Goal: Task Accomplishment & Management: Complete application form

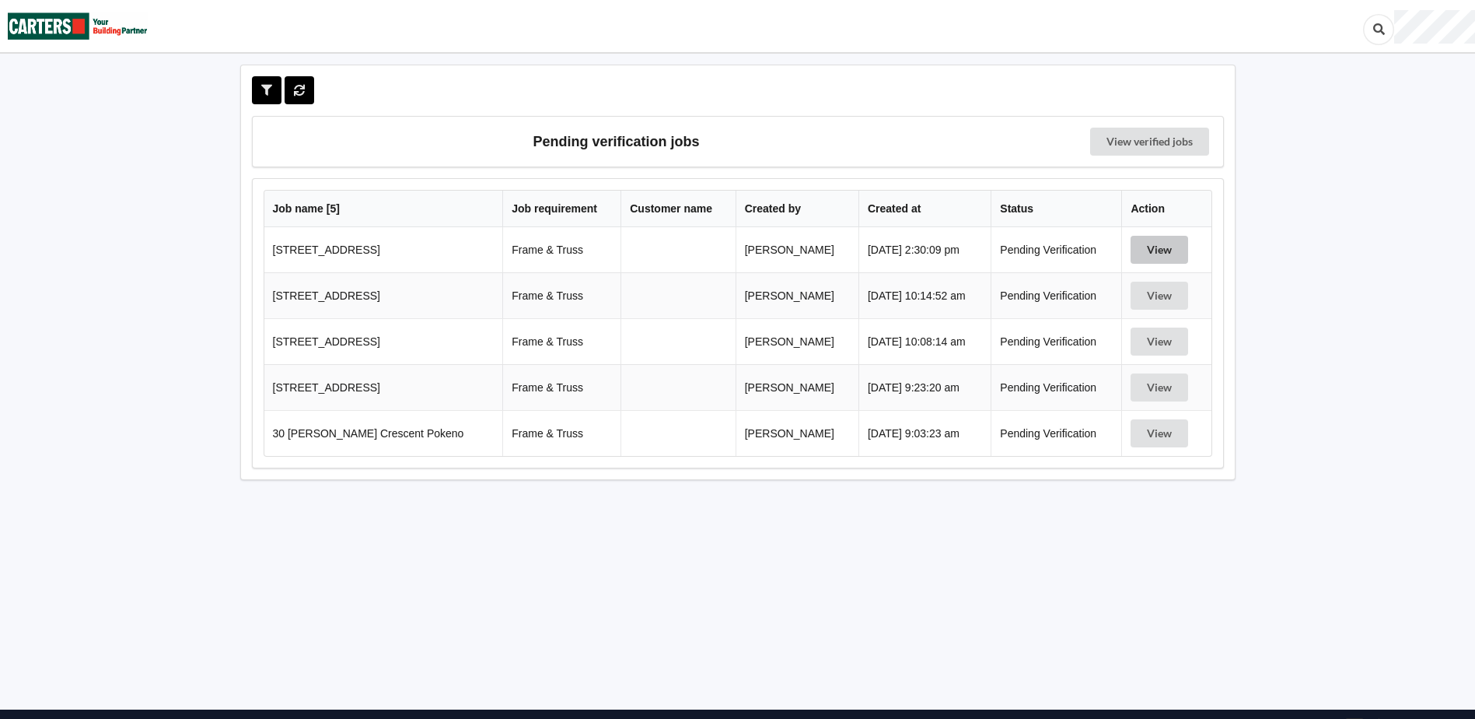
click at [1158, 249] on button "View" at bounding box center [1160, 250] width 58 height 28
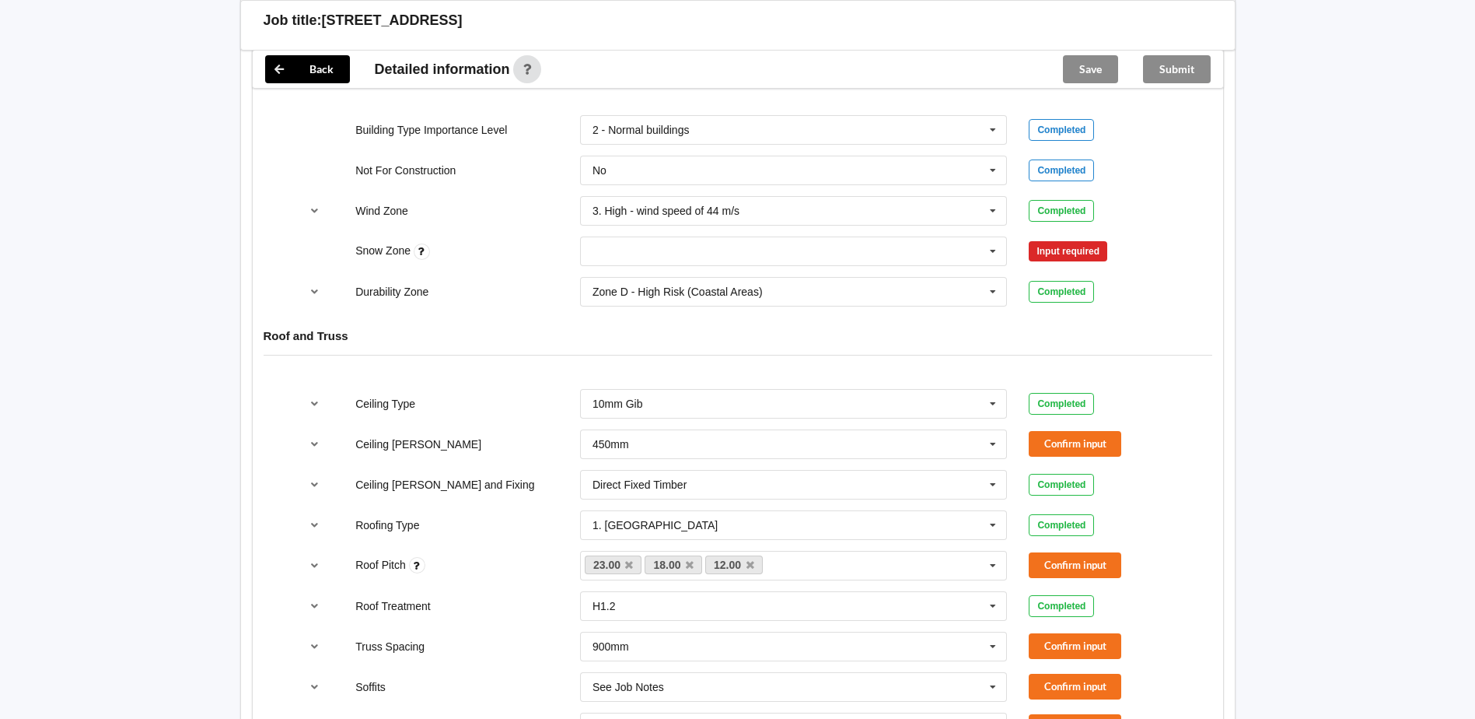
scroll to position [700, 0]
click at [995, 253] on icon at bounding box center [992, 250] width 23 height 29
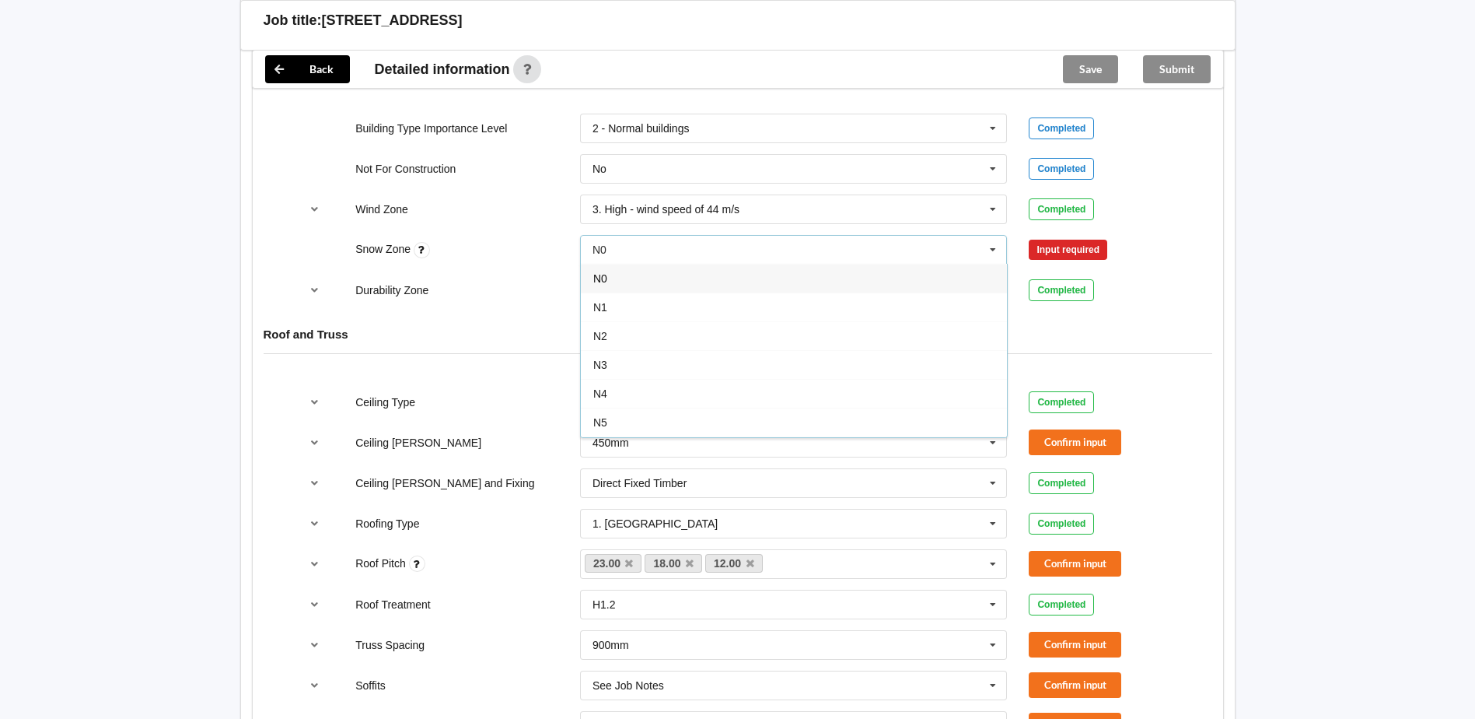
click at [617, 280] on div "N0" at bounding box center [794, 278] width 426 height 29
click at [1057, 254] on button "Confirm input" at bounding box center [1075, 250] width 93 height 26
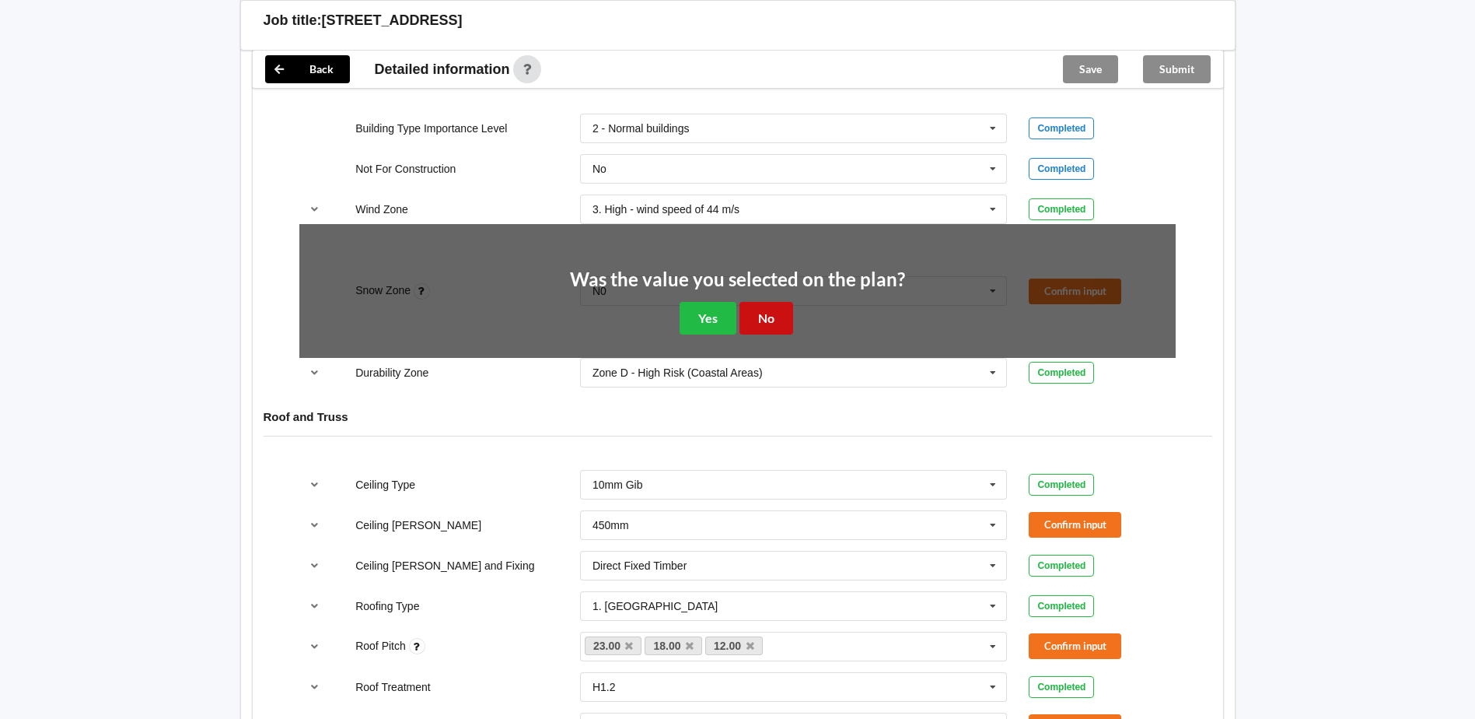
click at [777, 319] on button "No" at bounding box center [767, 318] width 54 height 32
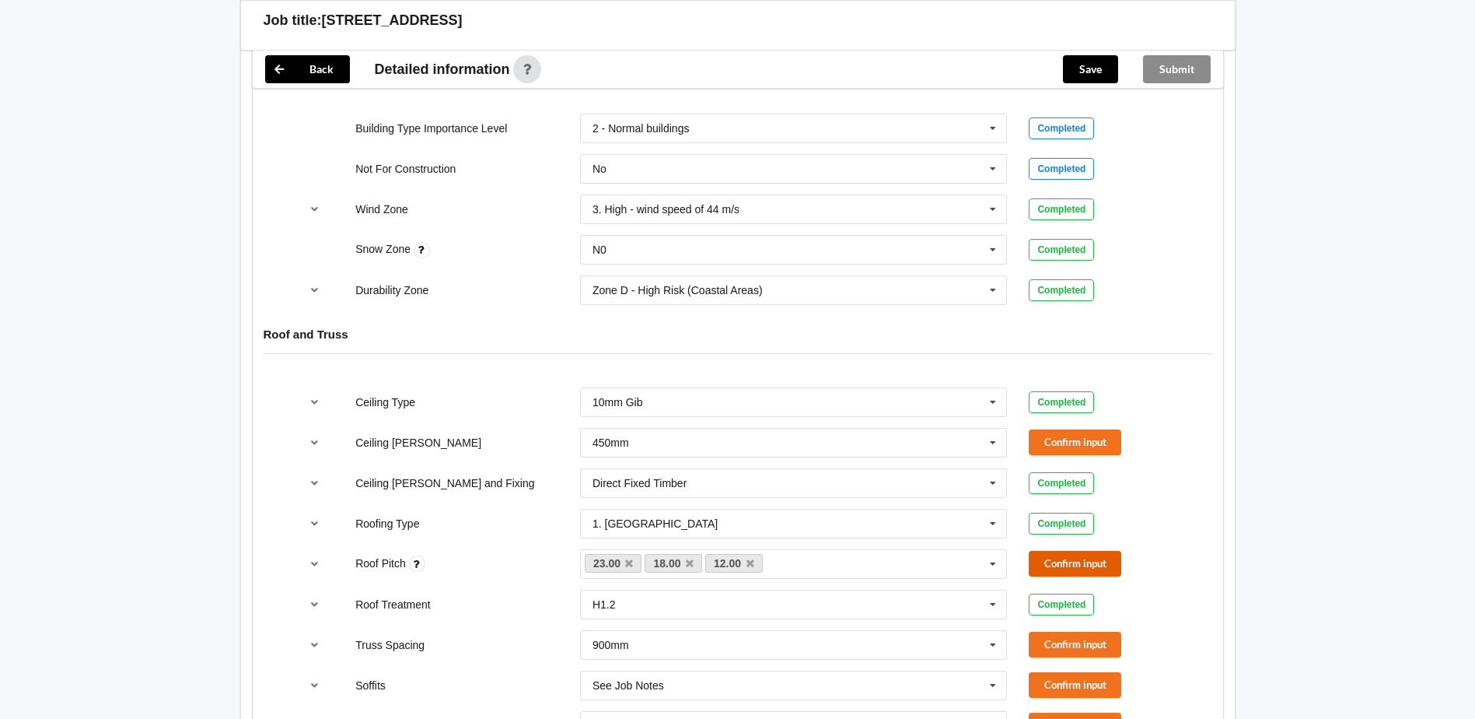
click at [1094, 563] on button "Confirm input" at bounding box center [1075, 564] width 93 height 26
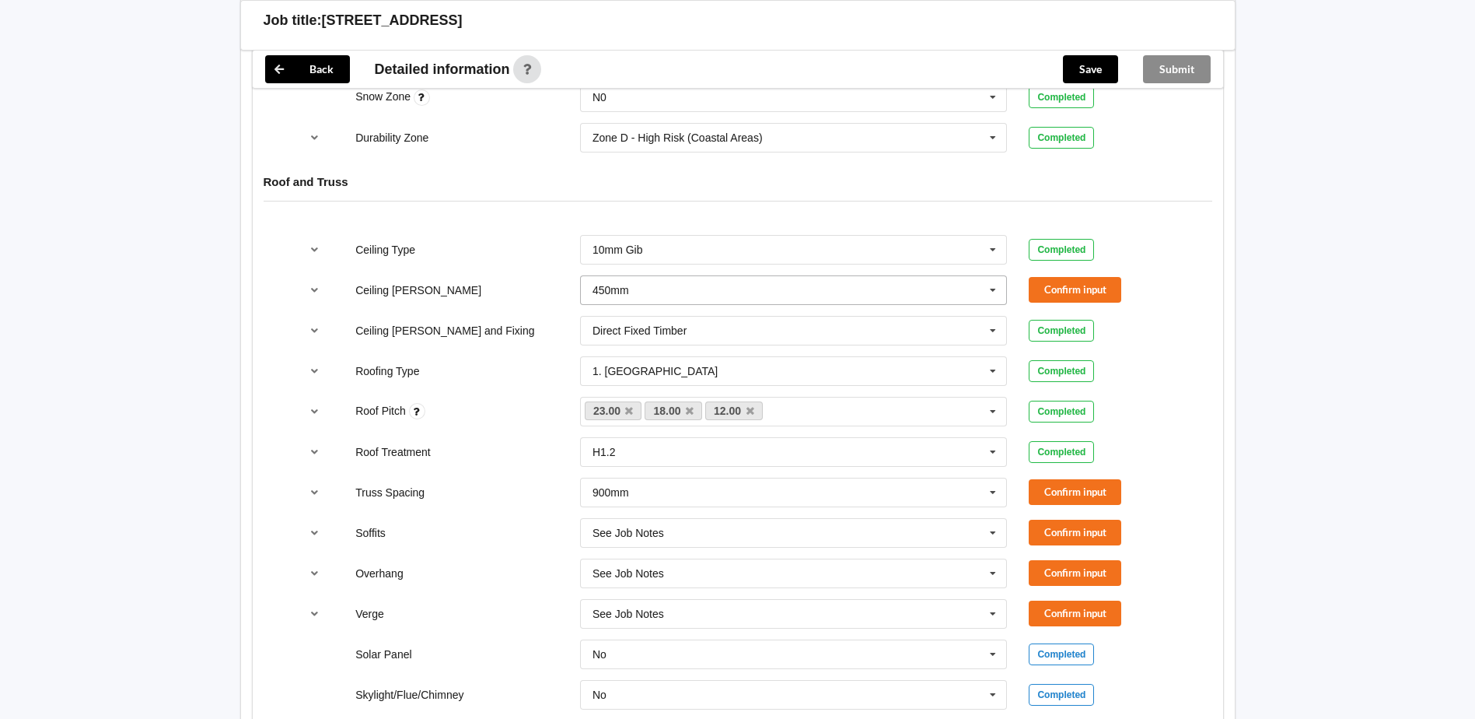
scroll to position [855, 0]
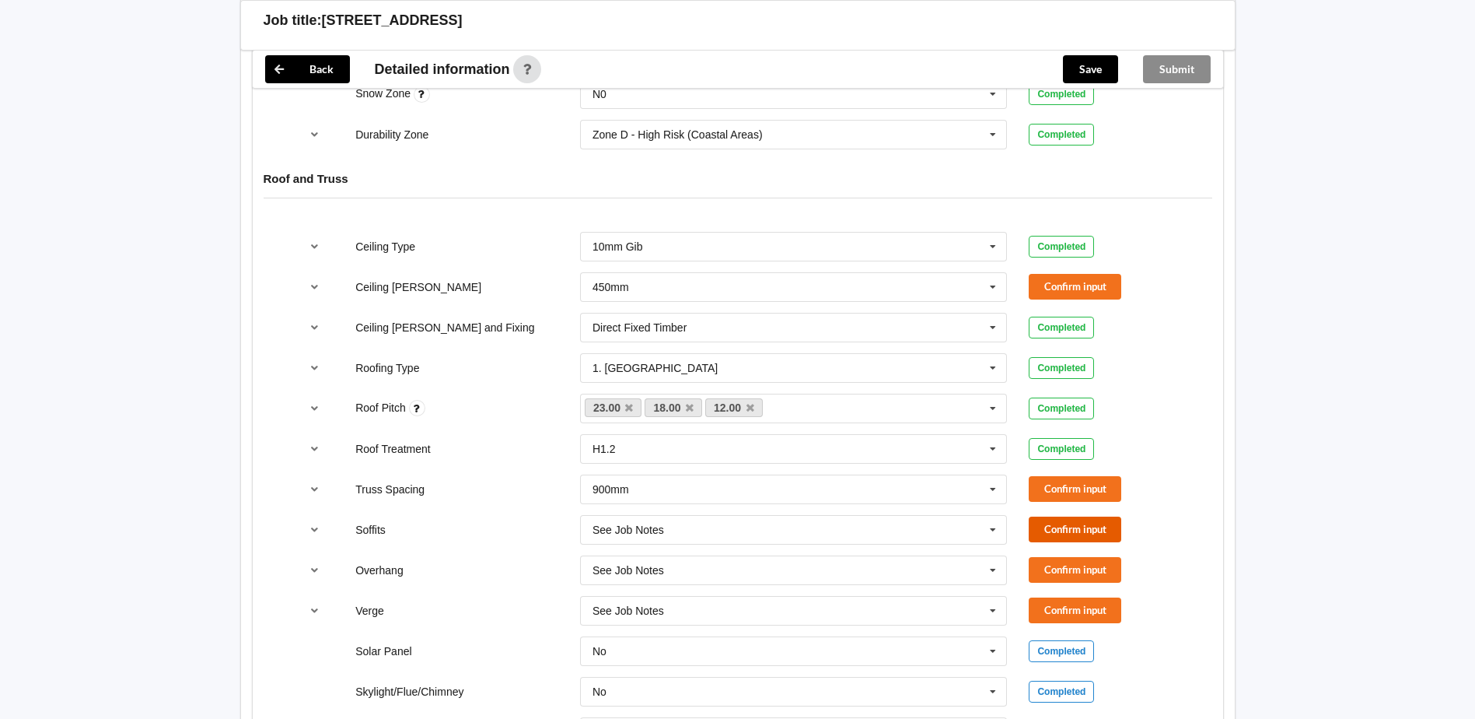
click at [1076, 533] on button "Confirm input" at bounding box center [1075, 529] width 93 height 26
click at [1074, 576] on button "Confirm input" at bounding box center [1075, 570] width 93 height 26
click at [1086, 615] on button "Confirm input" at bounding box center [1075, 610] width 93 height 26
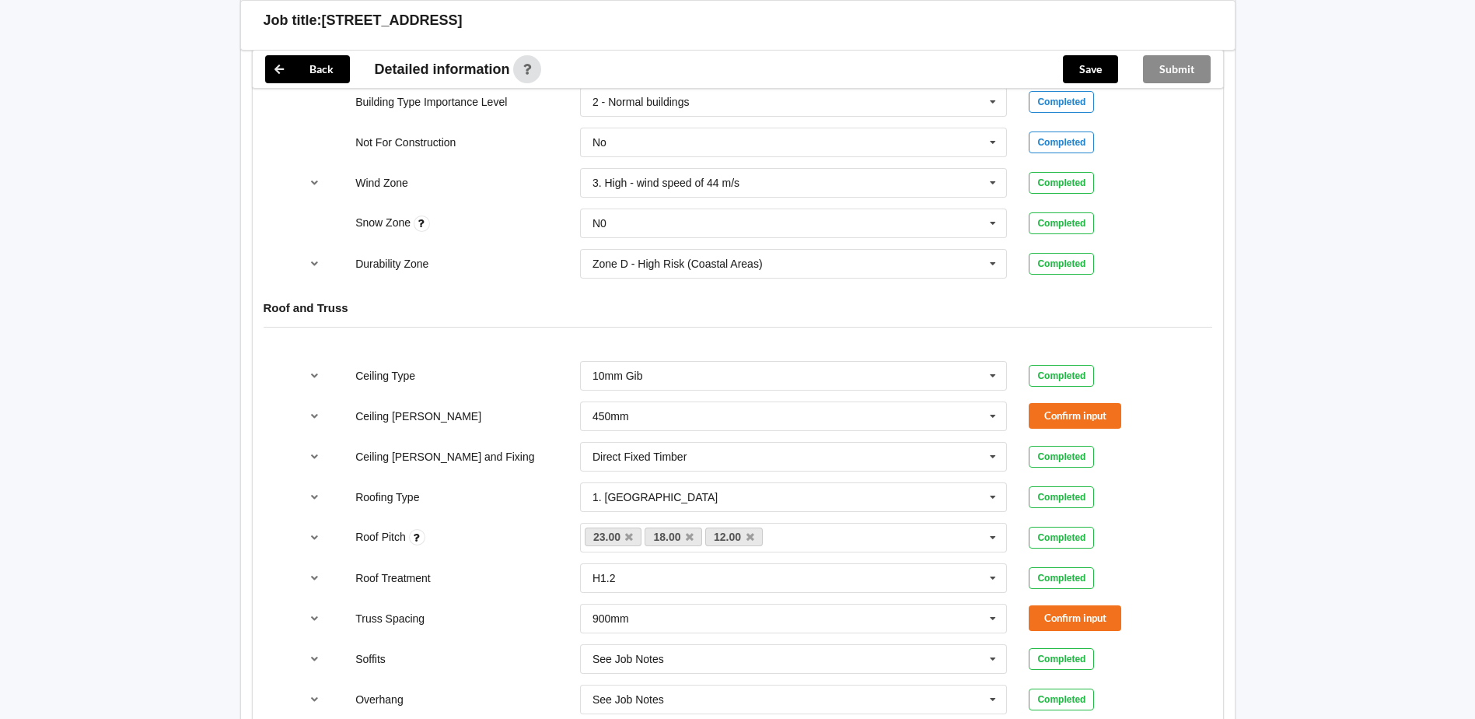
scroll to position [700, 0]
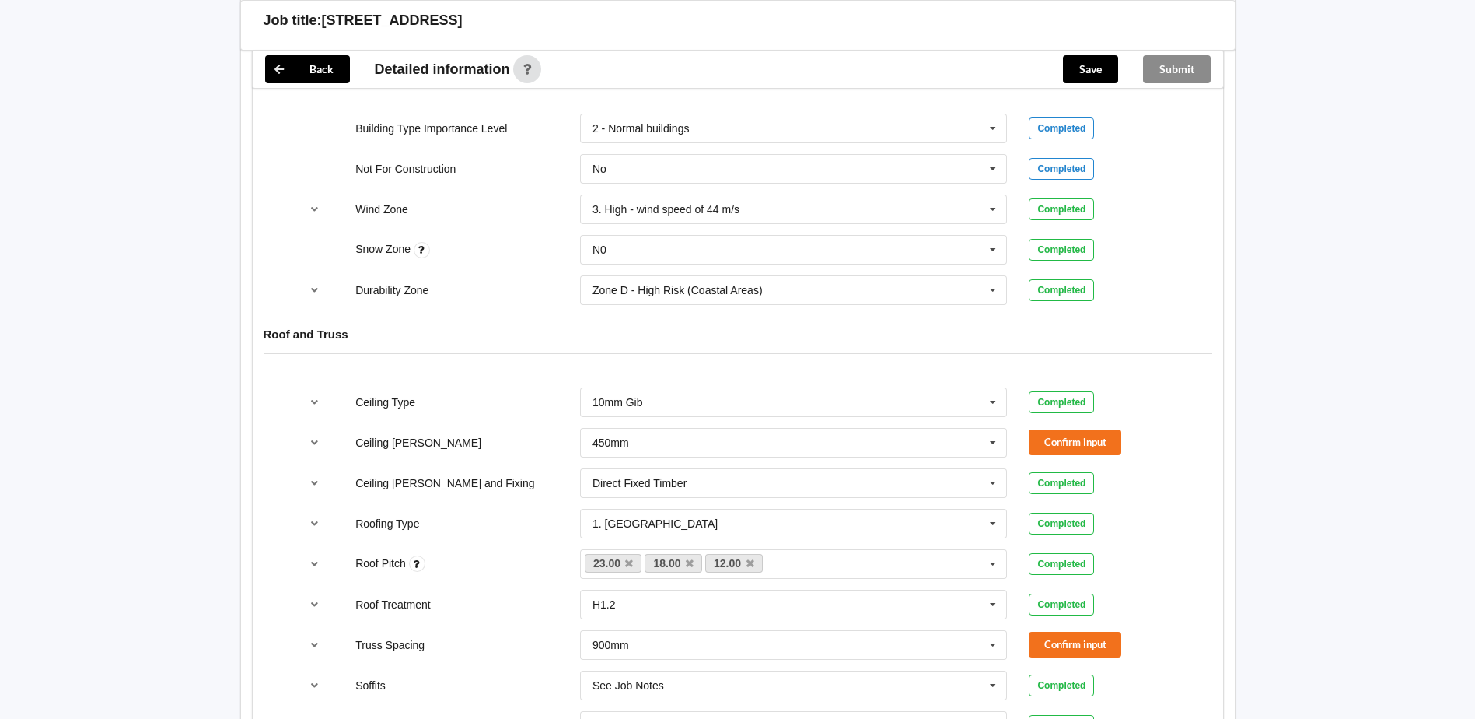
click at [1287, 302] on div "Back Delete Job title: 21 HASTED ROAD, Karaka, PAPAKURA 2580 Customer name : Sp…" at bounding box center [737, 545] width 1475 height 2490
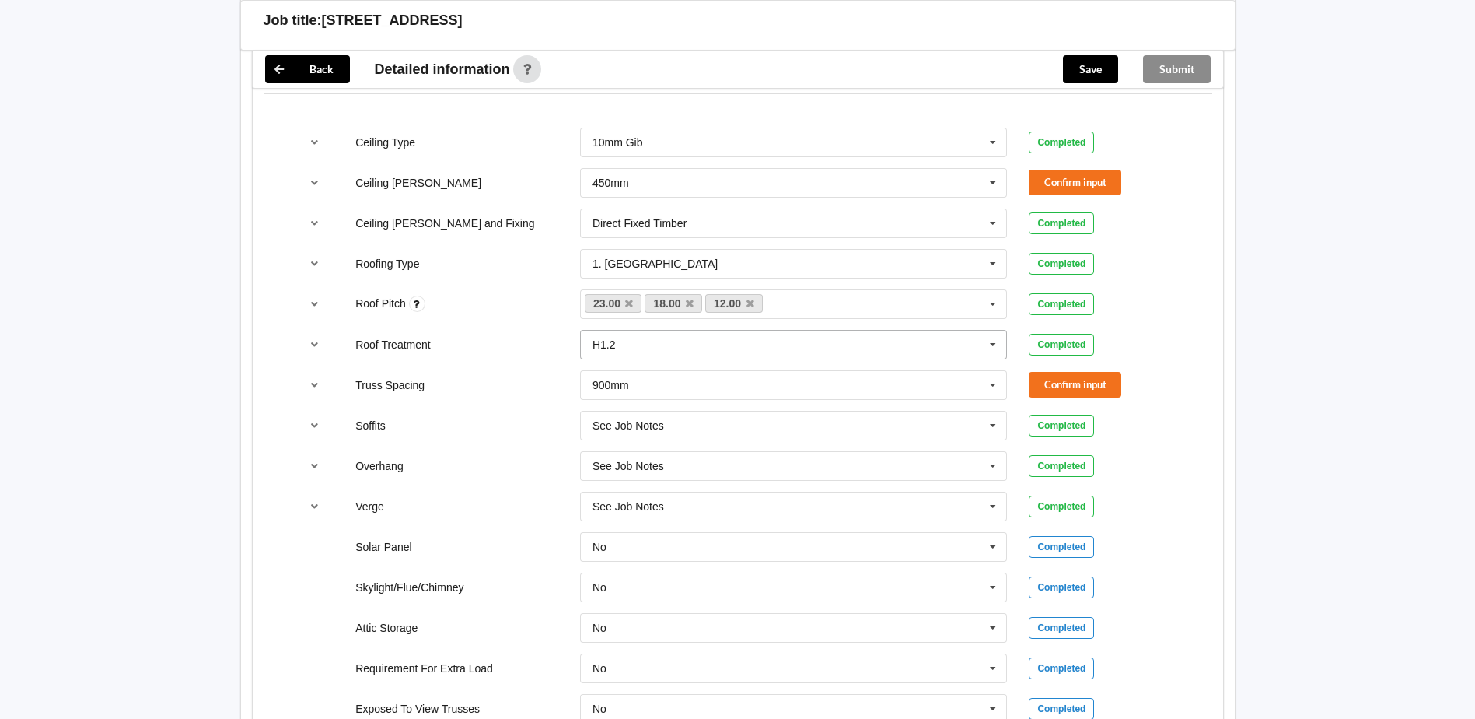
scroll to position [933, 0]
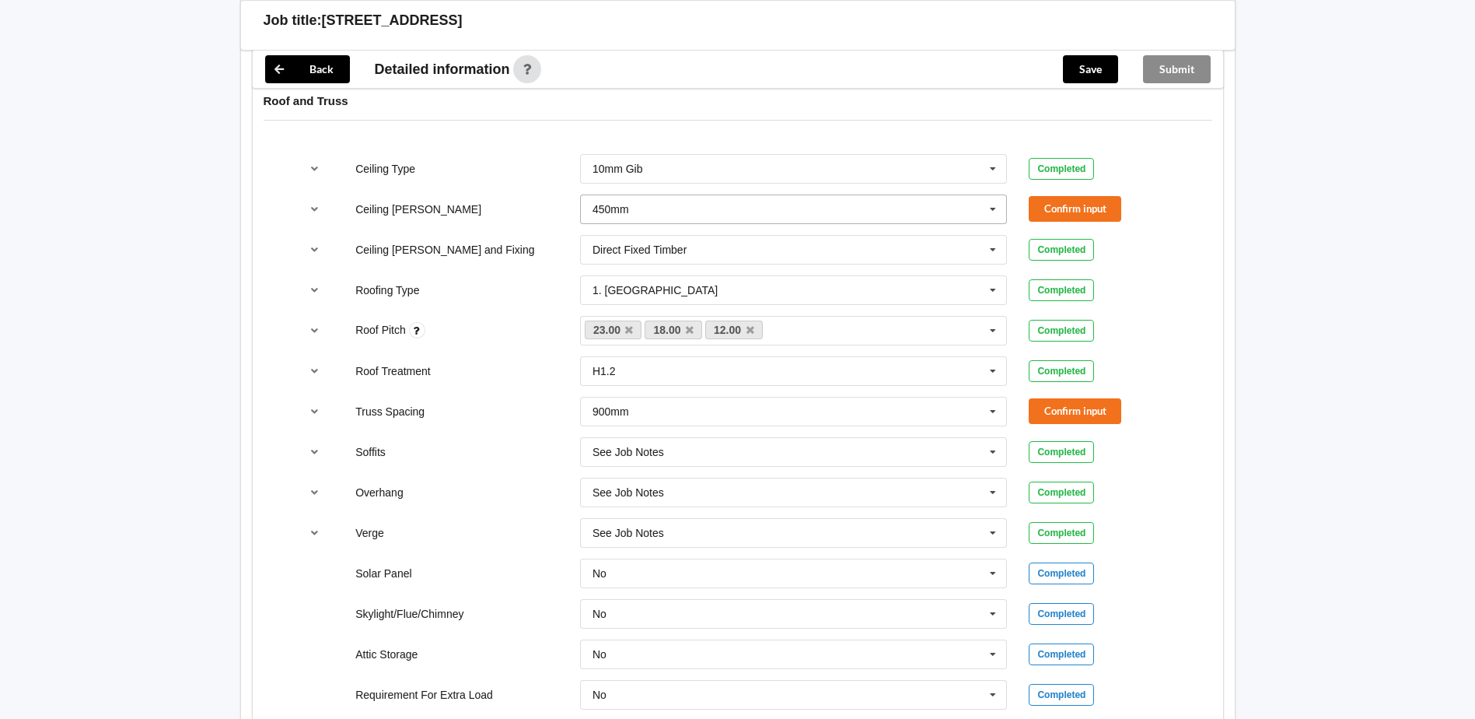
click at [686, 203] on input "text" at bounding box center [795, 209] width 426 height 28
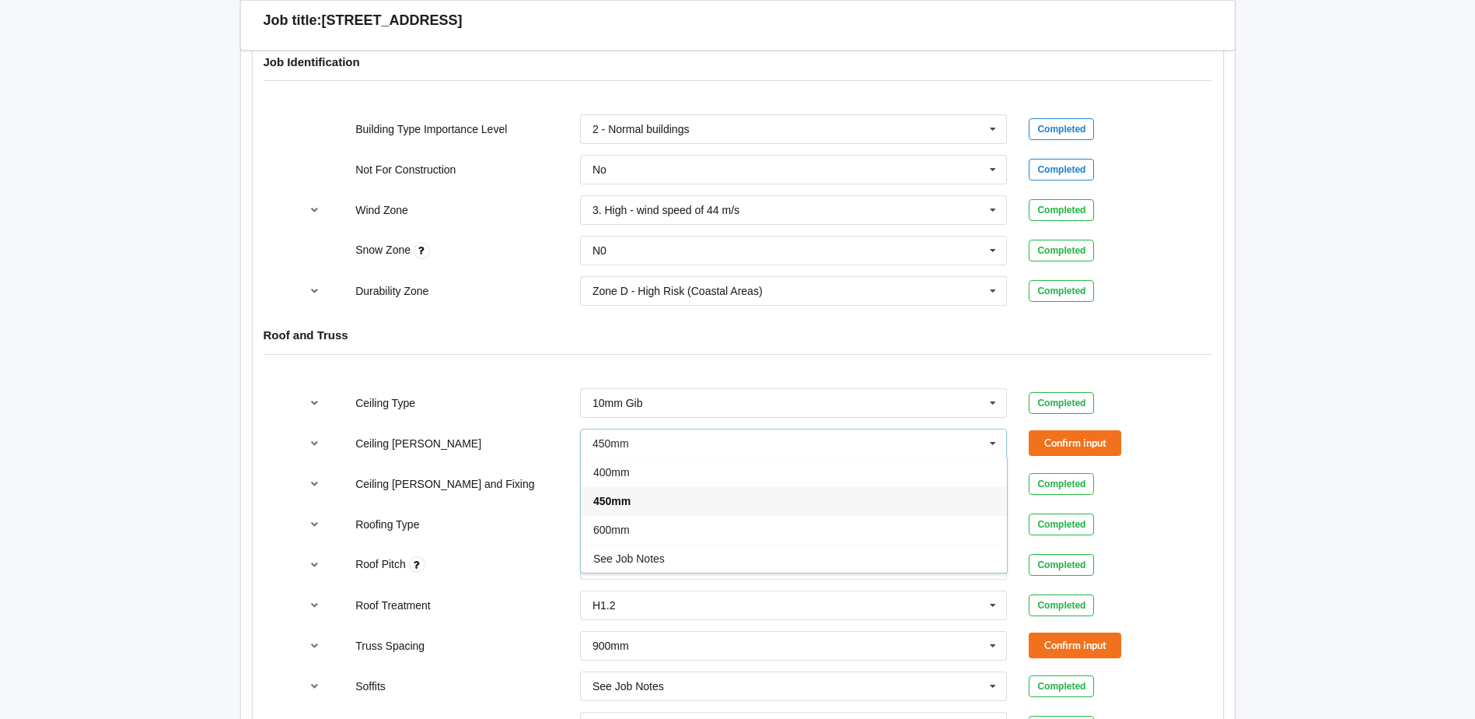
scroll to position [700, 0]
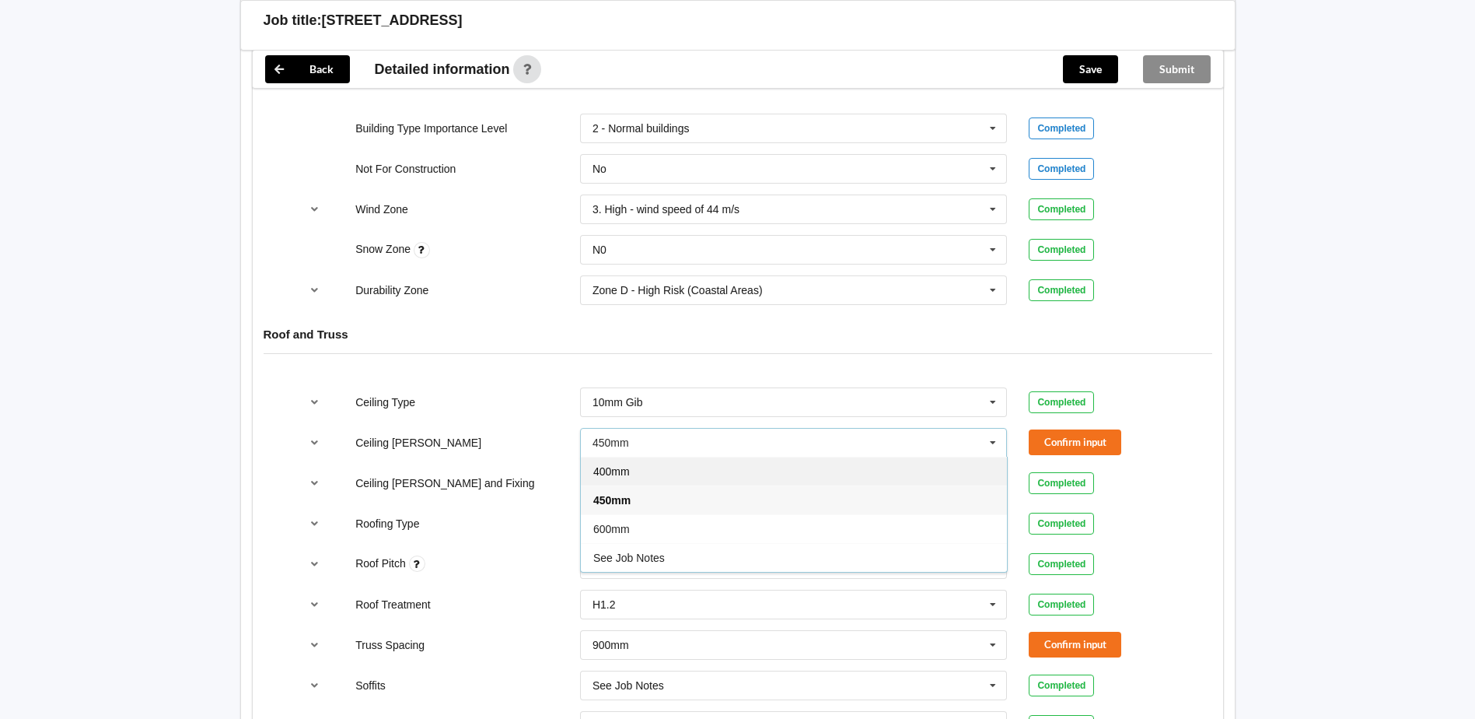
click at [617, 470] on span "400mm" at bounding box center [611, 471] width 37 height 12
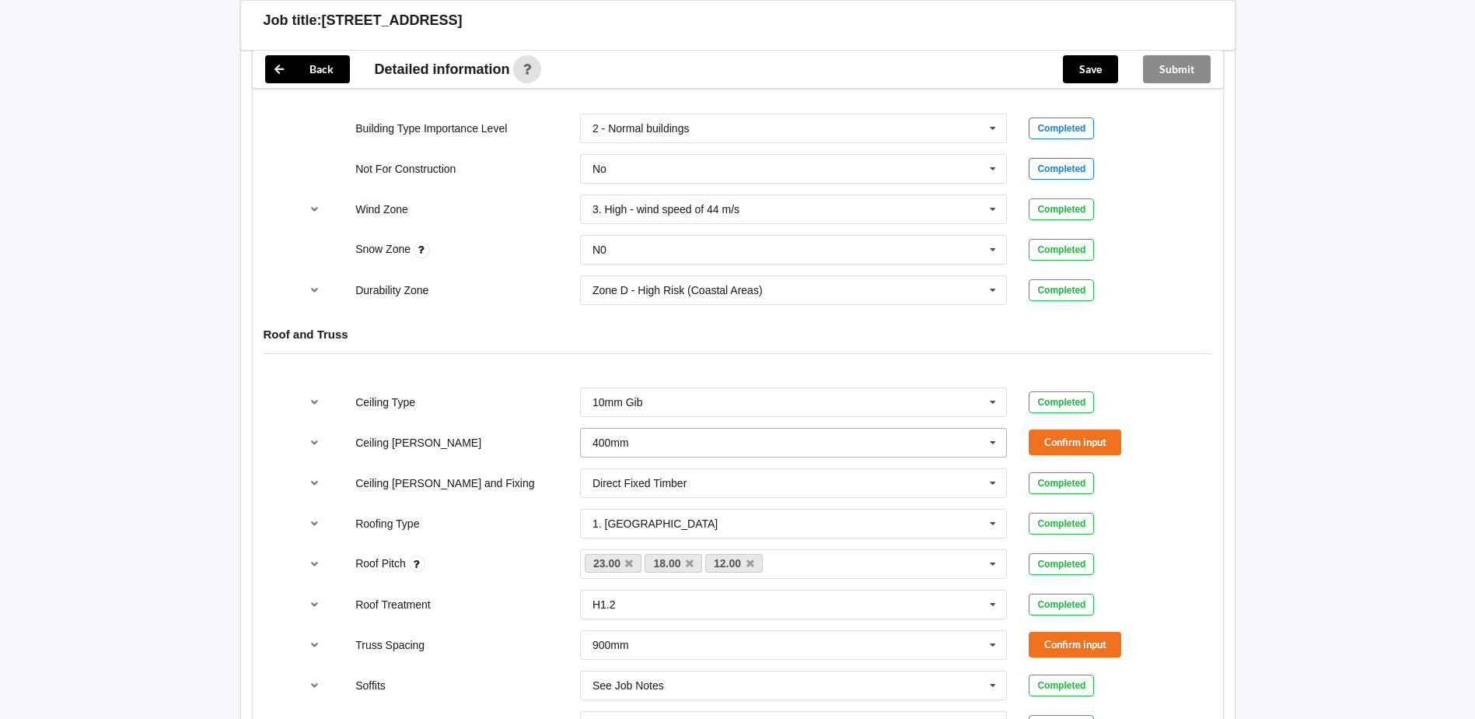
click at [637, 442] on input "text" at bounding box center [795, 442] width 426 height 28
click at [1056, 446] on button "Confirm input" at bounding box center [1075, 442] width 93 height 26
click at [1091, 644] on button "Confirm input" at bounding box center [1075, 644] width 93 height 26
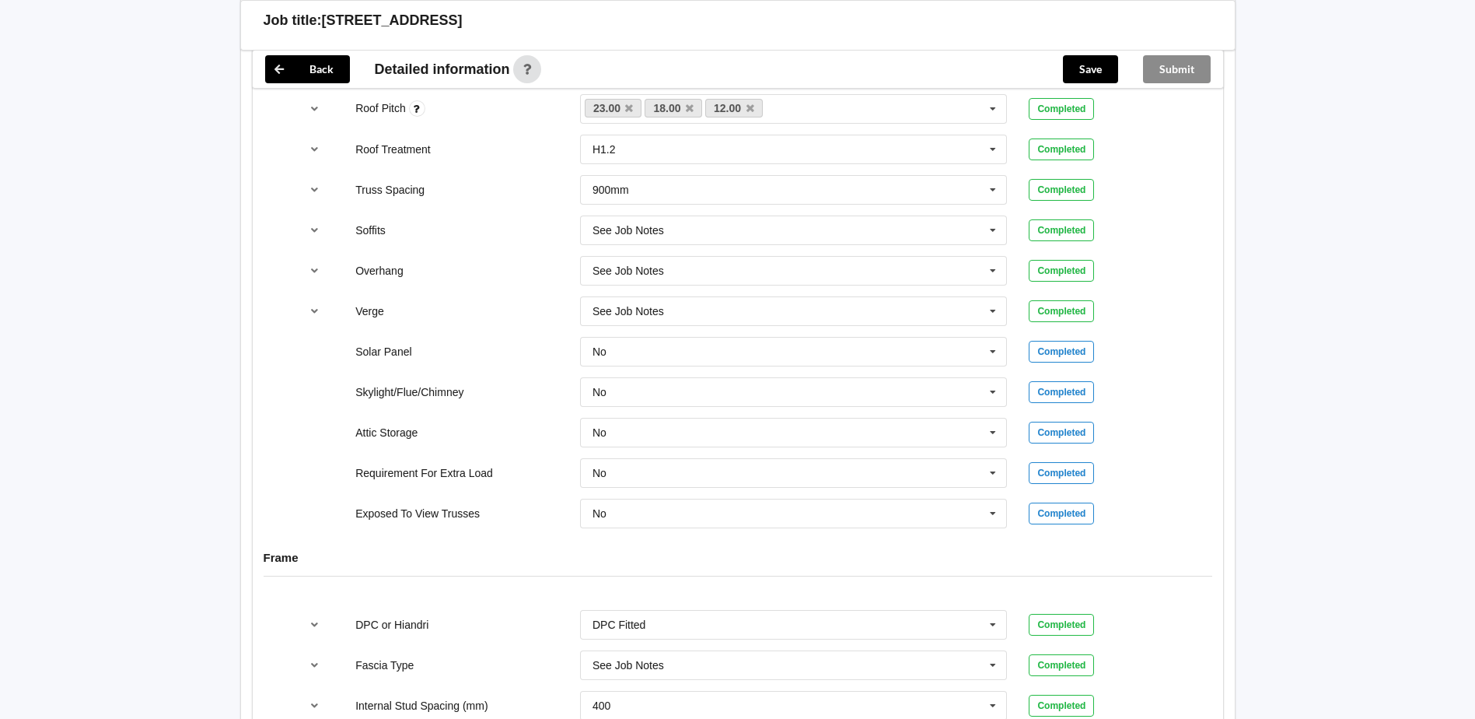
scroll to position [1477, 0]
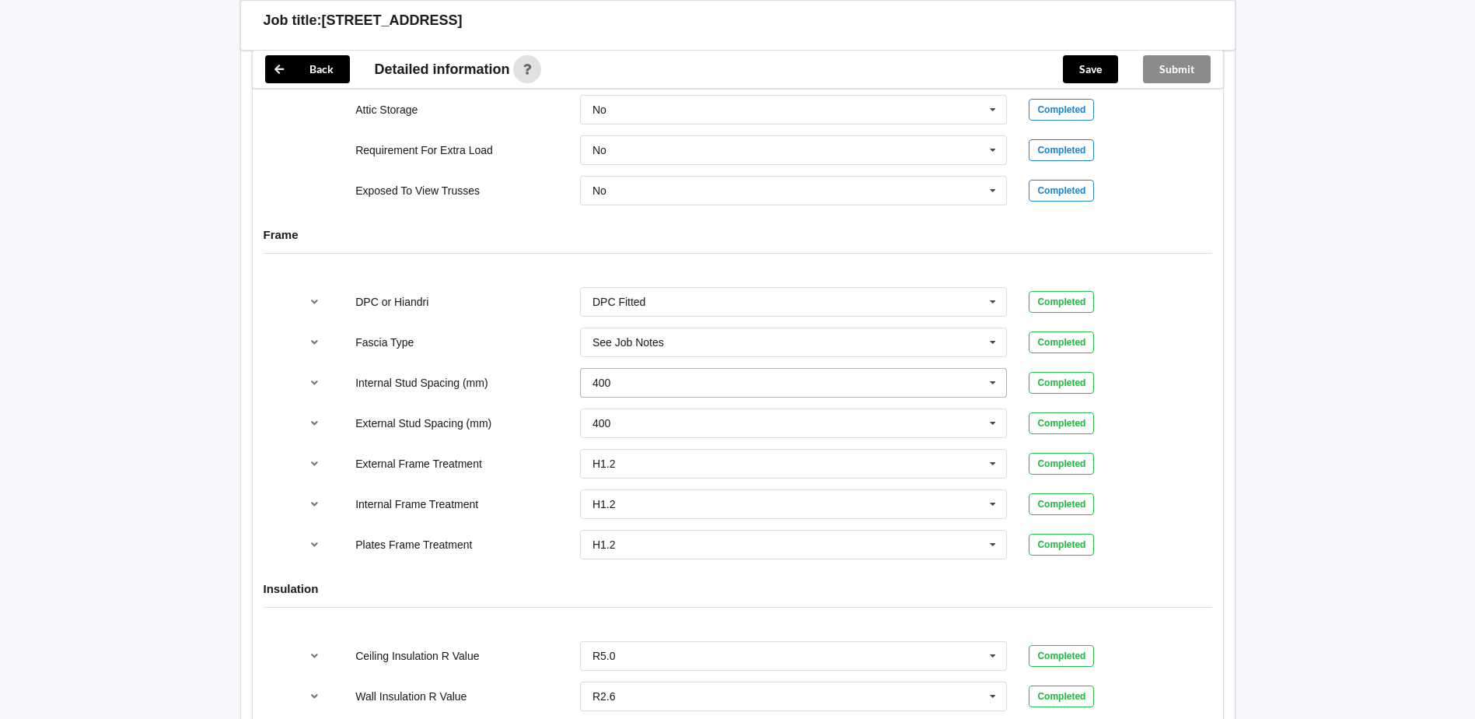
click at [996, 383] on icon at bounding box center [992, 383] width 23 height 29
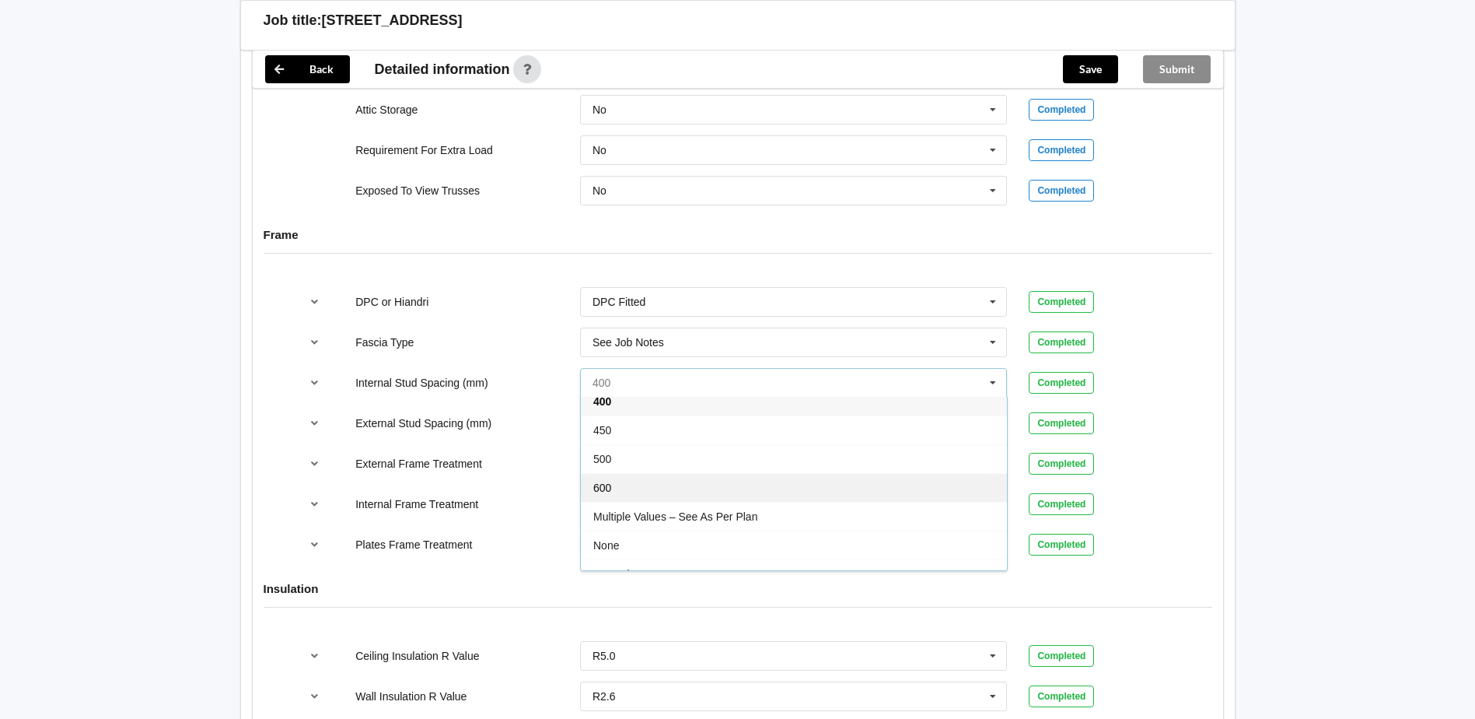
scroll to position [57, 0]
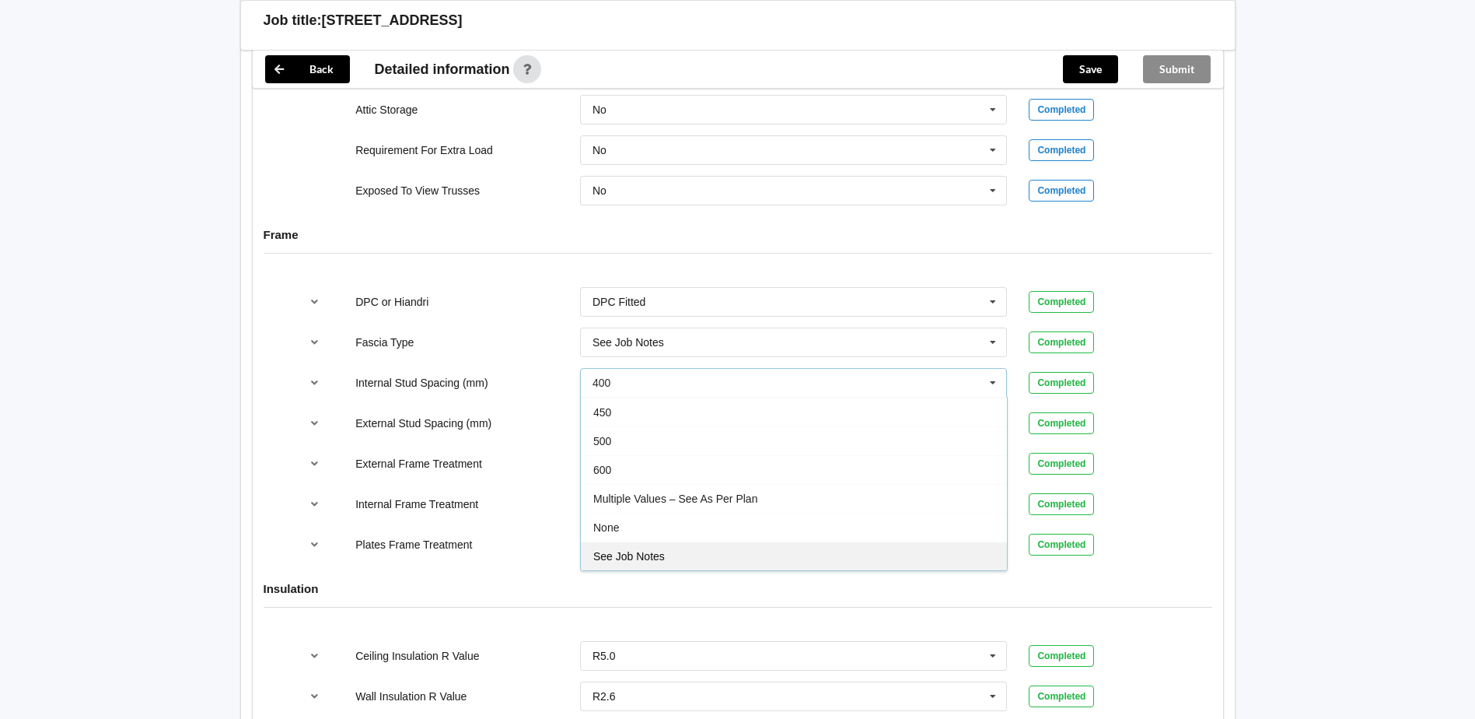
click at [658, 551] on span "See Job Notes" at bounding box center [629, 556] width 72 height 12
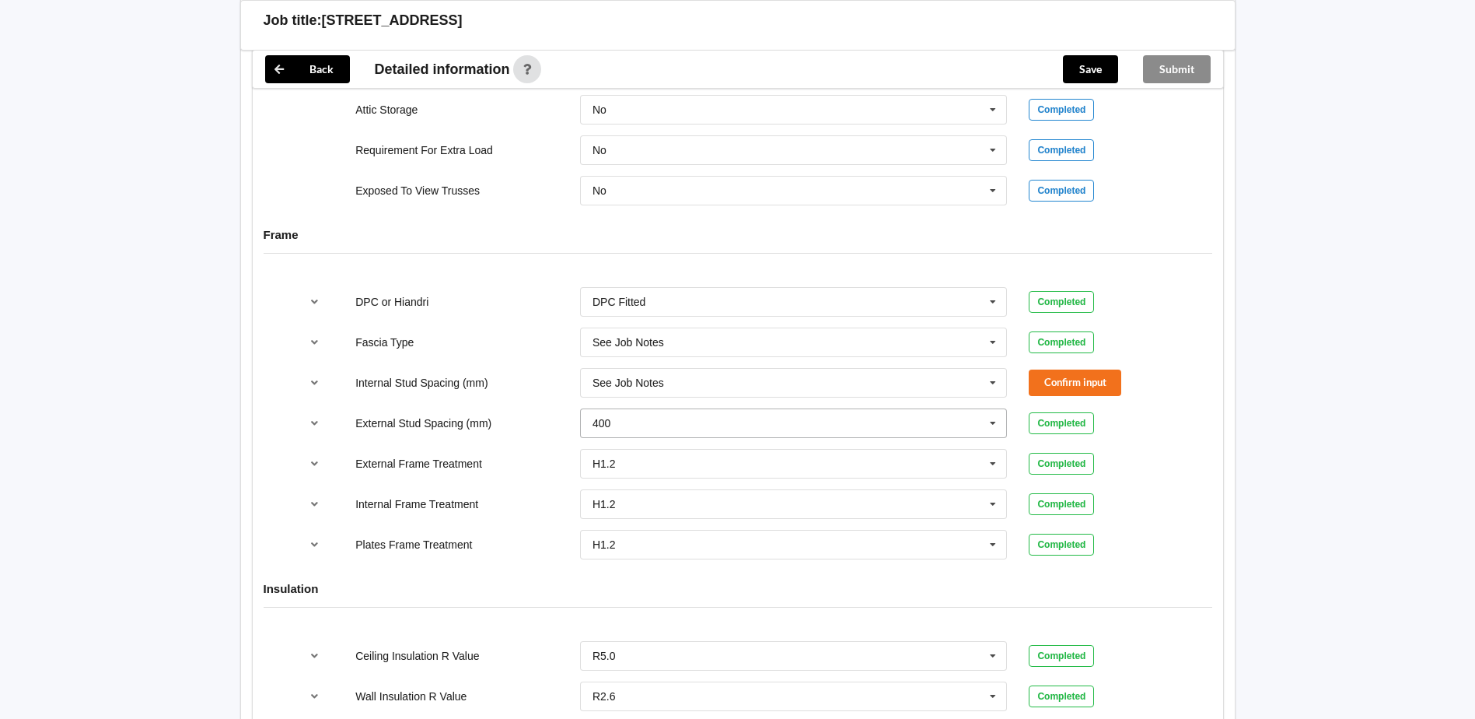
click at [990, 421] on icon at bounding box center [992, 423] width 23 height 29
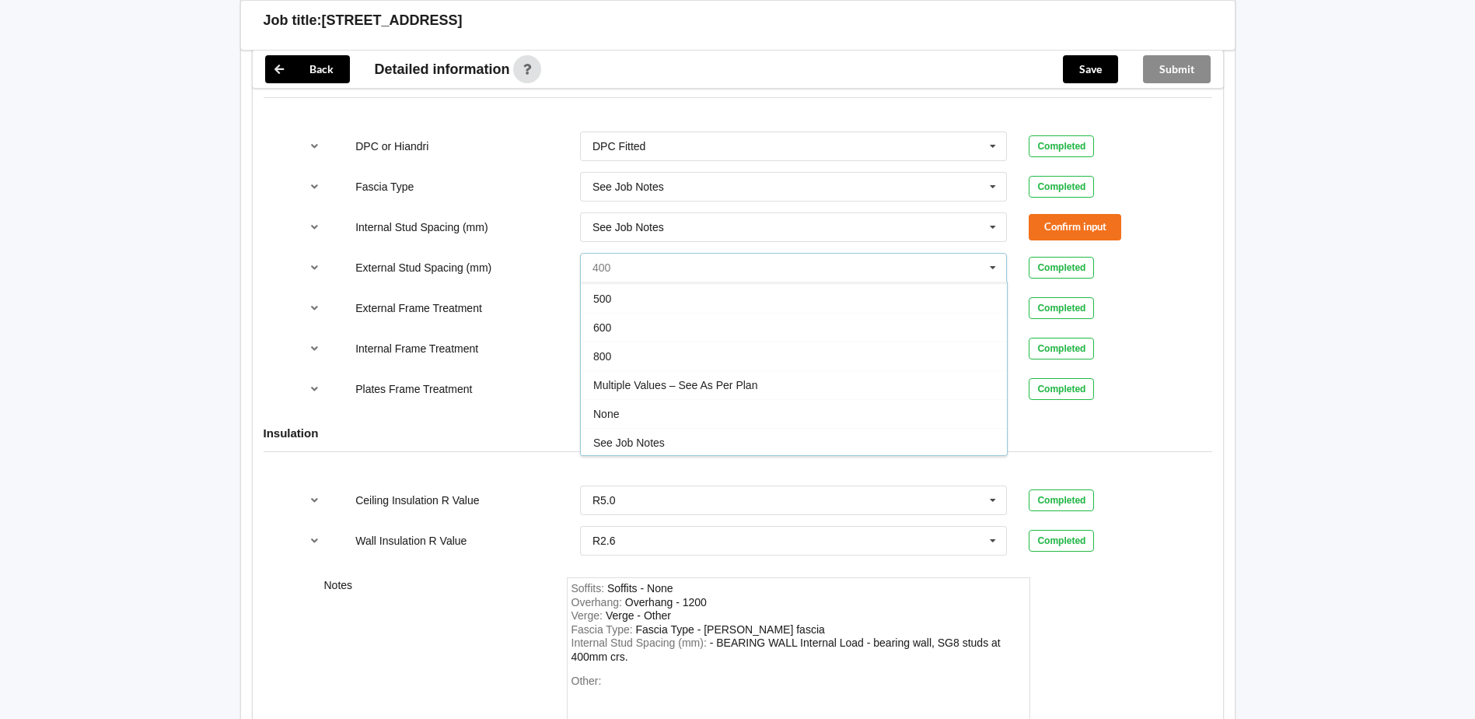
scroll to position [86, 0]
click at [666, 441] on div "See Job Notes" at bounding box center [794, 440] width 426 height 29
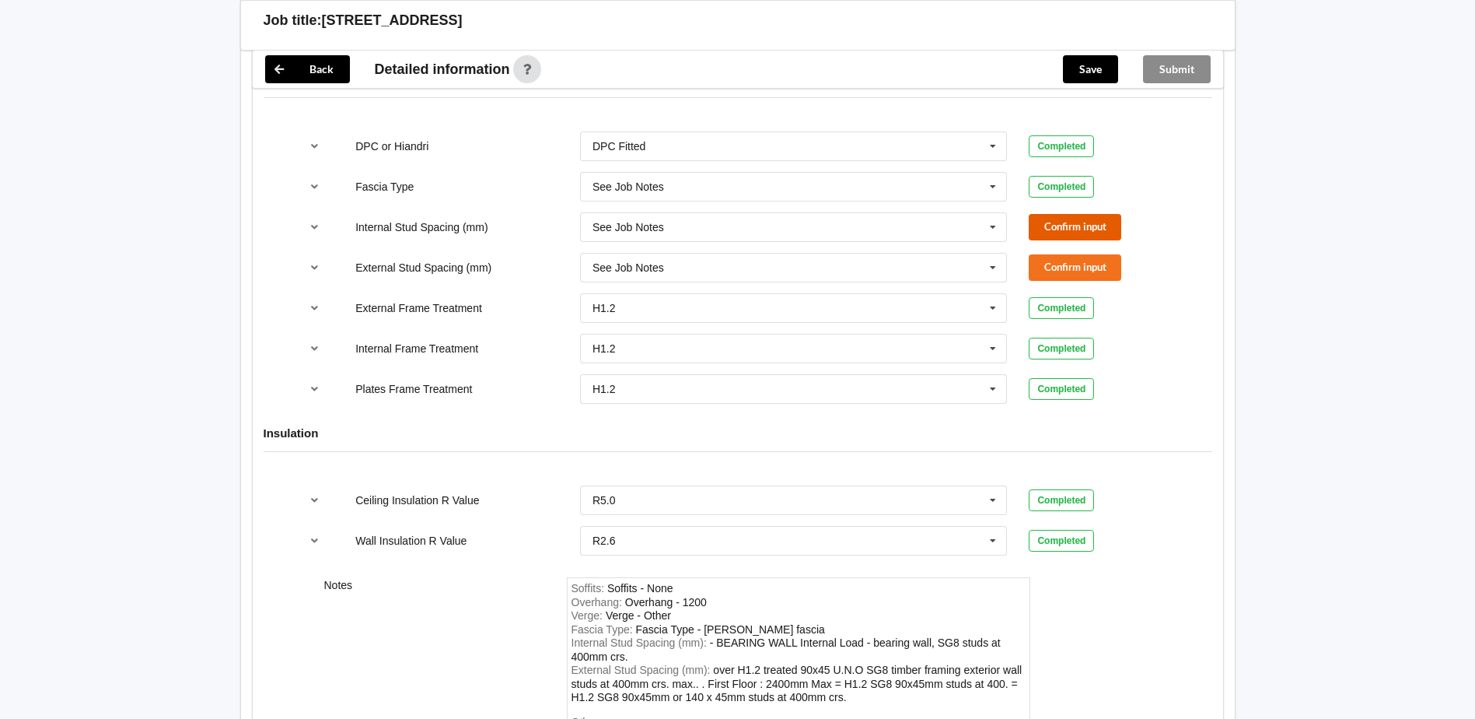
click at [1078, 228] on button "Confirm input" at bounding box center [1075, 227] width 93 height 26
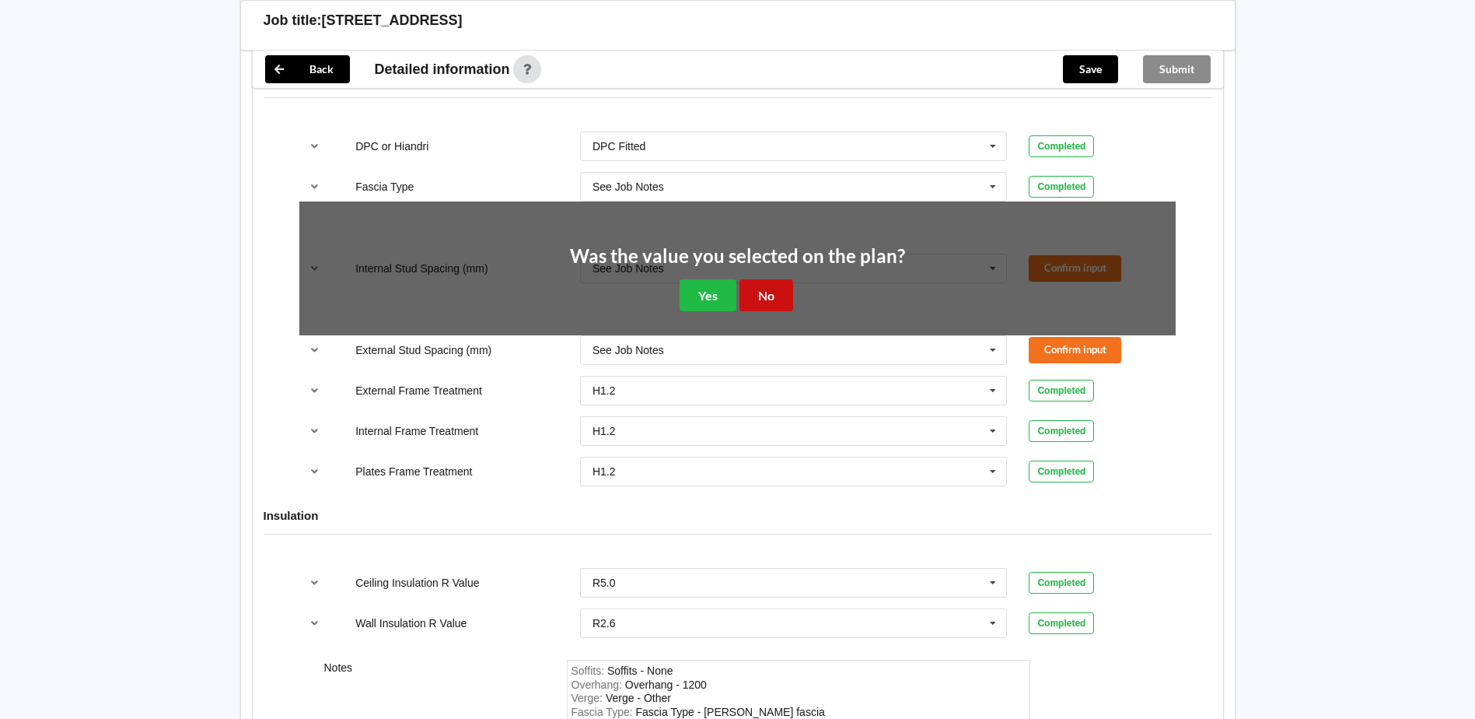
click at [776, 301] on button "No" at bounding box center [767, 295] width 54 height 32
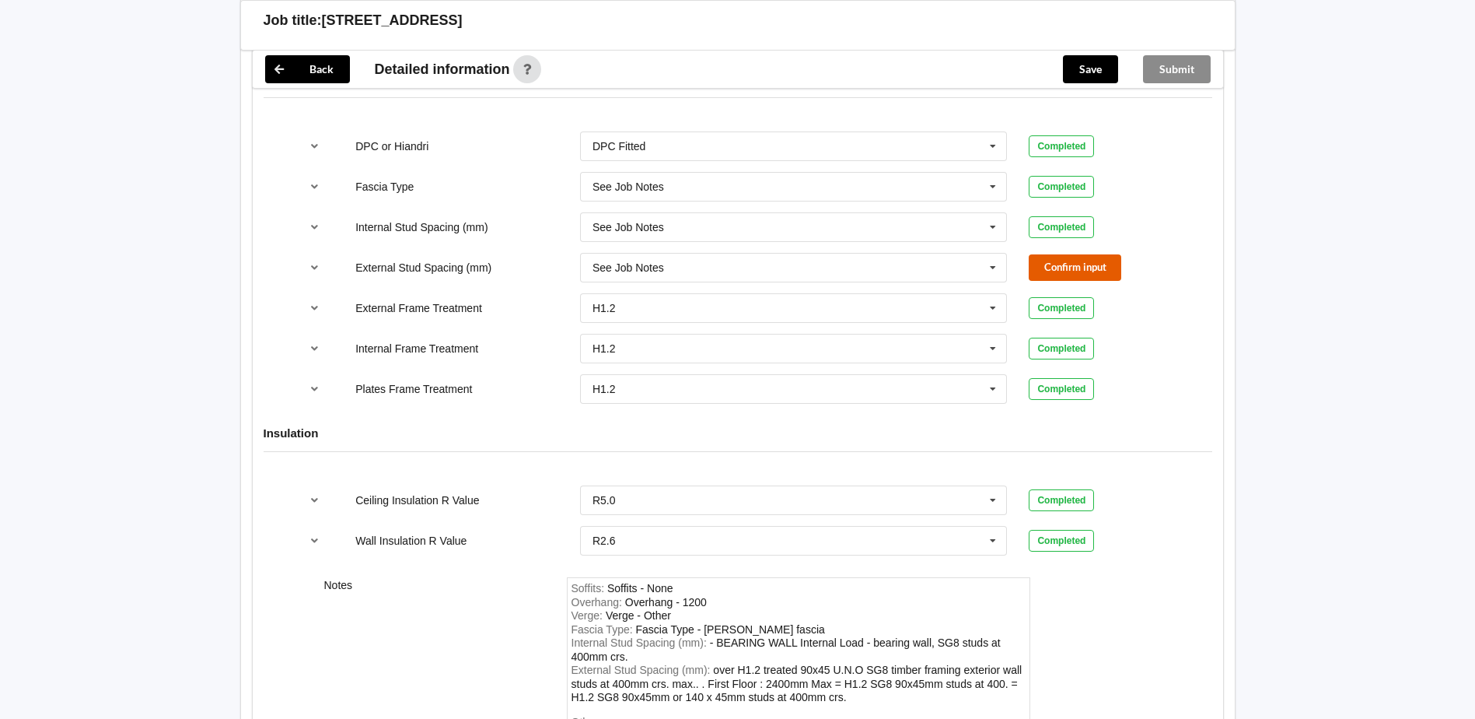
click at [1048, 264] on button "Confirm input" at bounding box center [1075, 267] width 93 height 26
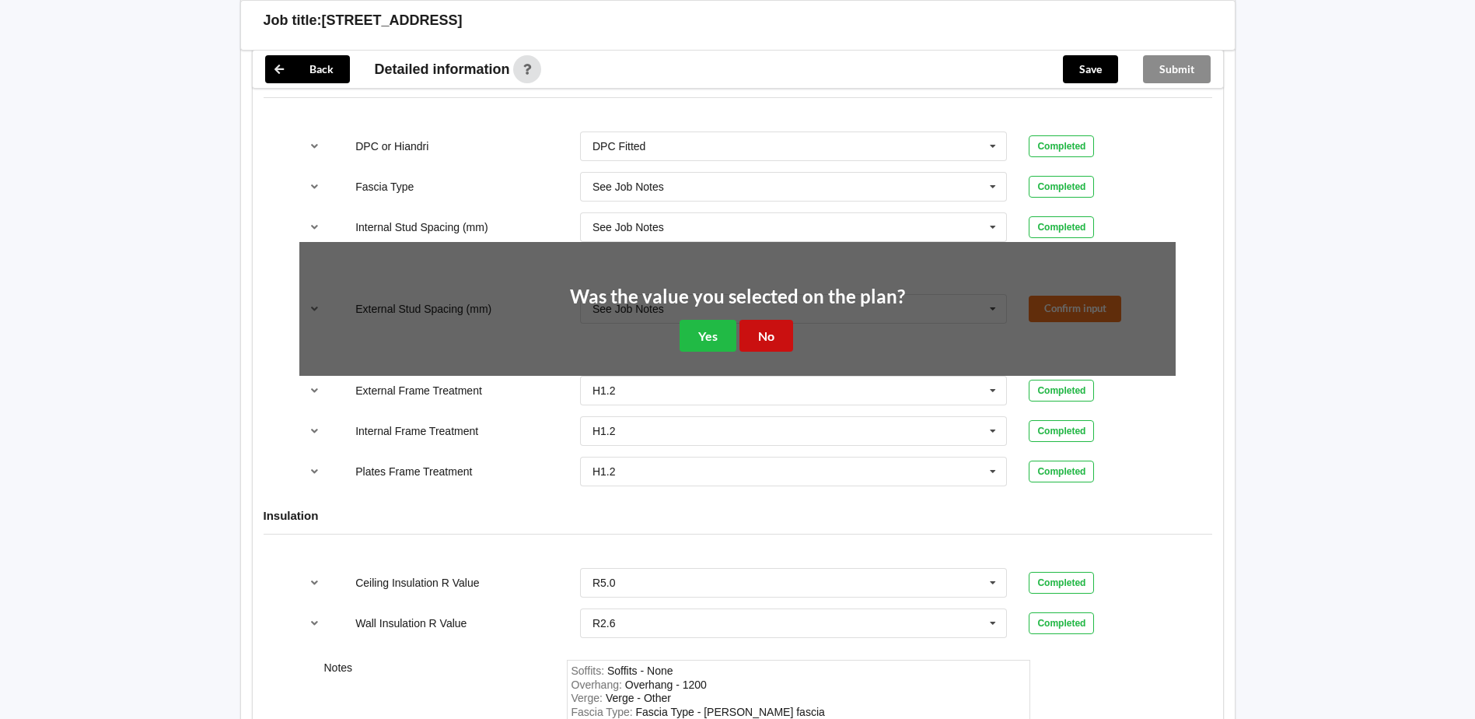
click at [770, 337] on button "No" at bounding box center [767, 336] width 54 height 32
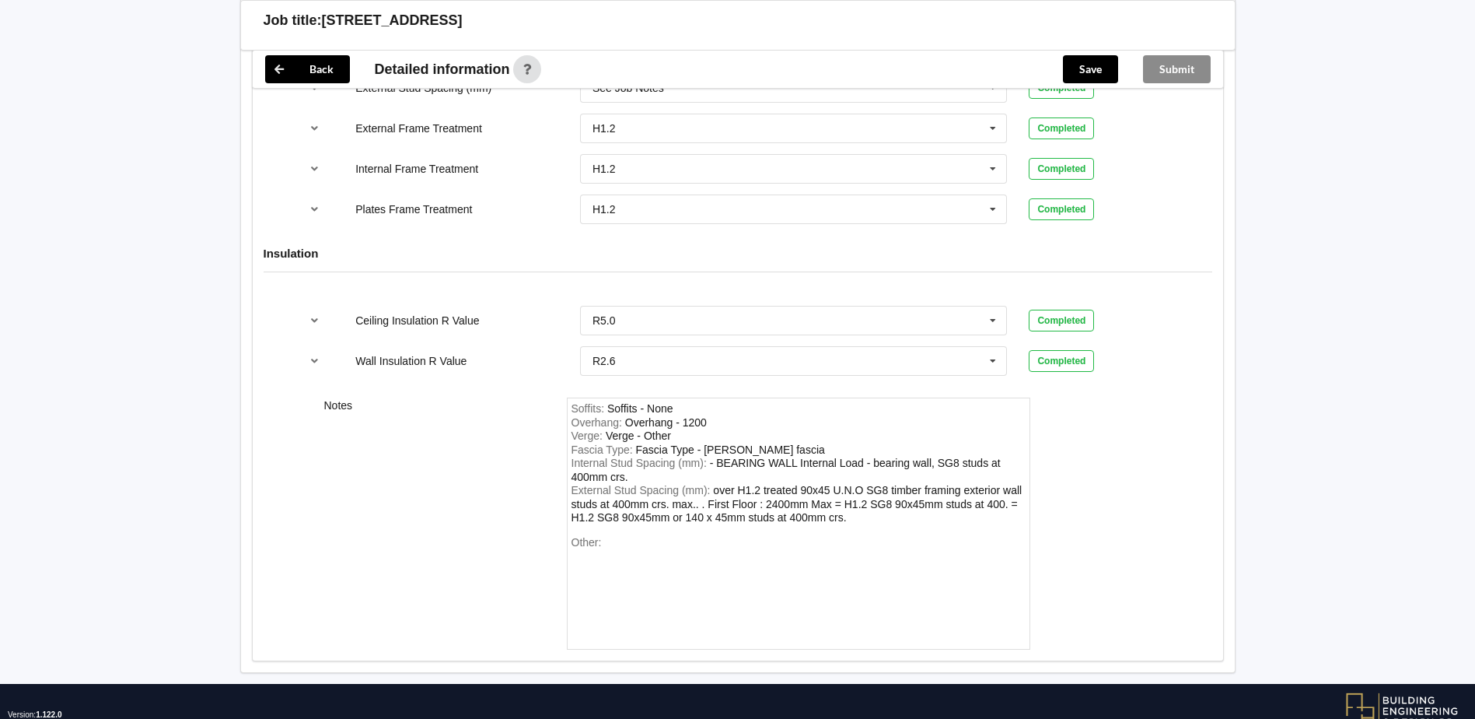
scroll to position [1855, 0]
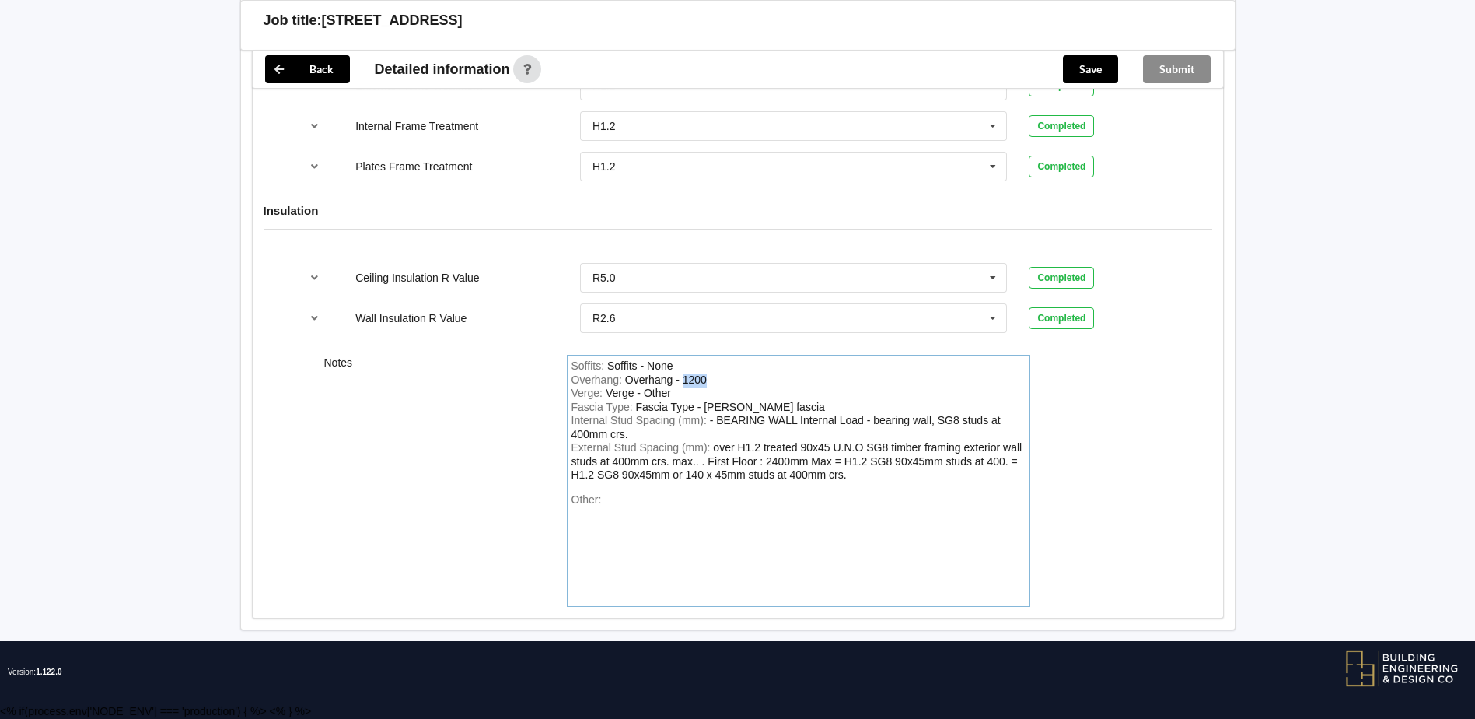
drag, startPoint x: 710, startPoint y: 381, endPoint x: 684, endPoint y: 378, distance: 26.6
click at [684, 378] on div "Overhang : Overhang - 1200" at bounding box center [799, 380] width 454 height 14
click at [715, 379] on div "Overhang - mu'lti vvallue" at bounding box center [685, 379] width 120 height 12
drag, startPoint x: 710, startPoint y: 372, endPoint x: 691, endPoint y: 377, distance: 19.4
click at [691, 377] on div "Soffits : Soffits - None Overhang : Overhang - mu'lti vvallu Verge : Verge - Ot…" at bounding box center [798, 481] width 463 height 252
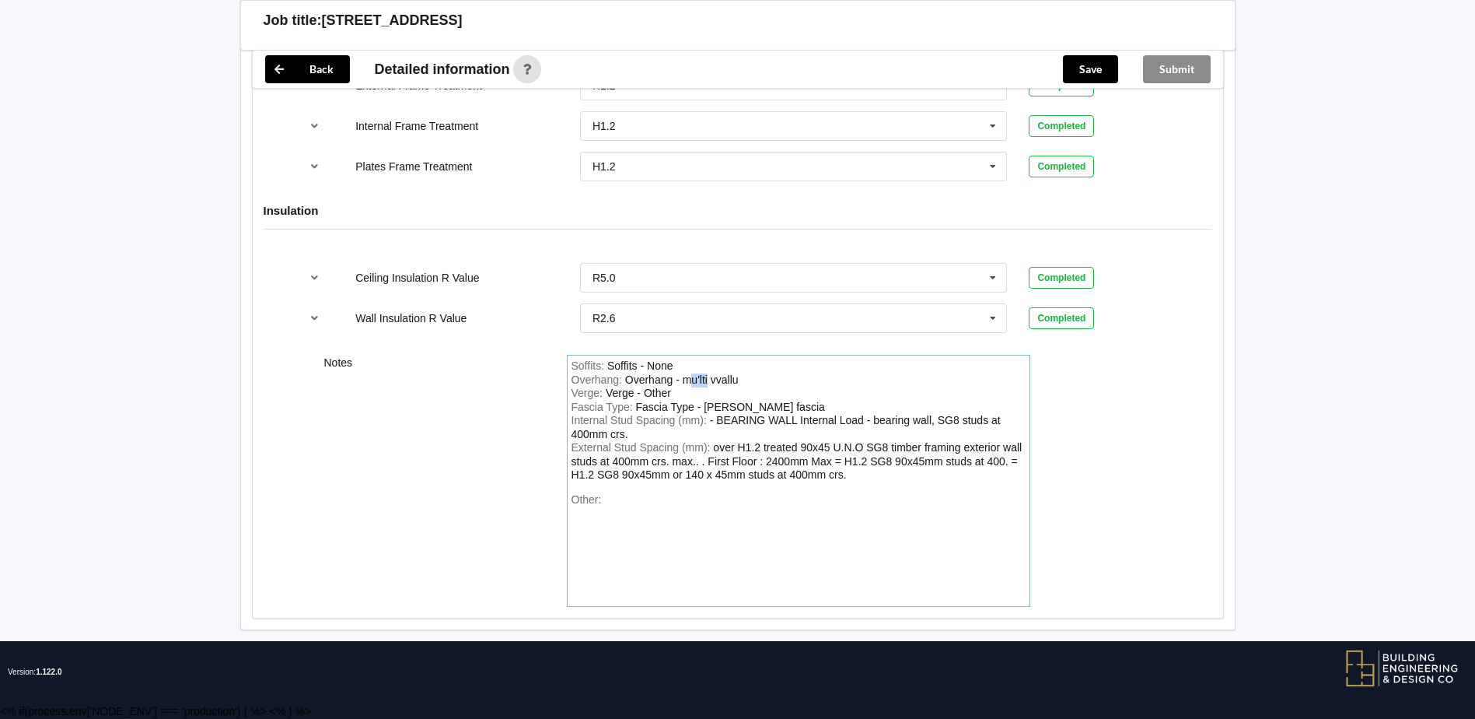
drag, startPoint x: 708, startPoint y: 379, endPoint x: 692, endPoint y: 376, distance: 15.7
click at [692, 376] on div "Overhang - mu'lti vvallu" at bounding box center [682, 379] width 114 height 12
drag, startPoint x: 710, startPoint y: 379, endPoint x: 684, endPoint y: 378, distance: 25.7
click at [684, 378] on div "Overhang - mu'lti vvalluulti" at bounding box center [689, 379] width 128 height 12
drag, startPoint x: 819, startPoint y: 407, endPoint x: 706, endPoint y: 404, distance: 112.8
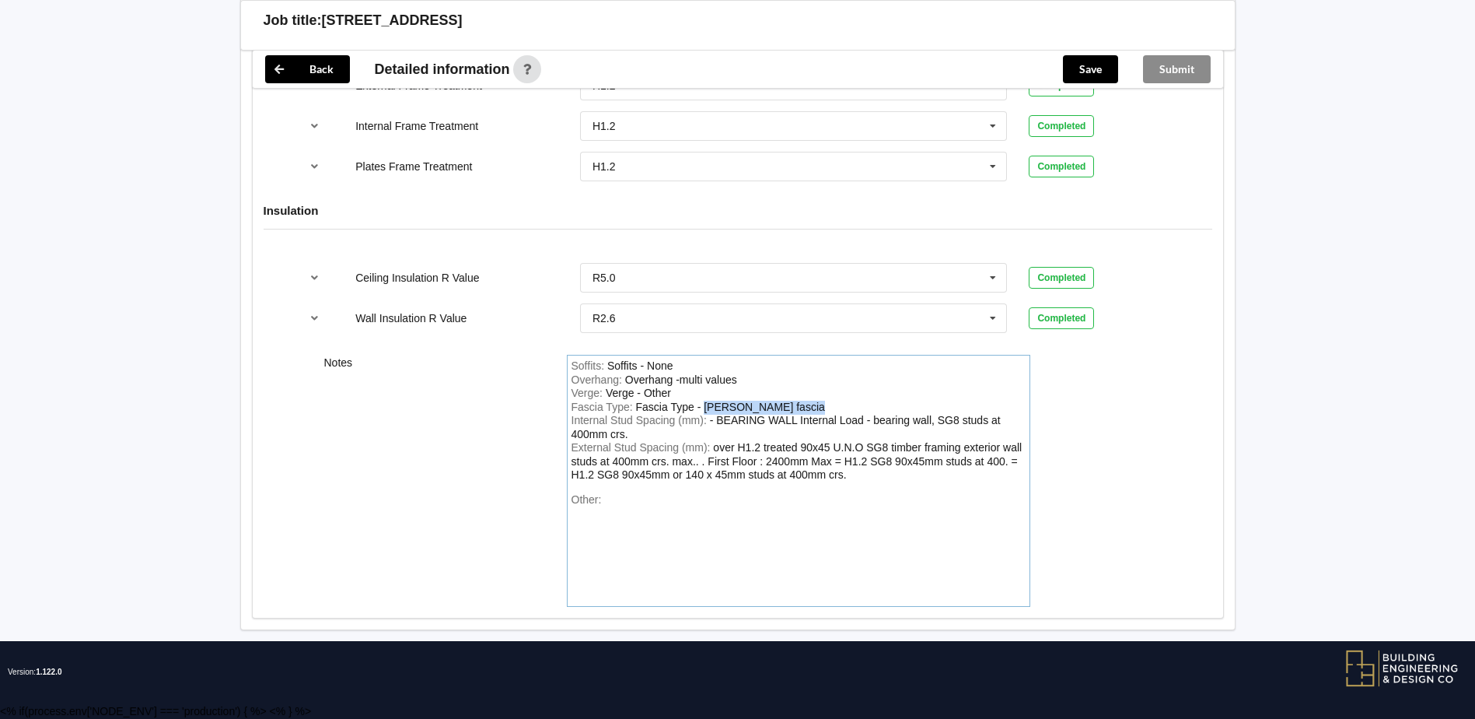
click at [706, 404] on div "Fascia Type : Fascia Type - James hardies fascia" at bounding box center [799, 407] width 454 height 14
click at [760, 404] on div "Fascia Type : Fascia Type - as plane" at bounding box center [799, 407] width 454 height 14
click at [752, 400] on div "Fascia Type : Fascia Type - as plane" at bounding box center [799, 407] width 454 height 14
click at [745, 407] on div "Fascia Type - as plane" at bounding box center [691, 406] width 110 height 12
click at [1085, 76] on button "Save" at bounding box center [1090, 69] width 55 height 28
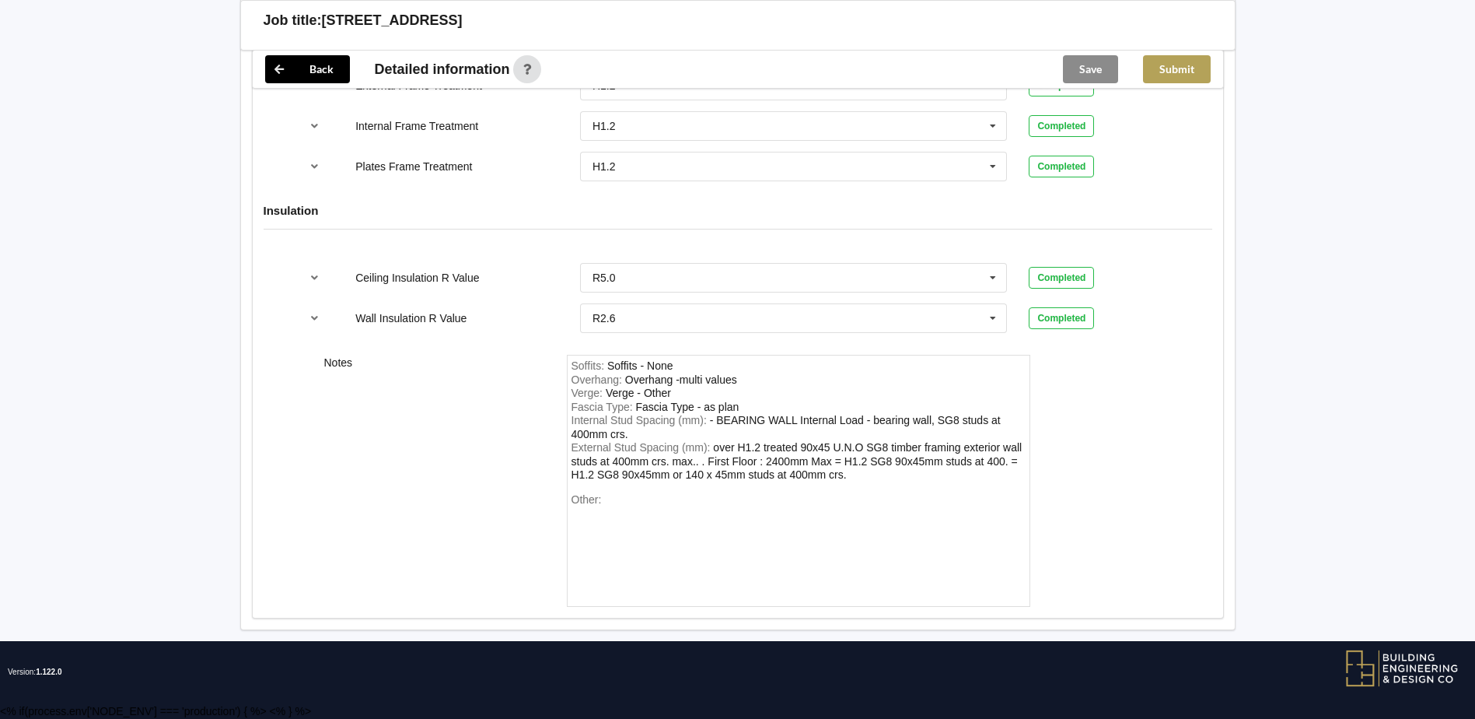
scroll to position [1784, 0]
click at [1175, 70] on button "Submit" at bounding box center [1177, 69] width 68 height 28
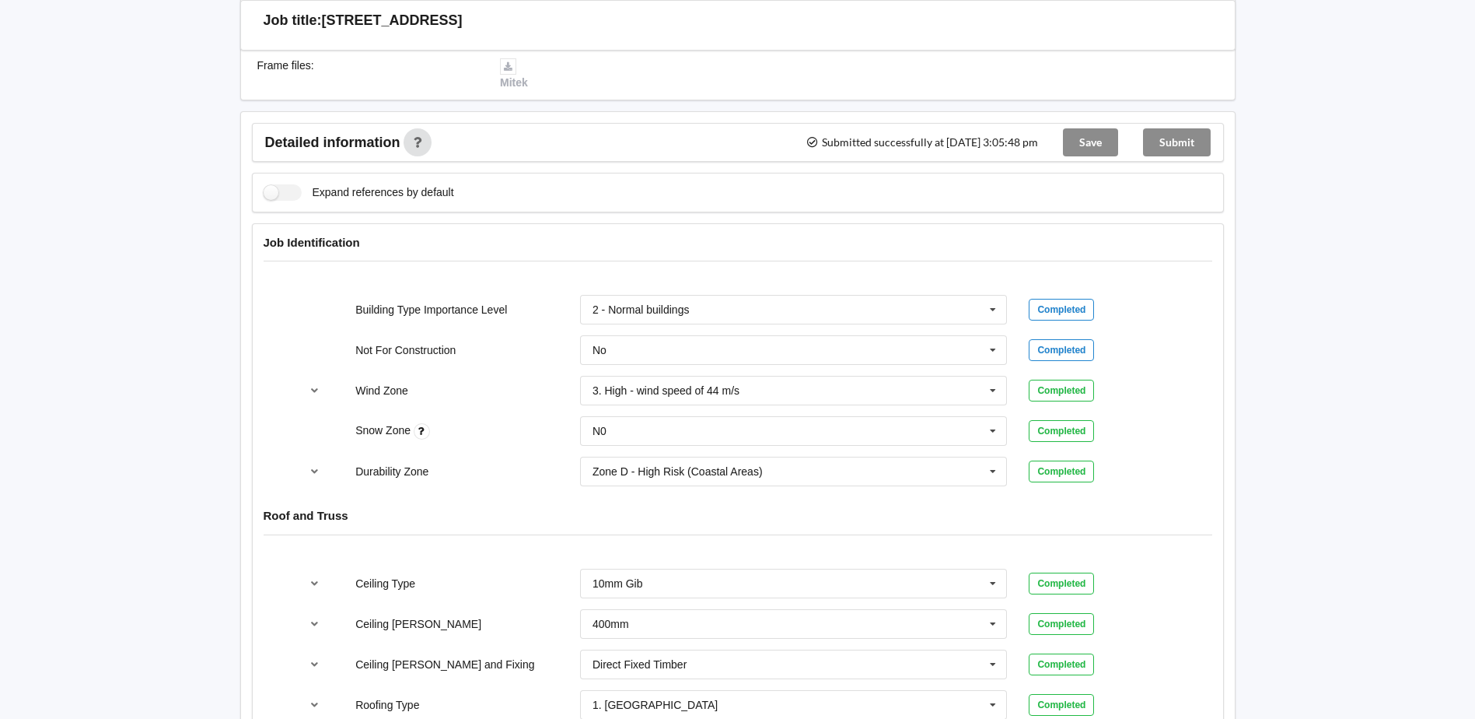
scroll to position [0, 0]
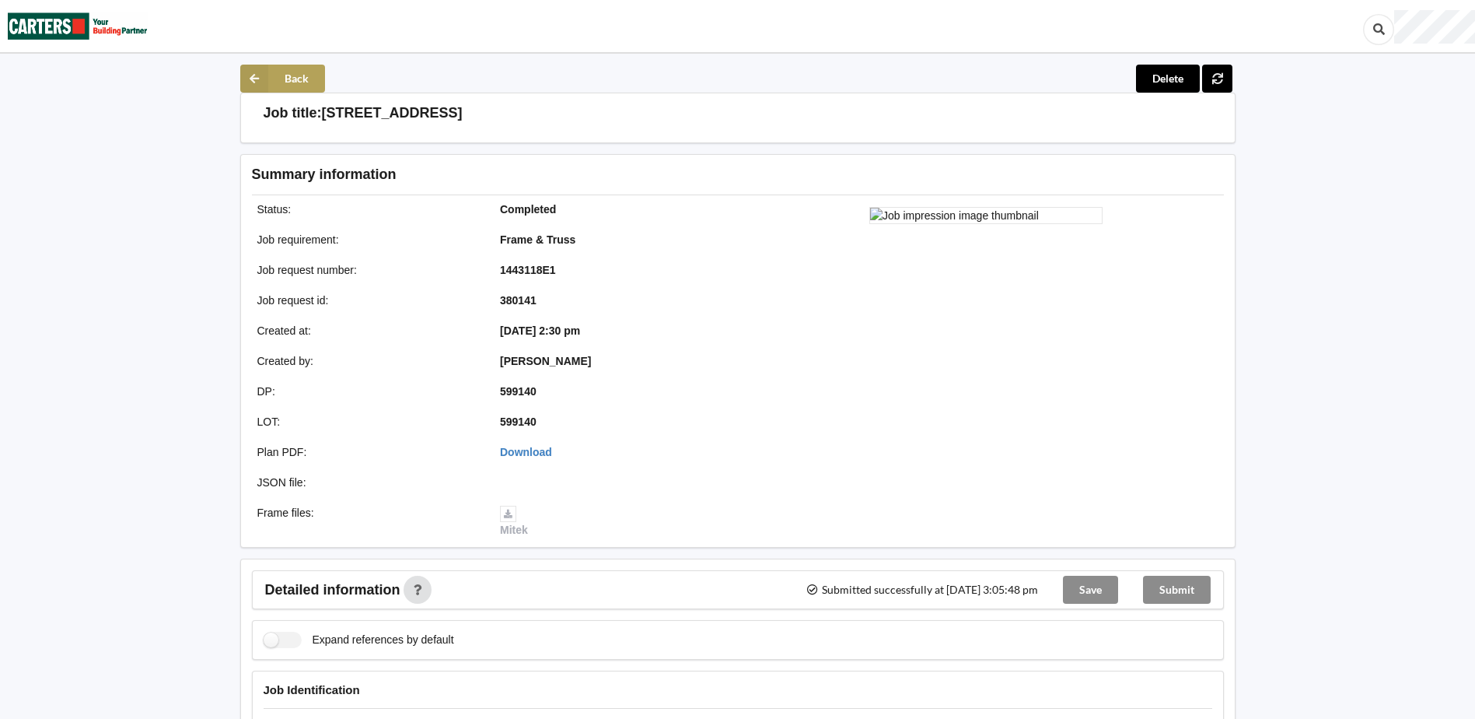
click at [254, 79] on icon at bounding box center [254, 79] width 28 height 28
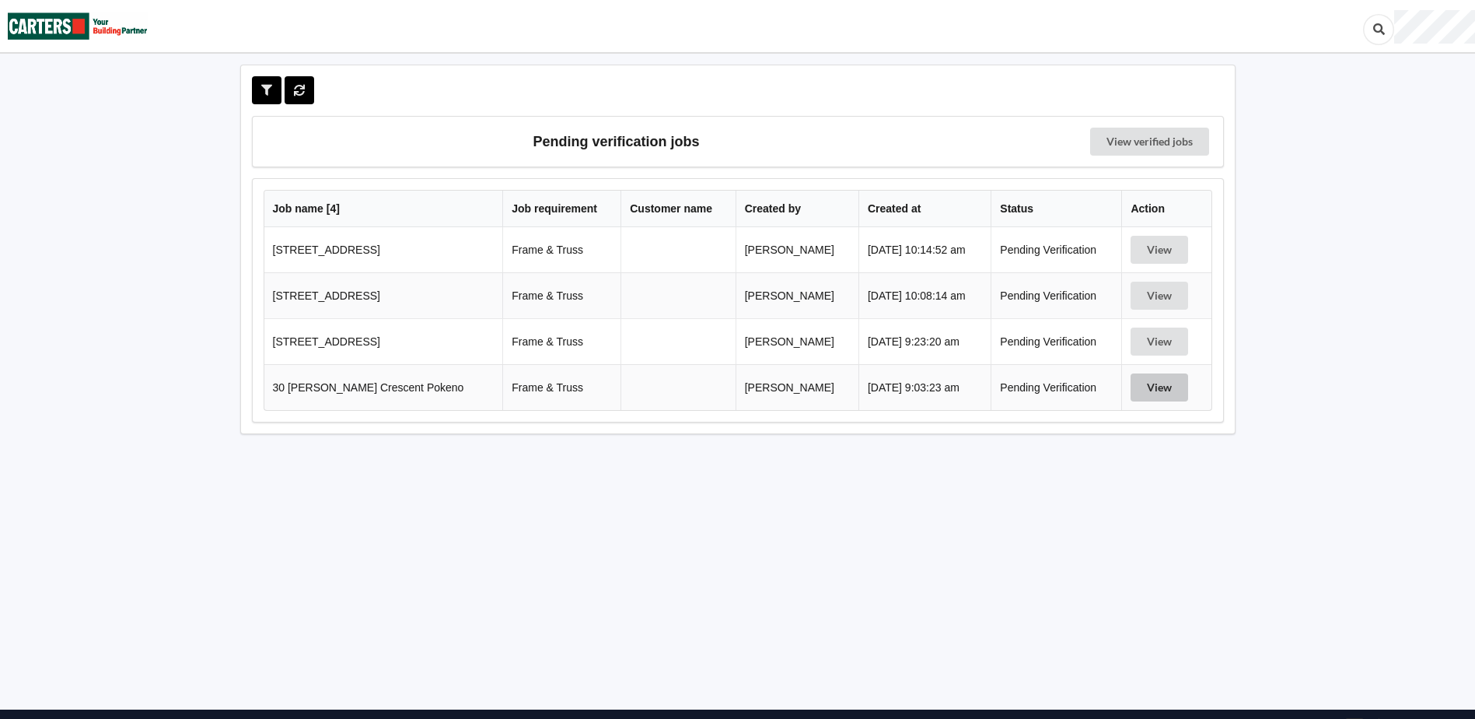
click at [1154, 390] on button "View" at bounding box center [1160, 387] width 58 height 28
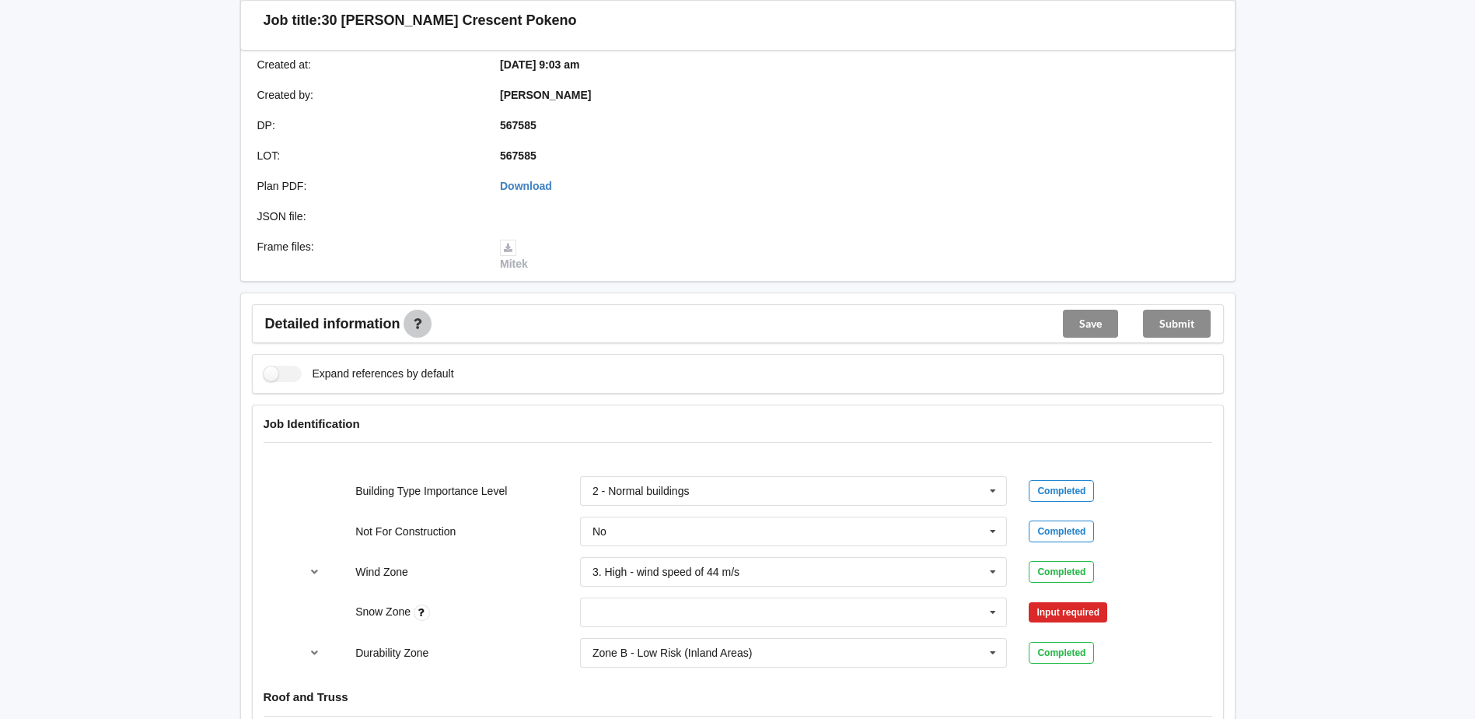
scroll to position [467, 0]
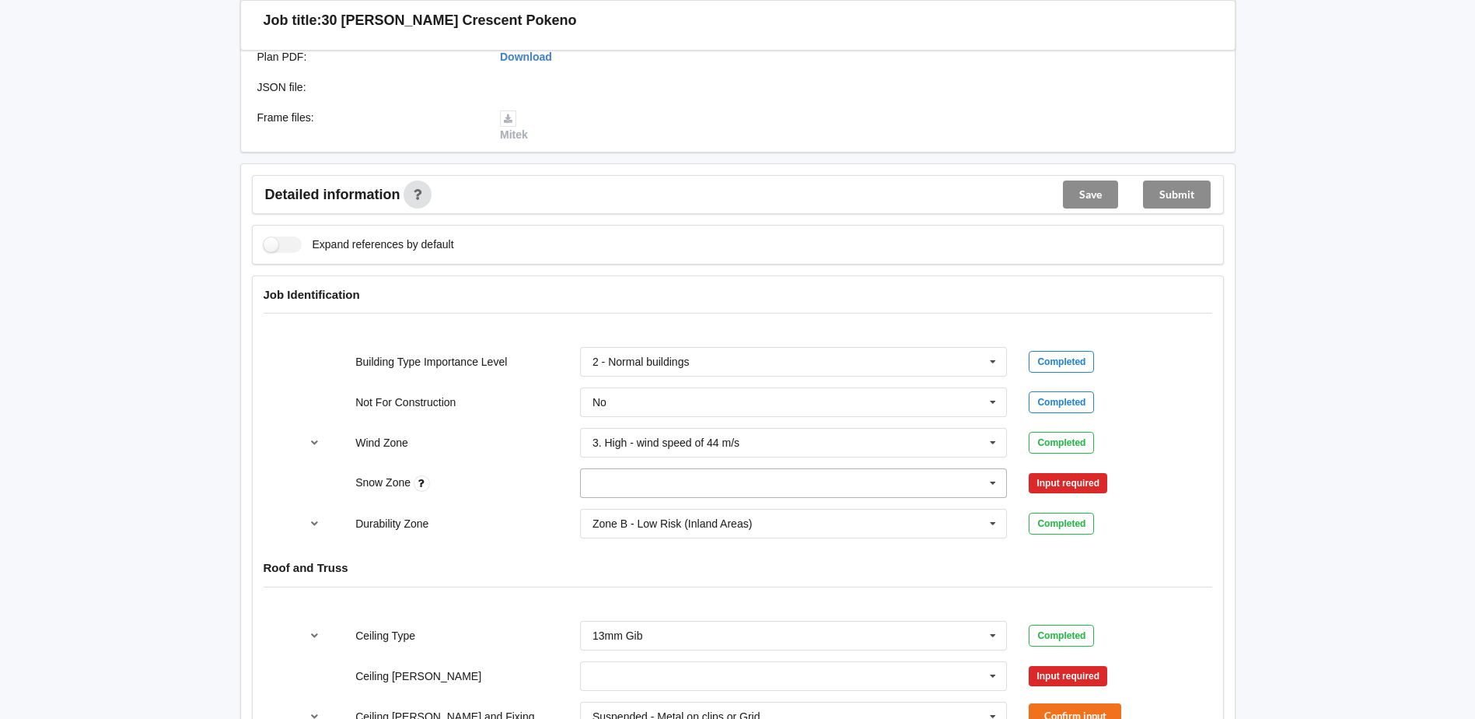
click at [635, 481] on input "text" at bounding box center [795, 483] width 426 height 28
click at [609, 509] on div "N0" at bounding box center [794, 511] width 426 height 29
click at [1061, 484] on button "Confirm input" at bounding box center [1075, 483] width 93 height 26
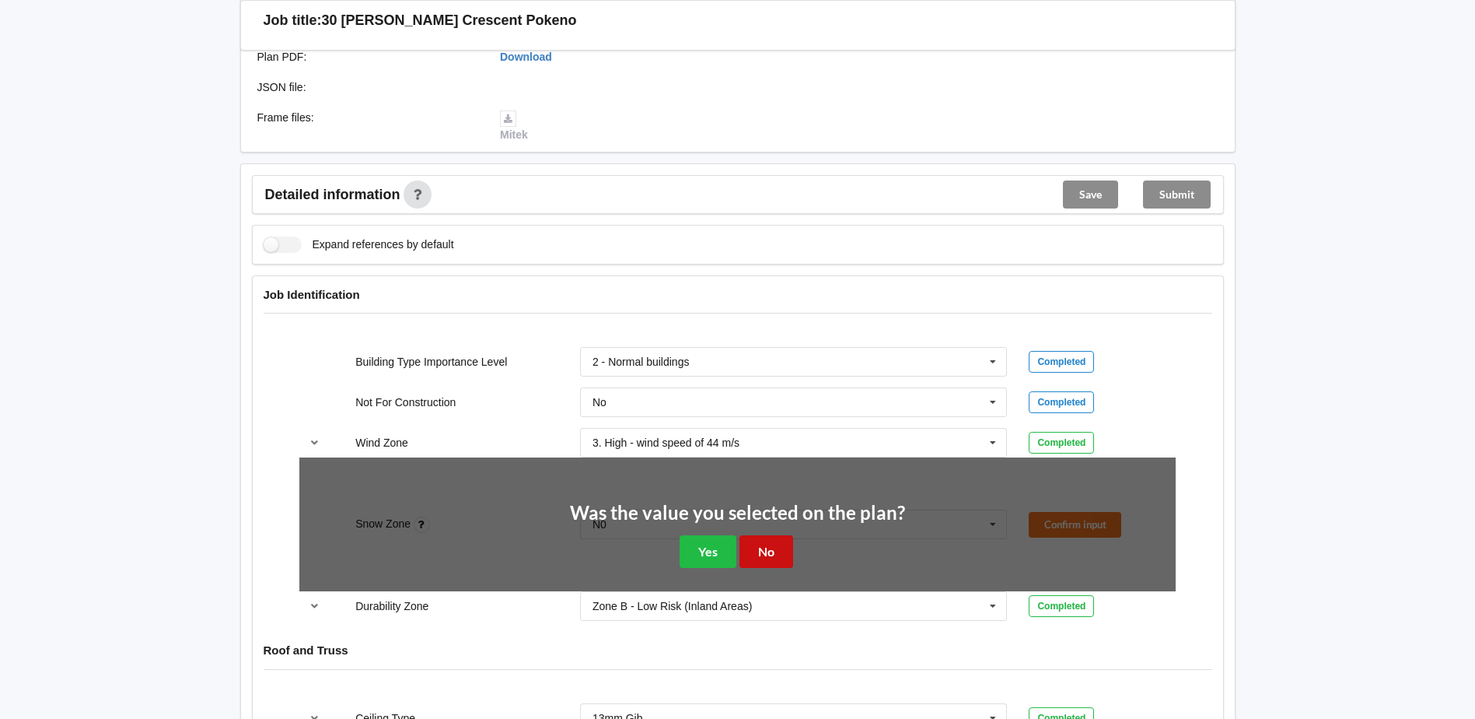
click at [782, 551] on button "No" at bounding box center [767, 551] width 54 height 32
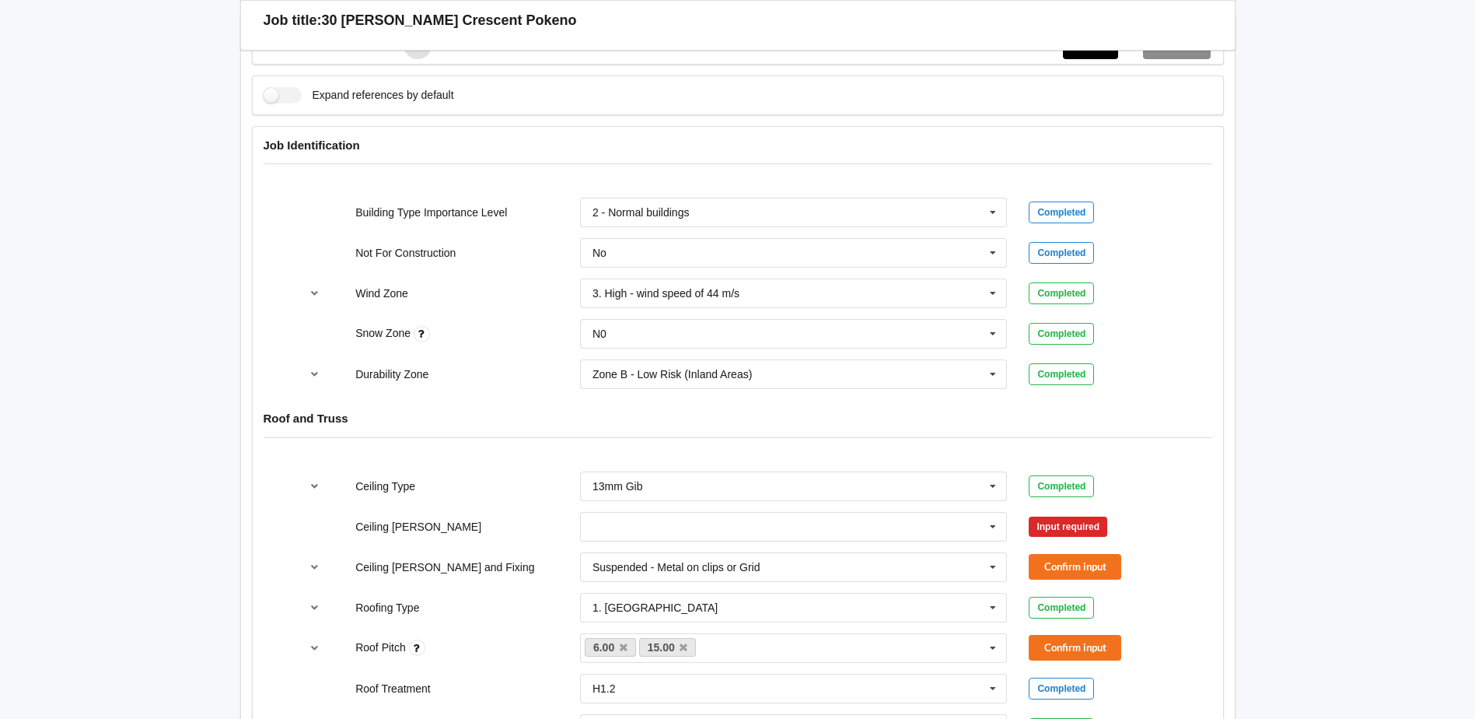
scroll to position [622, 0]
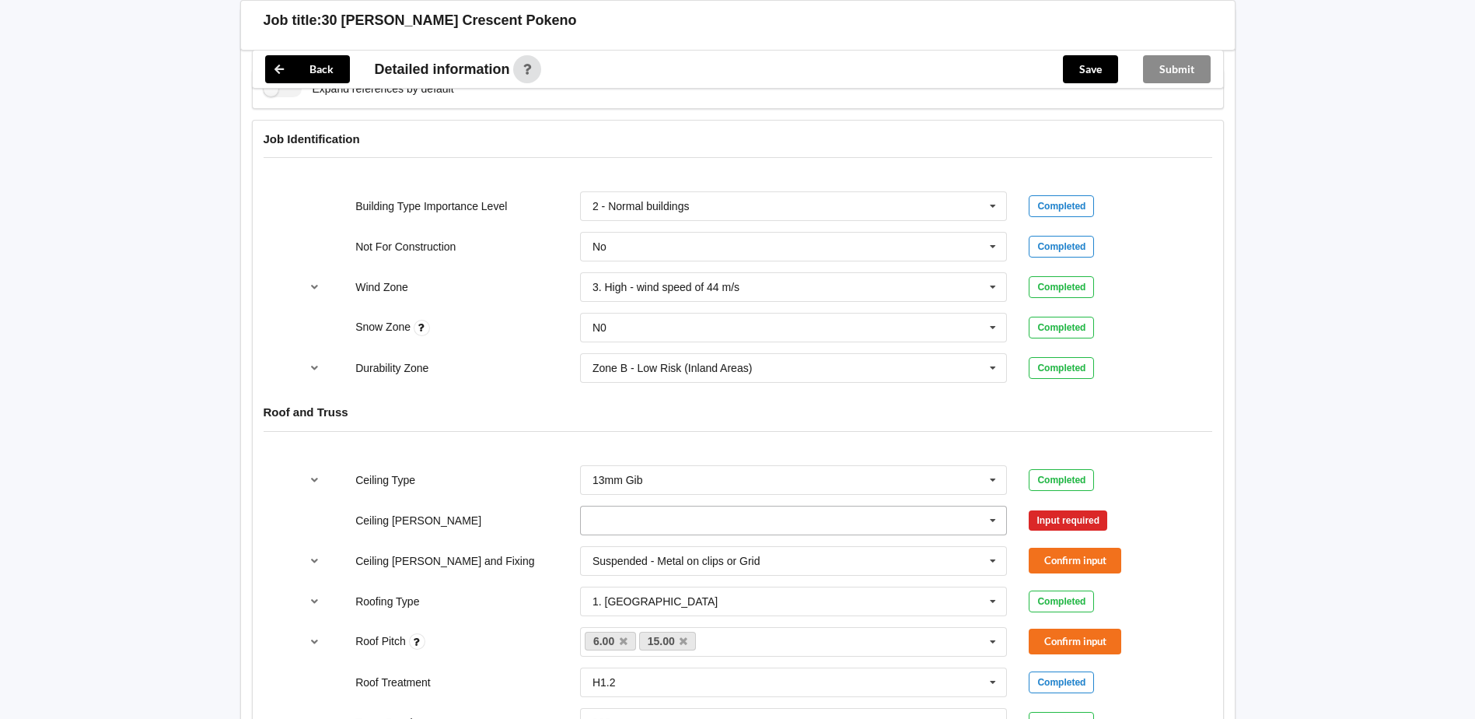
click at [660, 516] on input "text" at bounding box center [795, 520] width 426 height 28
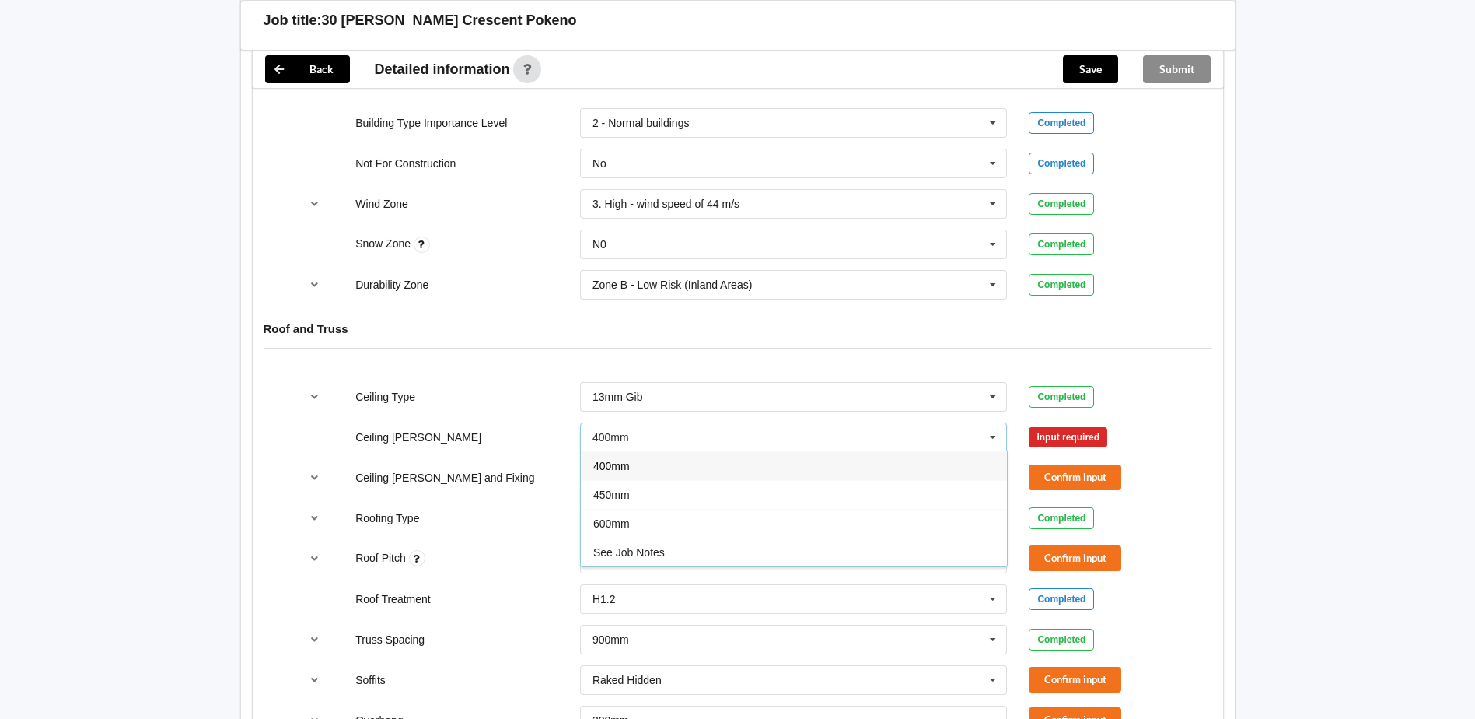
scroll to position [700, 0]
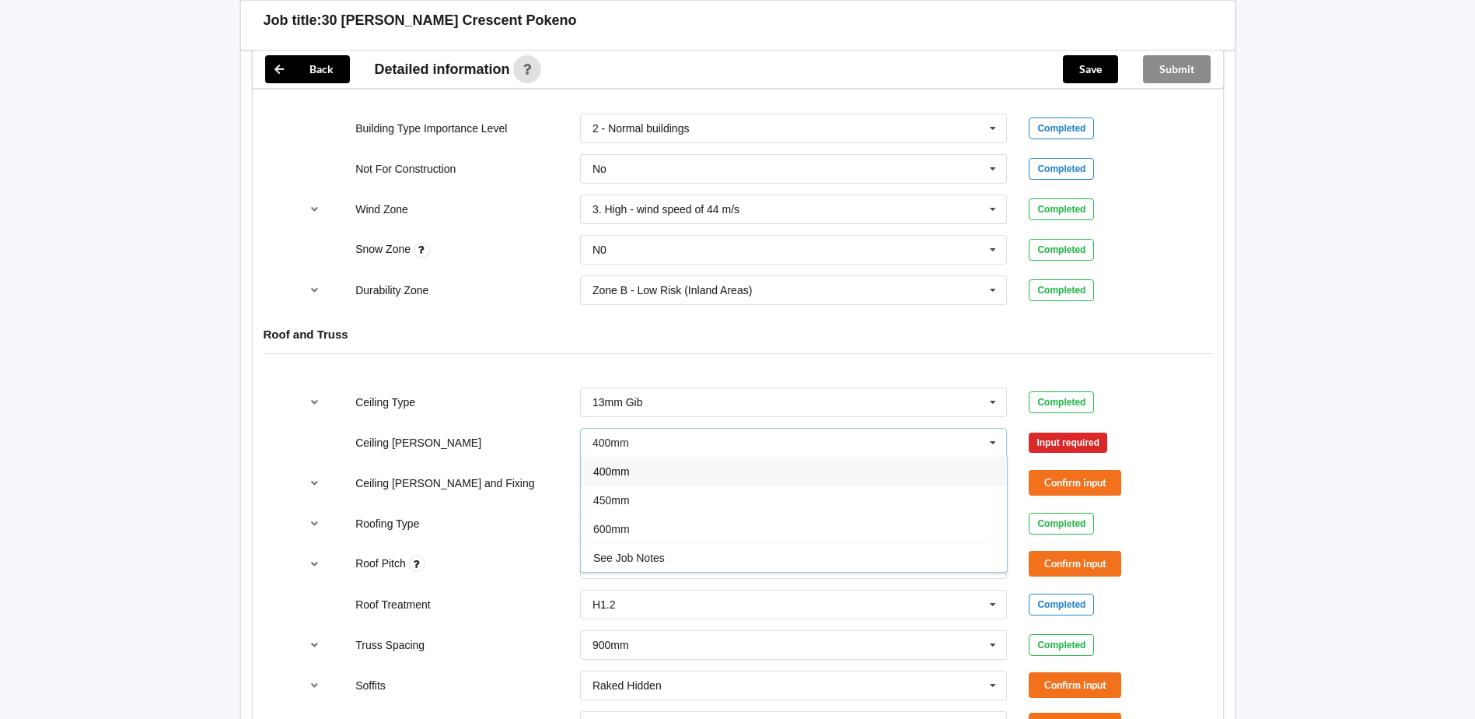
drag, startPoint x: 511, startPoint y: 392, endPoint x: 571, endPoint y: 381, distance: 60.9
click at [511, 392] on div "Ceiling Type 13mm Gib 10mm Gib 12mm MDF 12mm Ply 13mm Gib None See Job Notes Co…" at bounding box center [737, 401] width 898 height 51
click at [988, 400] on icon at bounding box center [992, 402] width 23 height 29
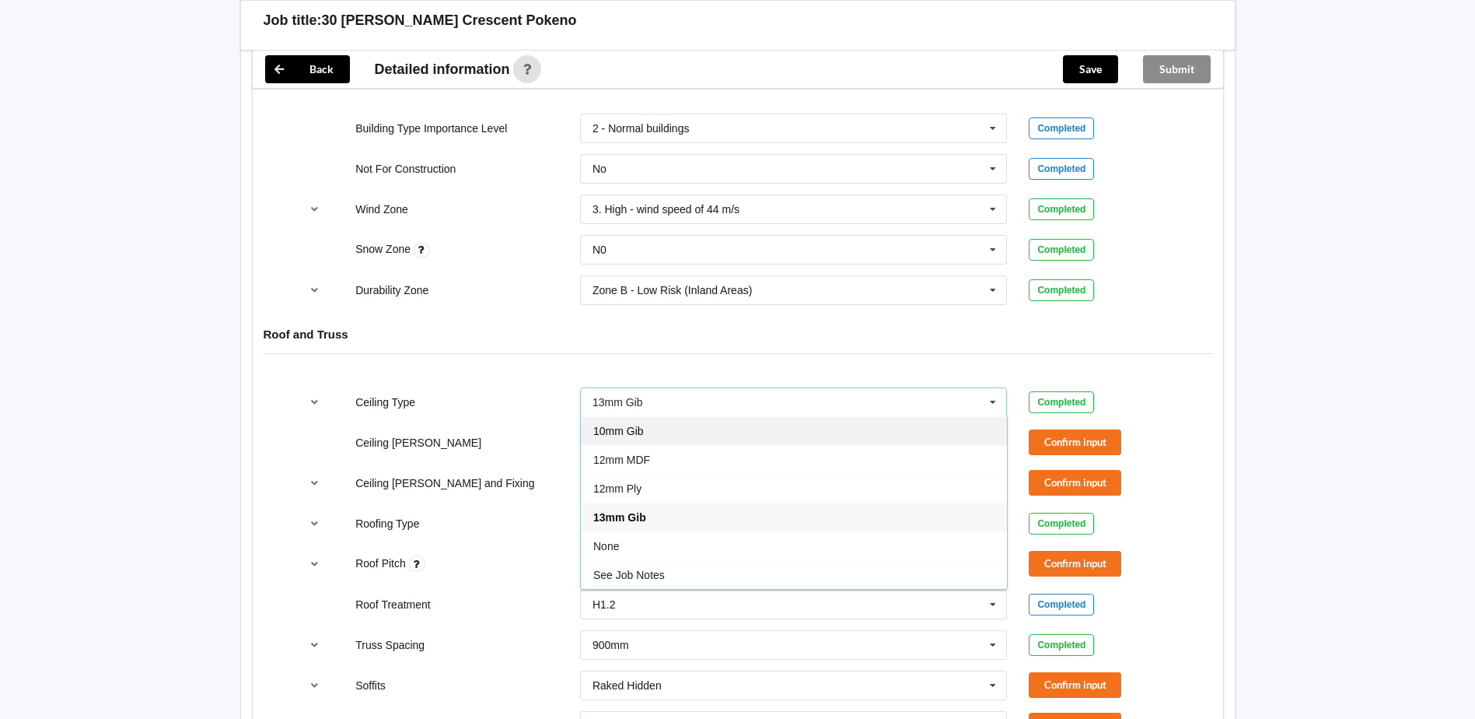
click at [617, 426] on span "10mm Gib" at bounding box center [618, 431] width 51 height 12
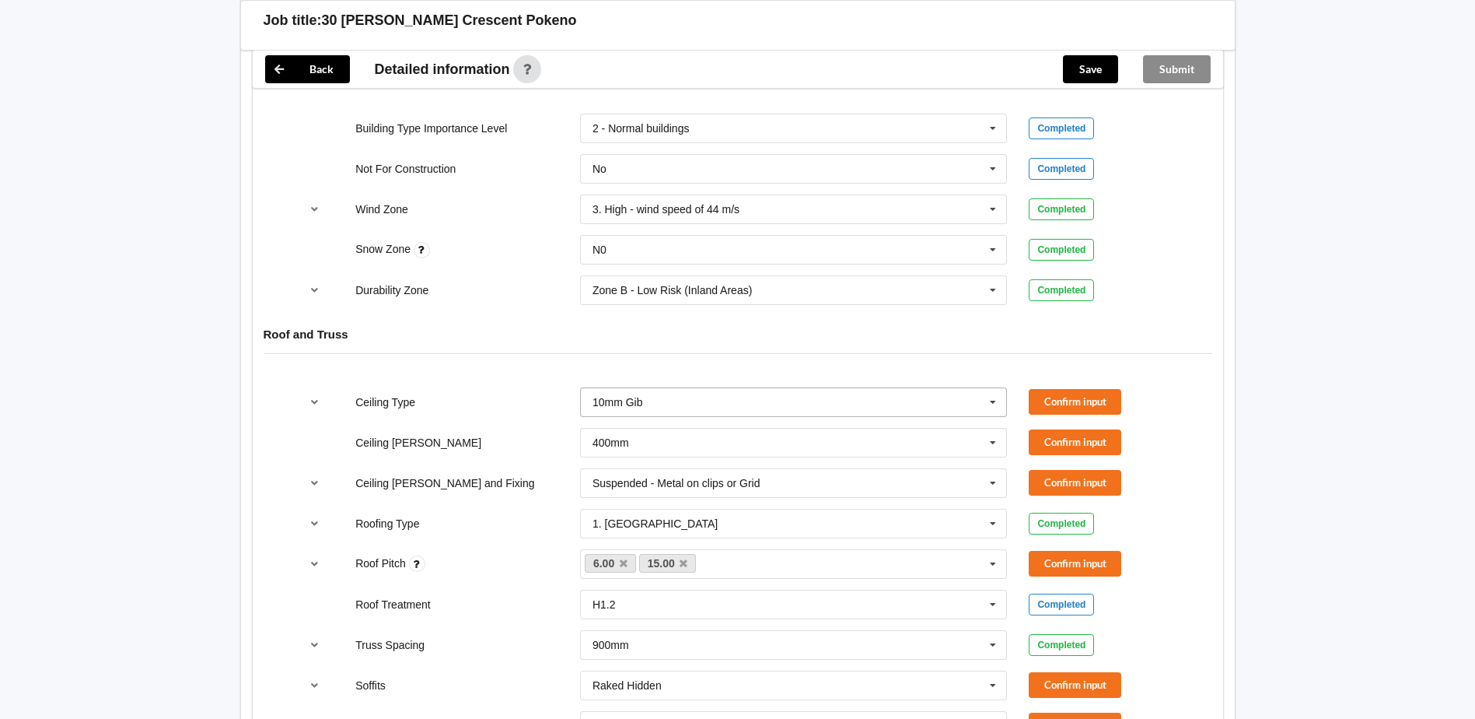
click at [996, 401] on icon at bounding box center [992, 402] width 23 height 29
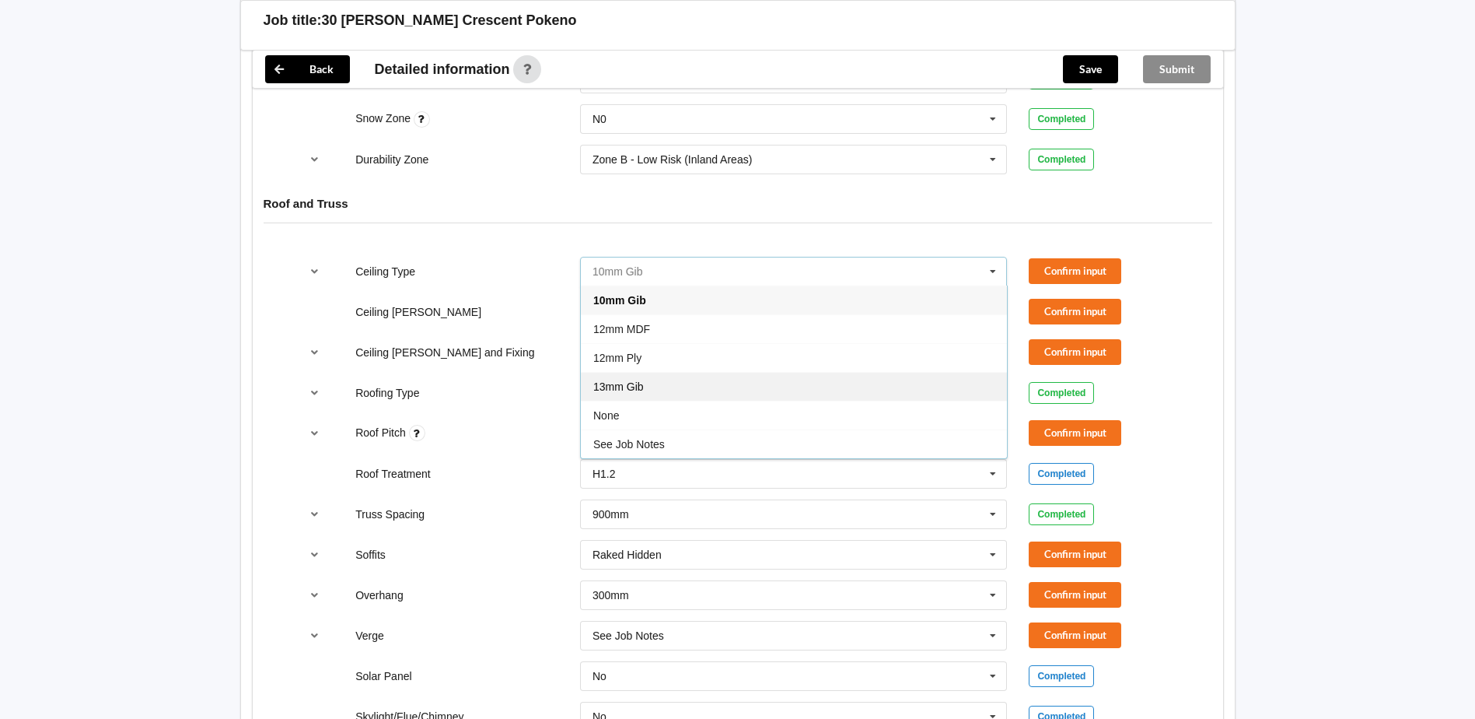
scroll to position [855, 0]
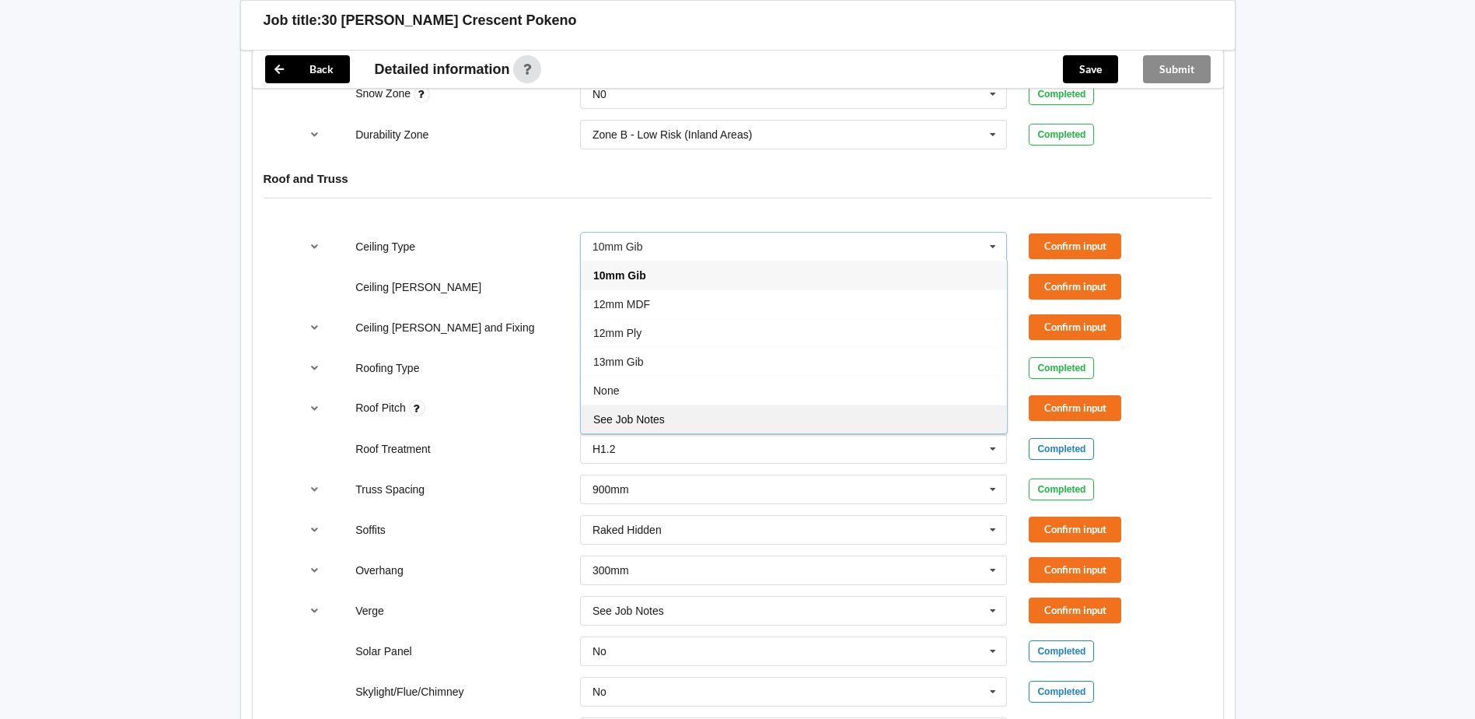
click at [649, 418] on span "See Job Notes" at bounding box center [629, 419] width 72 height 12
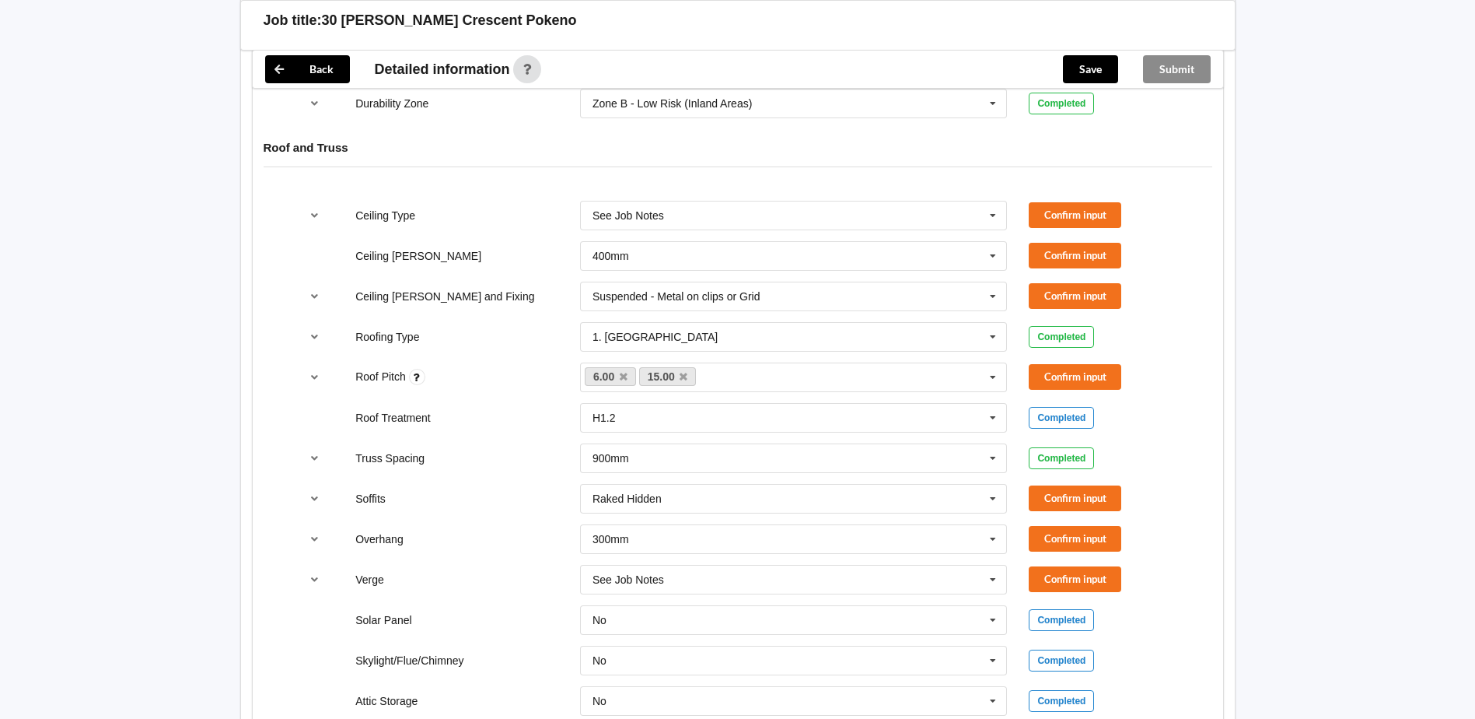
scroll to position [778, 0]
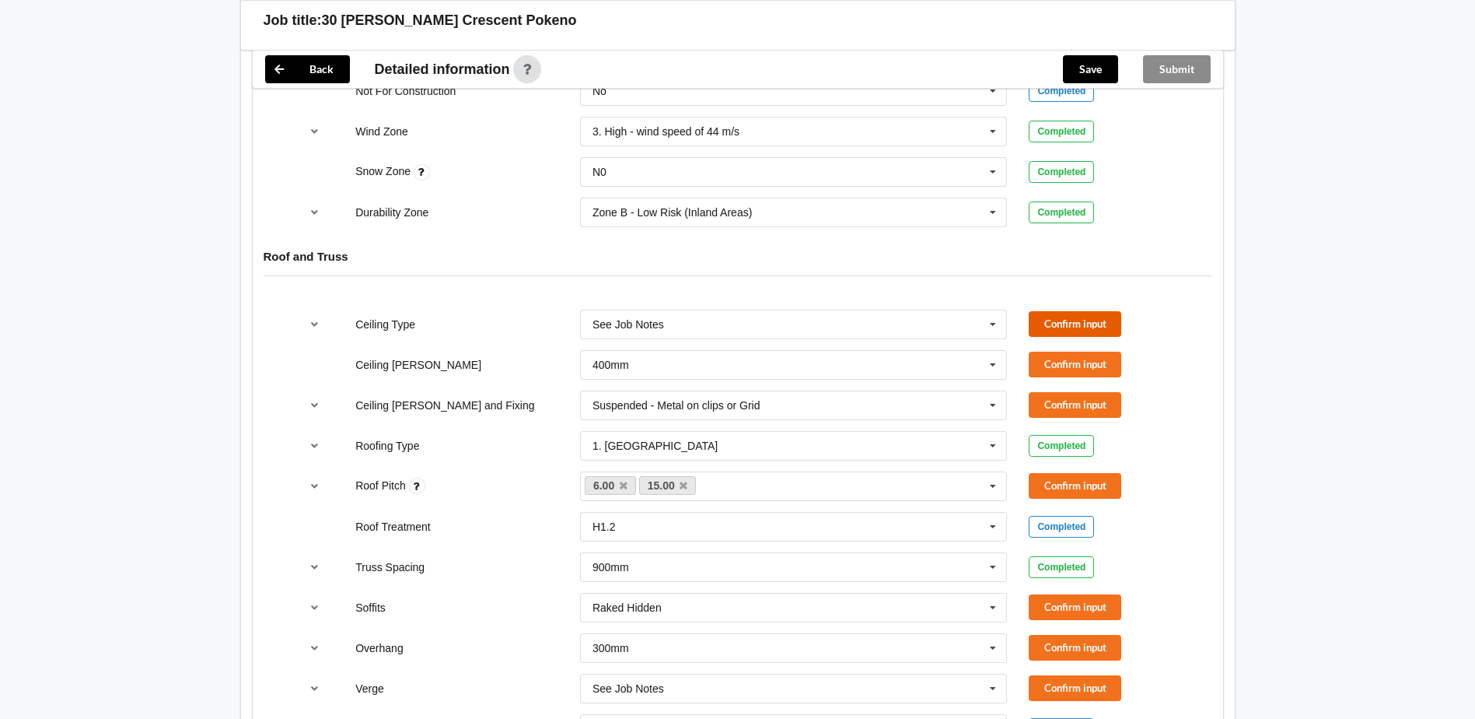
click at [1066, 320] on button "Confirm input" at bounding box center [1075, 324] width 93 height 26
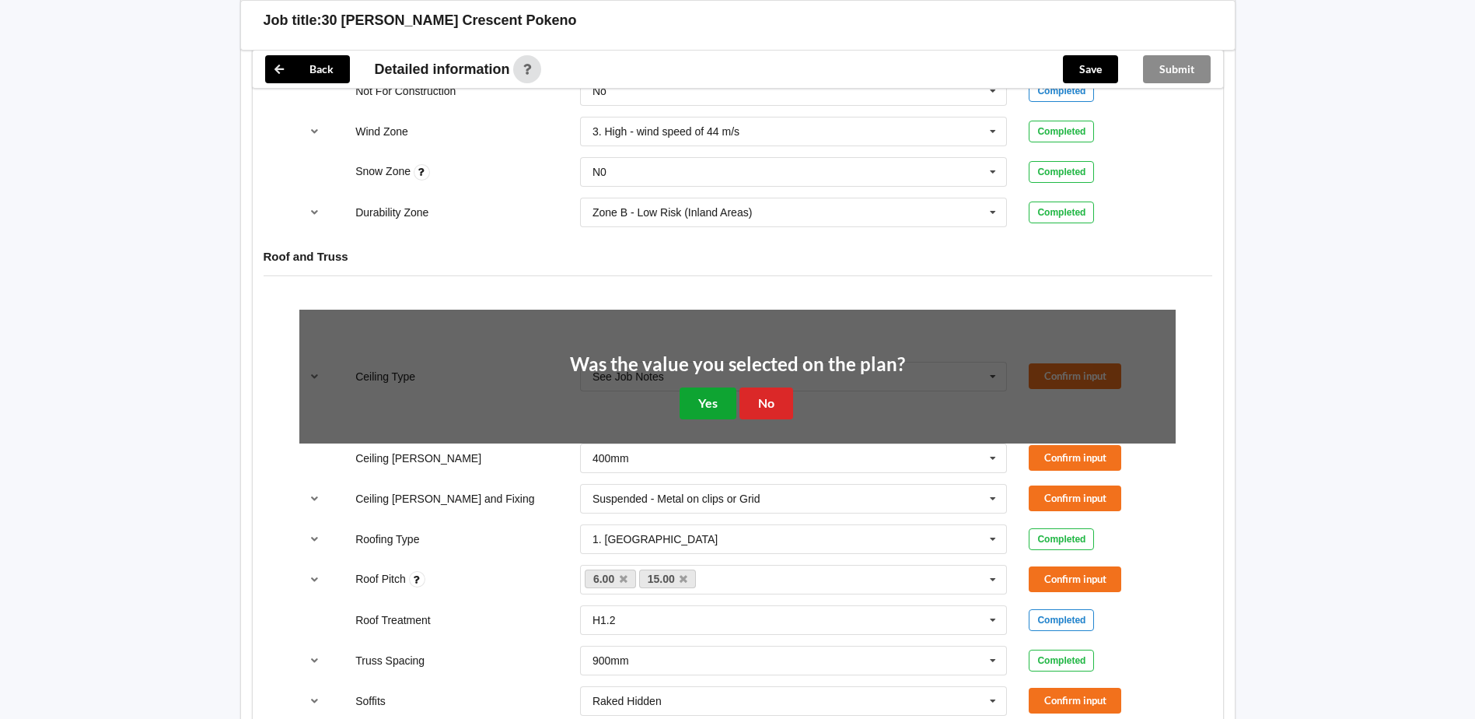
click at [715, 406] on button "Yes" at bounding box center [708, 403] width 57 height 32
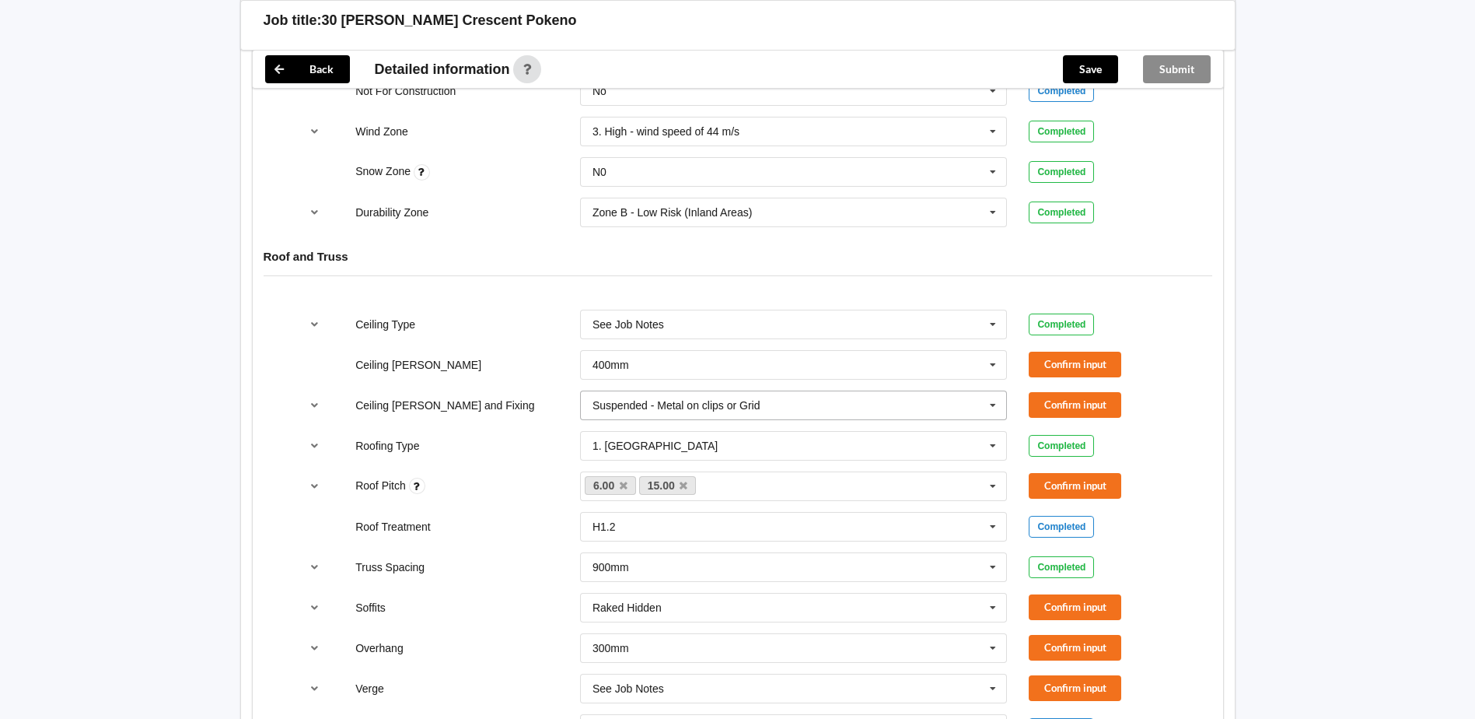
click at [994, 407] on icon at bounding box center [992, 405] width 23 height 29
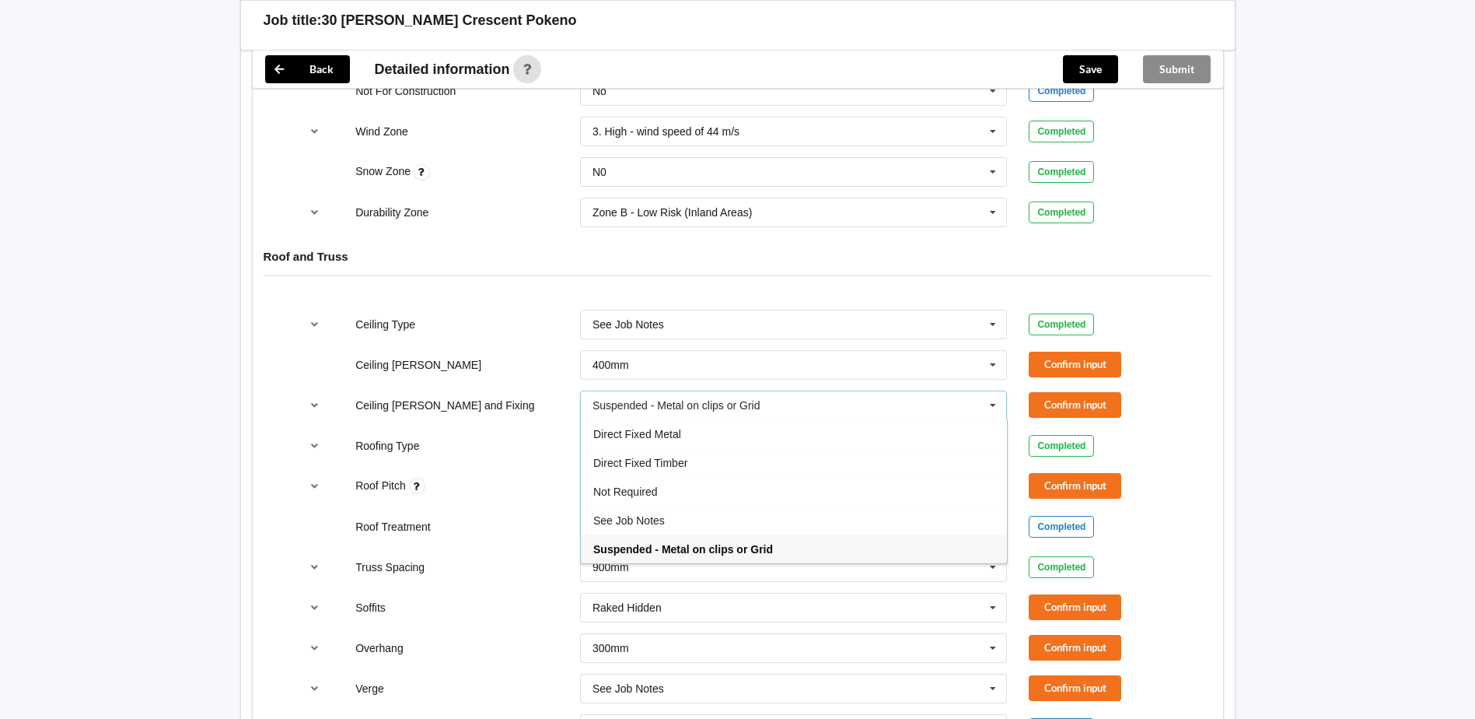
click at [994, 407] on icon at bounding box center [992, 405] width 23 height 29
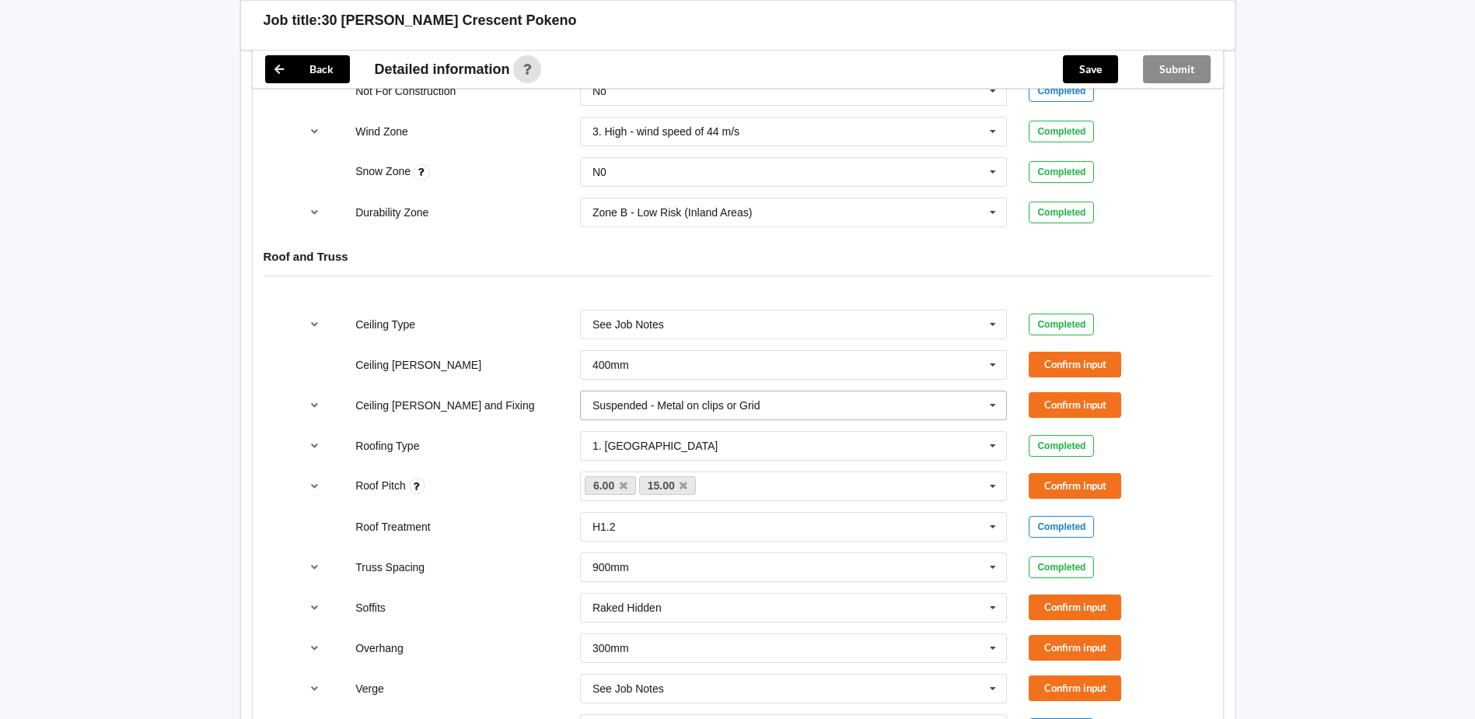
click at [997, 406] on icon at bounding box center [992, 405] width 23 height 29
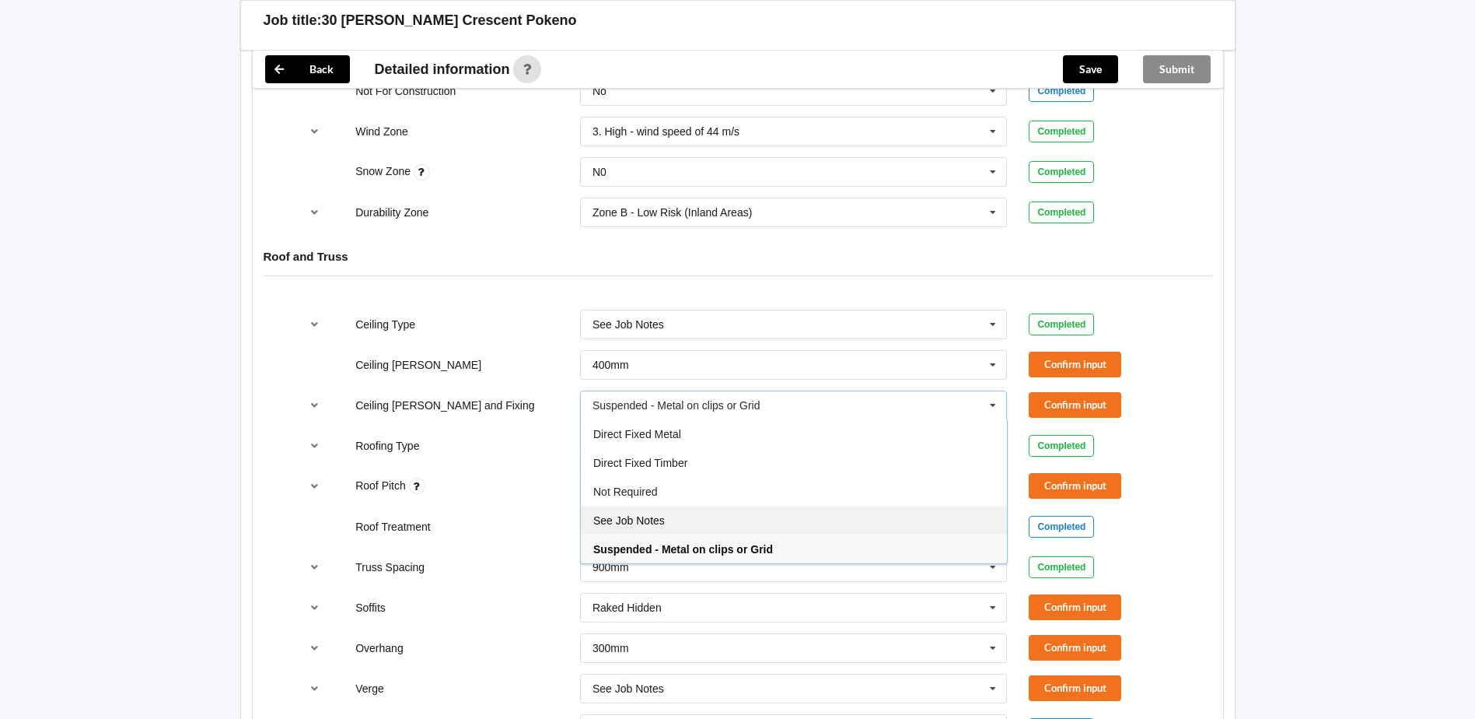
click at [676, 519] on div "See Job Notes" at bounding box center [794, 519] width 426 height 29
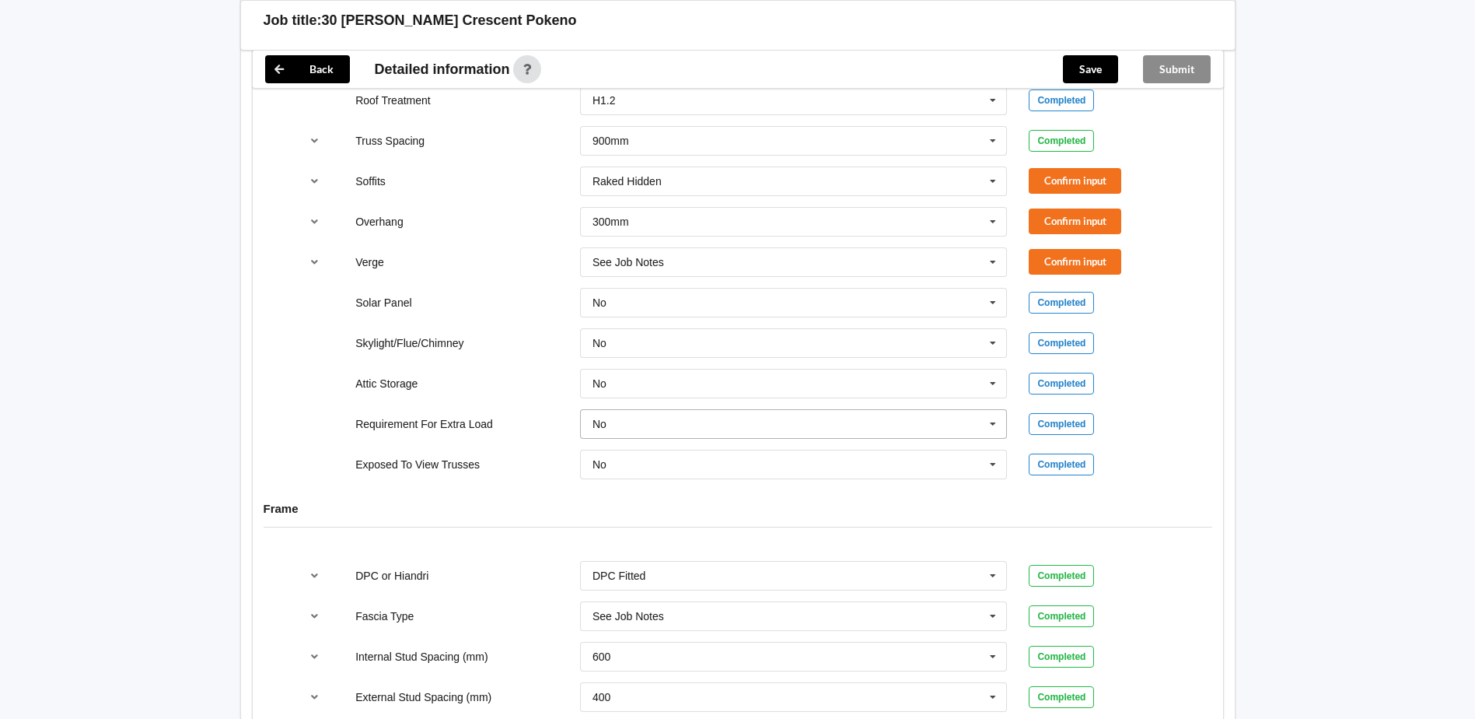
scroll to position [1166, 0]
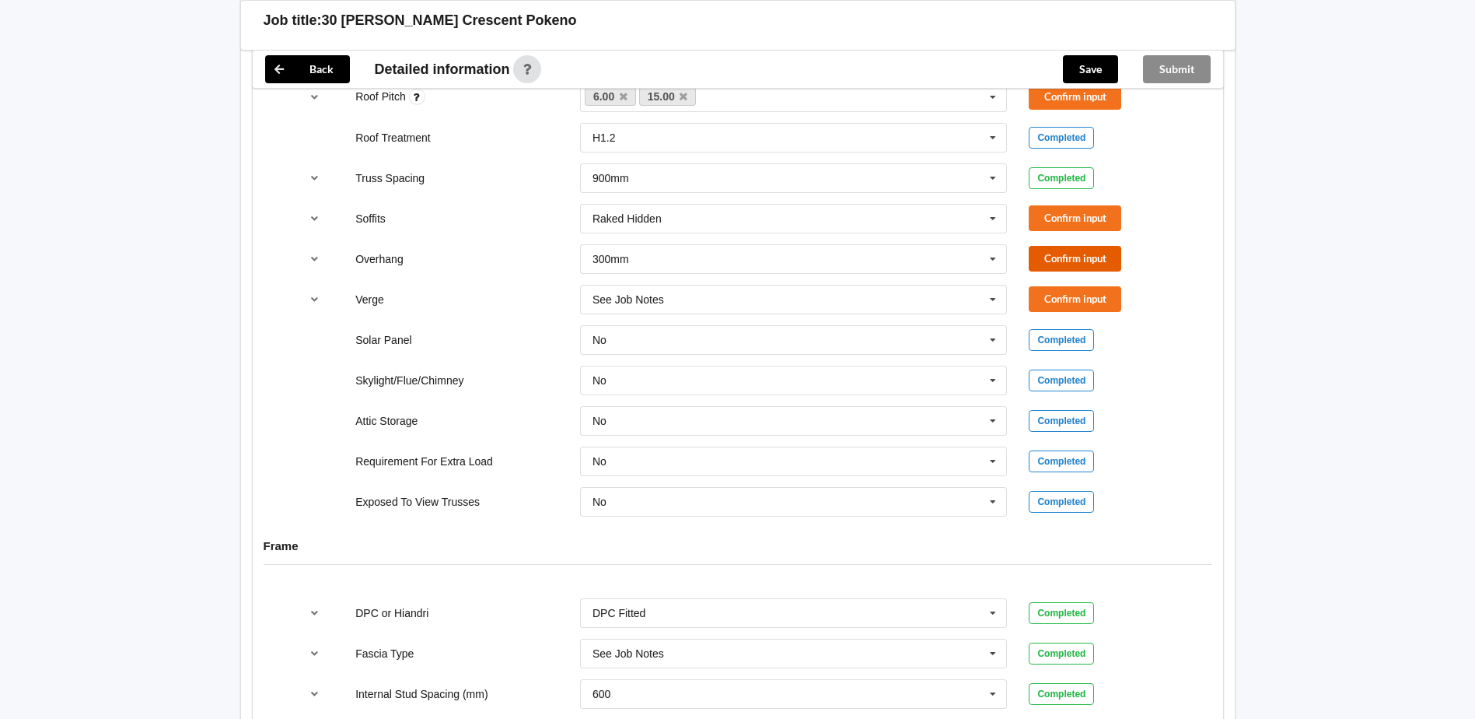
click at [1062, 254] on button "Confirm input" at bounding box center [1075, 259] width 93 height 26
click at [1061, 210] on button "Confirm input" at bounding box center [1075, 218] width 93 height 26
click at [1058, 295] on button "Confirm input" at bounding box center [1075, 299] width 93 height 26
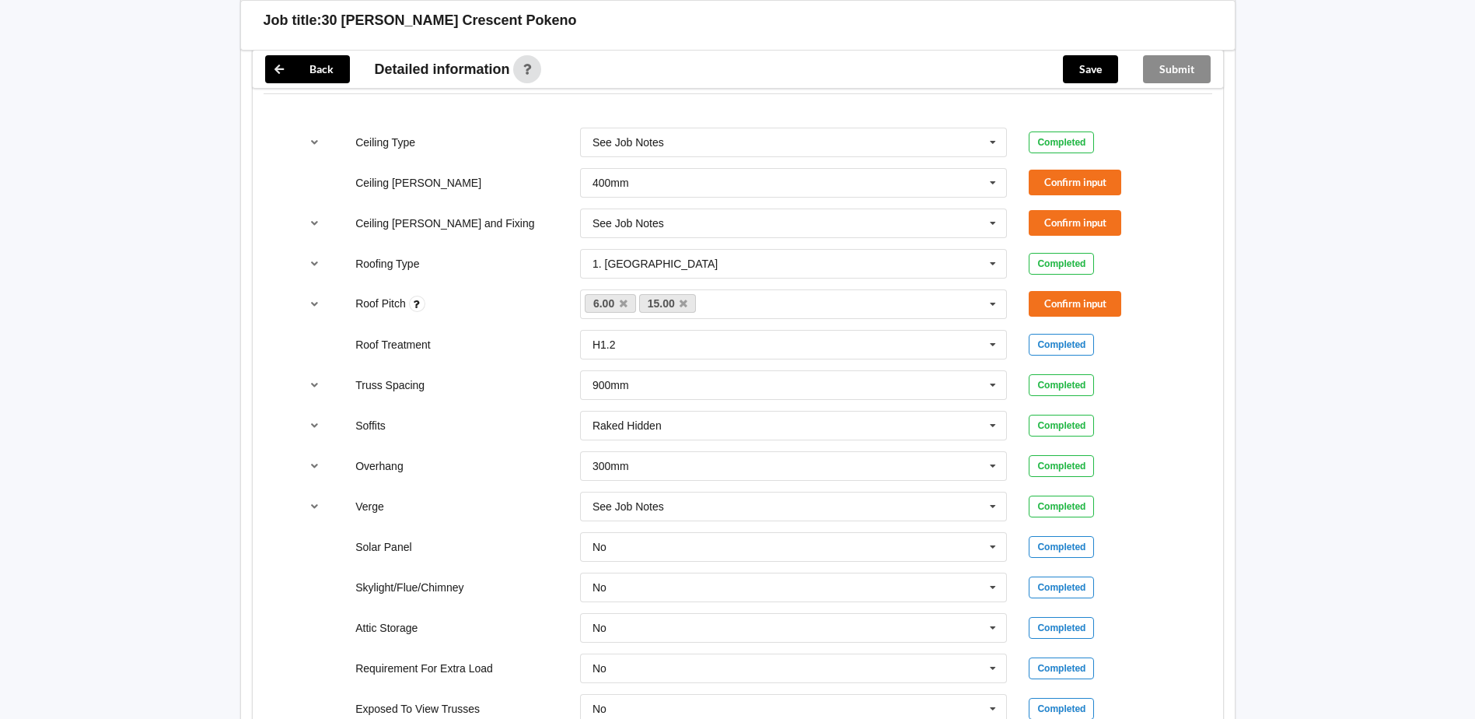
scroll to position [933, 0]
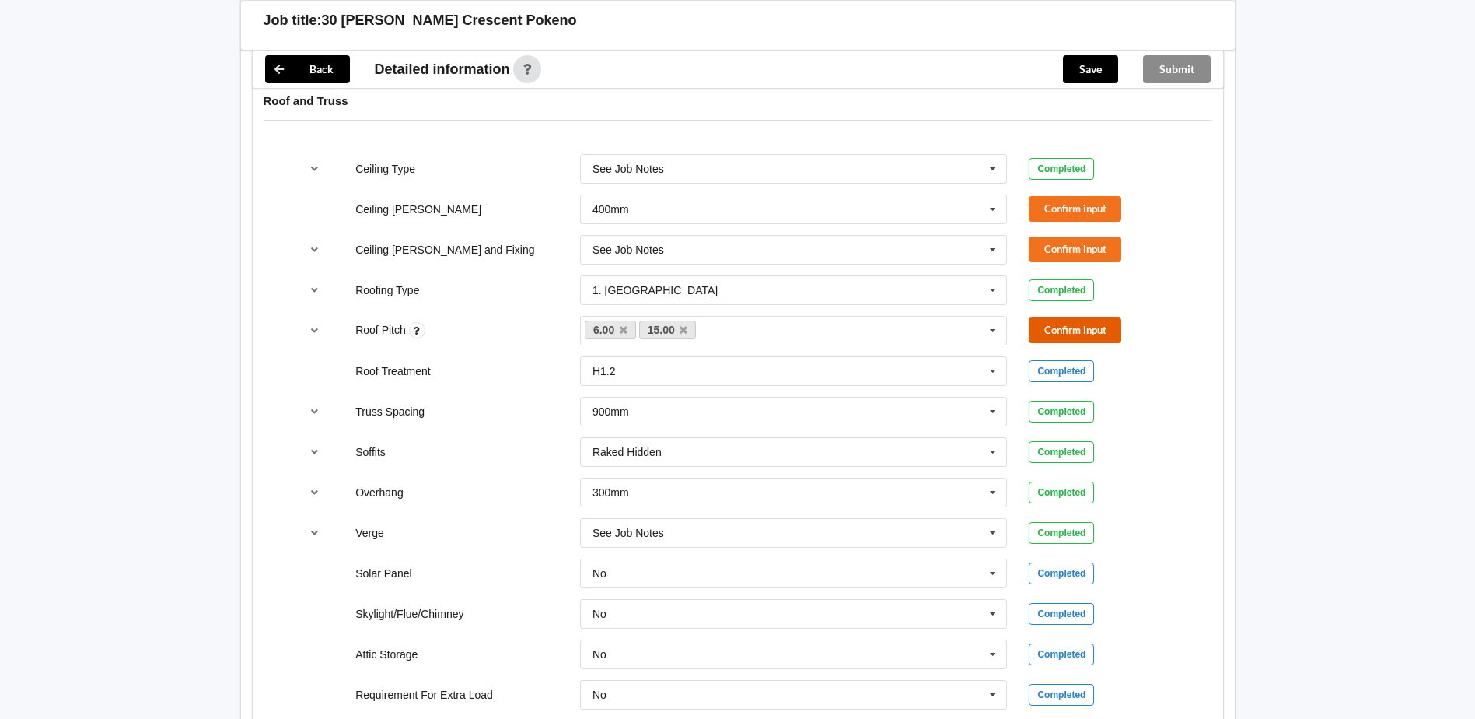
click at [1065, 330] on button "Confirm input" at bounding box center [1075, 330] width 93 height 26
click at [1095, 250] on button "Confirm input" at bounding box center [1075, 249] width 93 height 26
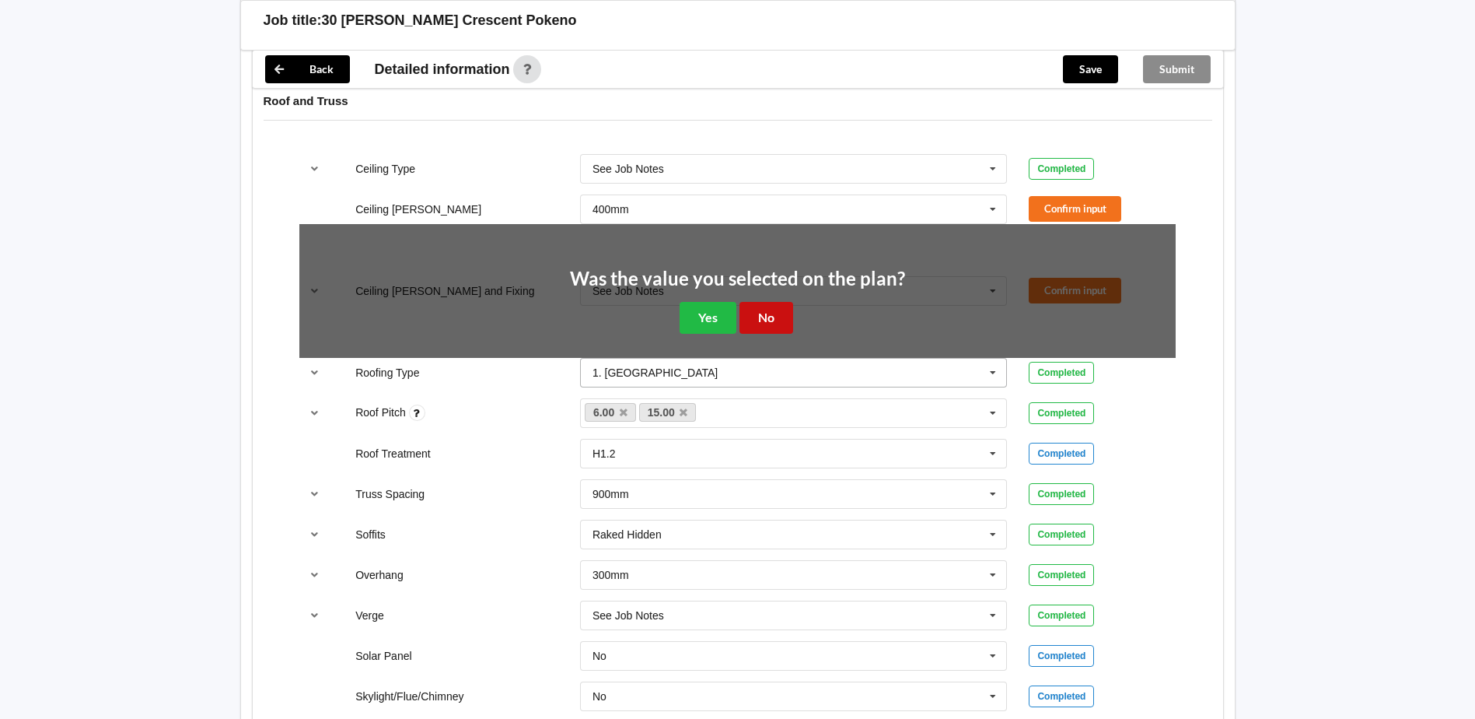
drag, startPoint x: 766, startPoint y: 320, endPoint x: 783, endPoint y: 359, distance: 43.2
click at [783, 359] on div "Ceiling Type See Job Notes 10mm Gib 12mm MDF 12mm Ply 13mm Gib None See Job Not…" at bounding box center [738, 493] width 970 height 700
click at [705, 320] on button "Yes" at bounding box center [708, 318] width 57 height 32
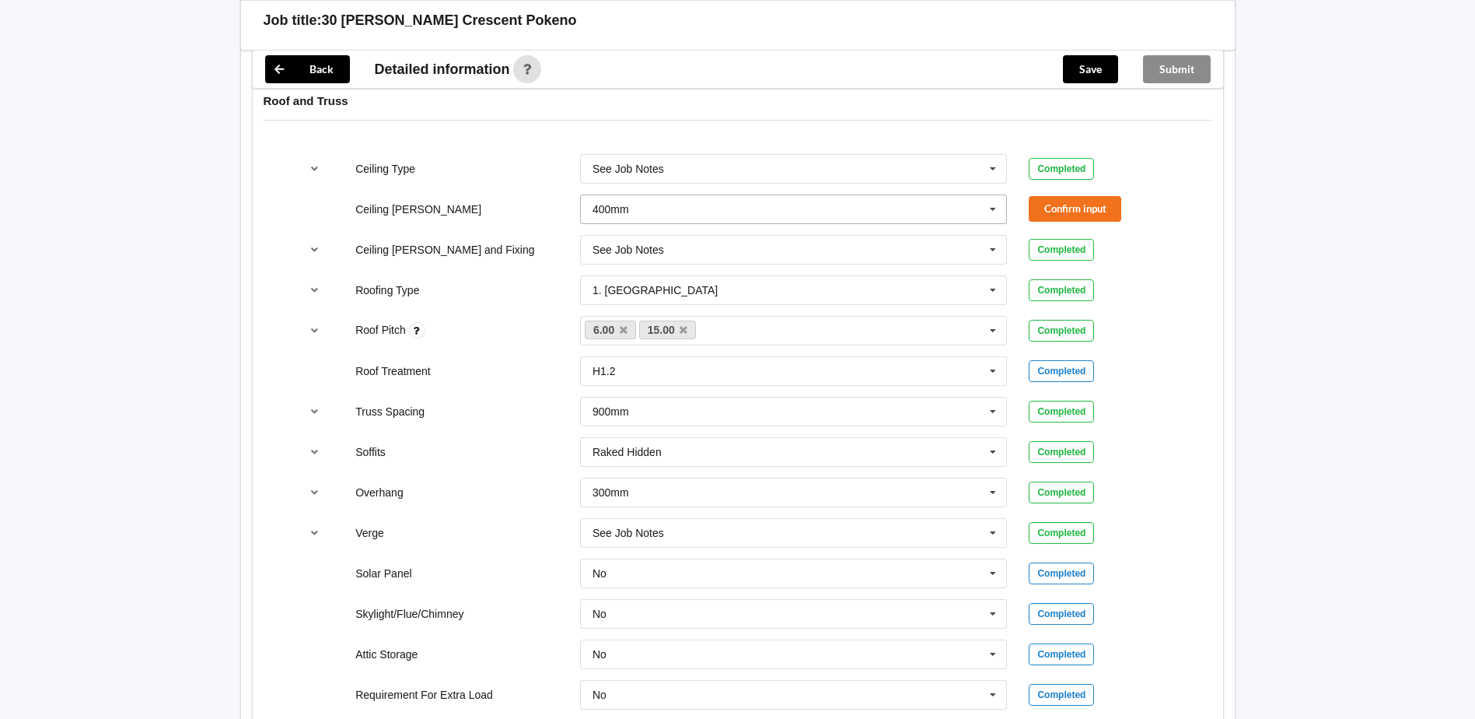
click at [998, 208] on icon at bounding box center [992, 209] width 23 height 29
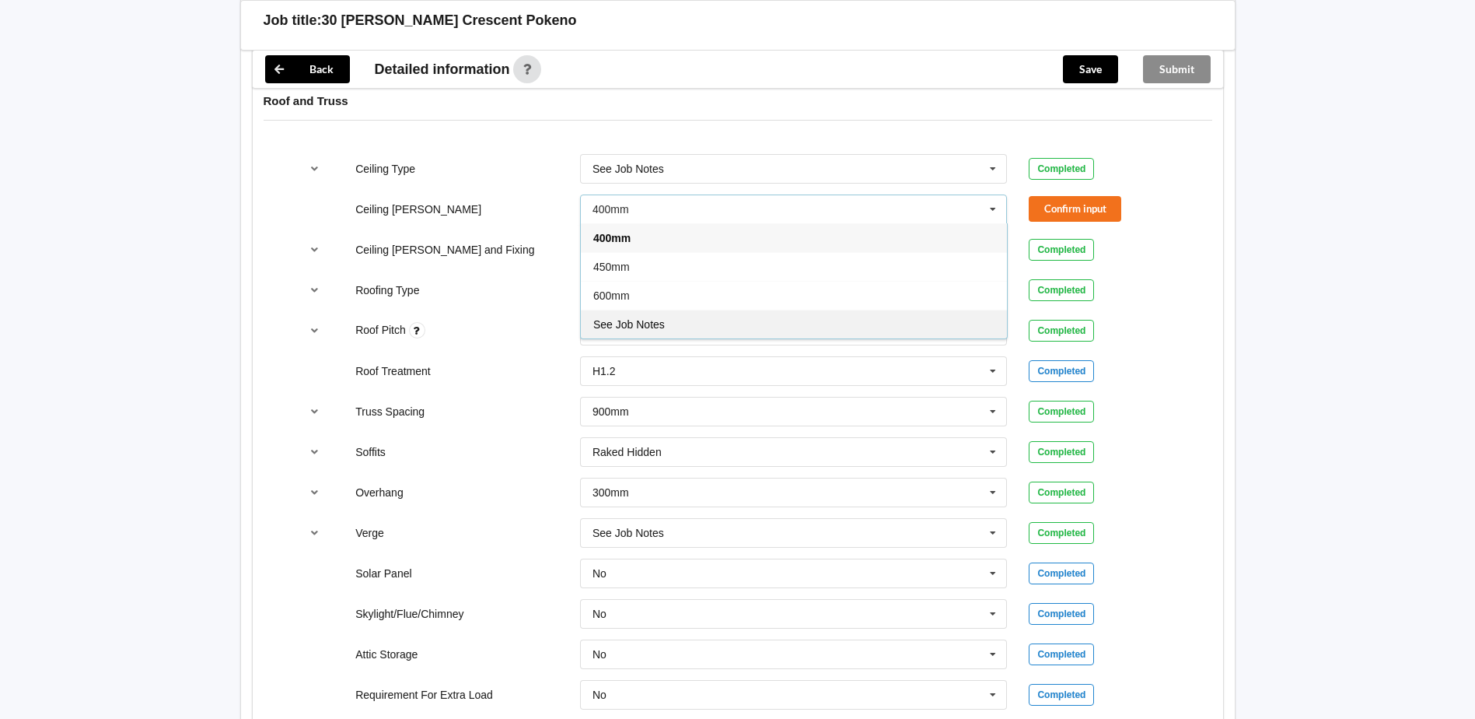
click at [619, 314] on div "See Job Notes" at bounding box center [794, 323] width 426 height 29
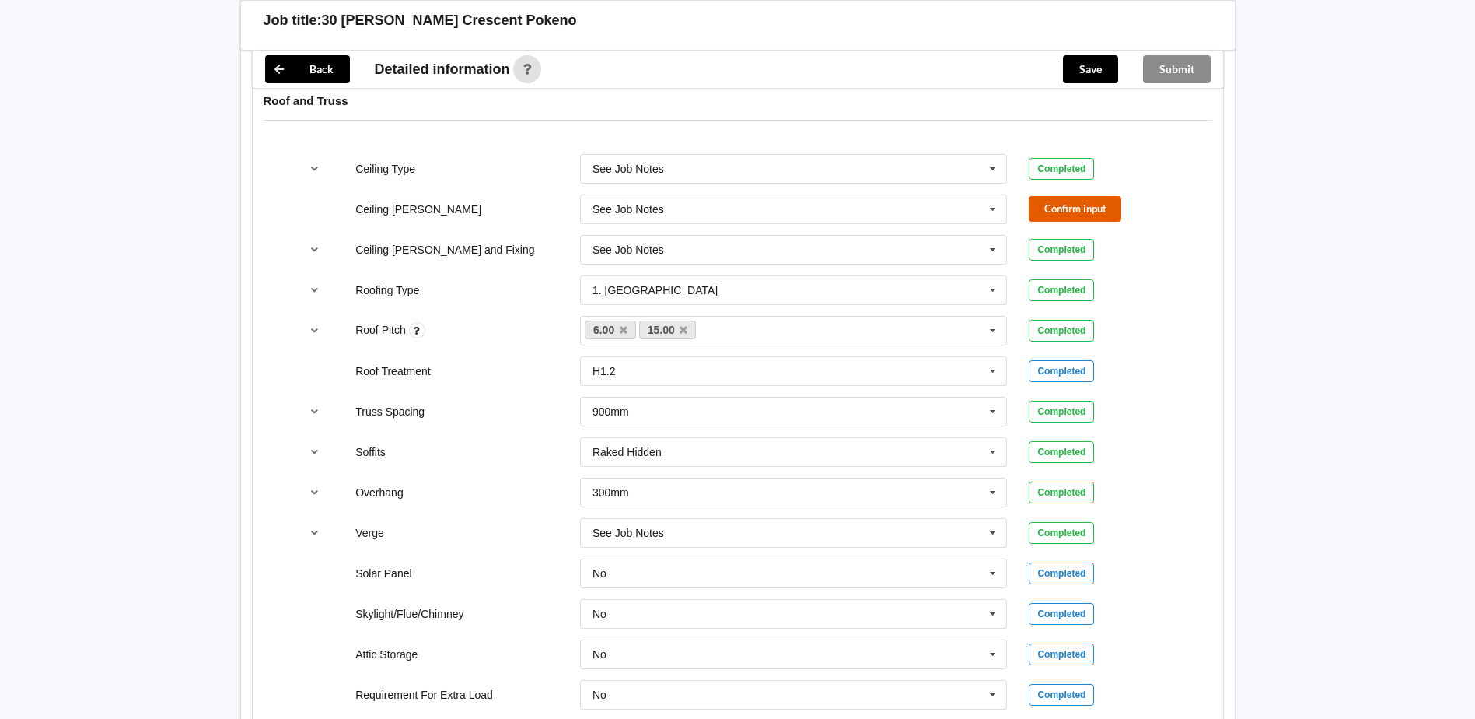
click at [1071, 208] on button "Confirm input" at bounding box center [1075, 209] width 93 height 26
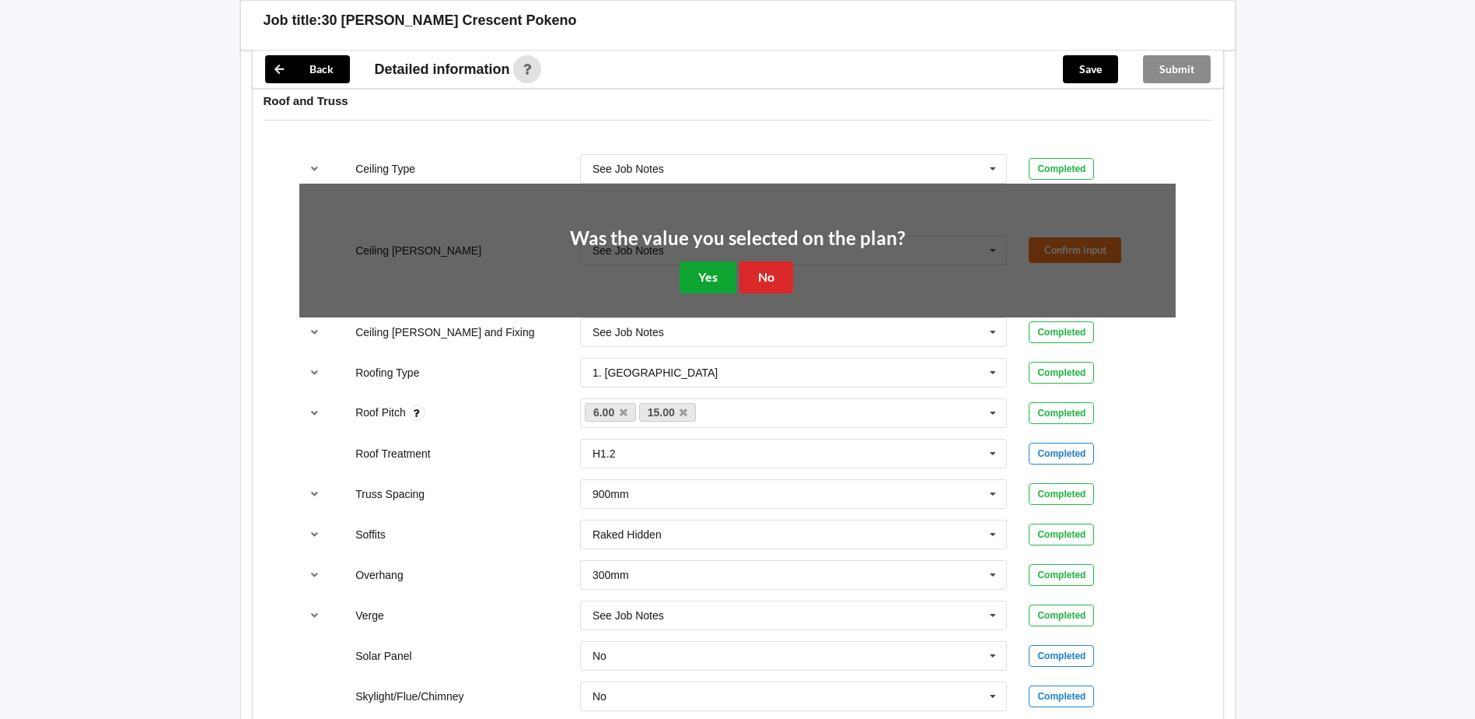
click at [711, 278] on button "Yes" at bounding box center [708, 277] width 57 height 32
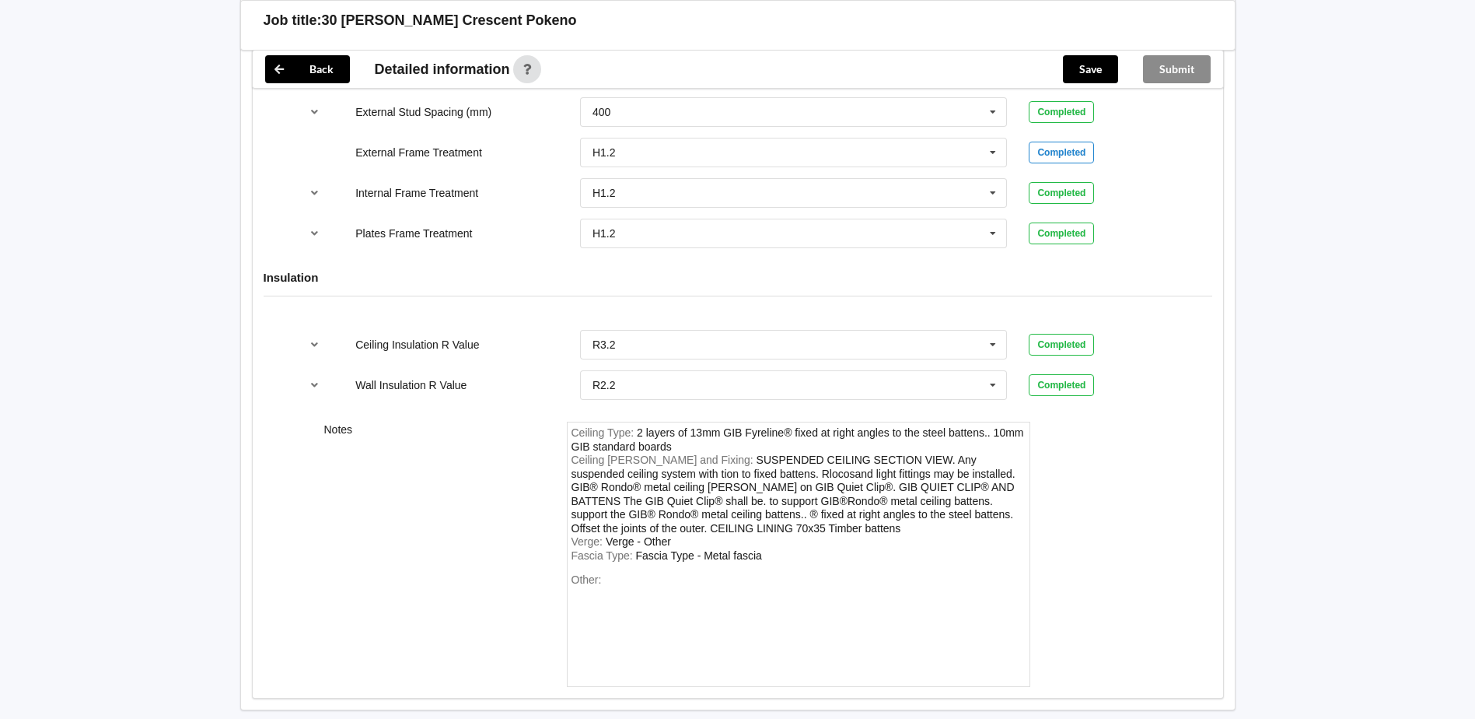
scroll to position [1869, 0]
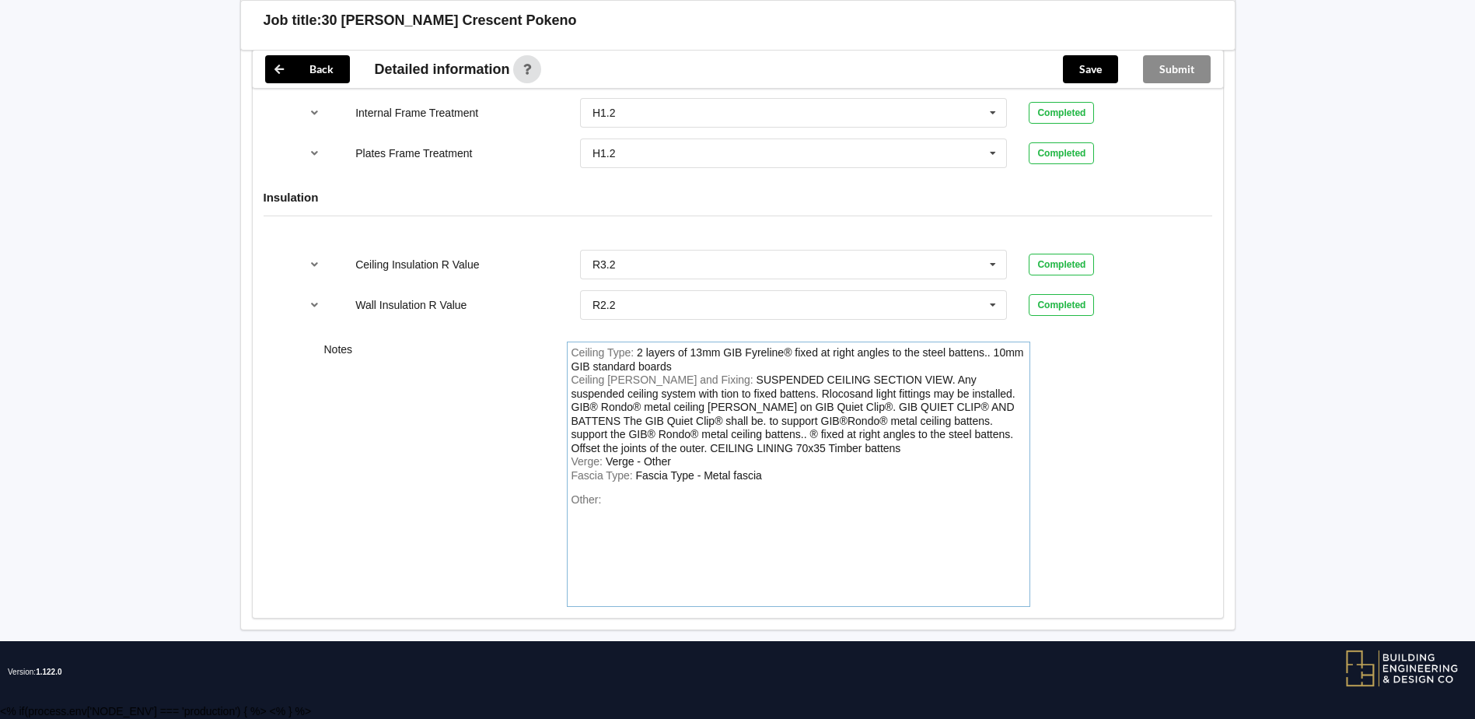
click at [611, 496] on div "Other:" at bounding box center [799, 547] width 454 height 109
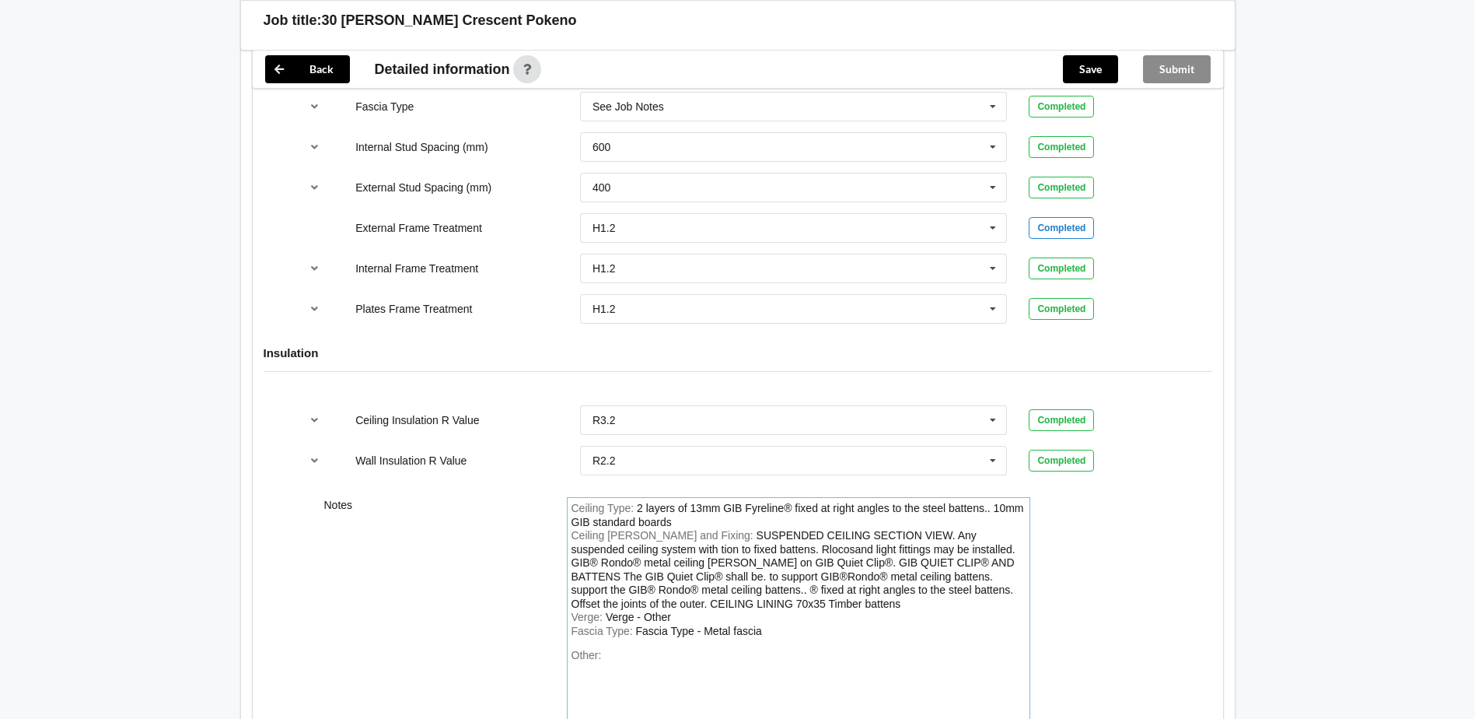
scroll to position [1635, 0]
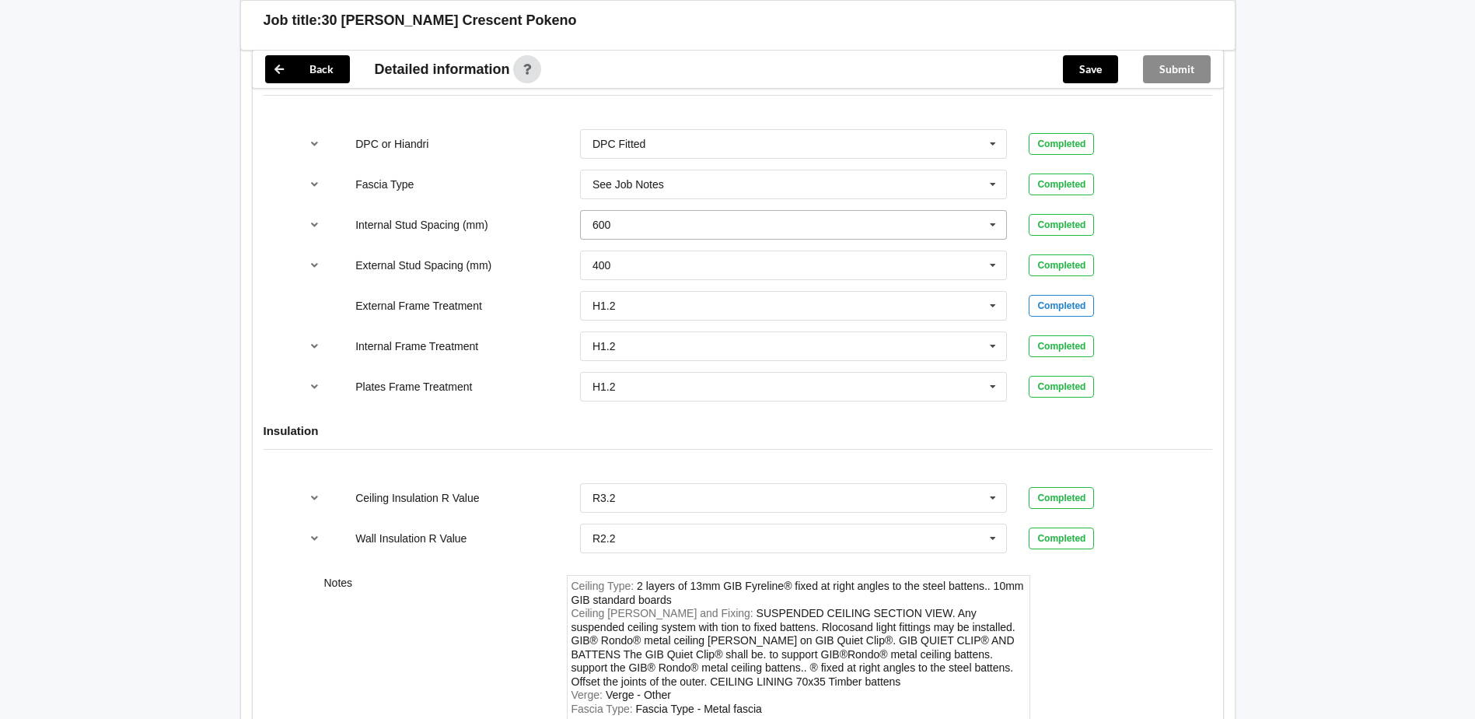
click at [677, 229] on input "text" at bounding box center [795, 225] width 426 height 28
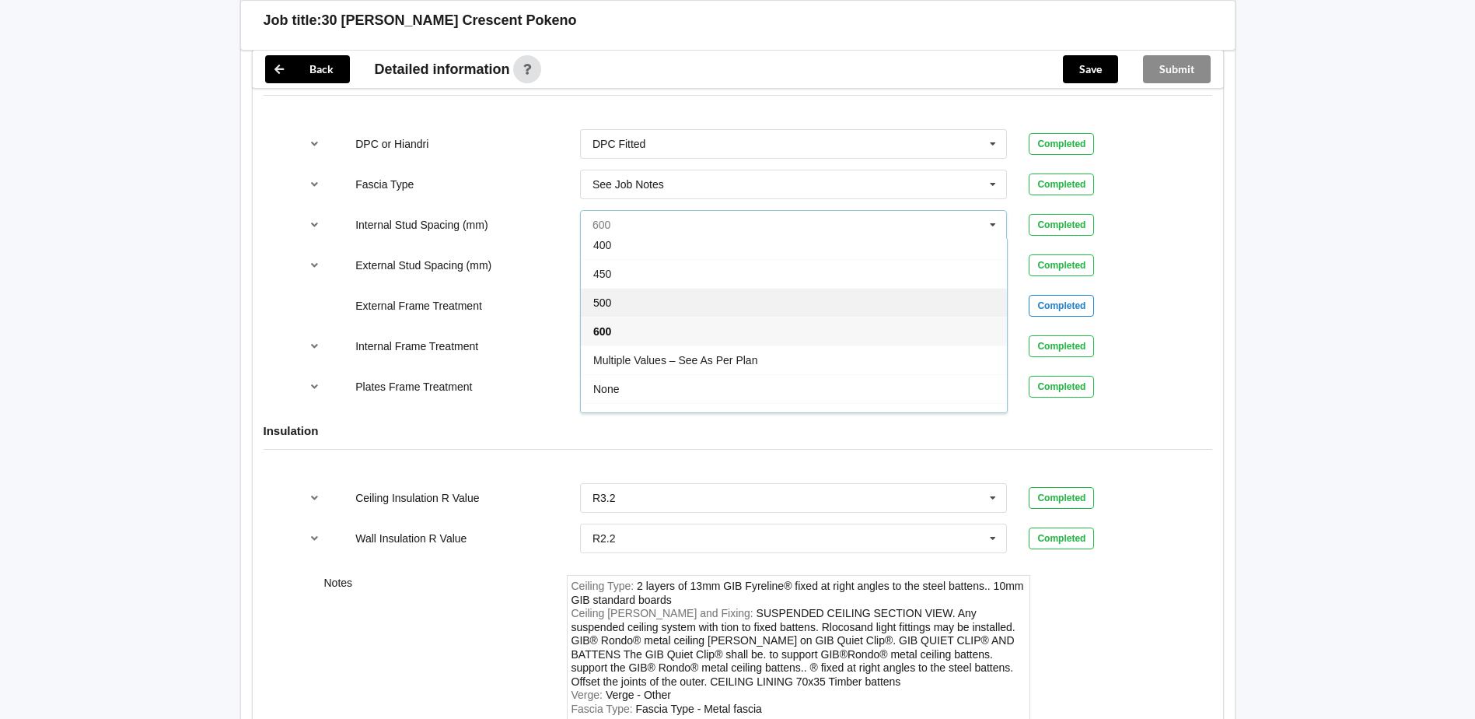
scroll to position [57, 0]
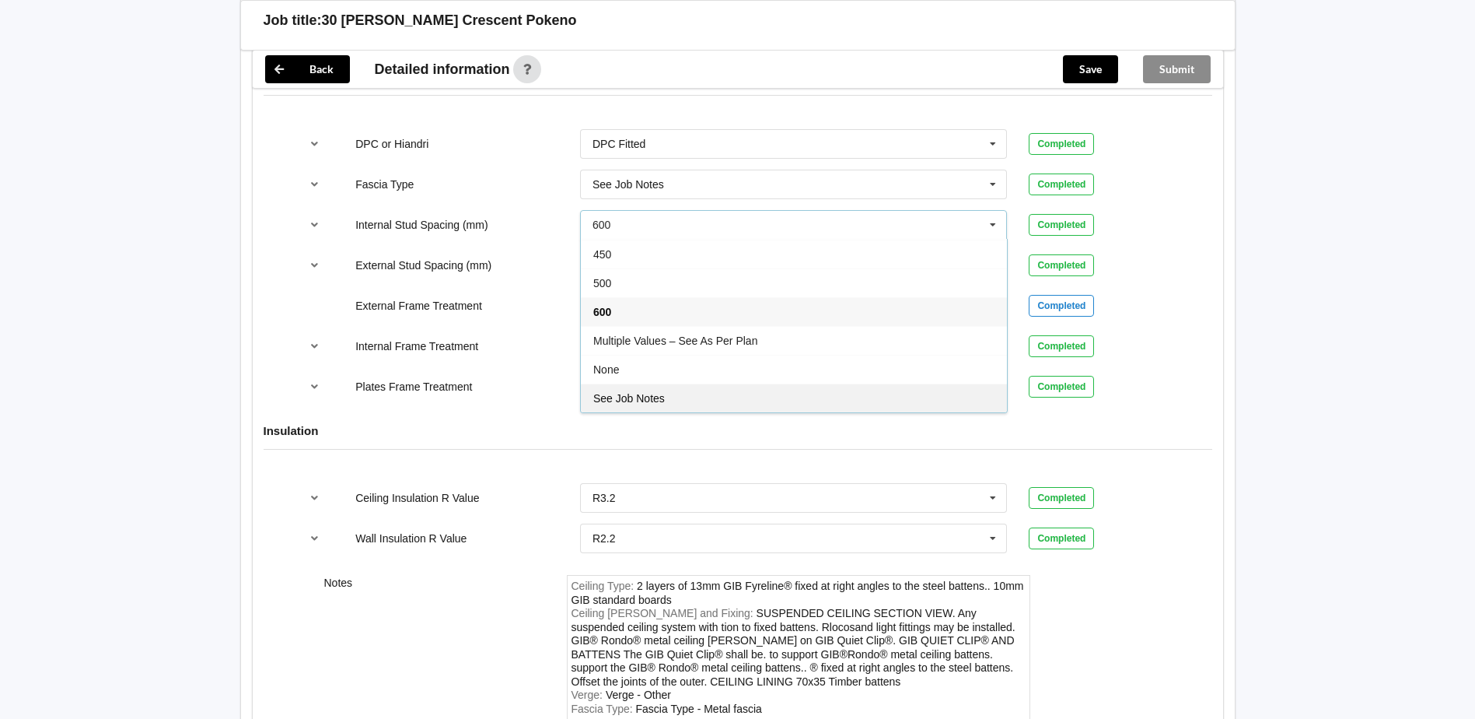
click at [648, 394] on span "See Job Notes" at bounding box center [629, 398] width 72 height 12
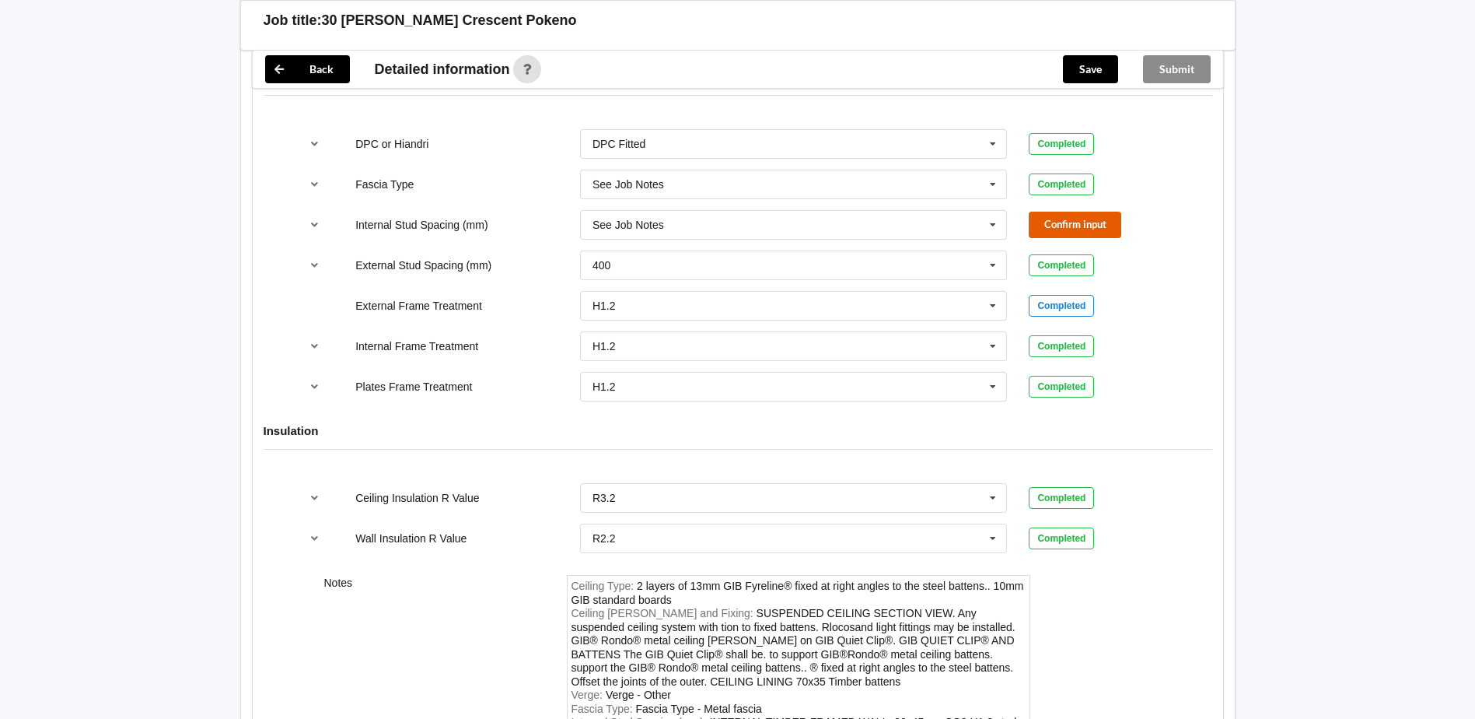
click at [1056, 229] on button "Confirm input" at bounding box center [1075, 225] width 93 height 26
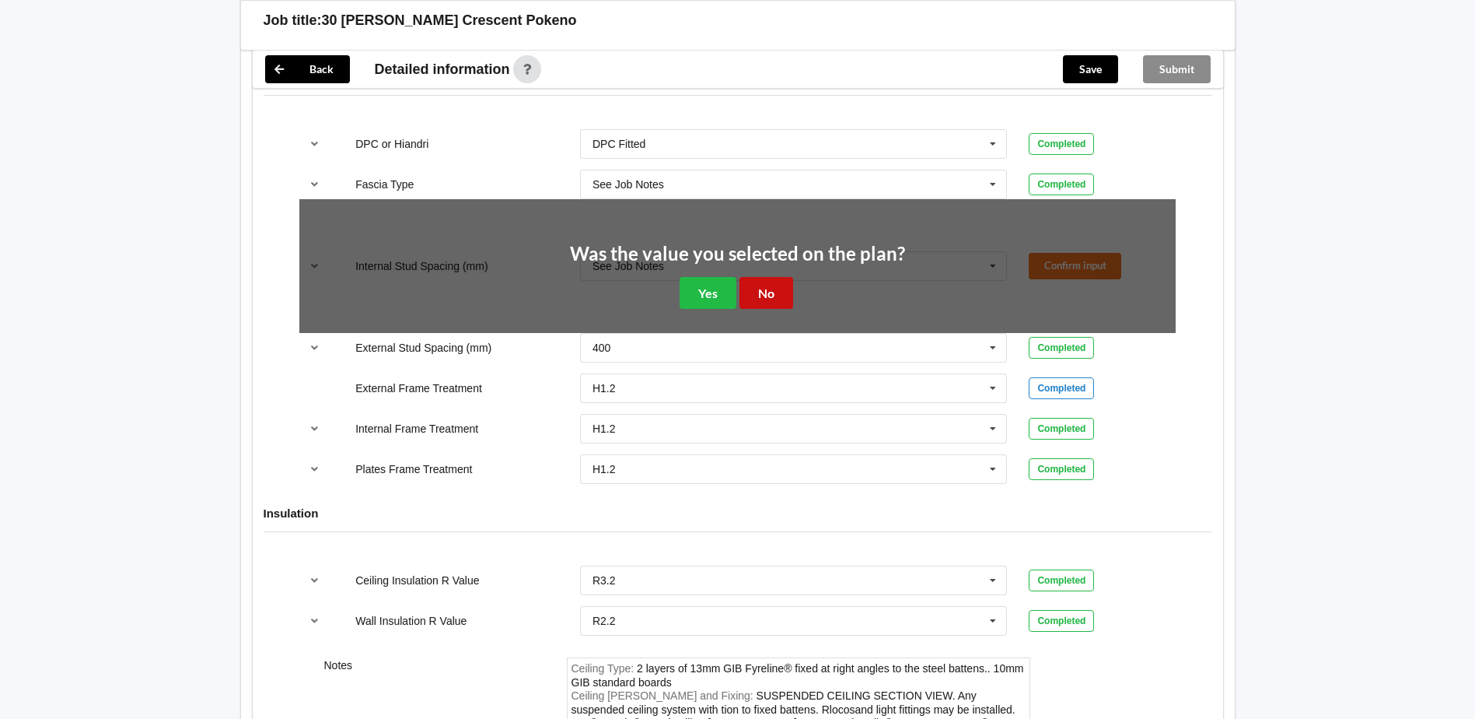
click at [761, 292] on button "No" at bounding box center [767, 293] width 54 height 32
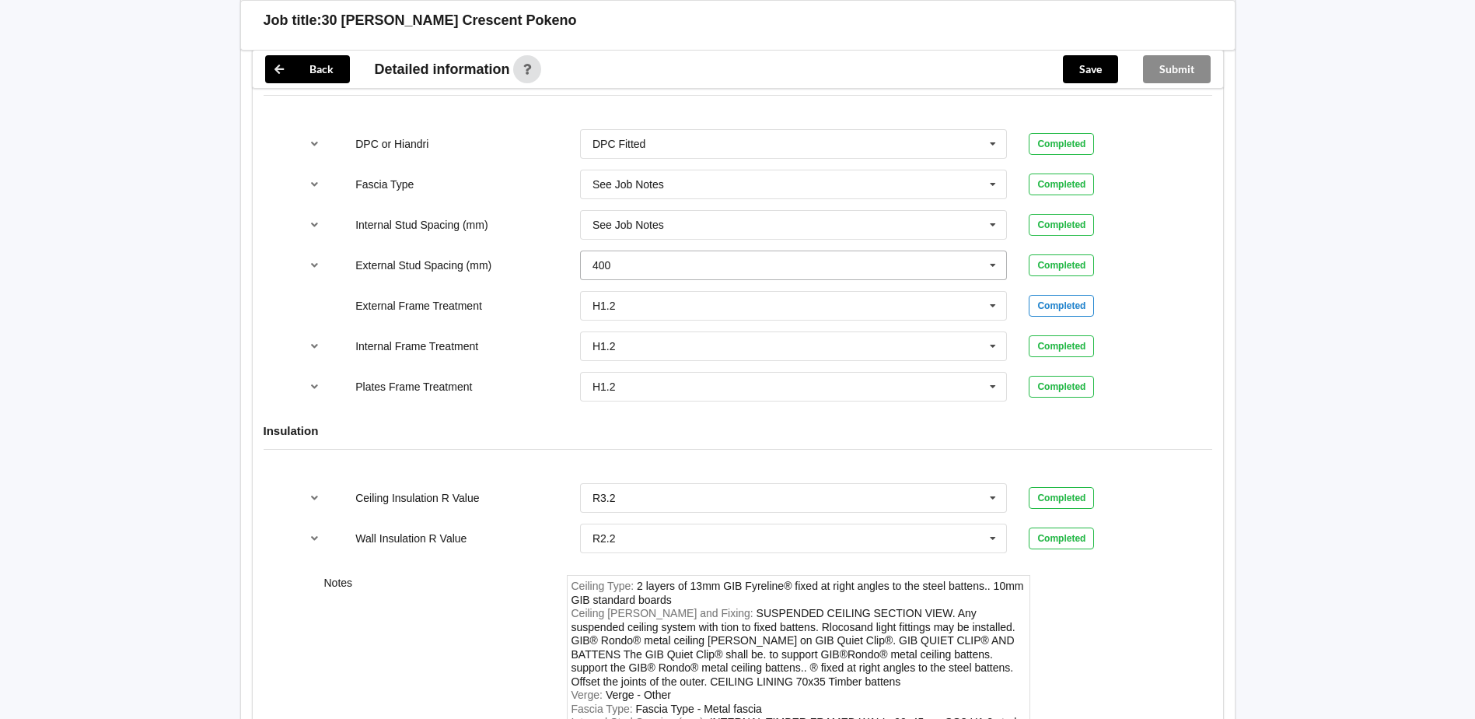
click at [679, 262] on input "text" at bounding box center [795, 265] width 426 height 28
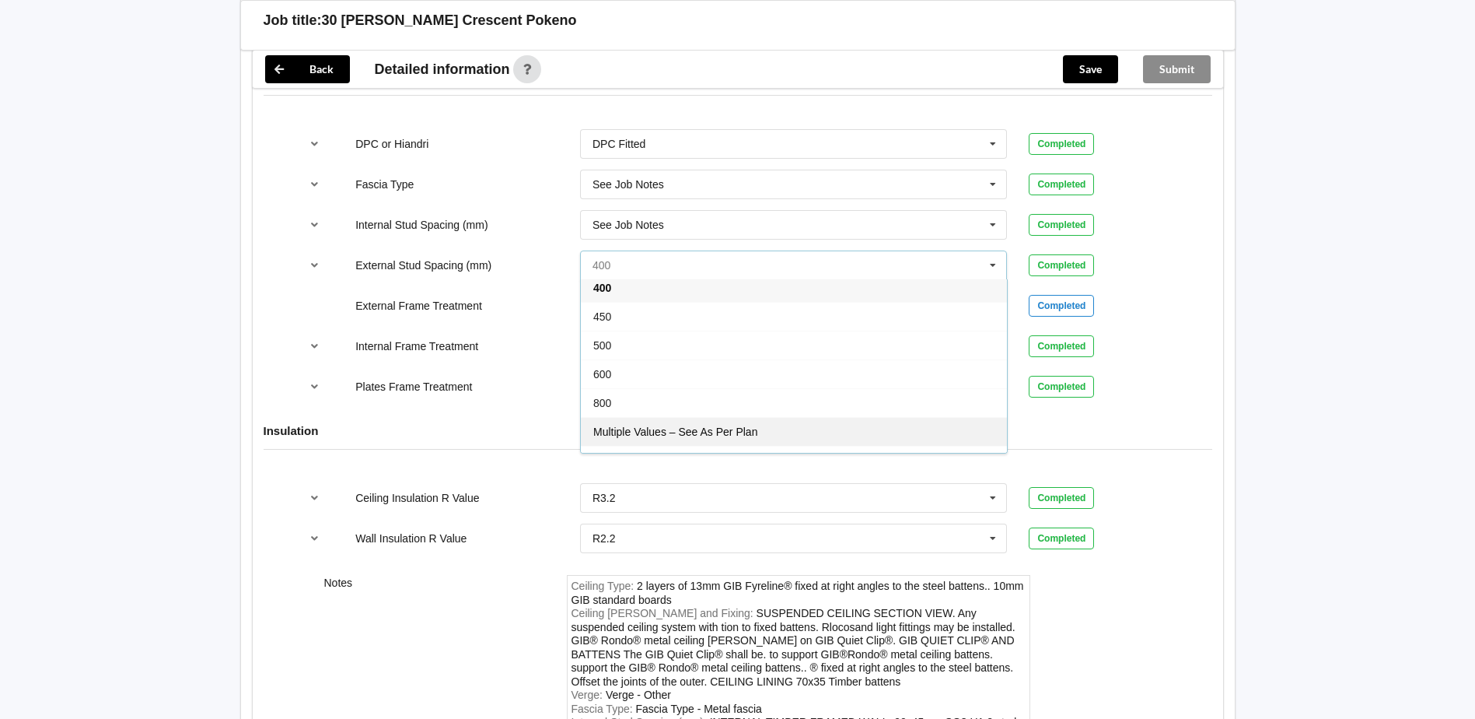
scroll to position [86, 0]
click at [657, 442] on span "See Job Notes" at bounding box center [629, 438] width 72 height 12
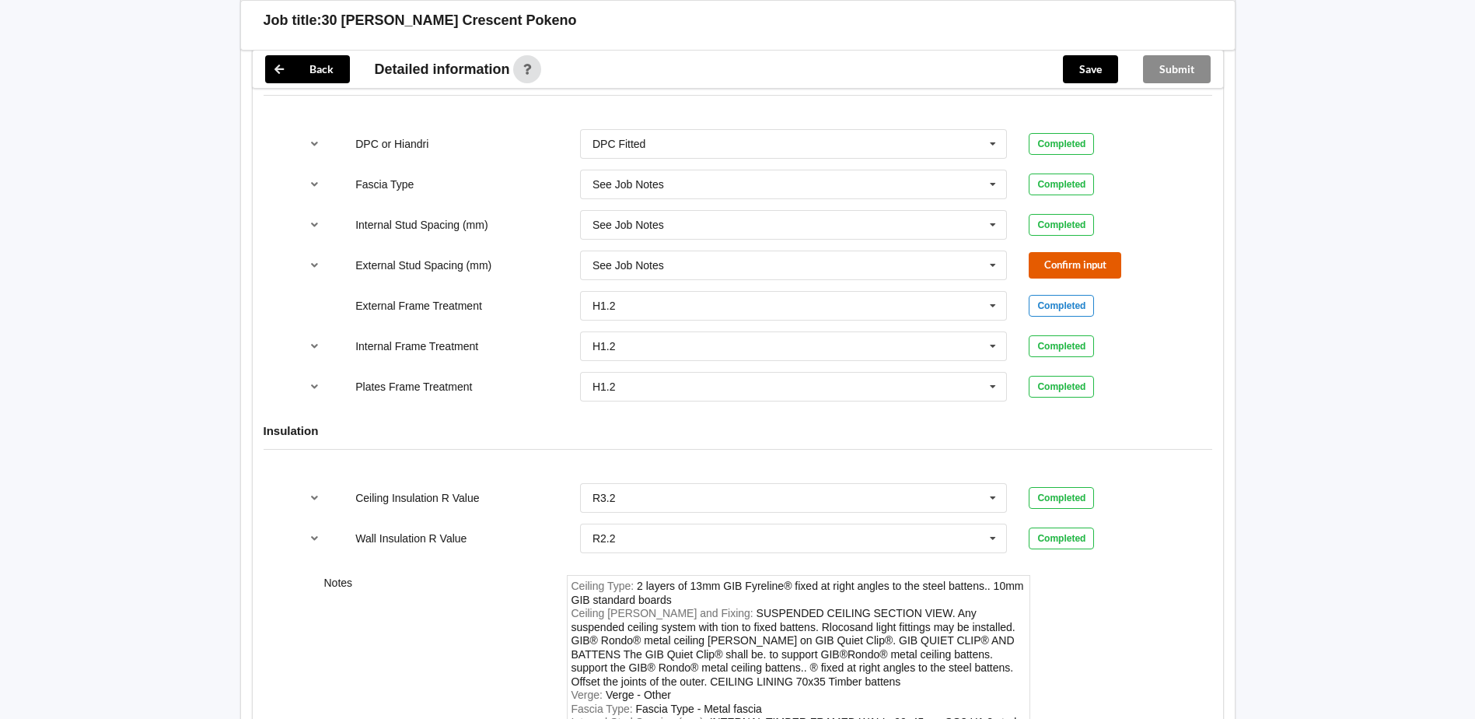
click at [1076, 266] on button "Confirm input" at bounding box center [1075, 265] width 93 height 26
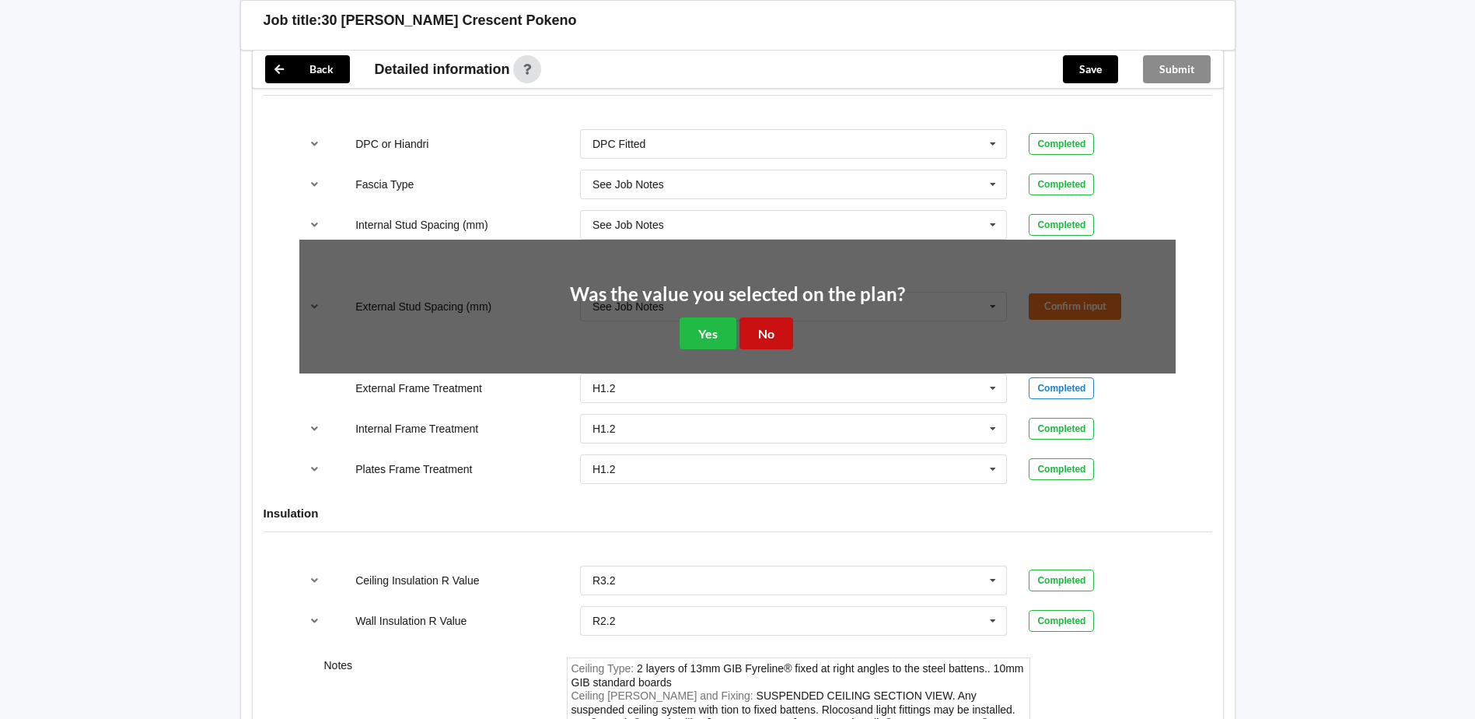
click at [752, 336] on button "No" at bounding box center [767, 333] width 54 height 32
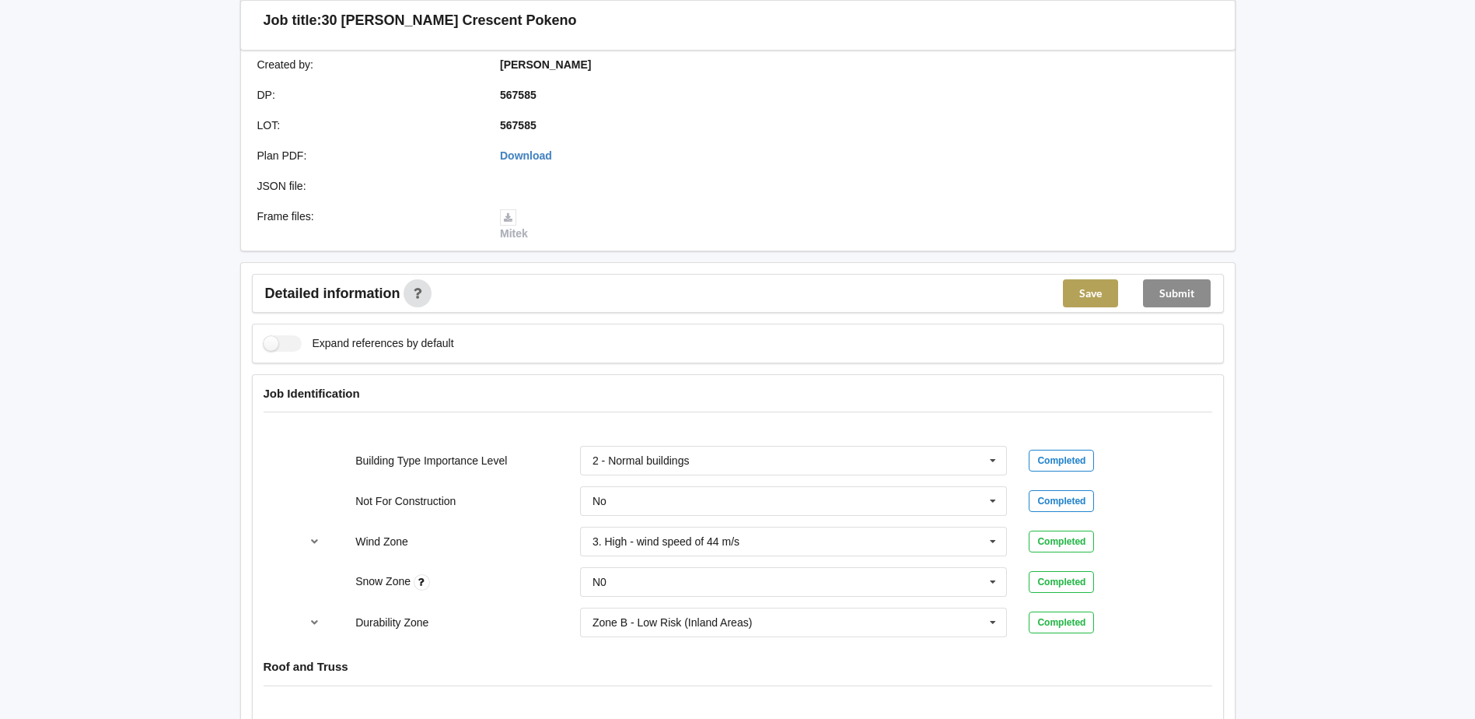
click at [1093, 298] on button "Save" at bounding box center [1090, 293] width 55 height 28
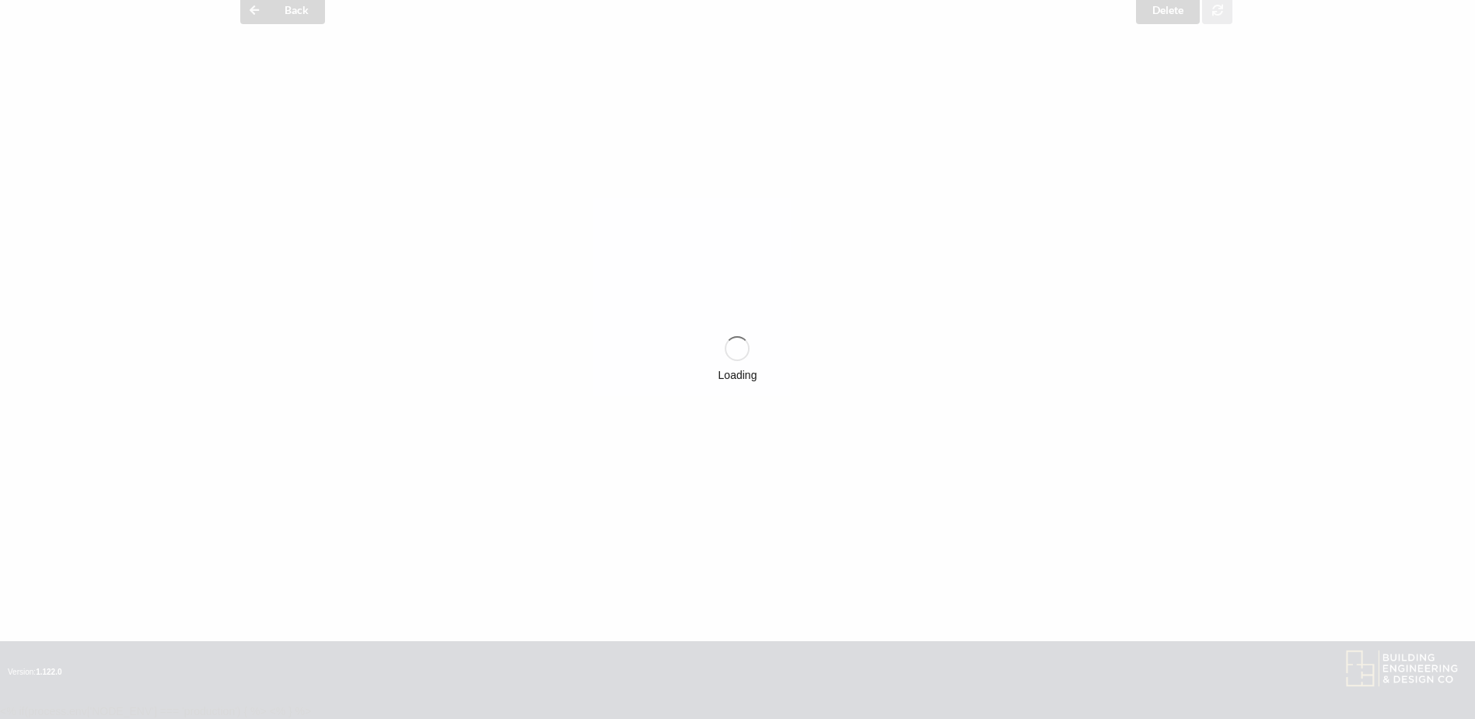
scroll to position [368, 0]
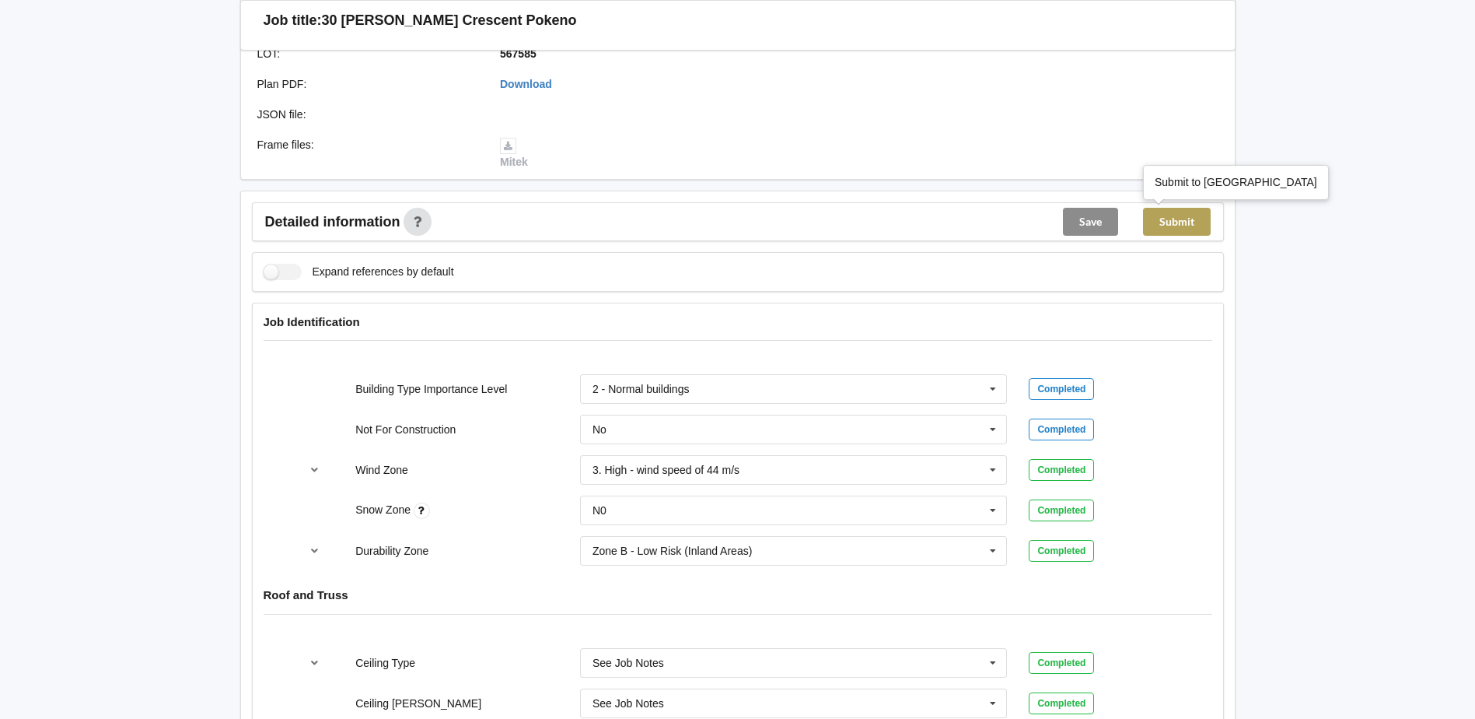
click at [1180, 223] on button "Submit" at bounding box center [1177, 222] width 68 height 28
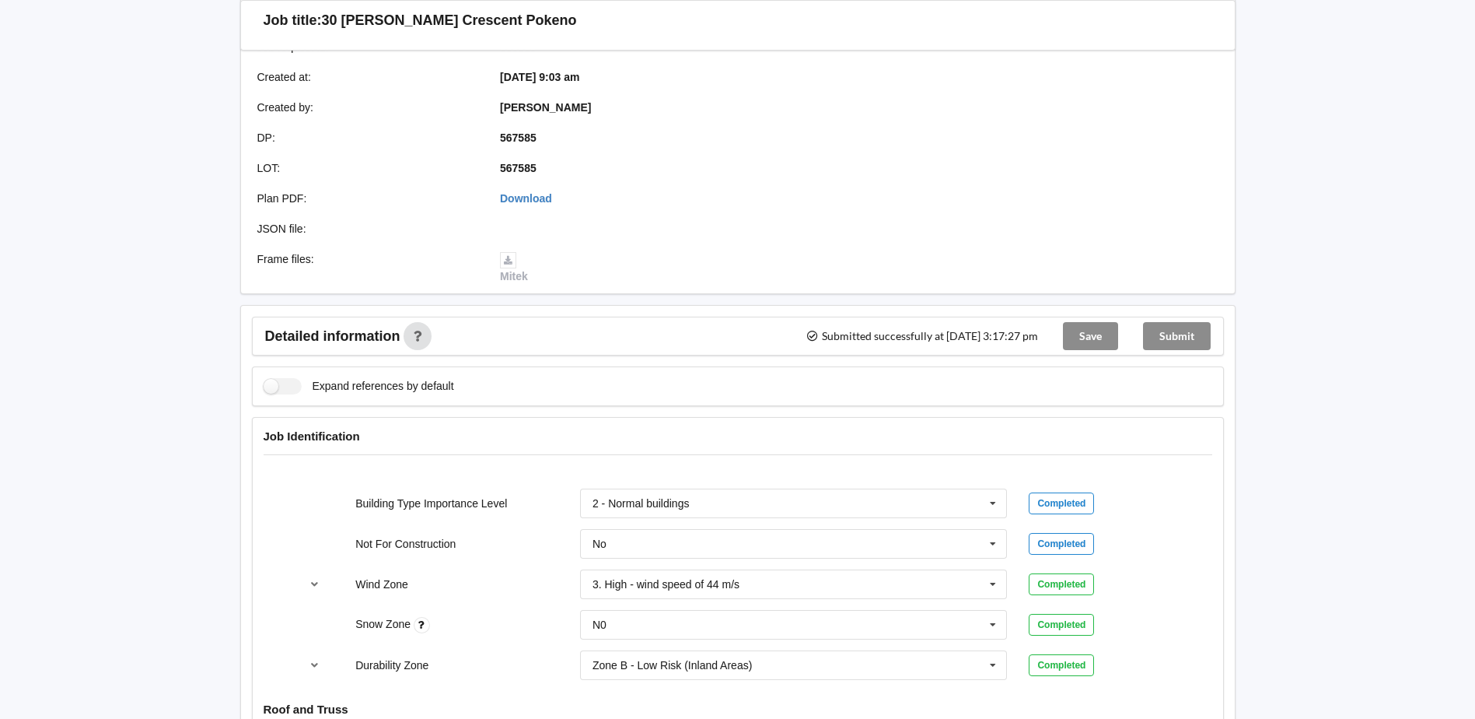
scroll to position [0, 0]
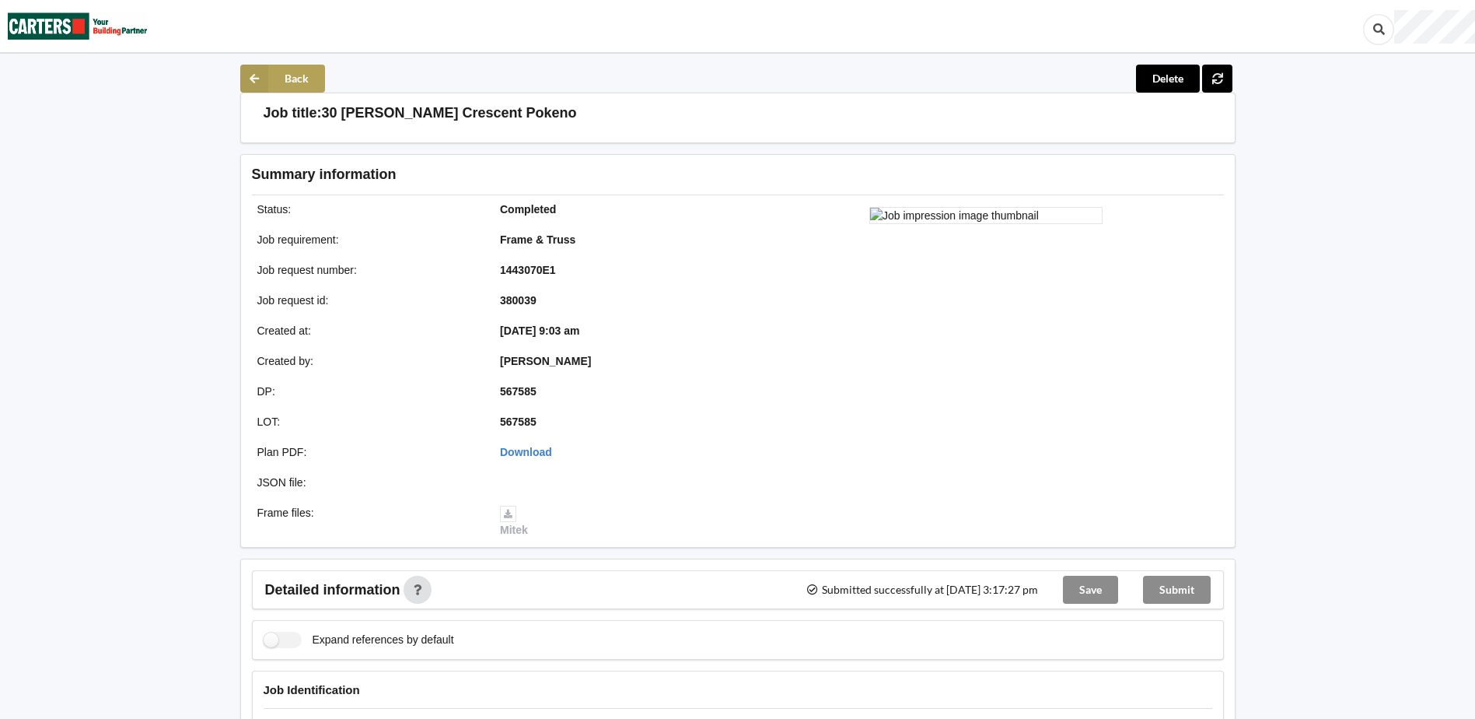
click at [250, 78] on icon at bounding box center [254, 79] width 28 height 28
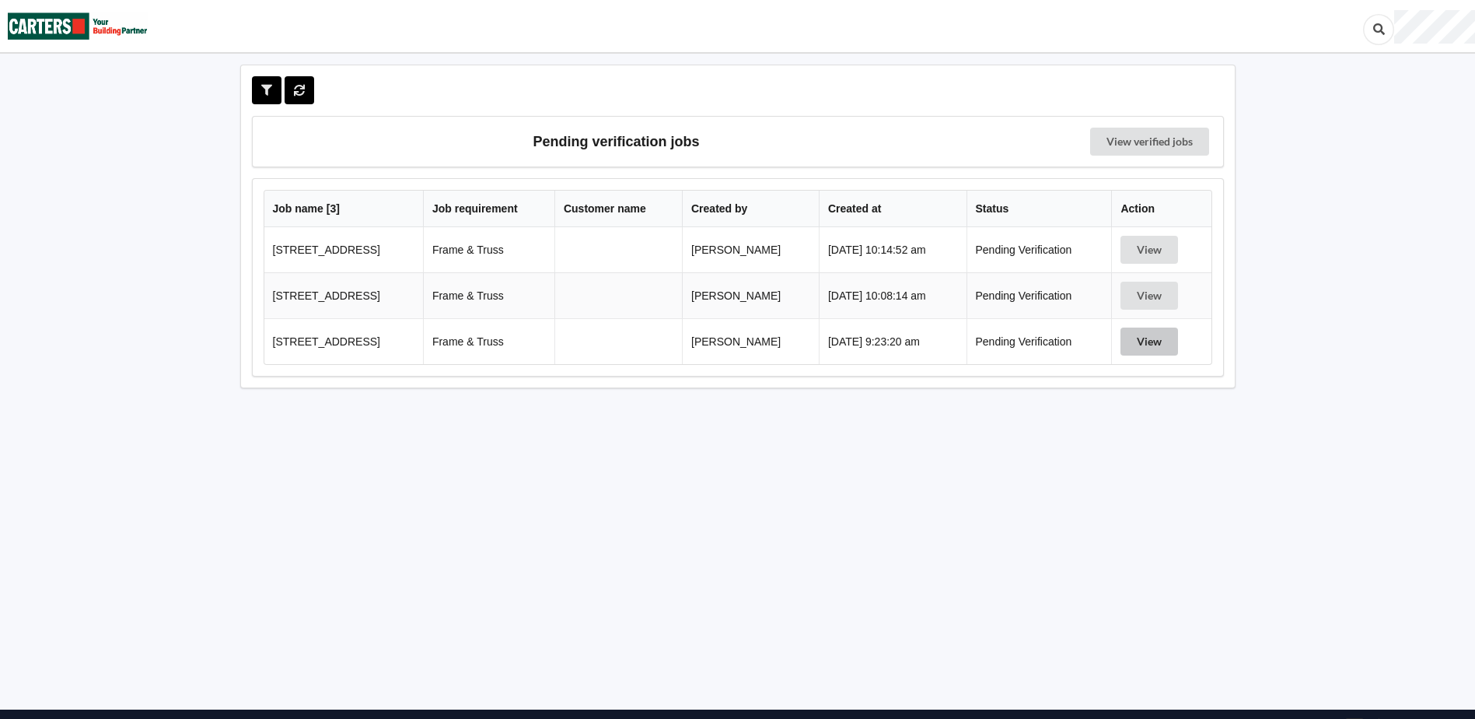
click at [1156, 338] on button "View" at bounding box center [1150, 341] width 58 height 28
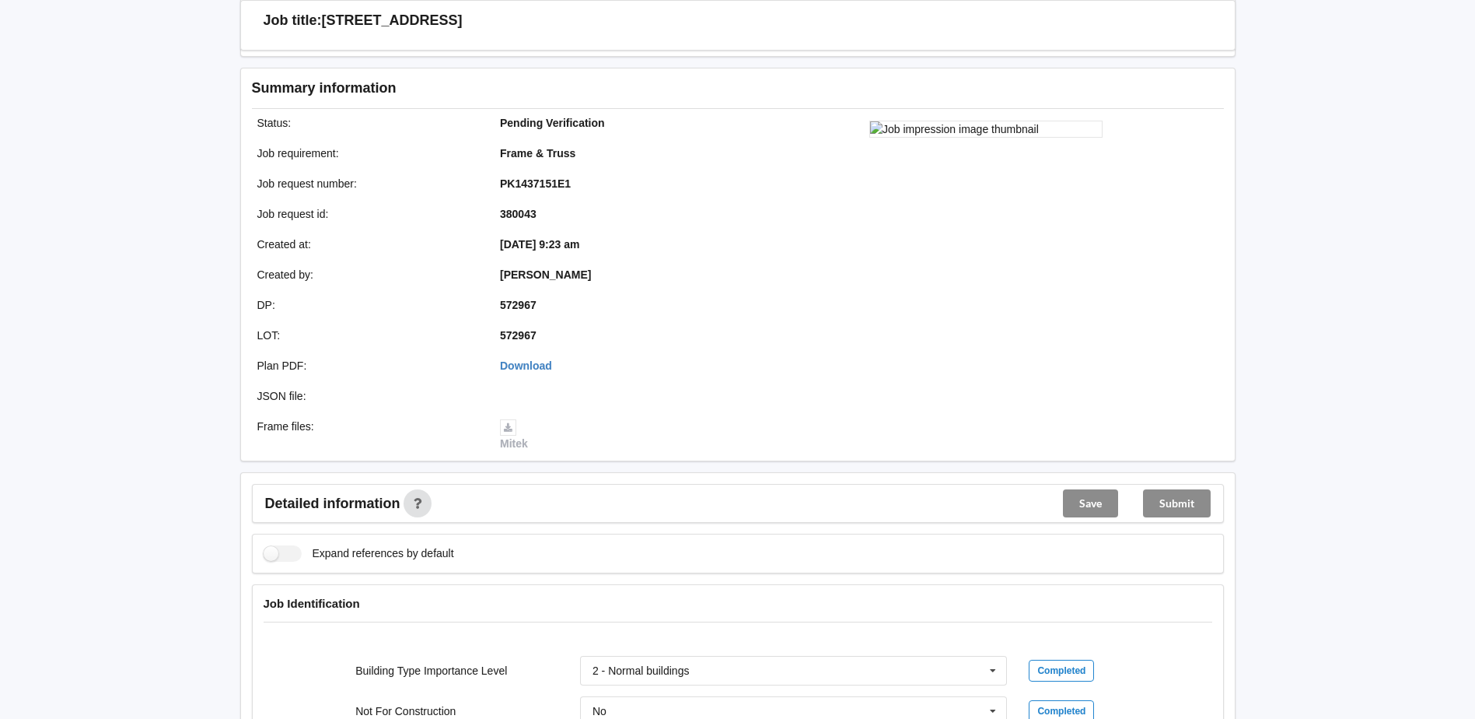
scroll to position [389, 0]
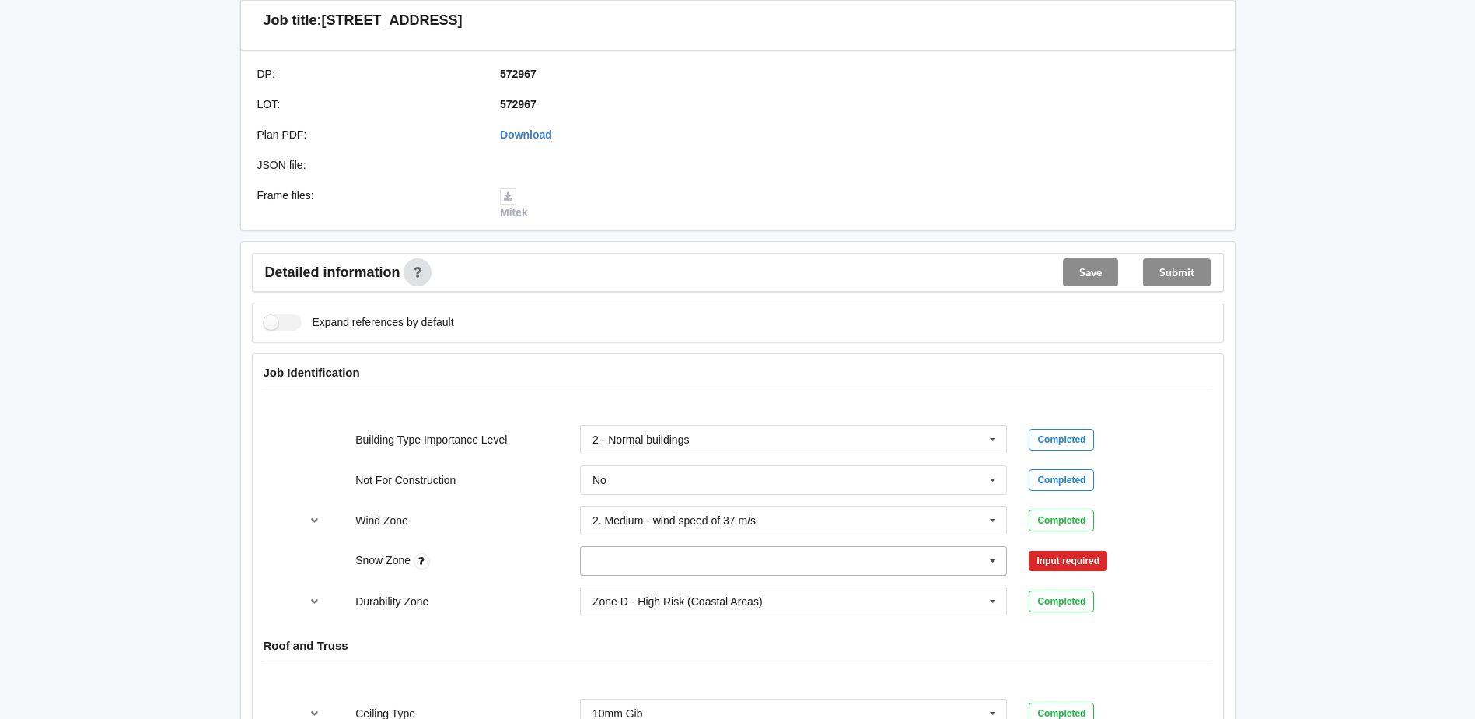
click at [993, 561] on icon at bounding box center [992, 561] width 23 height 29
click at [621, 389] on div "N0" at bounding box center [794, 387] width 426 height 29
click at [1063, 562] on button "Confirm input" at bounding box center [1075, 561] width 93 height 26
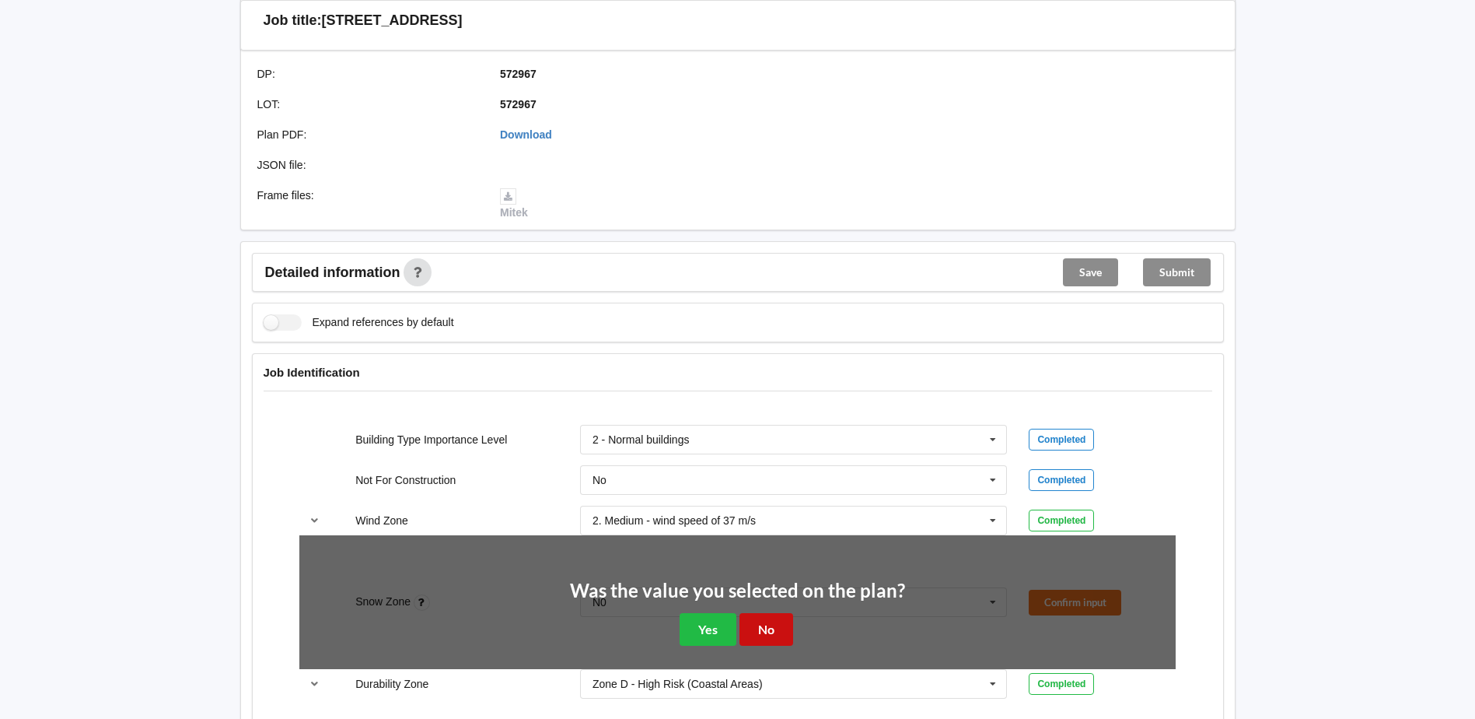
click at [778, 631] on button "No" at bounding box center [767, 629] width 54 height 32
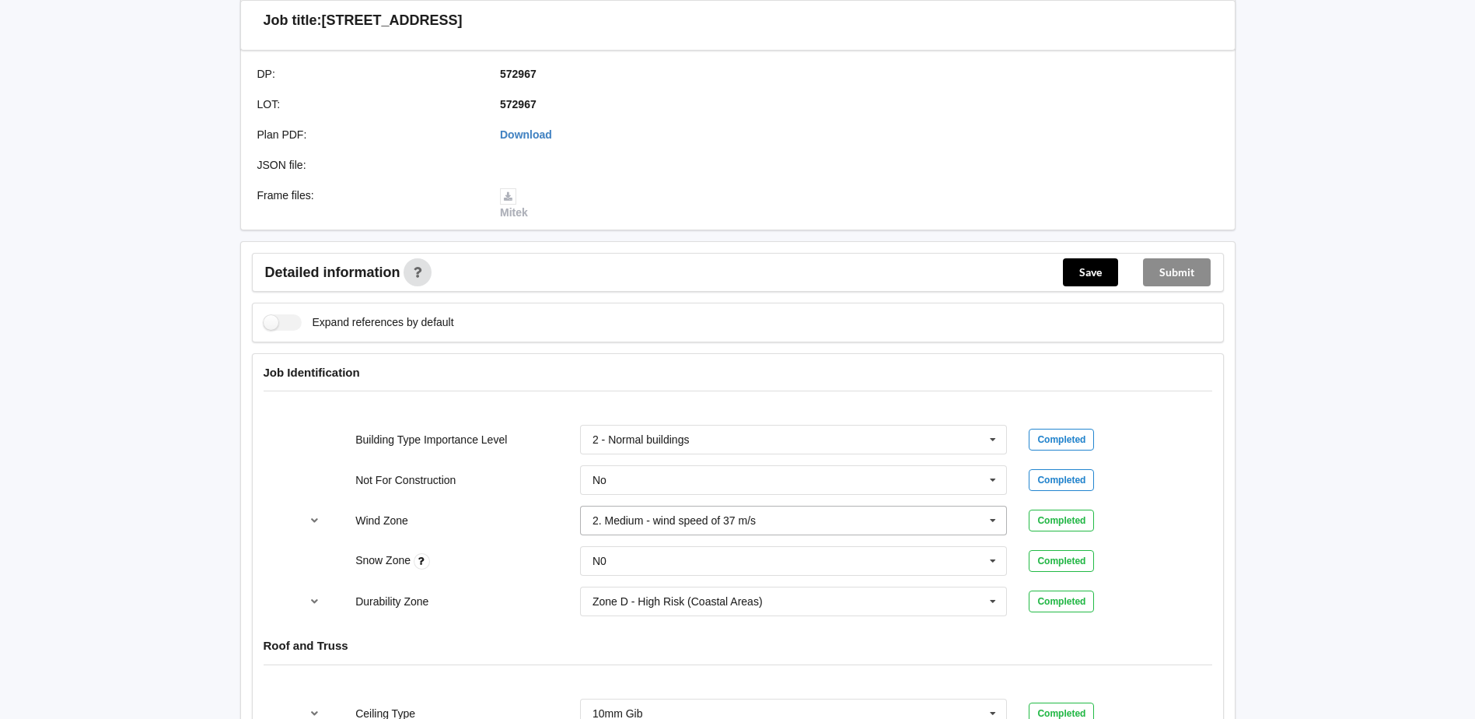
scroll to position [544, 0]
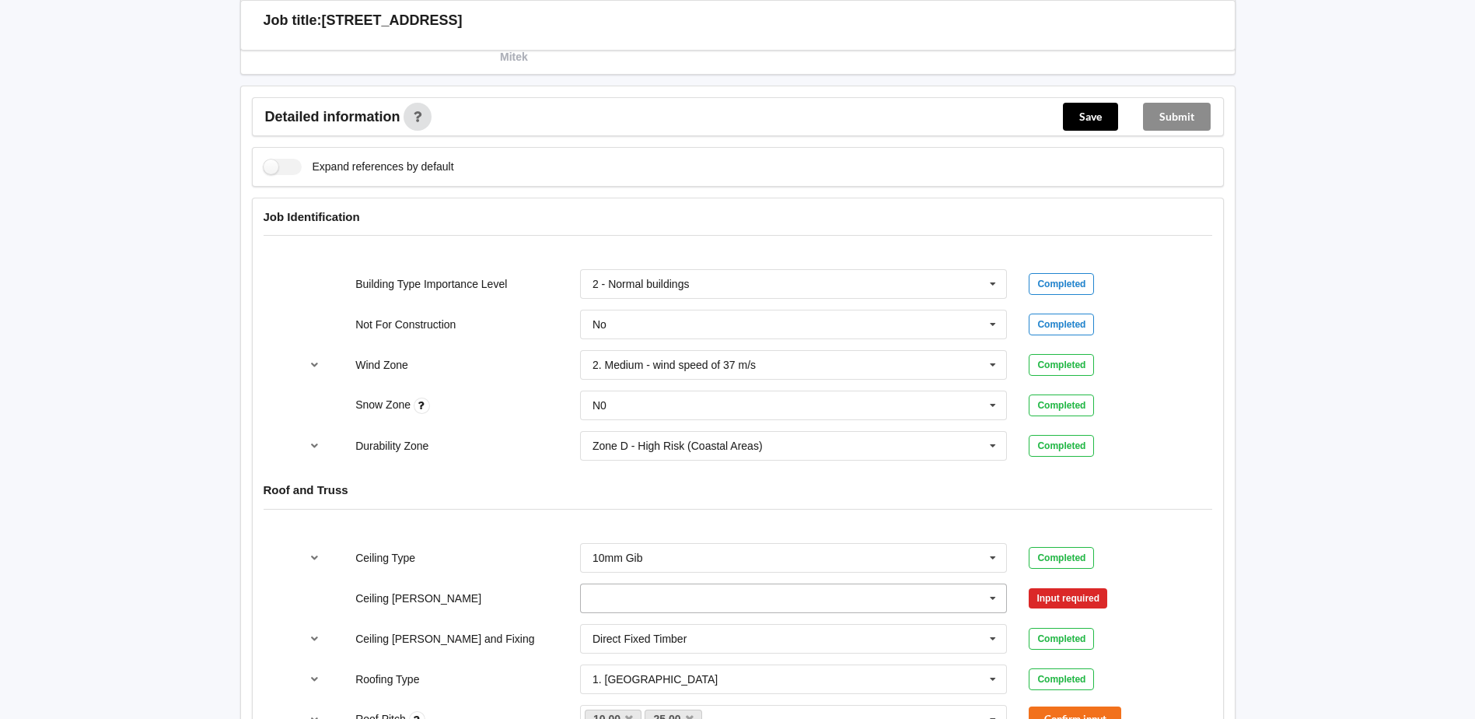
click at [675, 600] on input "text" at bounding box center [795, 598] width 426 height 28
click at [617, 481] on span "400mm" at bounding box center [611, 483] width 37 height 12
click at [1086, 596] on button "Confirm input" at bounding box center [1075, 598] width 93 height 26
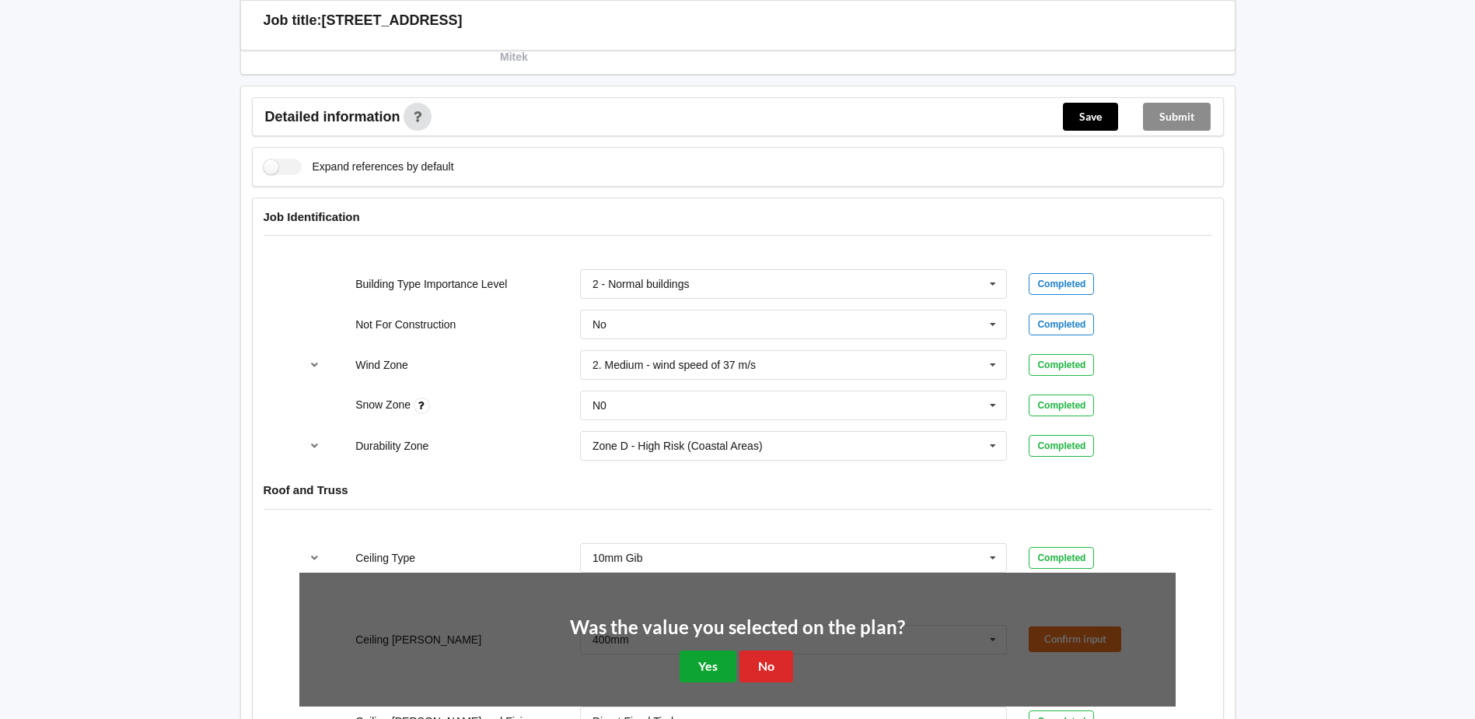
click at [715, 666] on button "Yes" at bounding box center [708, 666] width 57 height 32
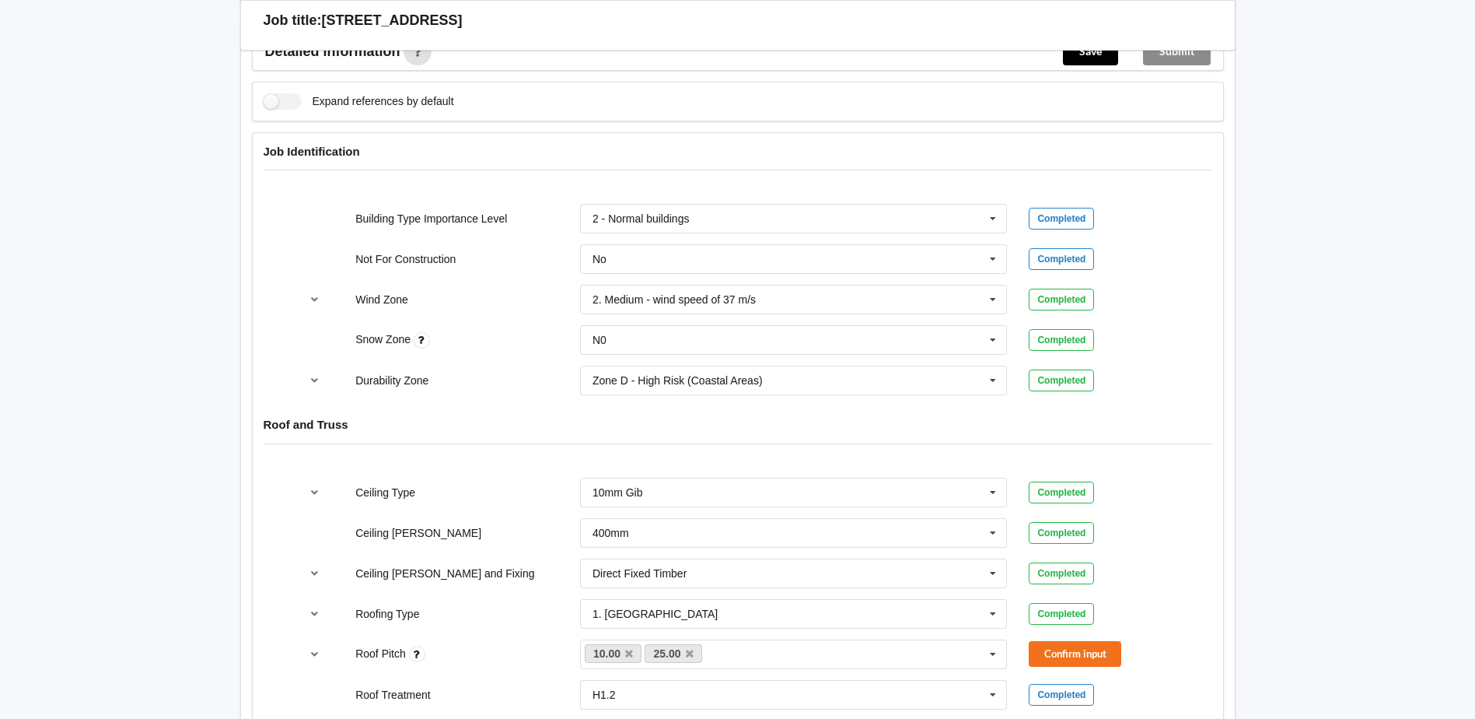
scroll to position [700, 0]
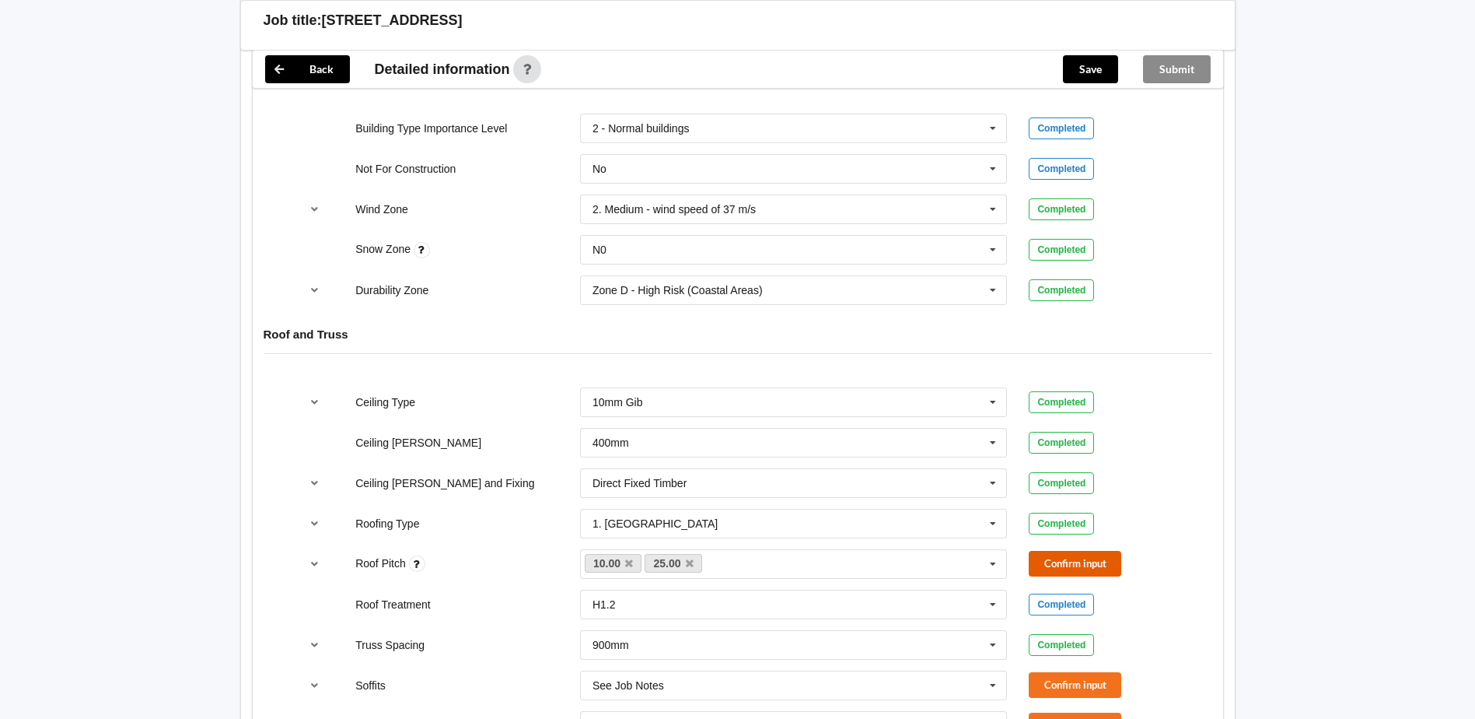
click at [1075, 562] on button "Confirm input" at bounding box center [1075, 564] width 93 height 26
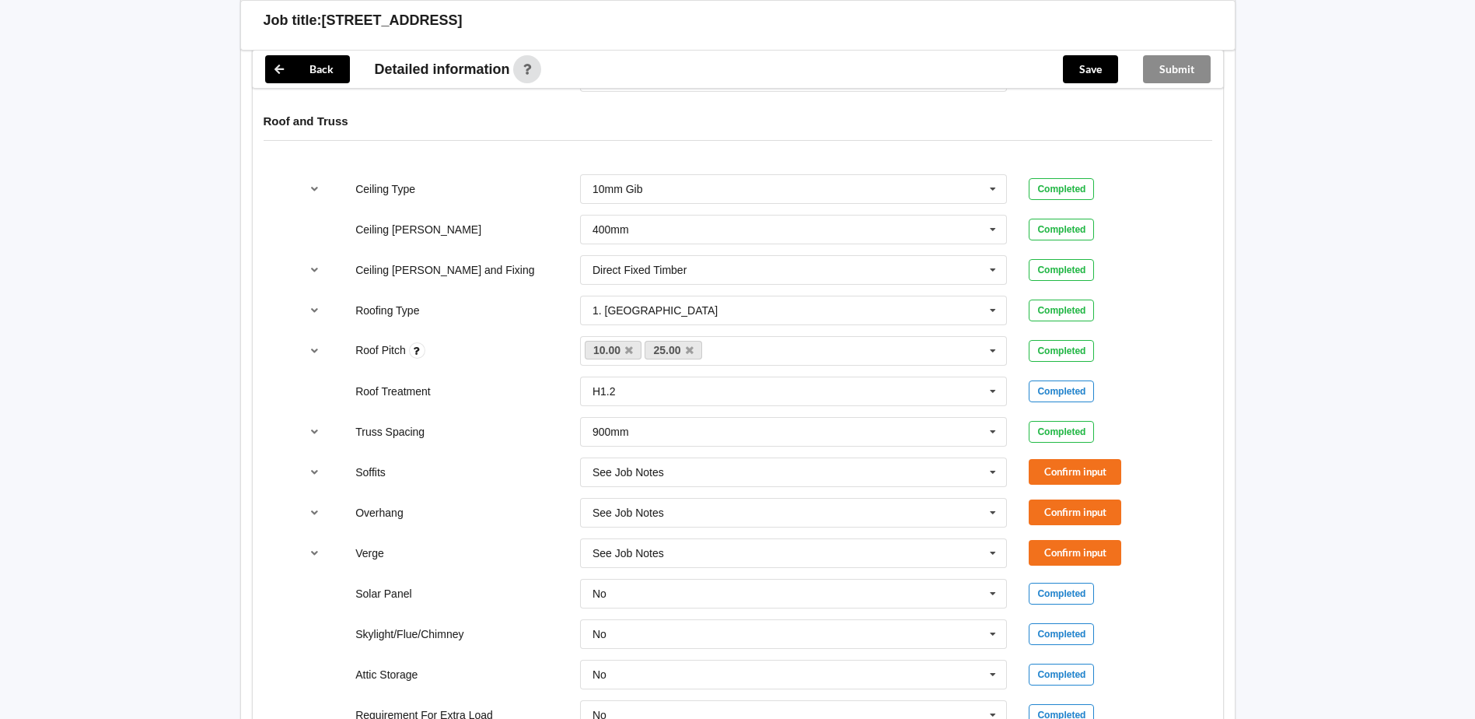
scroll to position [933, 0]
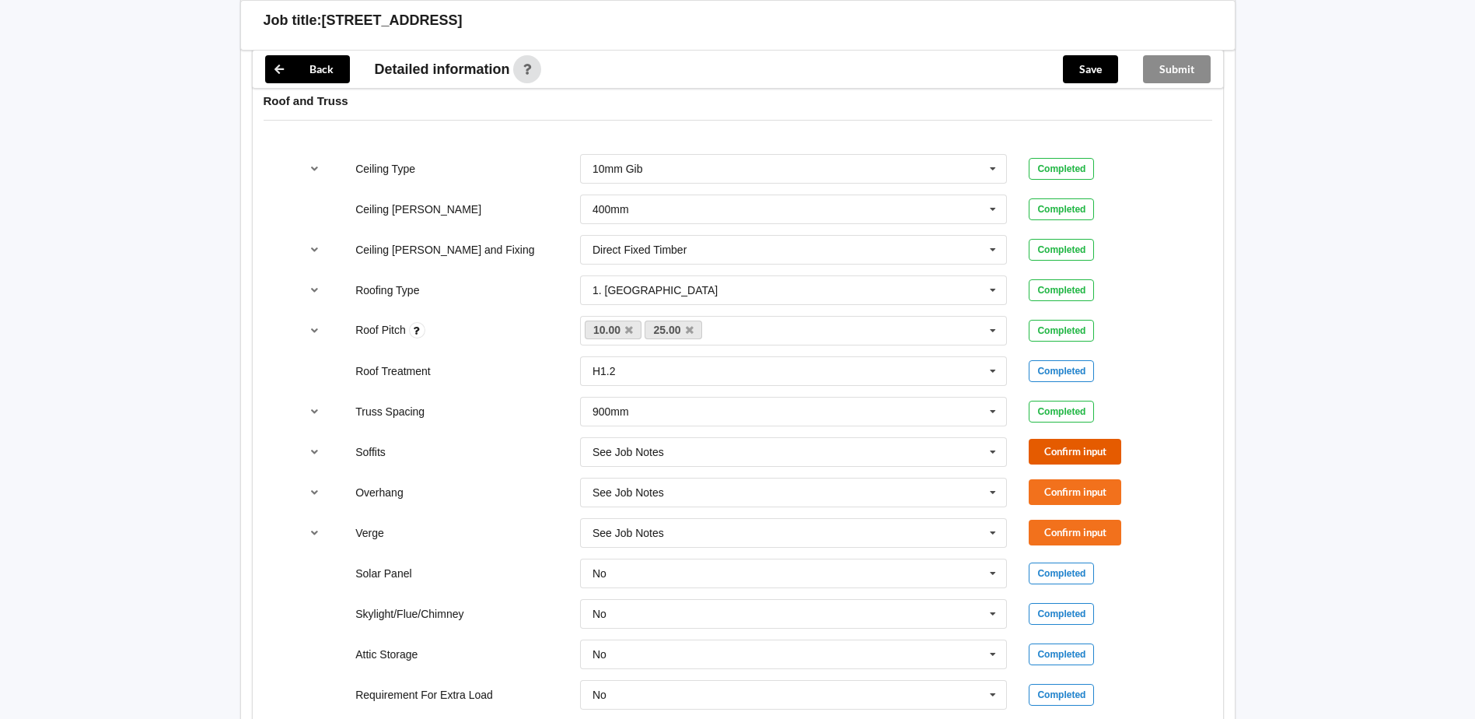
click at [1072, 442] on button "Confirm input" at bounding box center [1075, 452] width 93 height 26
click at [1056, 498] on button "Confirm input" at bounding box center [1075, 492] width 93 height 26
click at [1063, 534] on button "Confirm input" at bounding box center [1075, 532] width 93 height 26
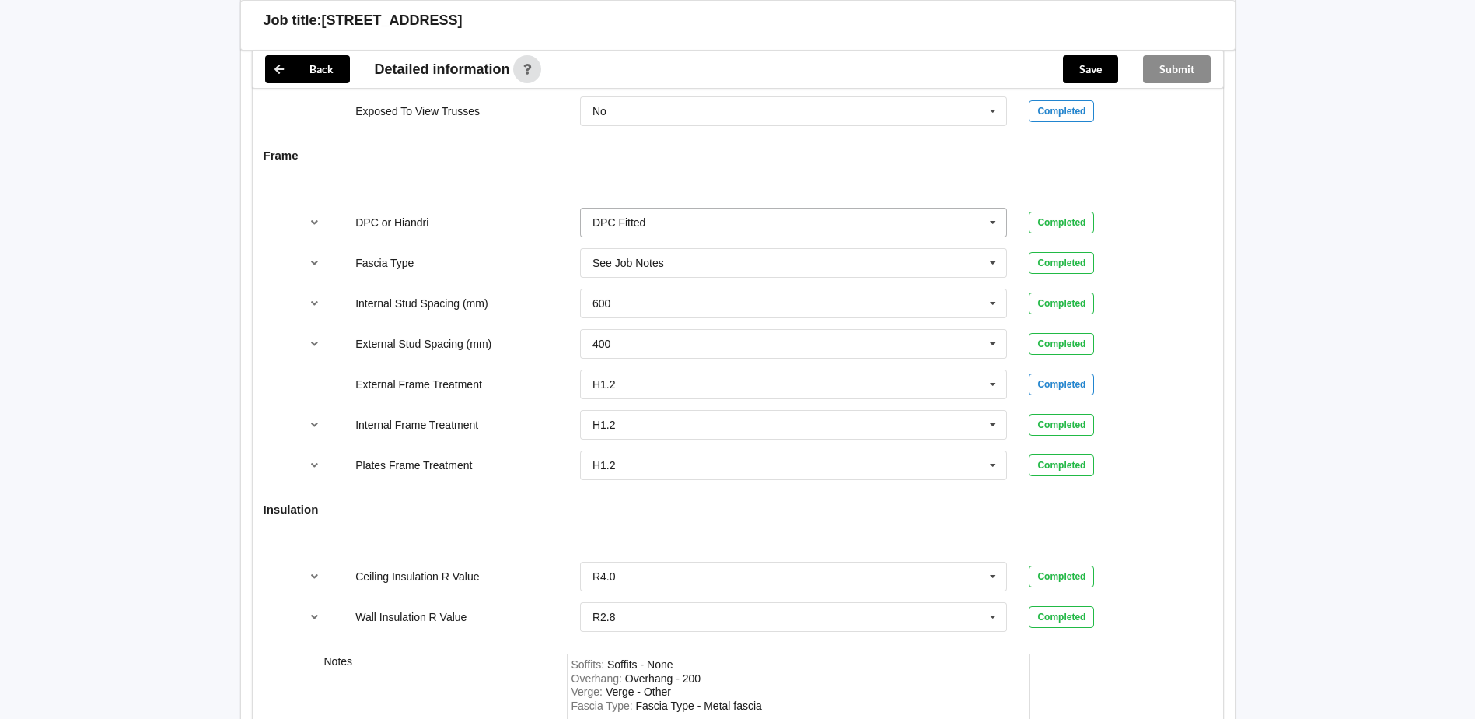
scroll to position [1554, 0]
click at [638, 304] on input "text" at bounding box center [795, 306] width 426 height 28
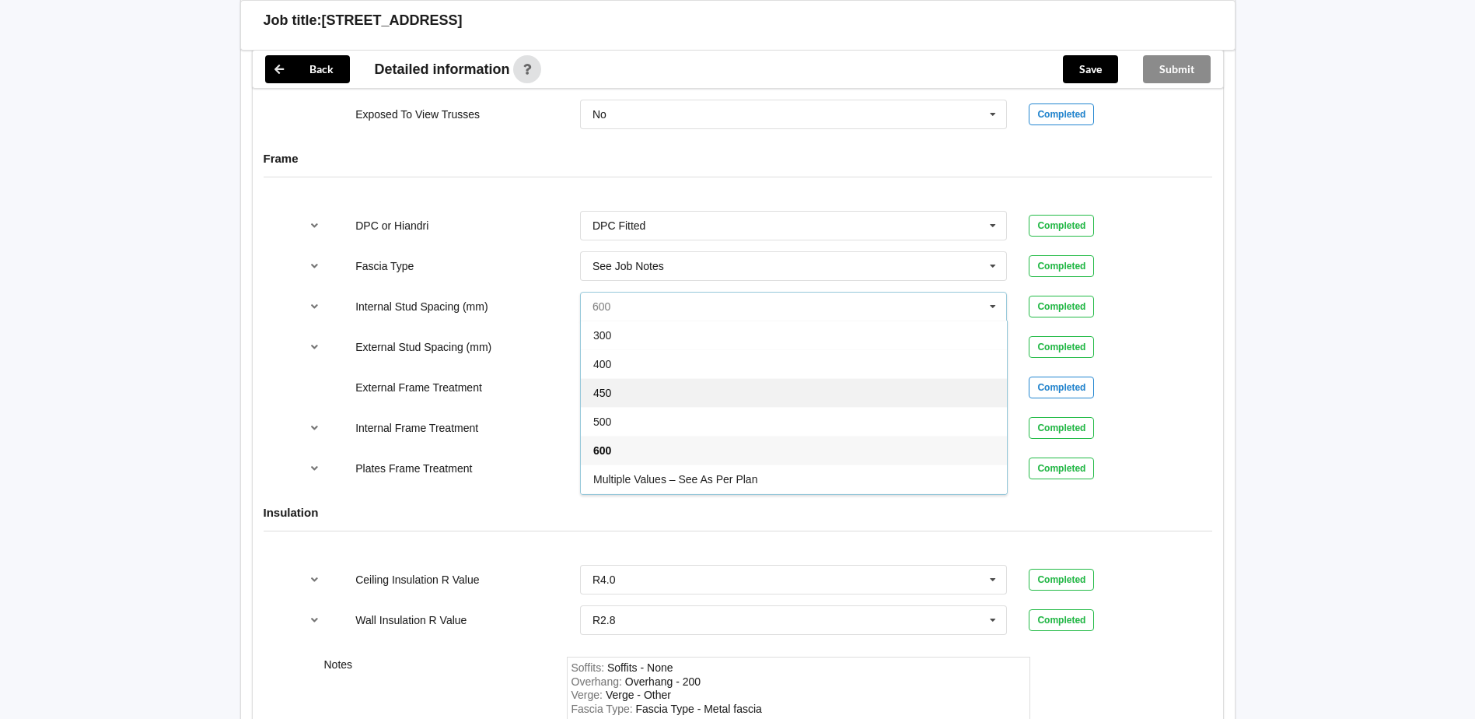
scroll to position [57, 0]
click at [677, 482] on div "See Job Notes" at bounding box center [794, 479] width 426 height 29
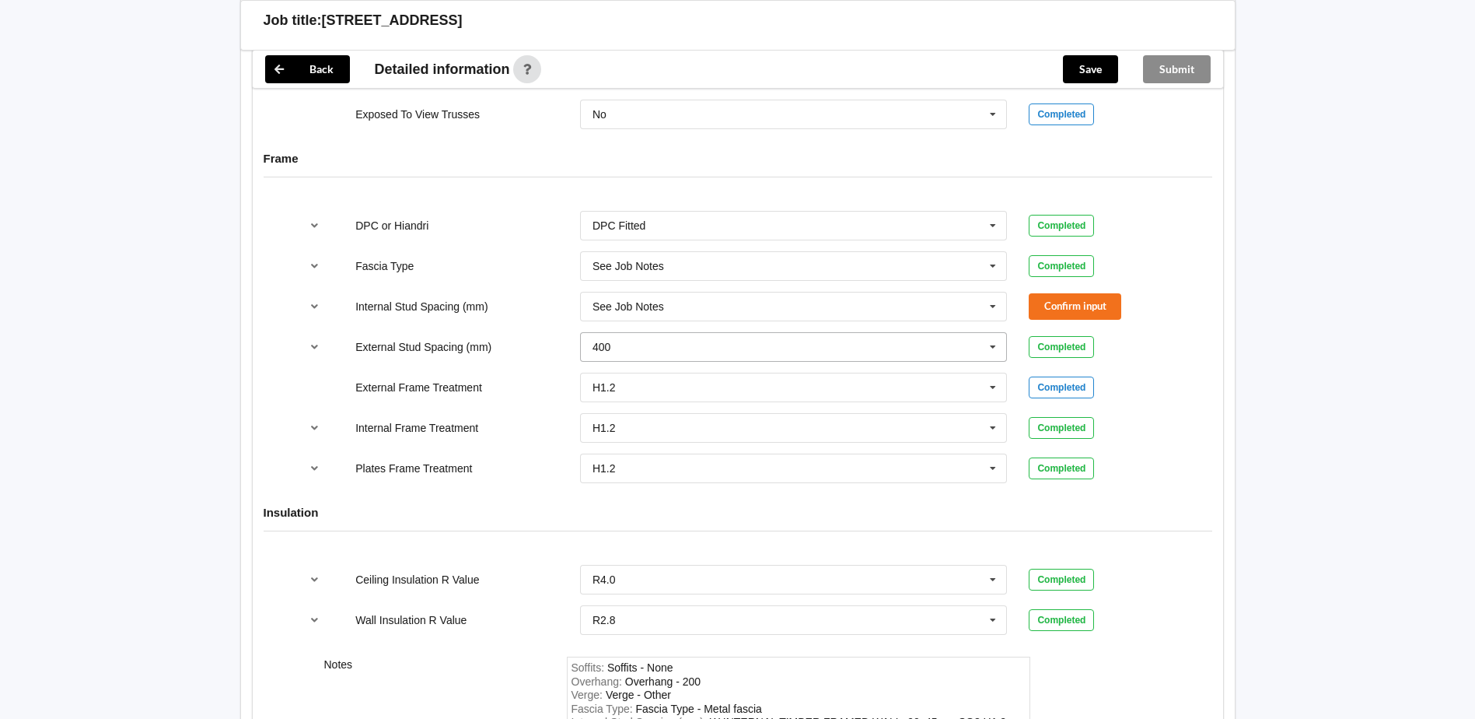
click at [987, 349] on icon at bounding box center [992, 347] width 23 height 29
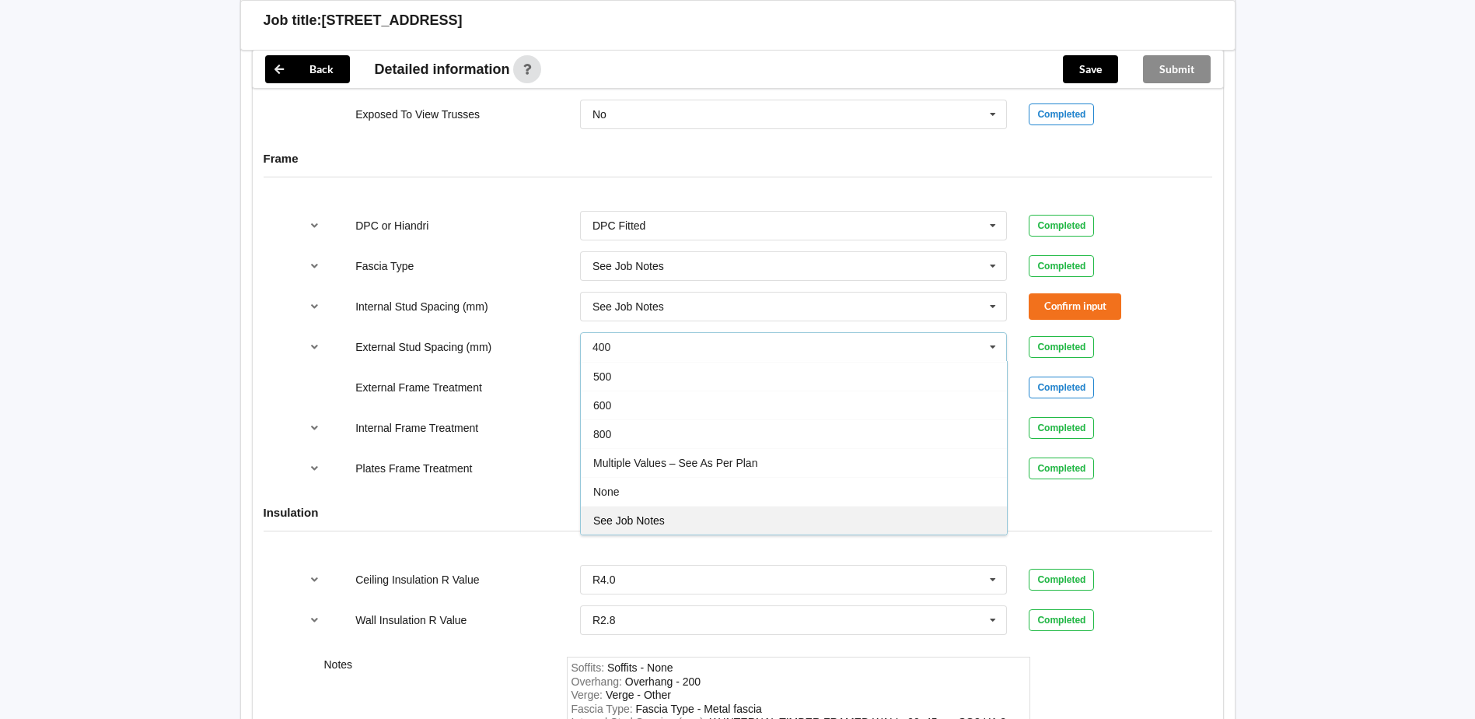
click at [672, 520] on div "See Job Notes" at bounding box center [794, 519] width 426 height 29
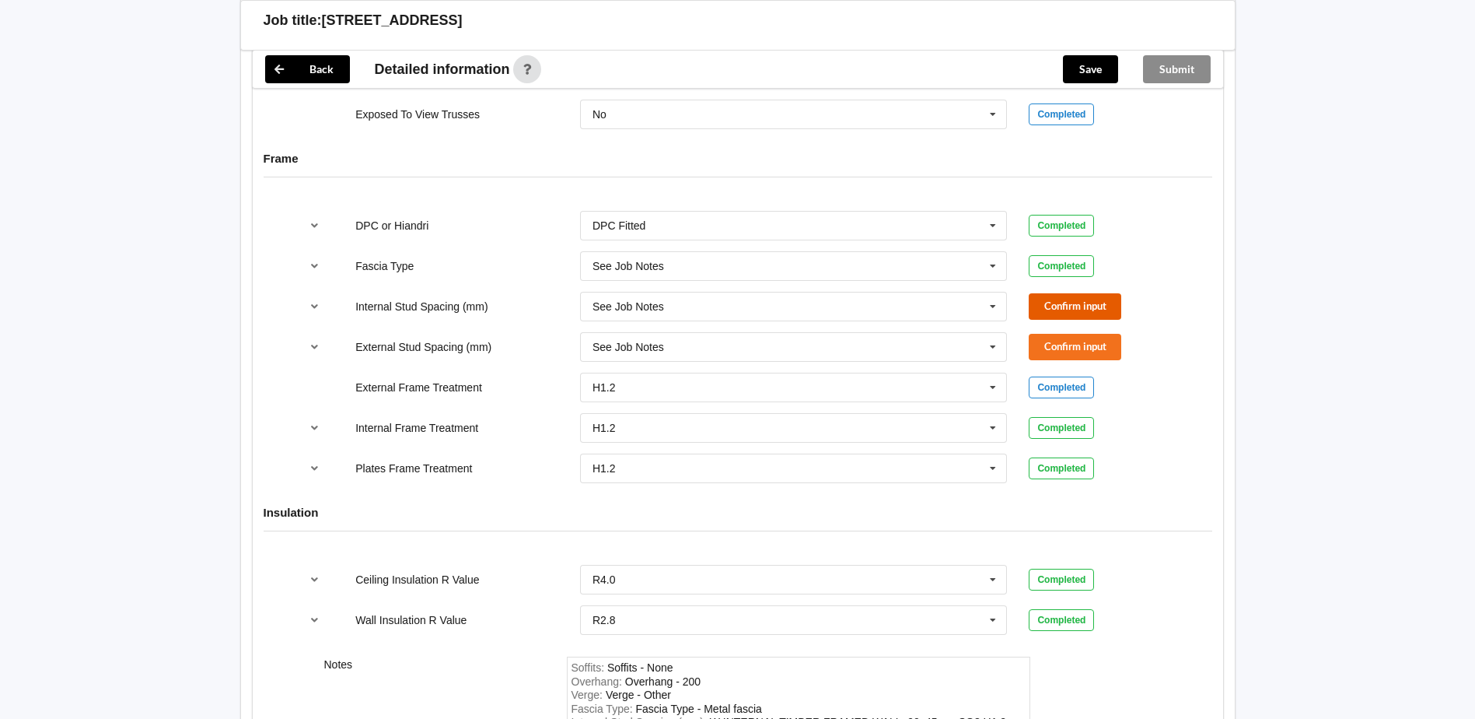
click at [1097, 302] on button "Confirm input" at bounding box center [1075, 306] width 93 height 26
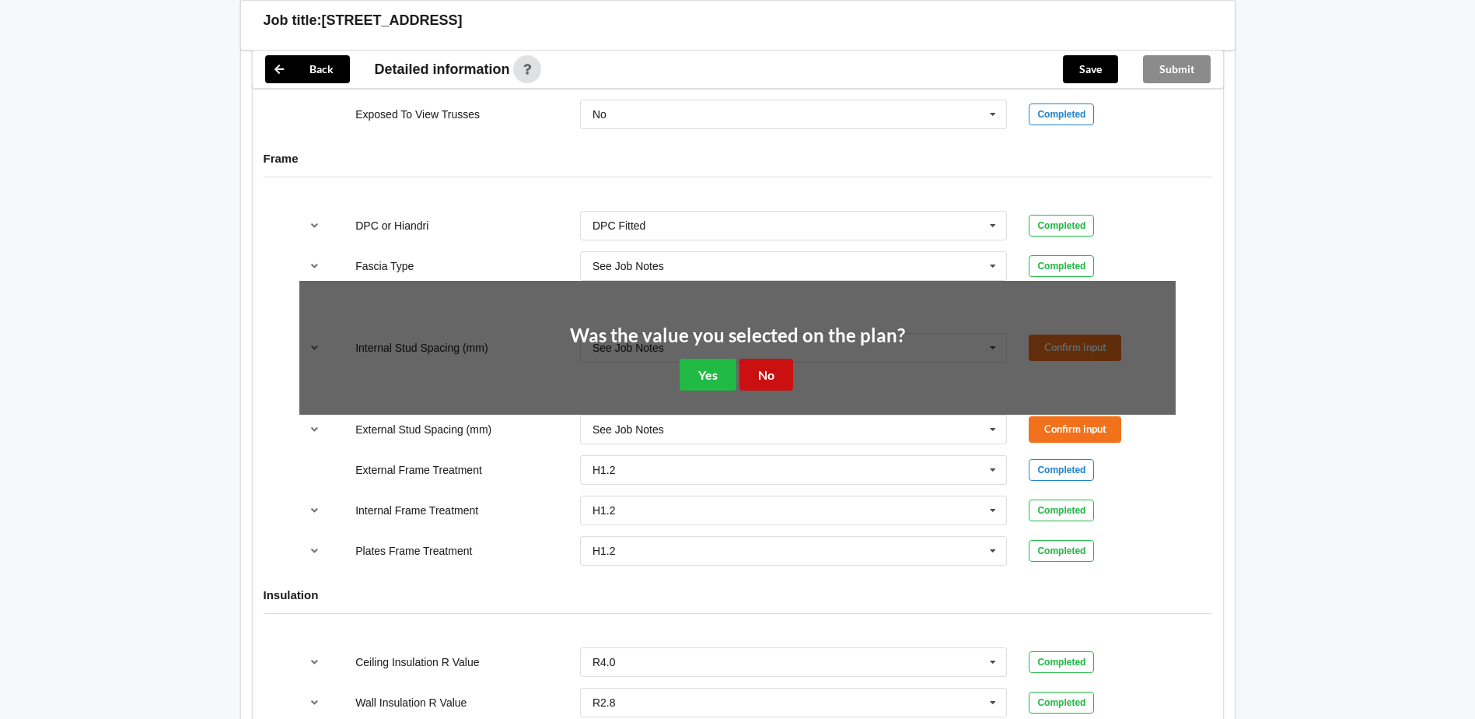
click at [758, 379] on button "No" at bounding box center [767, 374] width 54 height 32
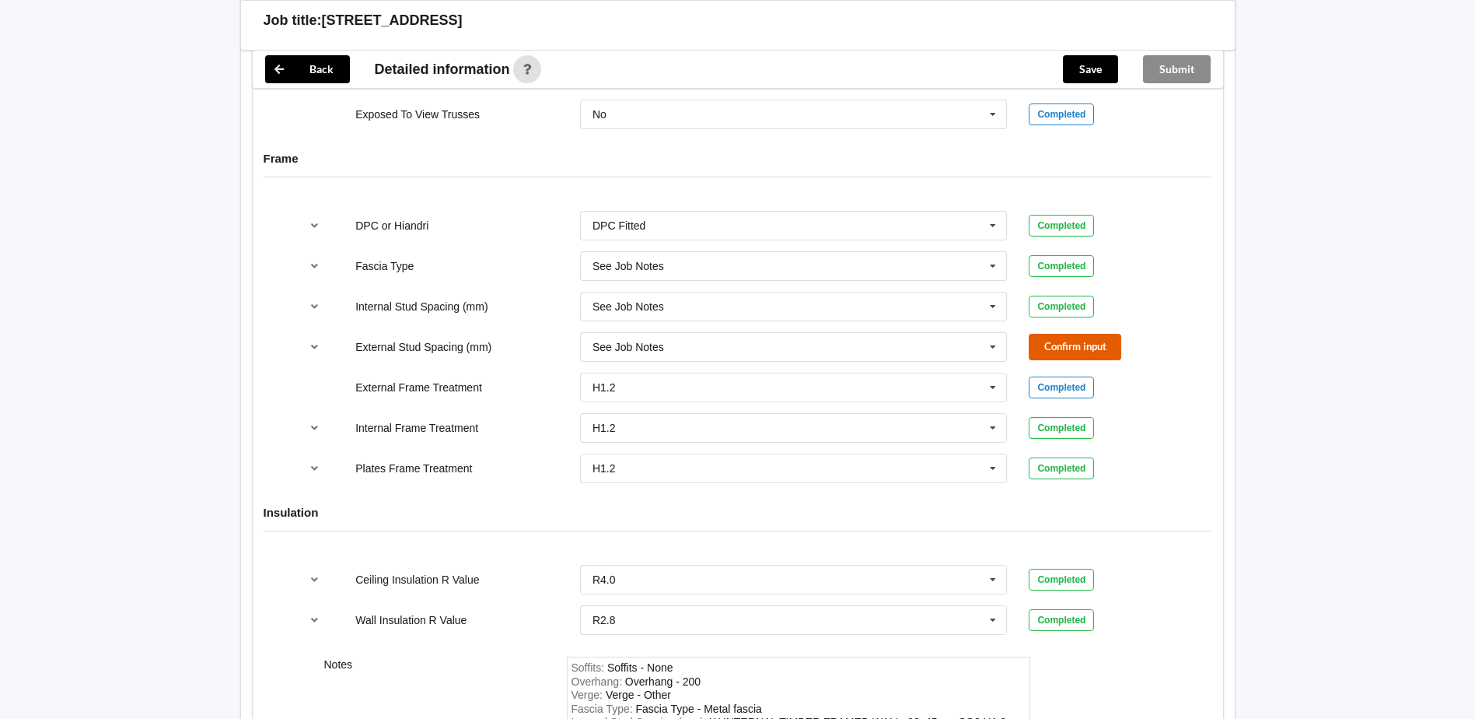
click at [1081, 343] on button "Confirm input" at bounding box center [1075, 347] width 93 height 26
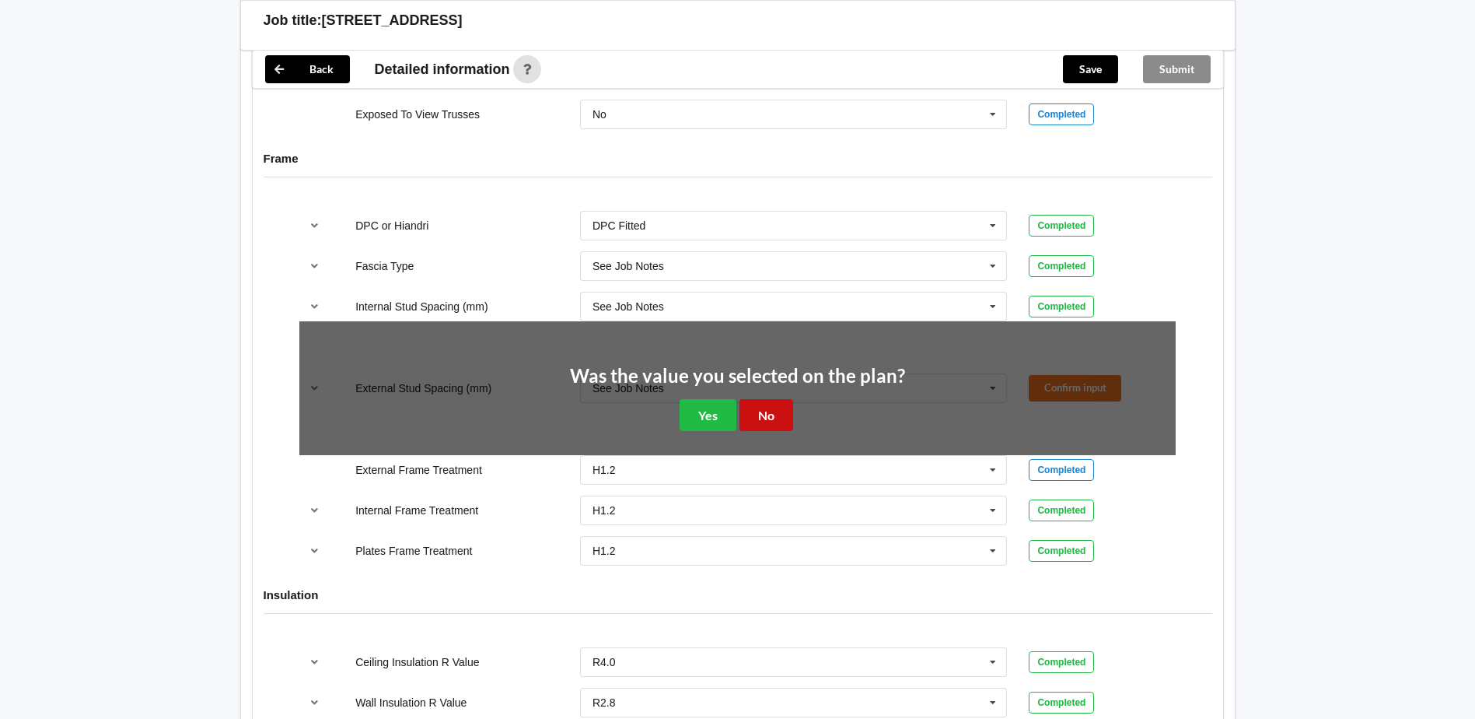
click at [778, 424] on button "No" at bounding box center [767, 415] width 54 height 32
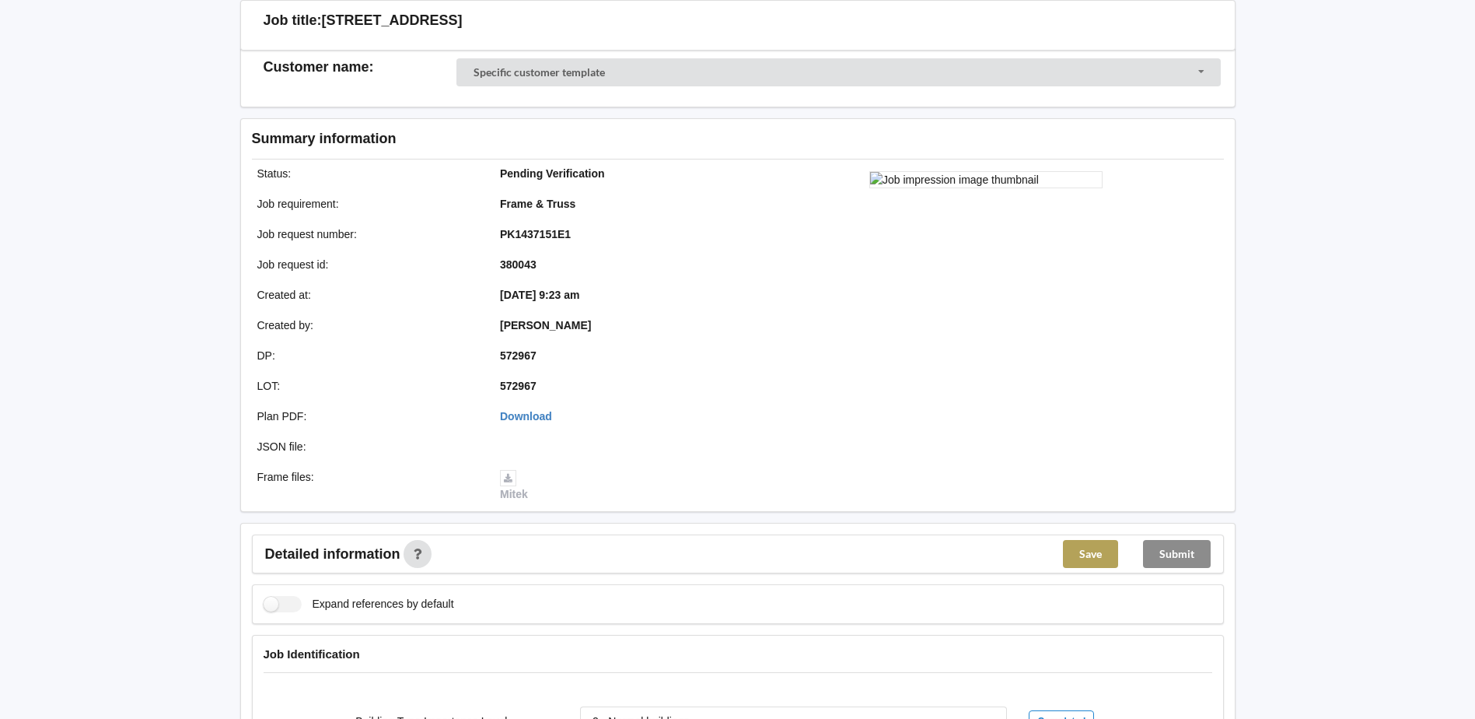
click at [1087, 550] on button "Save" at bounding box center [1090, 554] width 55 height 28
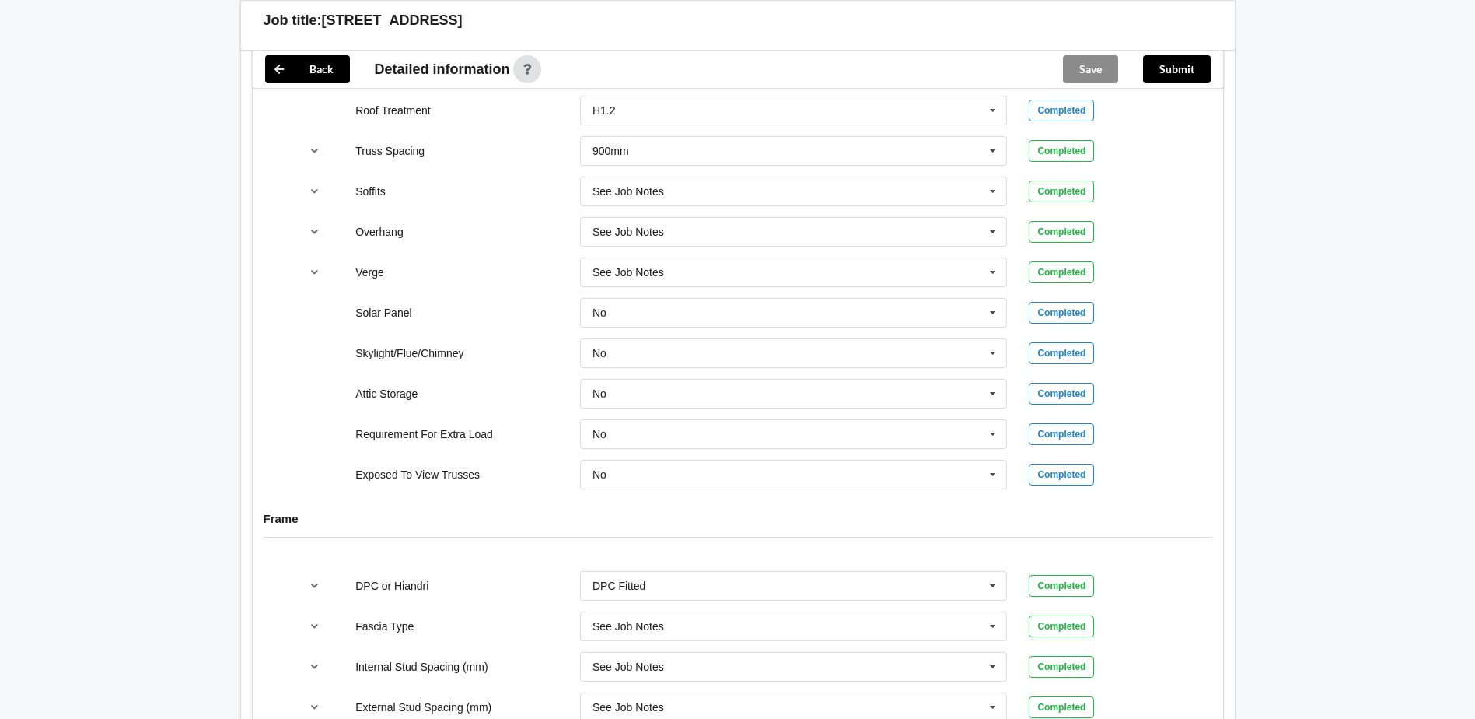
scroll to position [729, 0]
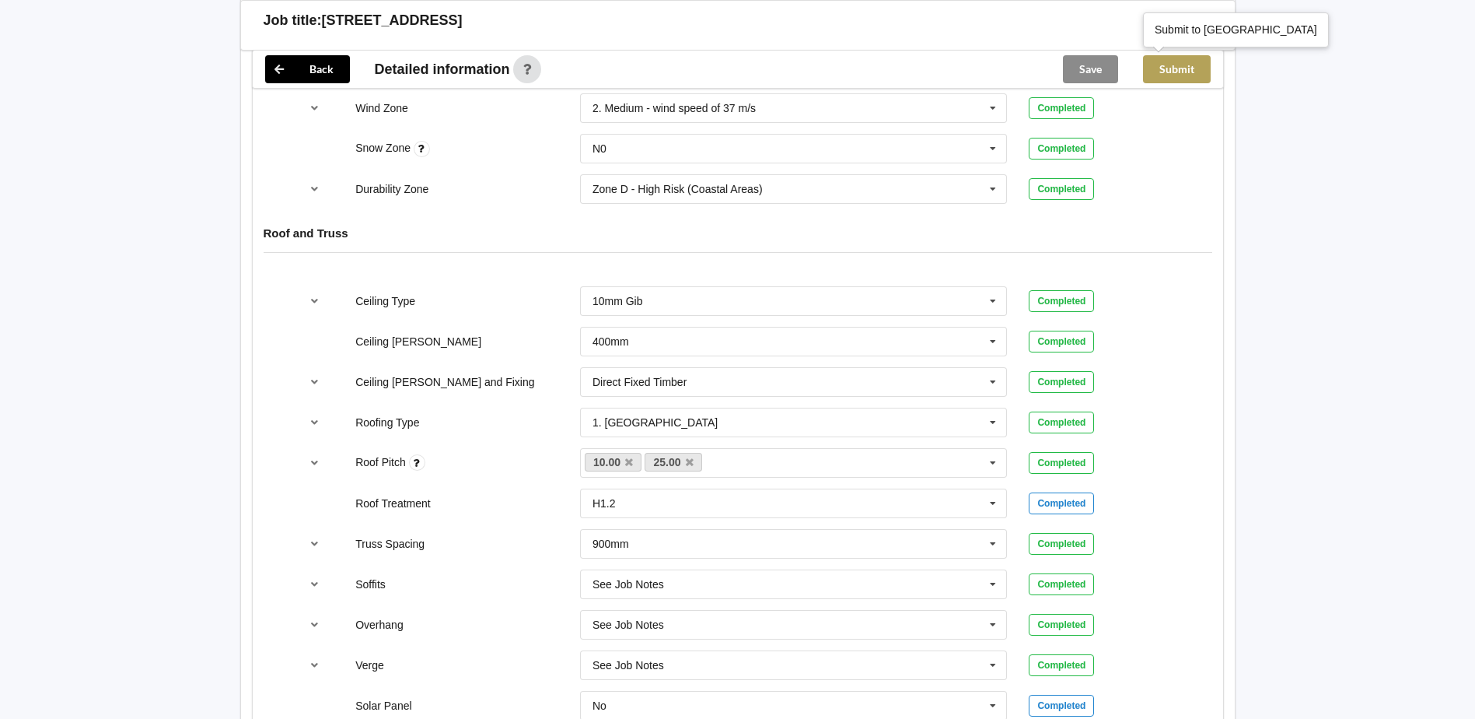
click at [1180, 67] on button "Submit" at bounding box center [1177, 69] width 68 height 28
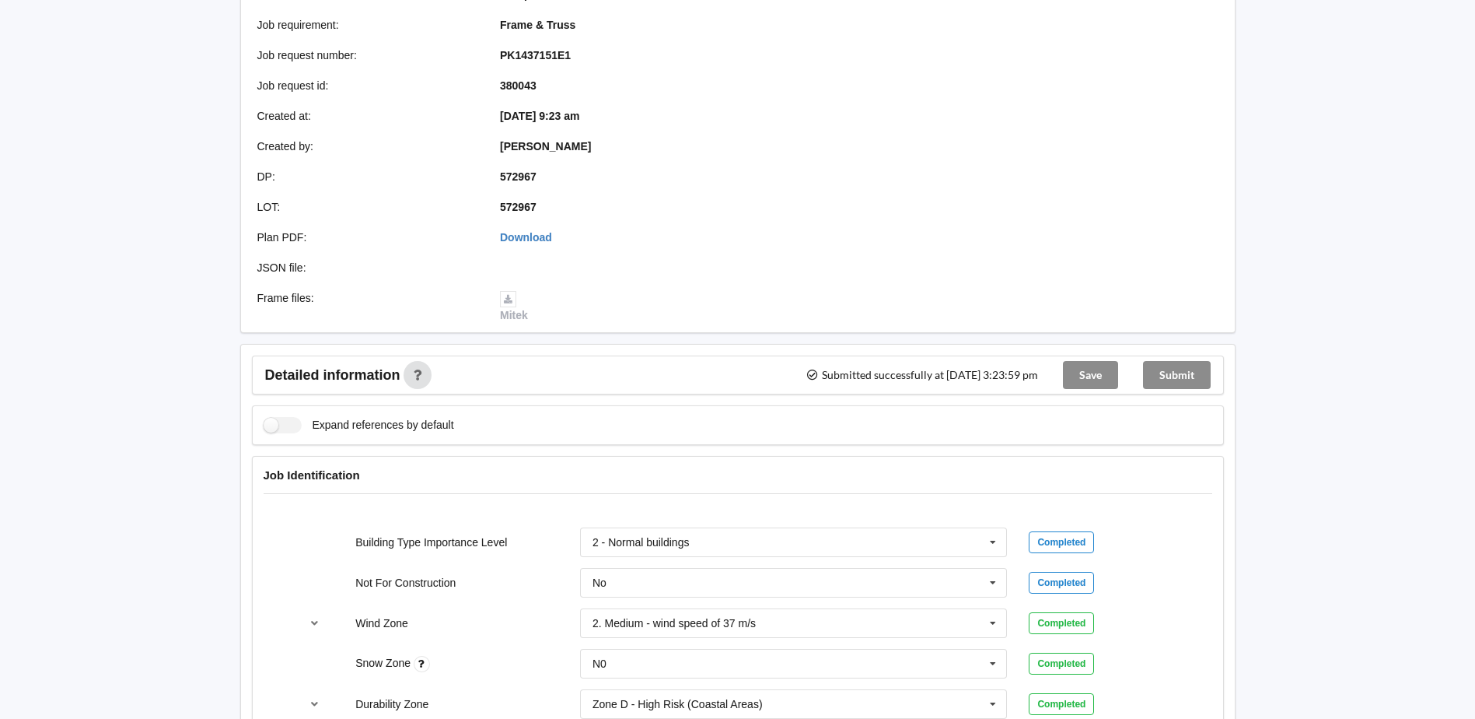
scroll to position [0, 0]
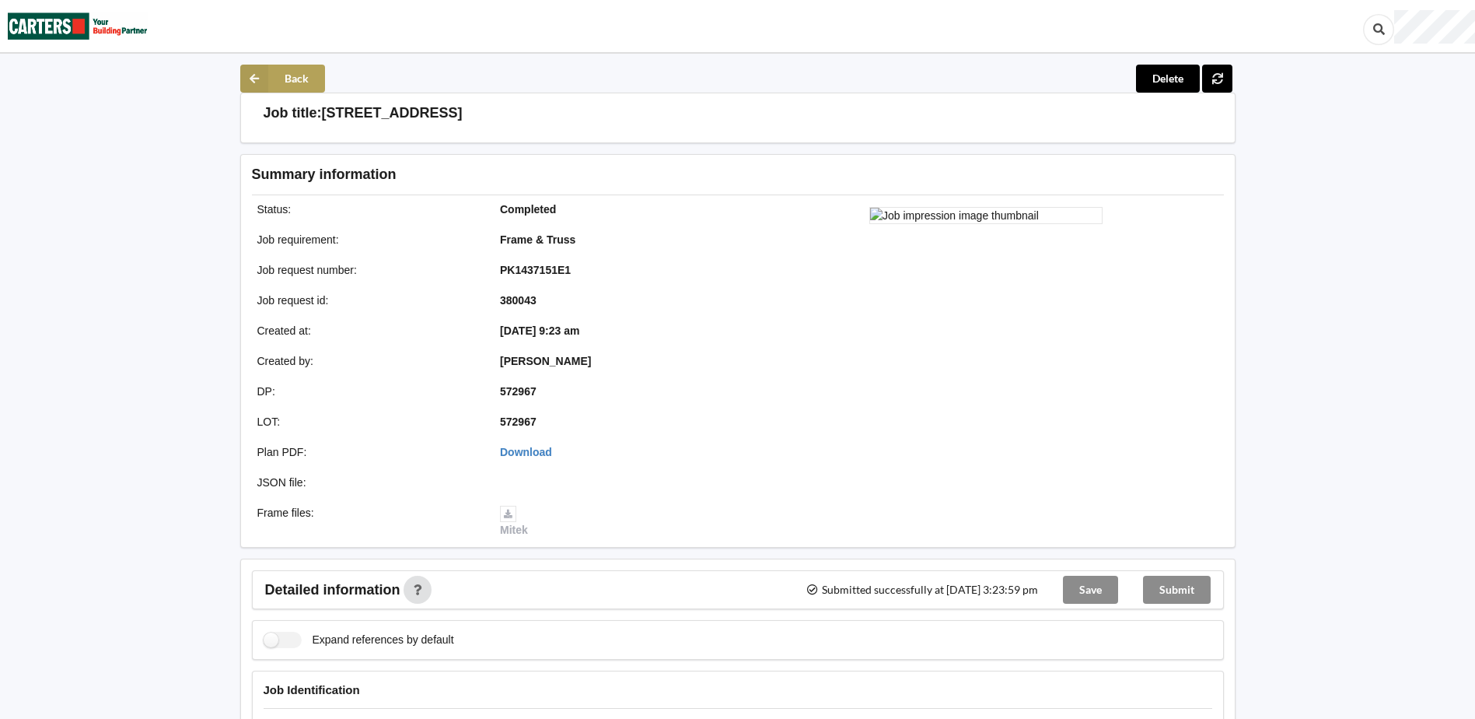
click at [247, 79] on icon at bounding box center [254, 79] width 28 height 28
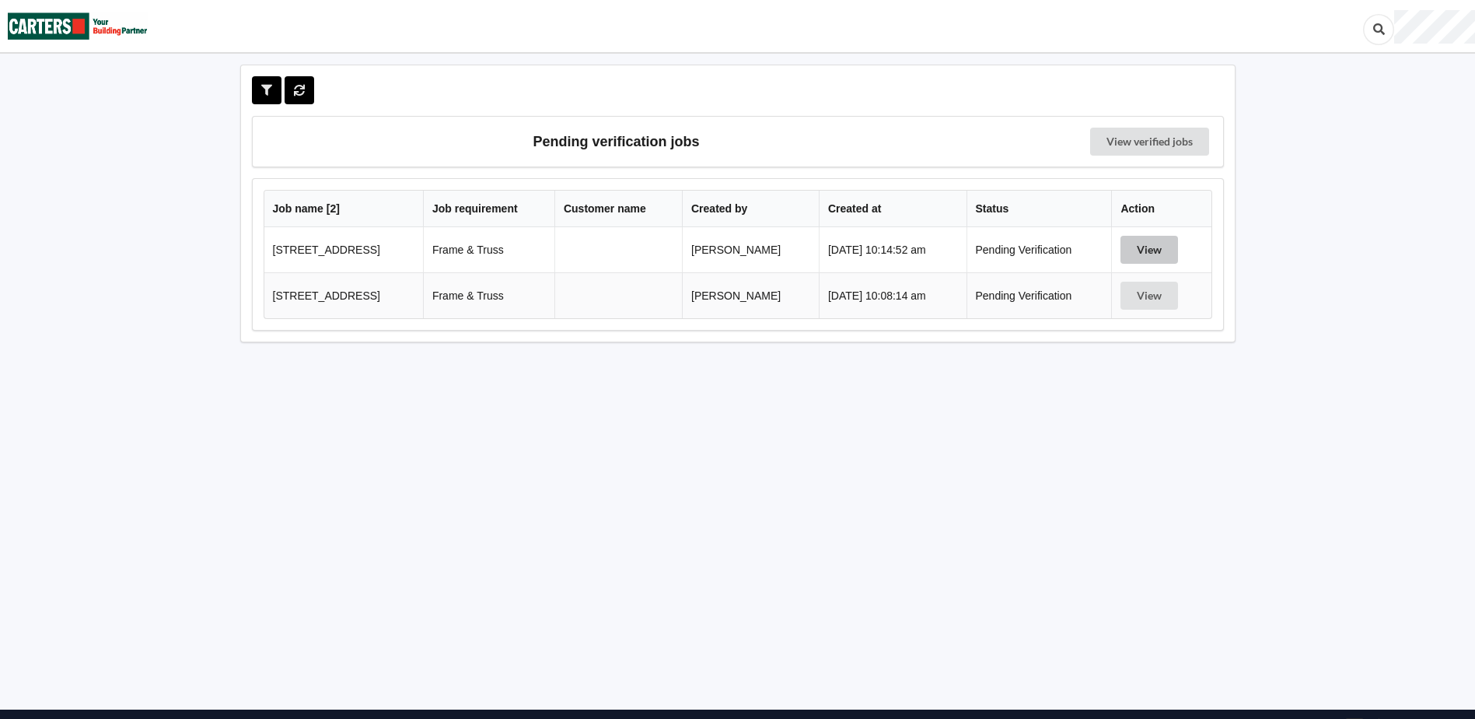
click at [1155, 252] on button "View" at bounding box center [1150, 250] width 58 height 28
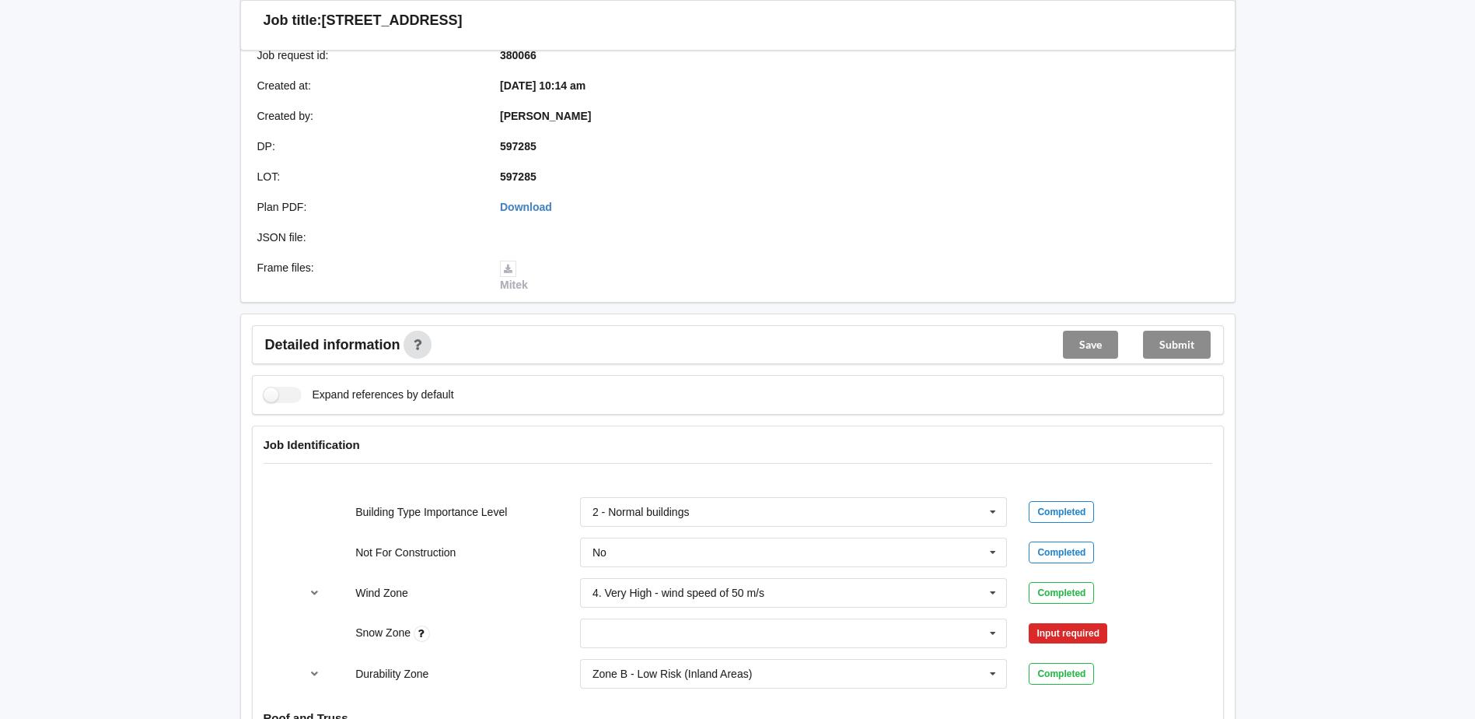
scroll to position [467, 0]
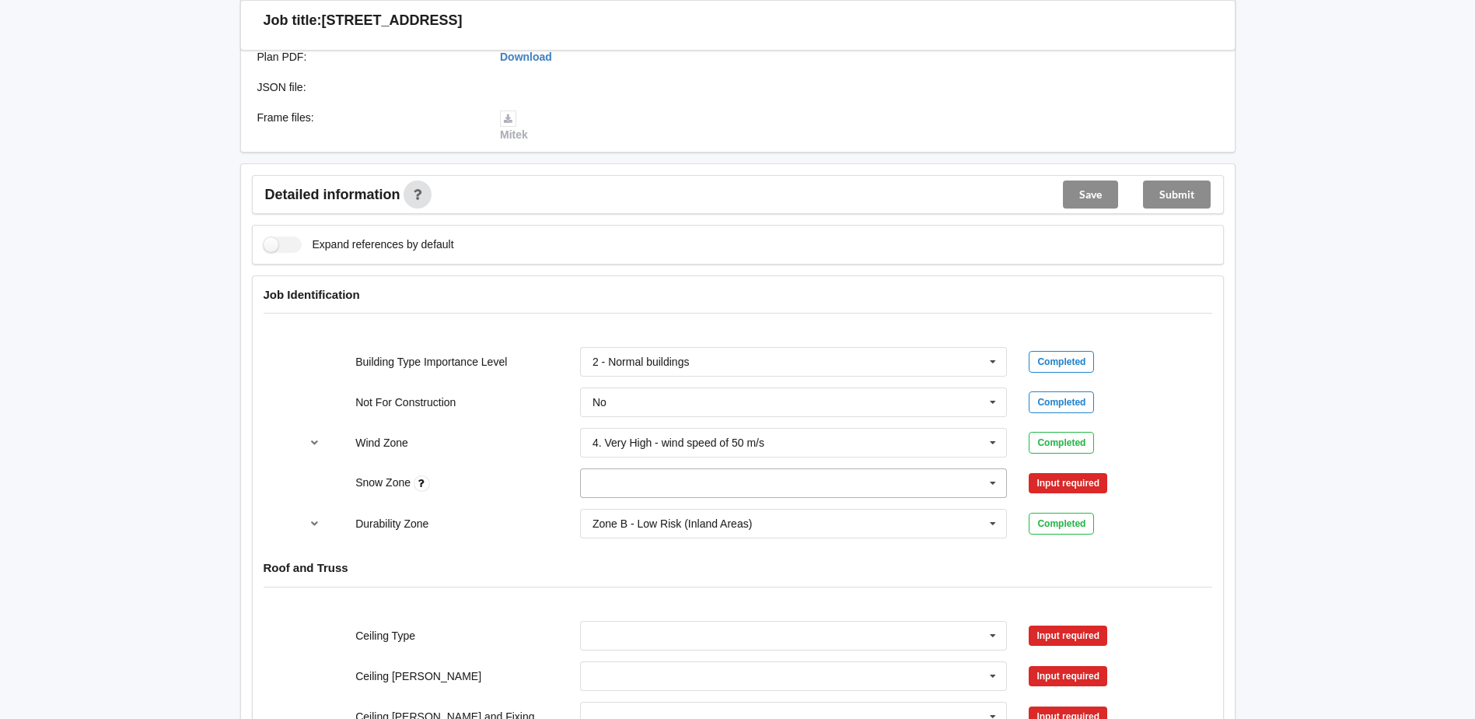
click at [890, 486] on input "text" at bounding box center [795, 483] width 426 height 28
click at [617, 512] on div "N0" at bounding box center [794, 511] width 426 height 29
click at [1061, 482] on button "Confirm input" at bounding box center [1075, 483] width 93 height 26
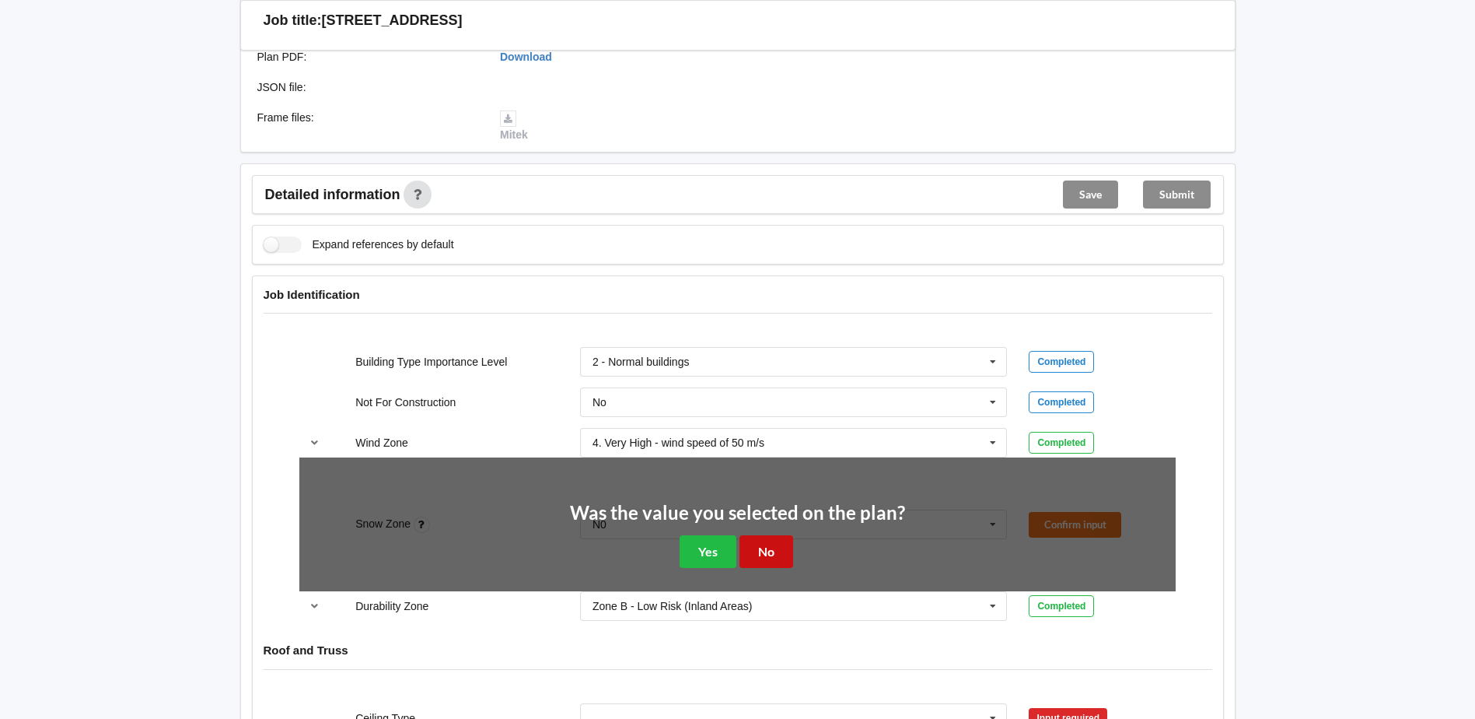
click at [777, 552] on button "No" at bounding box center [767, 551] width 54 height 32
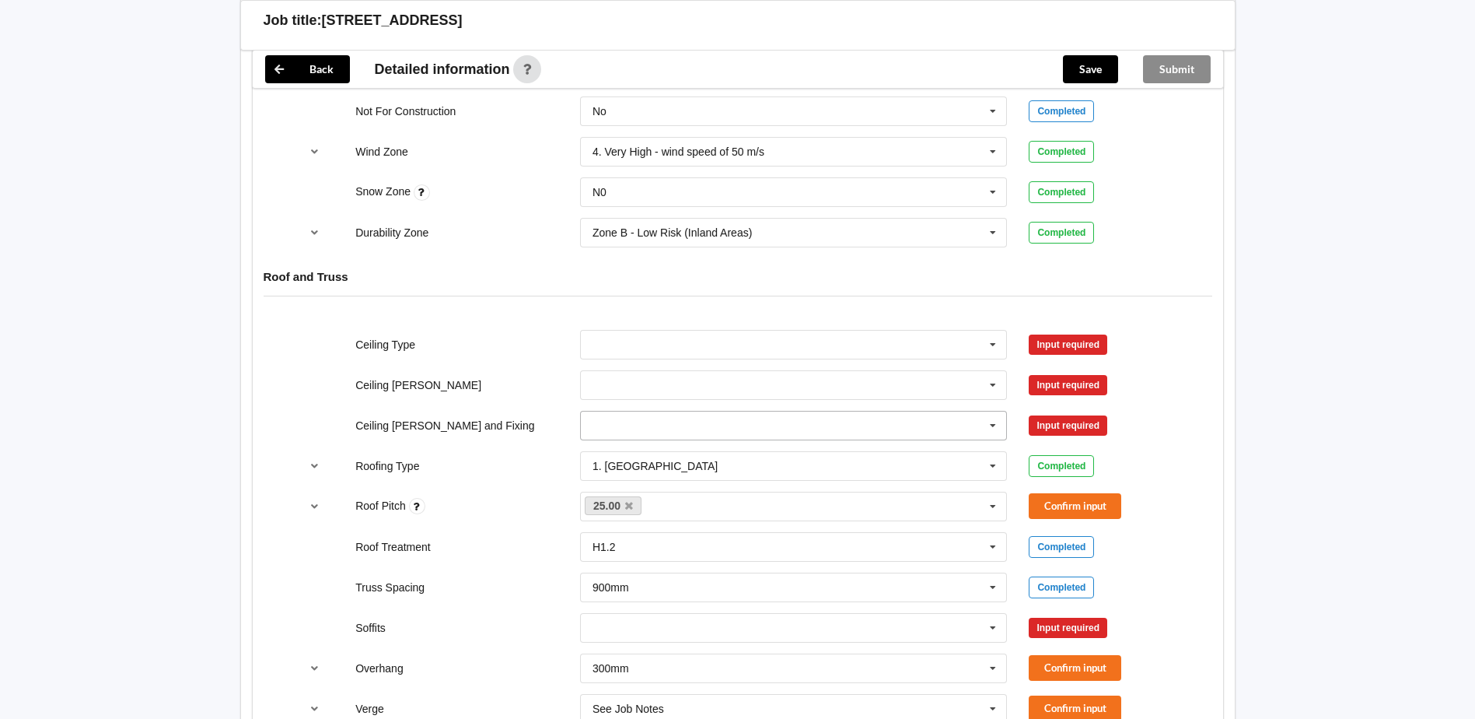
scroll to position [778, 0]
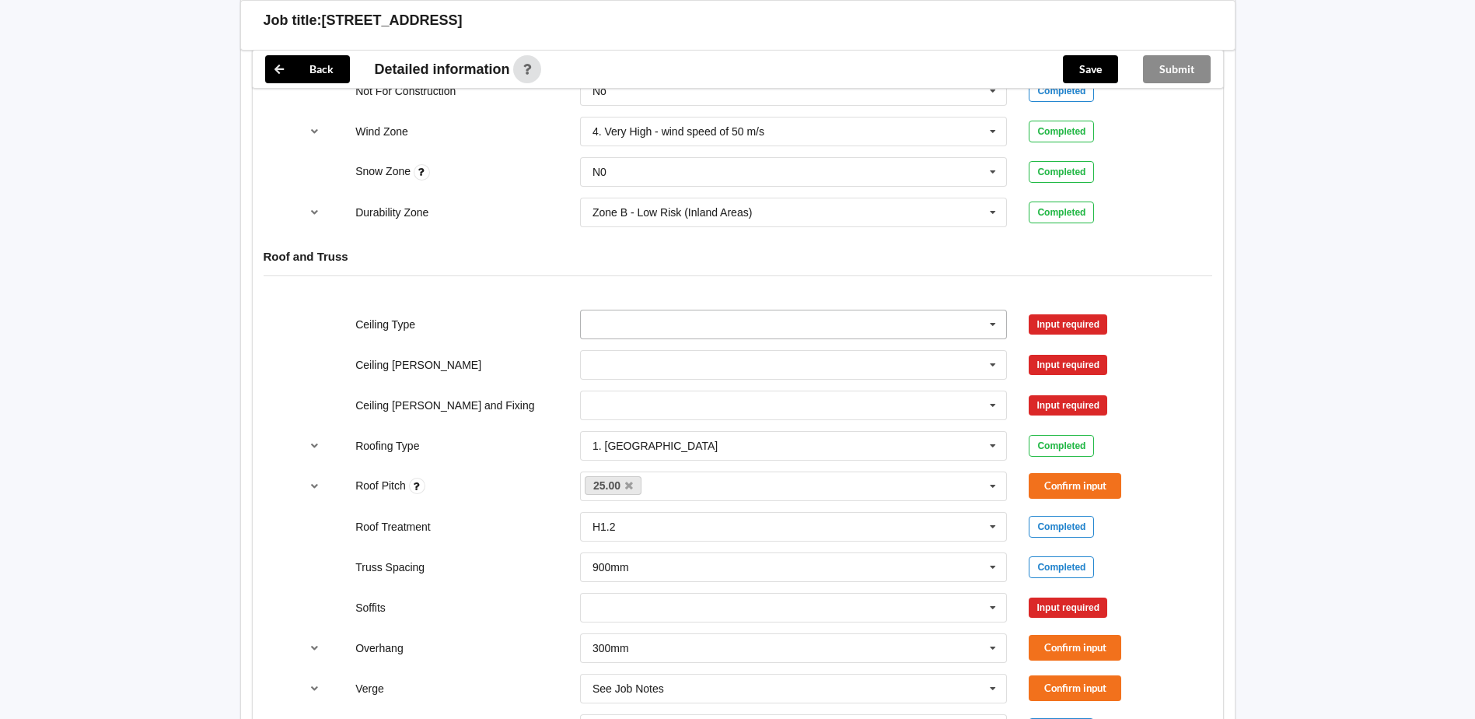
click at [671, 316] on input "text" at bounding box center [795, 324] width 426 height 28
click at [631, 359] on div "10mm Gib" at bounding box center [794, 352] width 426 height 29
click at [1070, 327] on button "Confirm input" at bounding box center [1075, 324] width 93 height 26
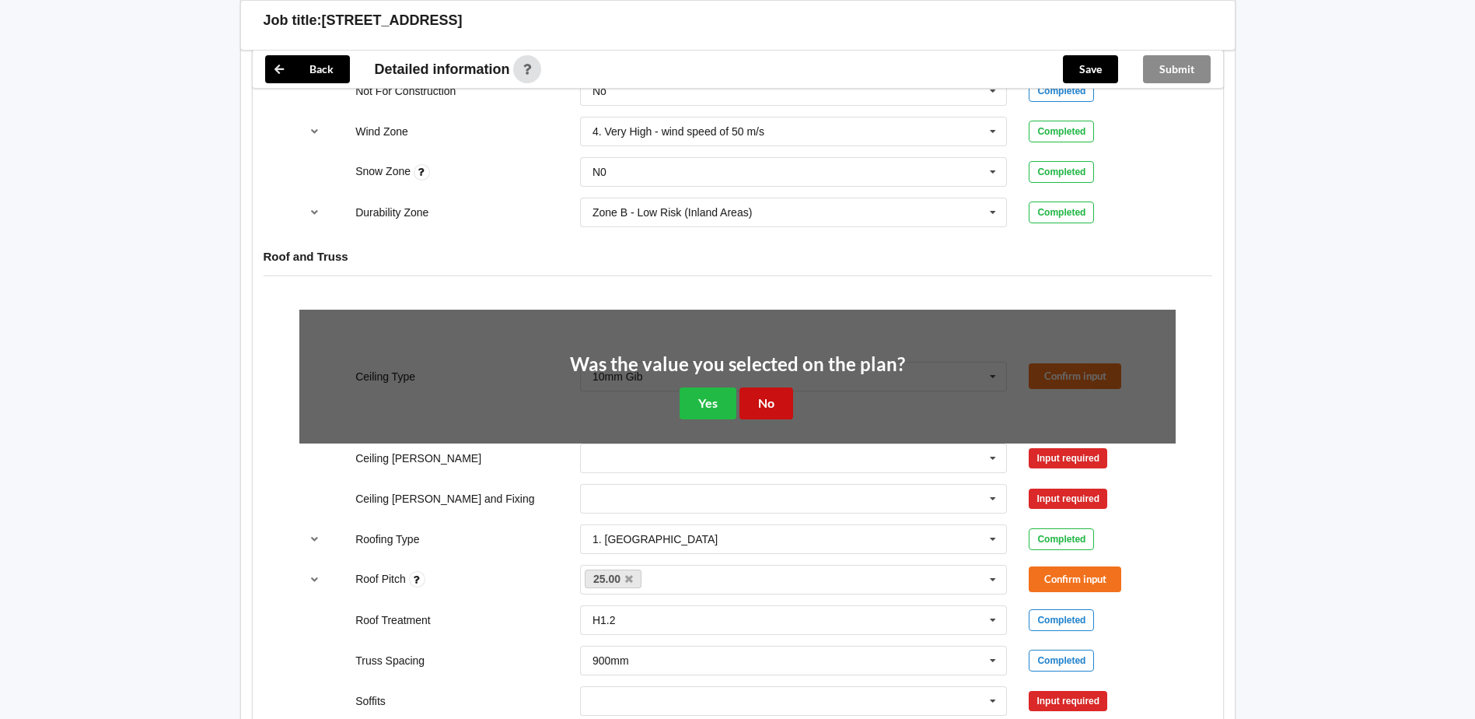
click at [777, 405] on button "No" at bounding box center [767, 403] width 54 height 32
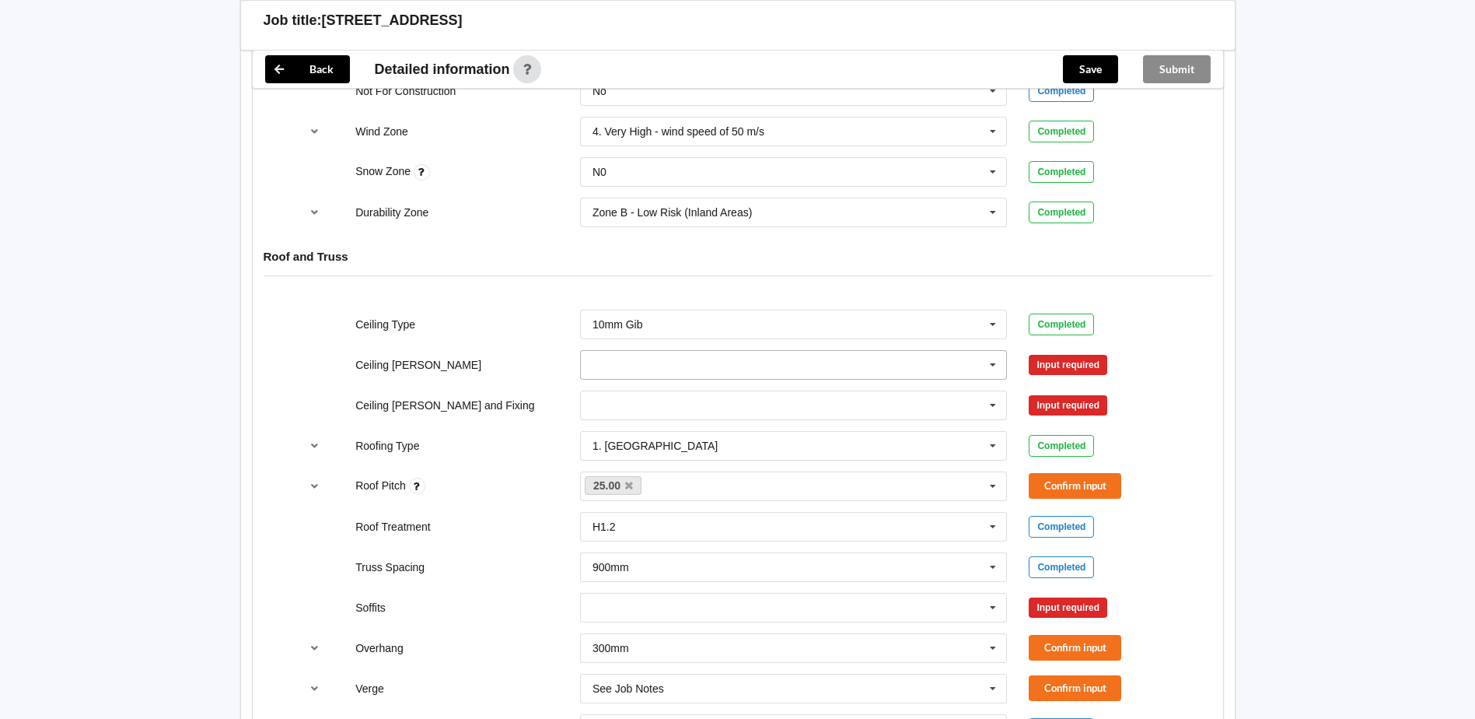
click at [606, 365] on input "text" at bounding box center [795, 365] width 426 height 28
click at [624, 404] on div "400mm" at bounding box center [794, 393] width 426 height 29
click at [1064, 355] on button "Confirm input" at bounding box center [1075, 364] width 93 height 26
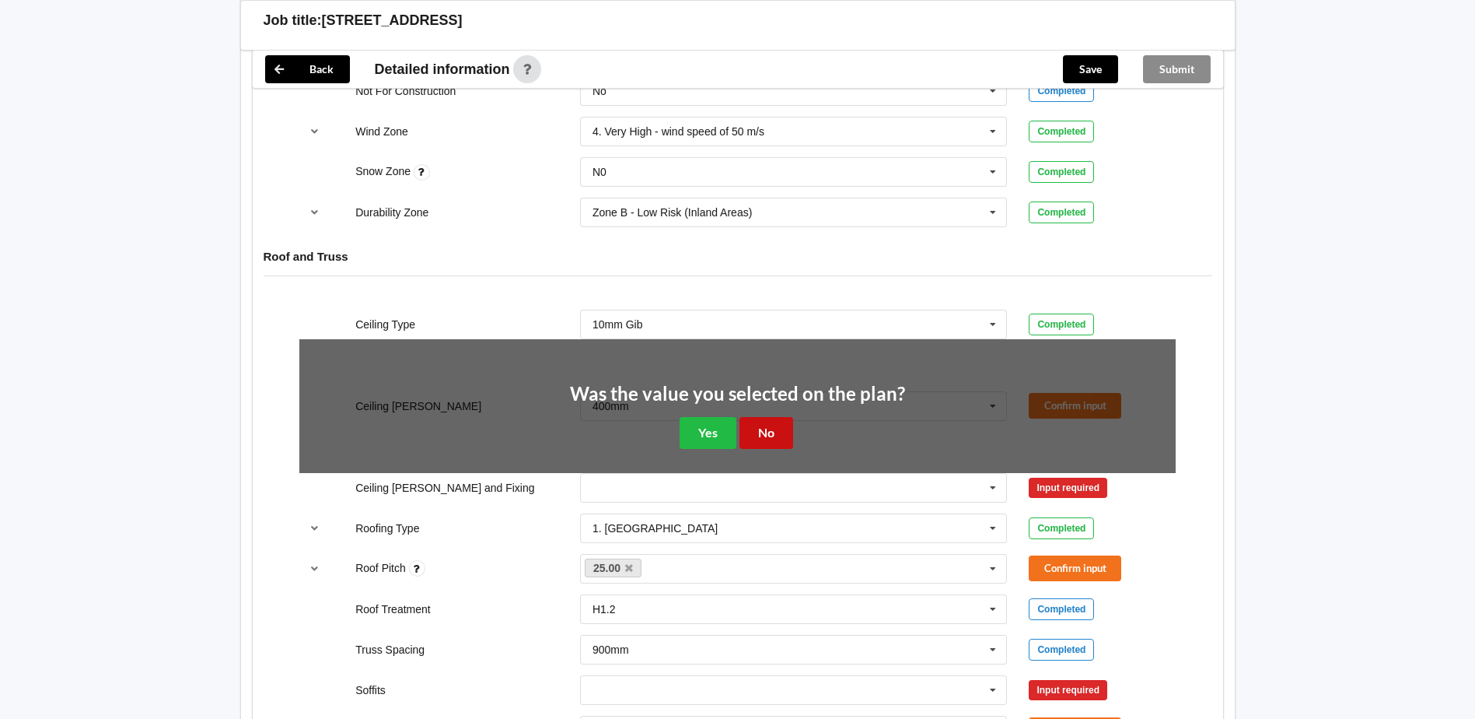
click at [768, 431] on button "No" at bounding box center [767, 433] width 54 height 32
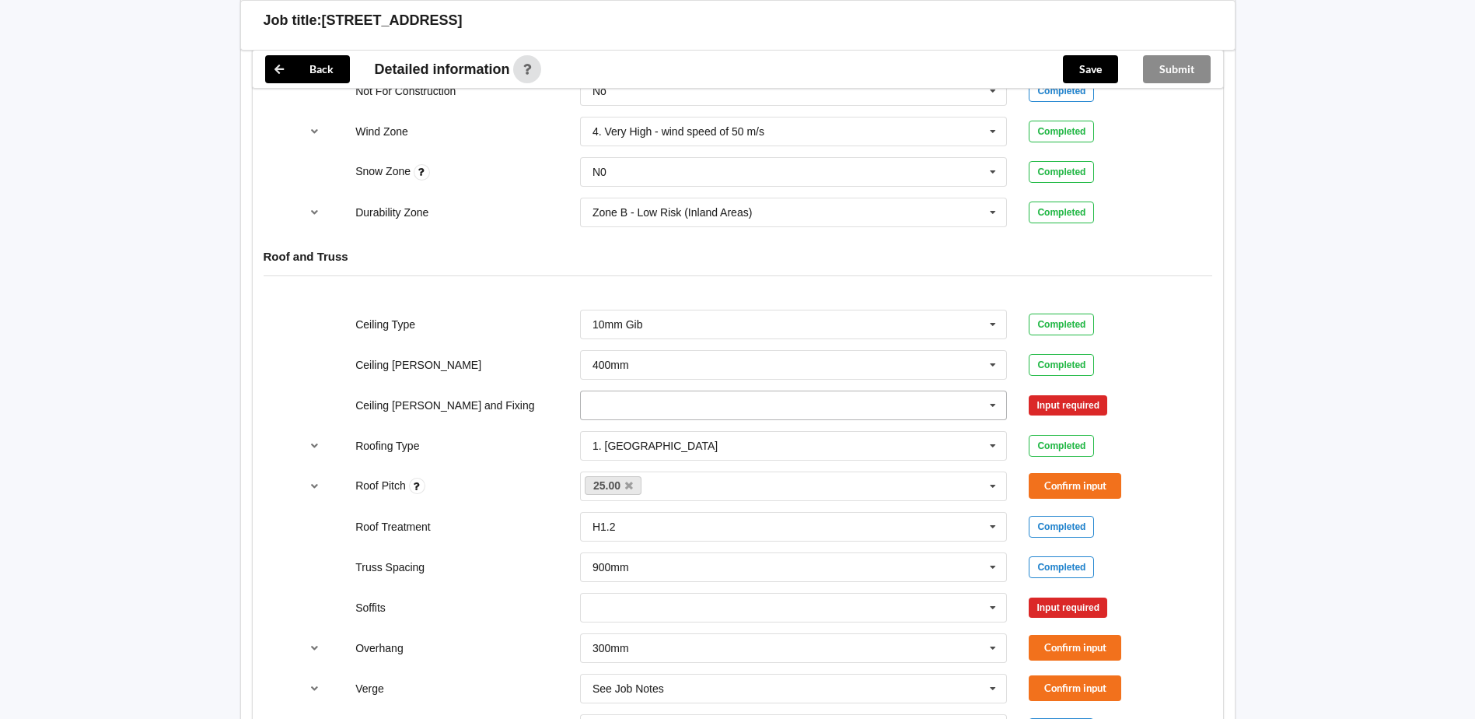
click at [606, 407] on input "text" at bounding box center [795, 405] width 426 height 28
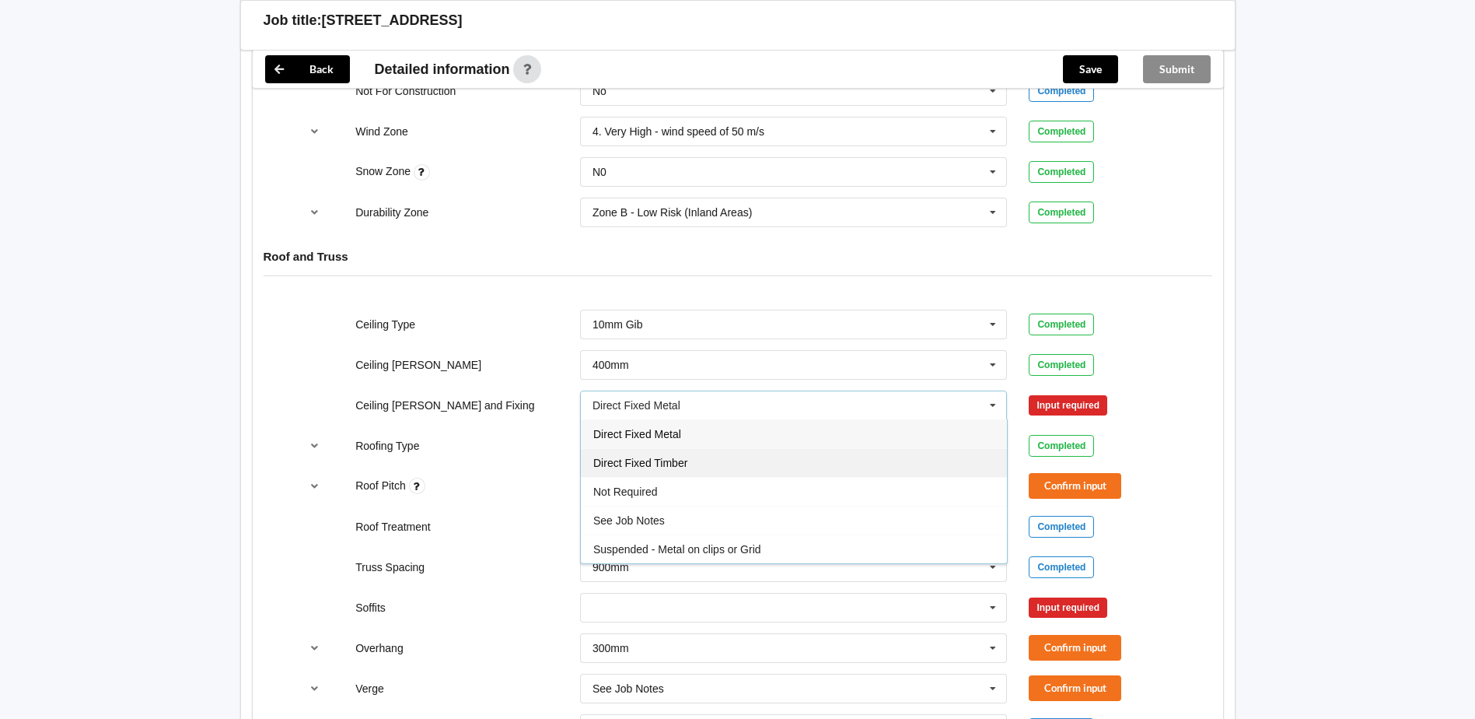
click at [667, 456] on div "Direct Fixed Timber" at bounding box center [794, 462] width 426 height 29
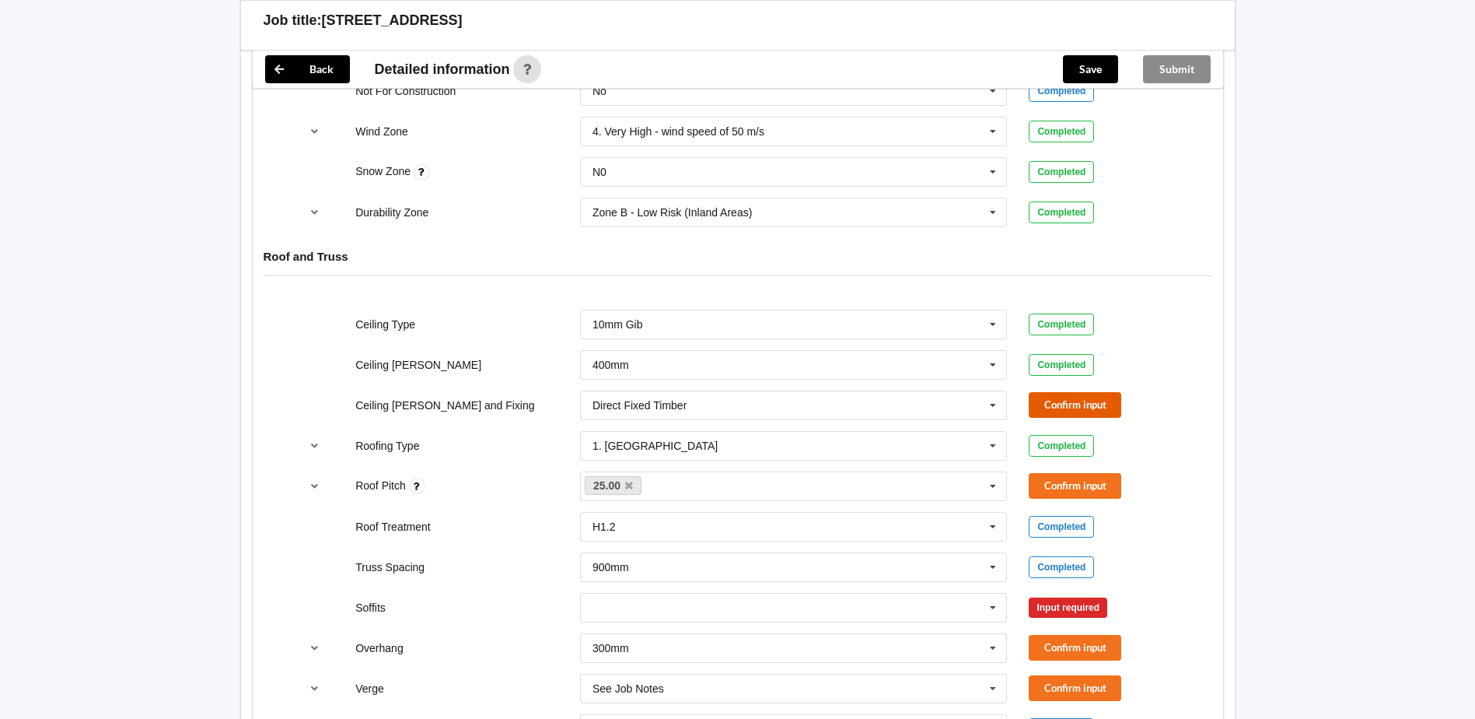
click at [1061, 400] on button "Confirm input" at bounding box center [1075, 405] width 93 height 26
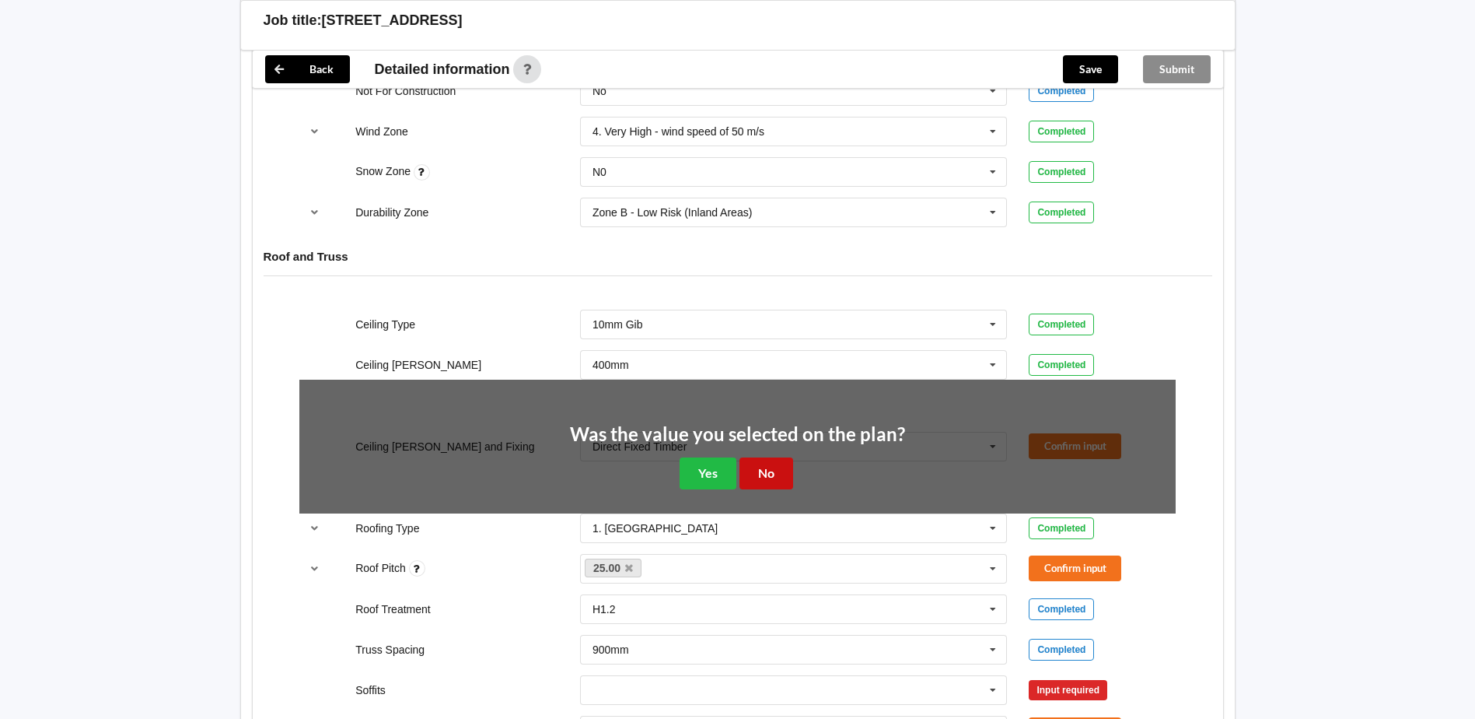
click at [773, 482] on button "No" at bounding box center [767, 473] width 54 height 32
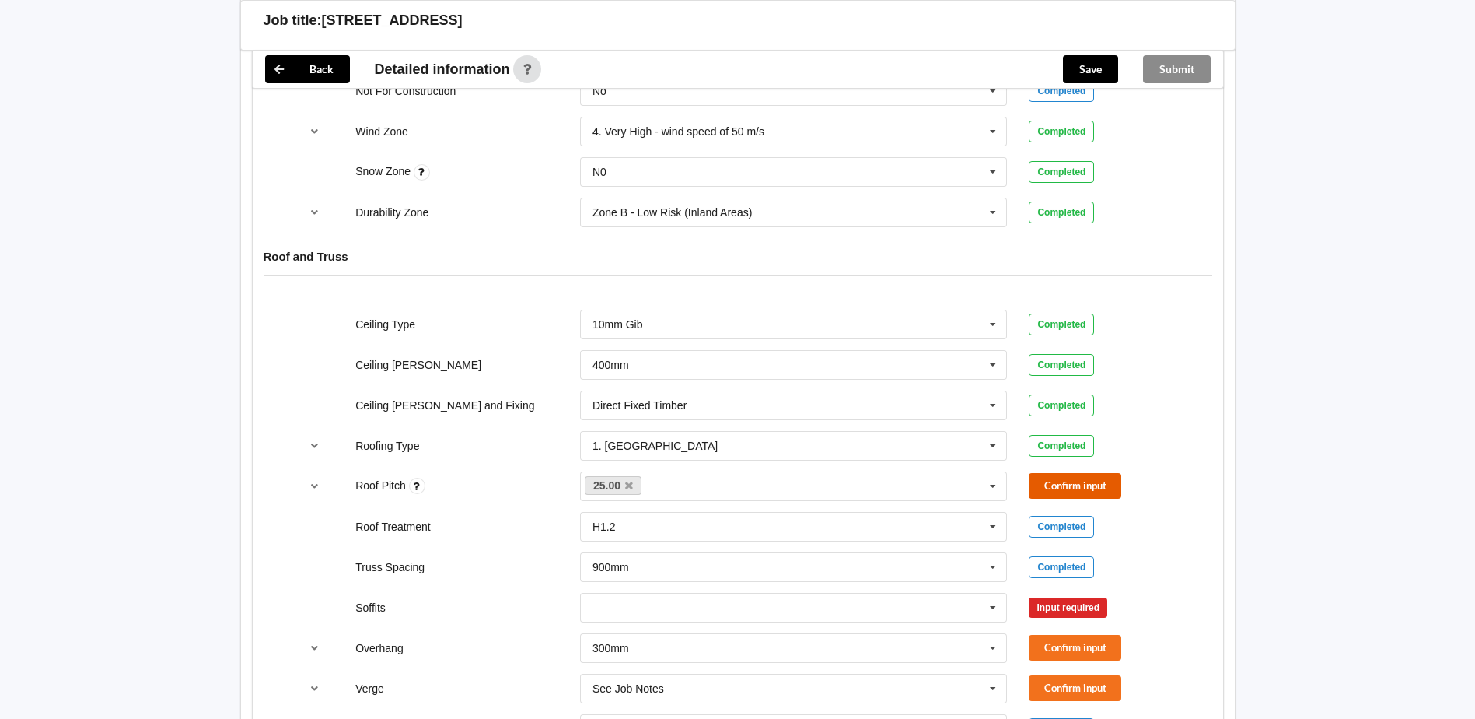
click at [1065, 495] on button "Confirm input" at bounding box center [1075, 486] width 93 height 26
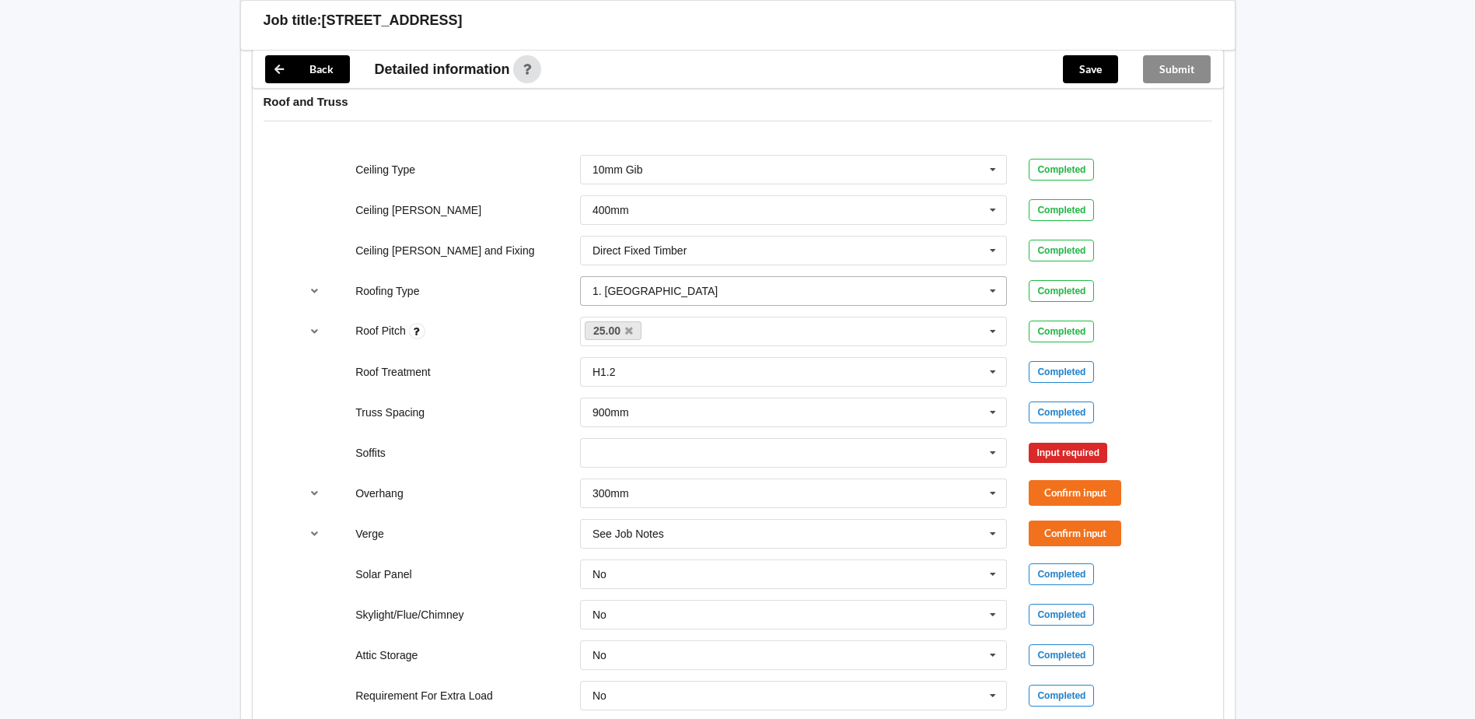
scroll to position [933, 0]
click at [794, 460] on input "text" at bounding box center [795, 452] width 426 height 28
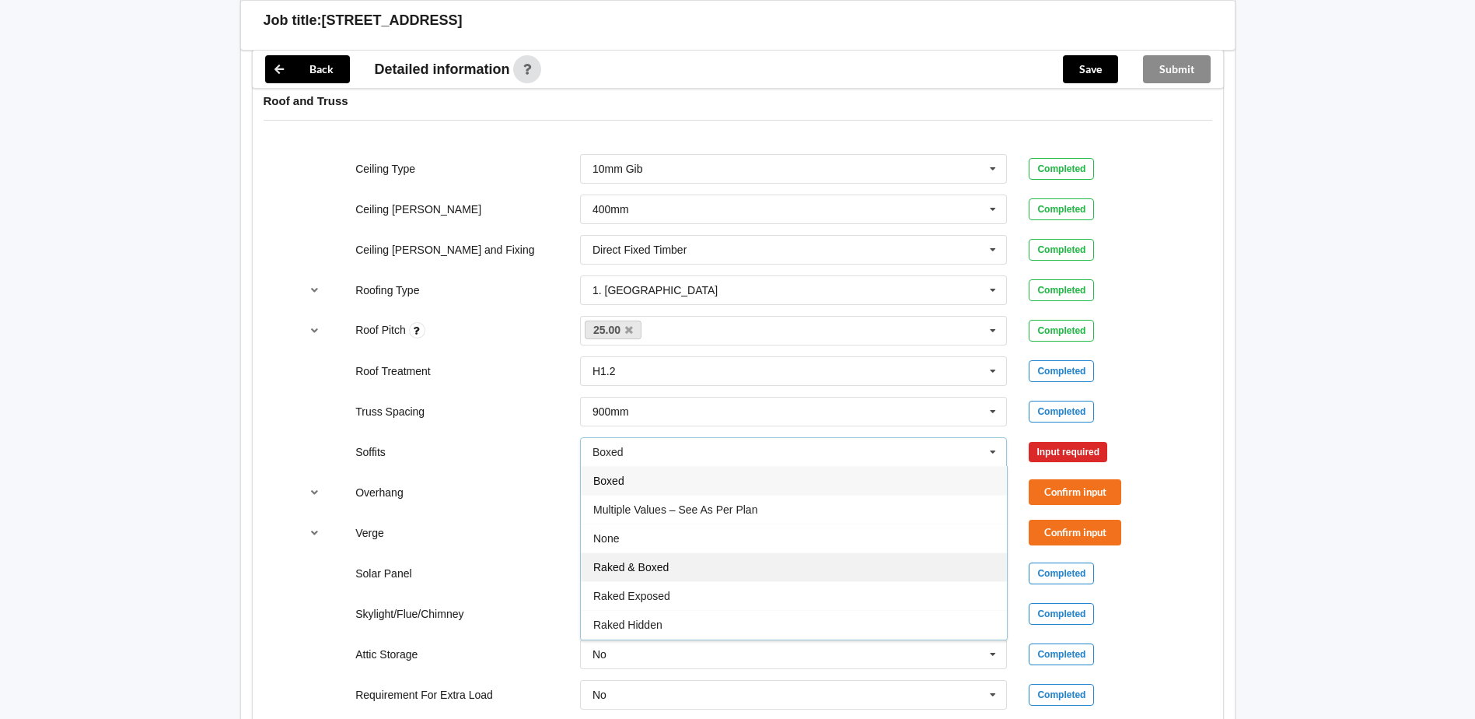
click at [719, 566] on div "Raked & Boxed" at bounding box center [794, 566] width 426 height 29
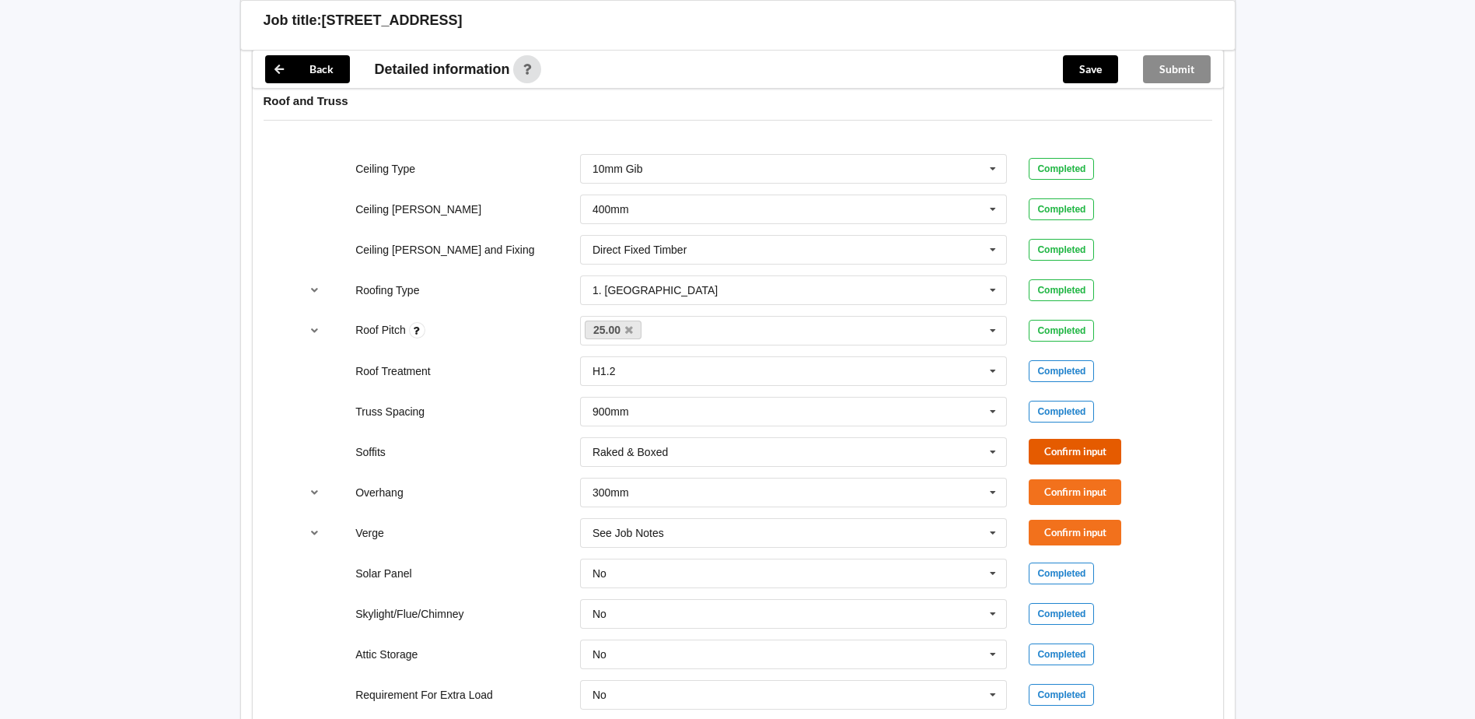
click at [1072, 446] on button "Confirm input" at bounding box center [1075, 452] width 93 height 26
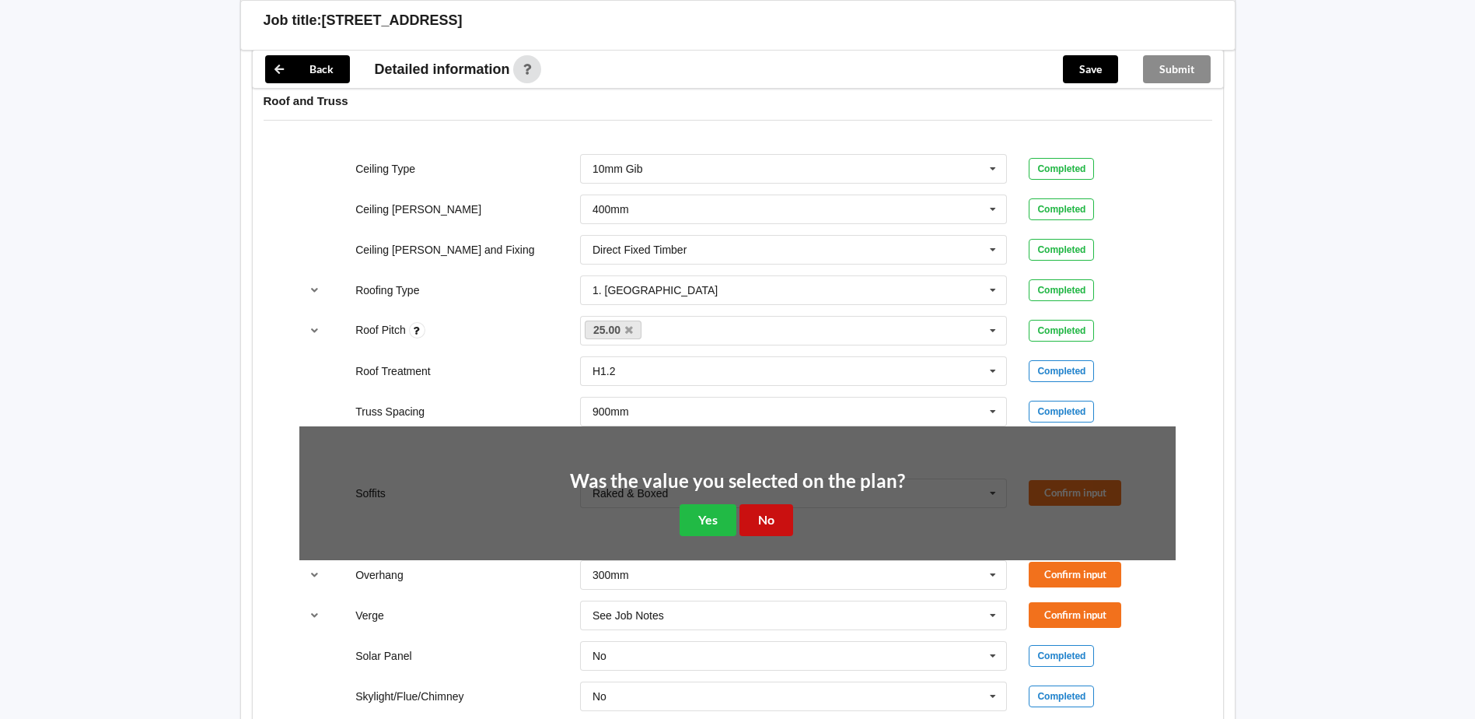
click at [761, 519] on button "No" at bounding box center [767, 520] width 54 height 32
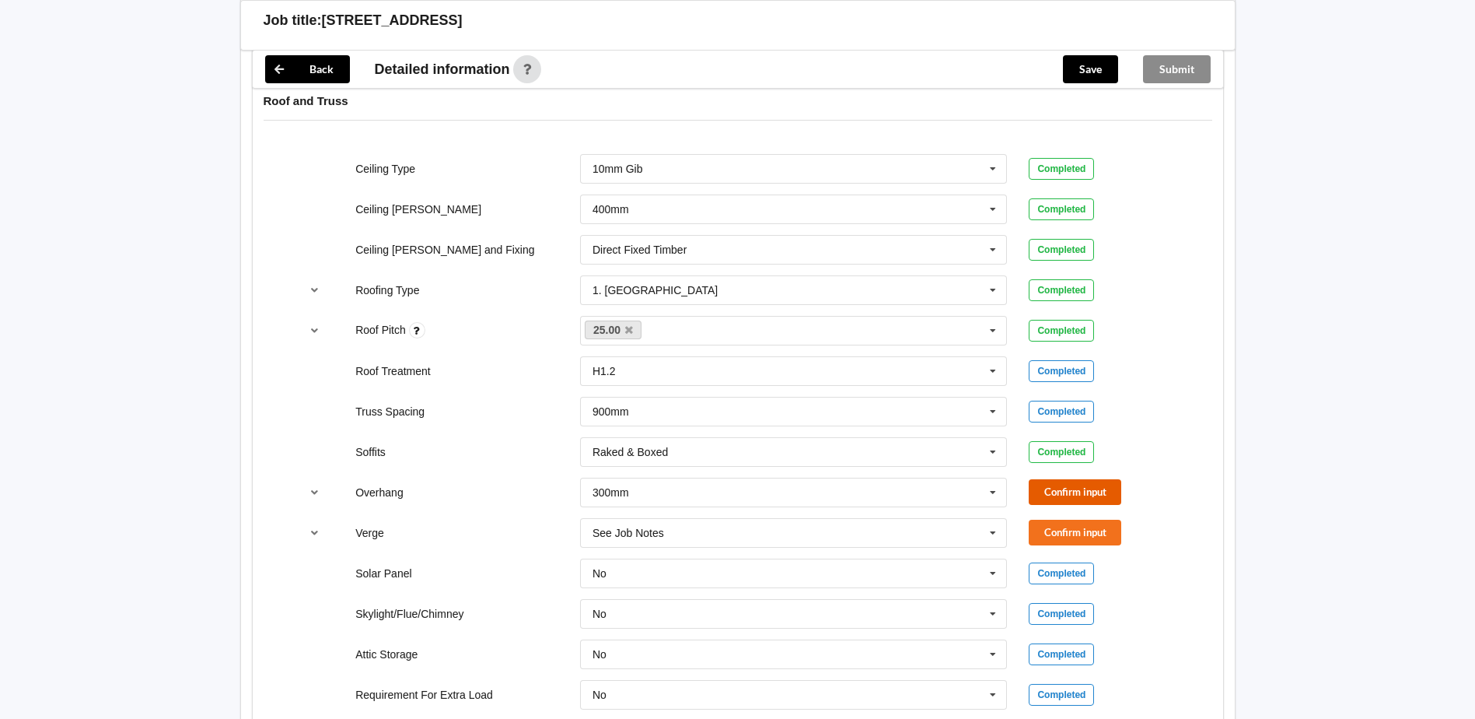
click at [1084, 480] on button "Confirm input" at bounding box center [1075, 492] width 93 height 26
click at [1064, 534] on button "Confirm input" at bounding box center [1075, 532] width 93 height 26
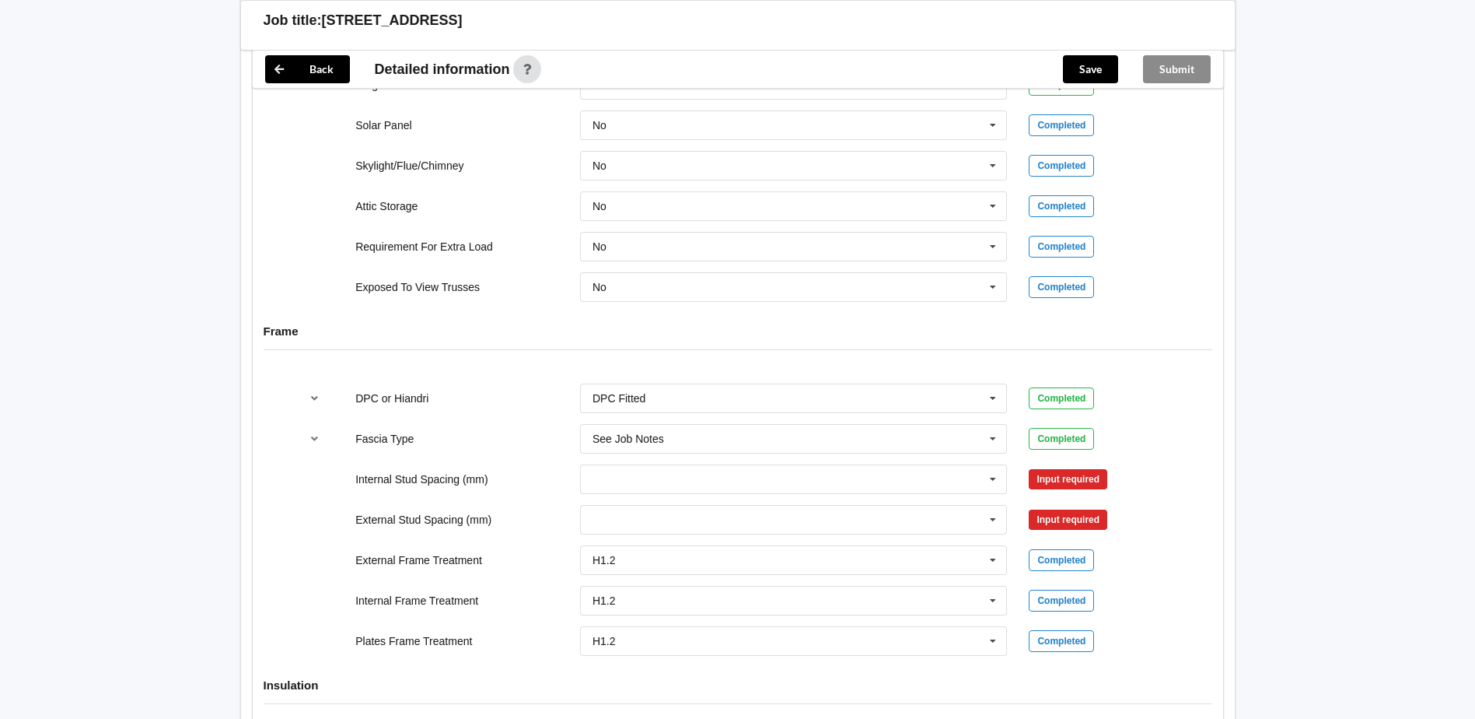
scroll to position [1400, 0]
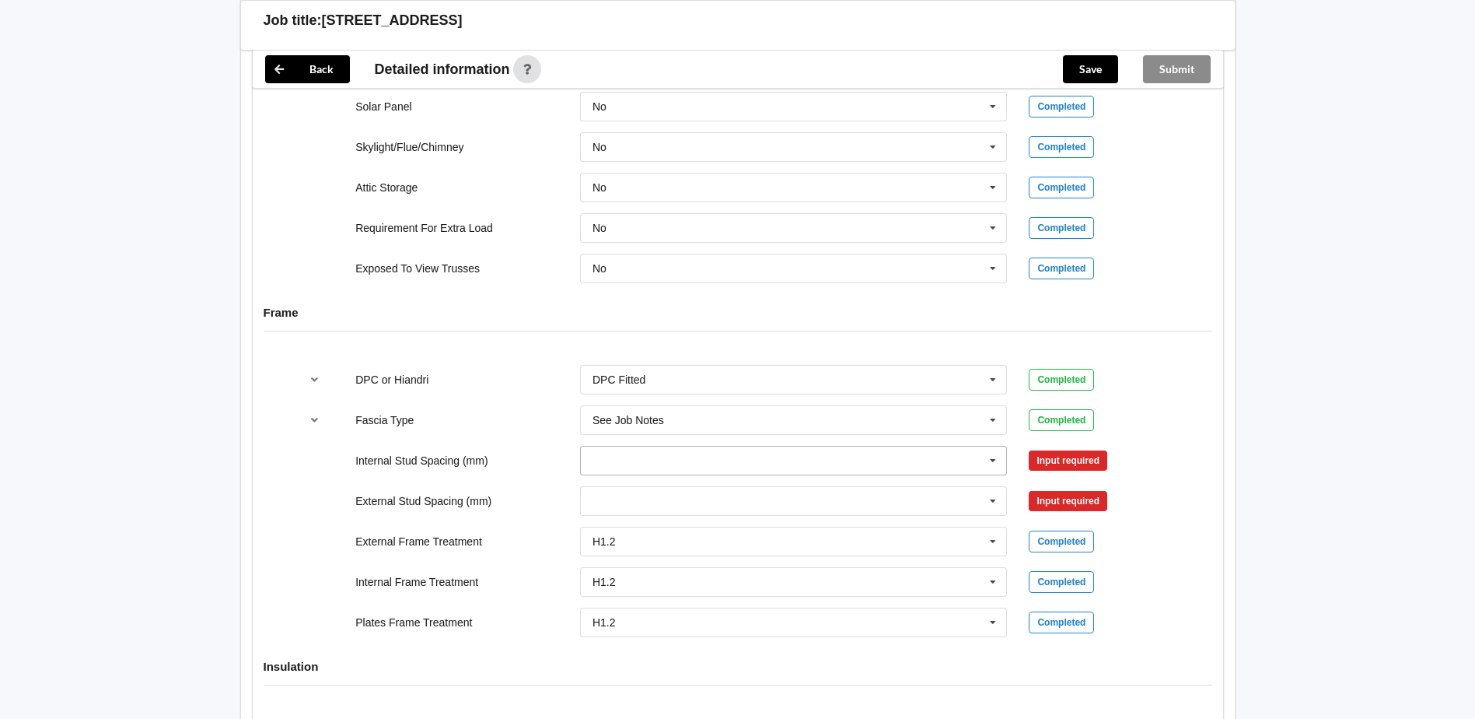
click at [695, 464] on input "text" at bounding box center [795, 460] width 426 height 28
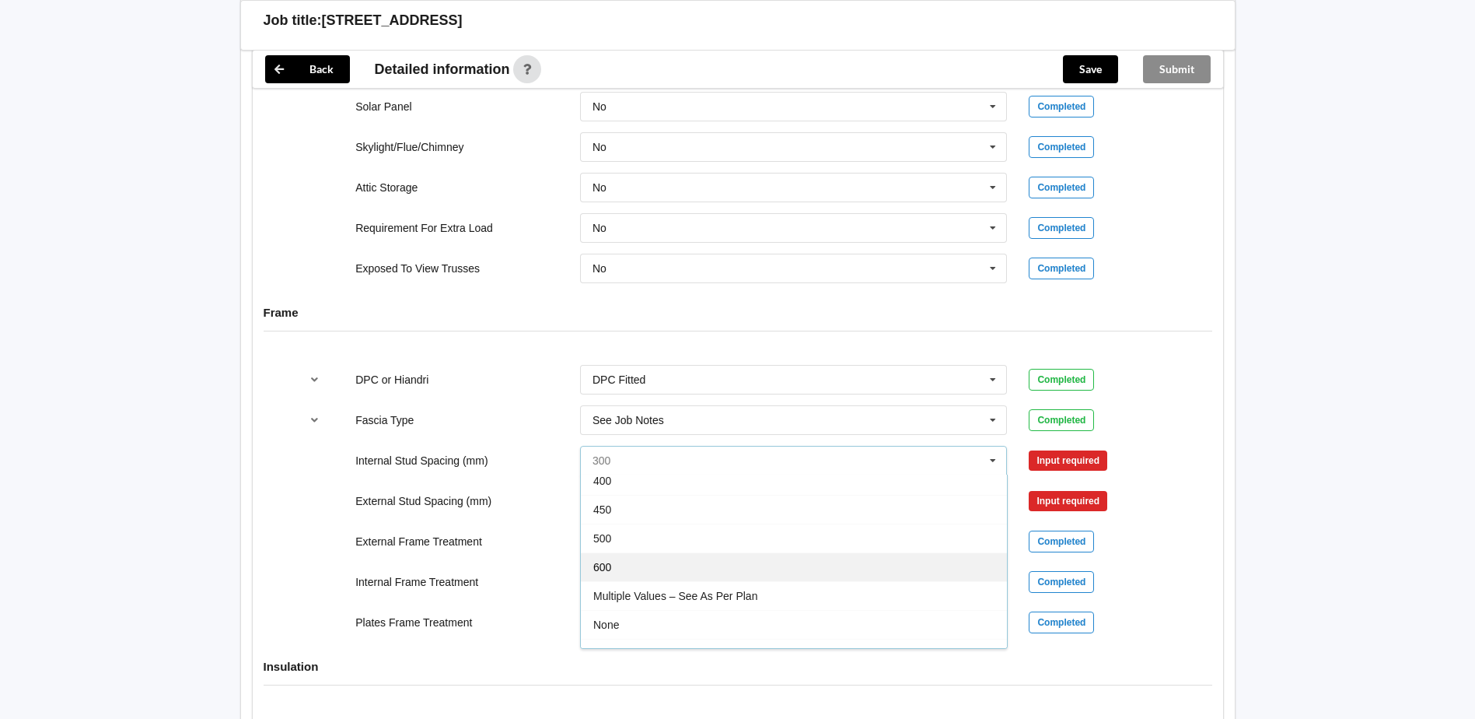
scroll to position [57, 0]
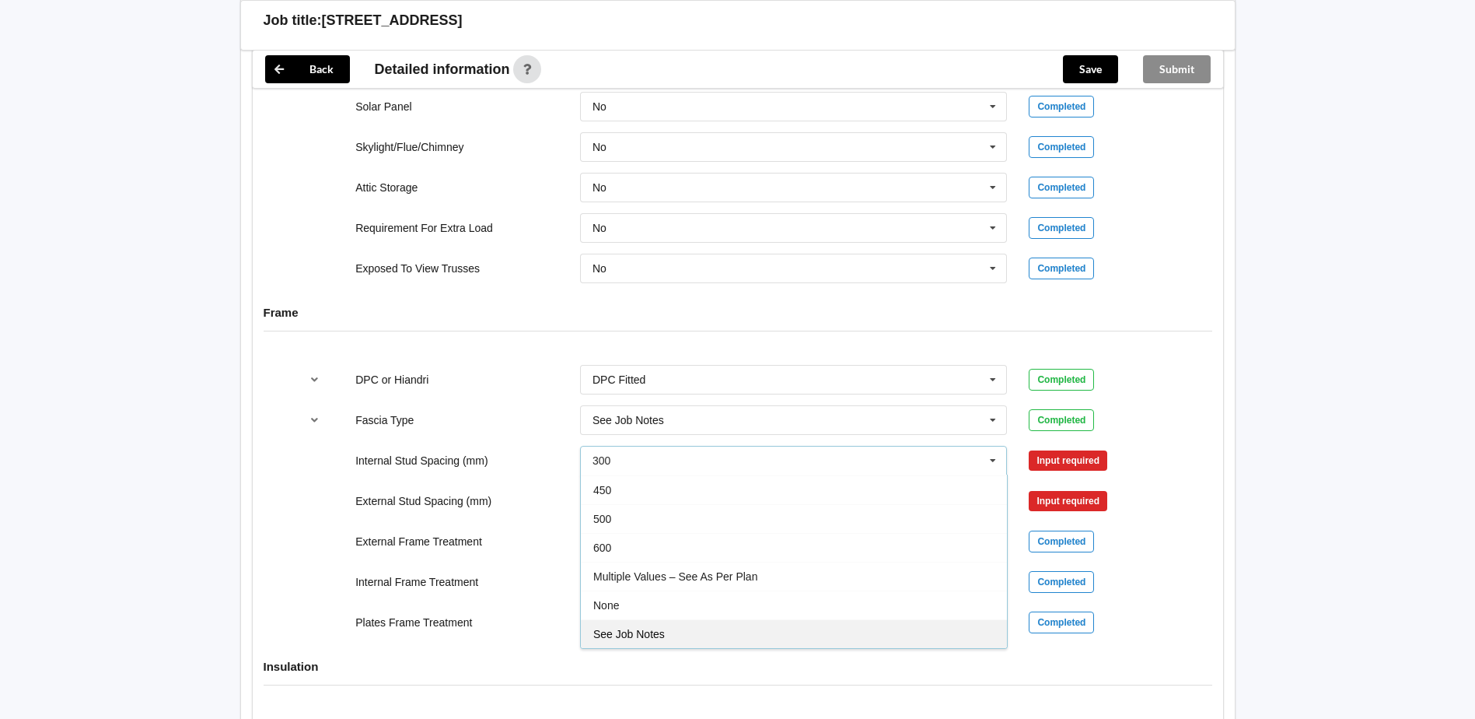
click at [659, 631] on span "See Job Notes" at bounding box center [629, 634] width 72 height 12
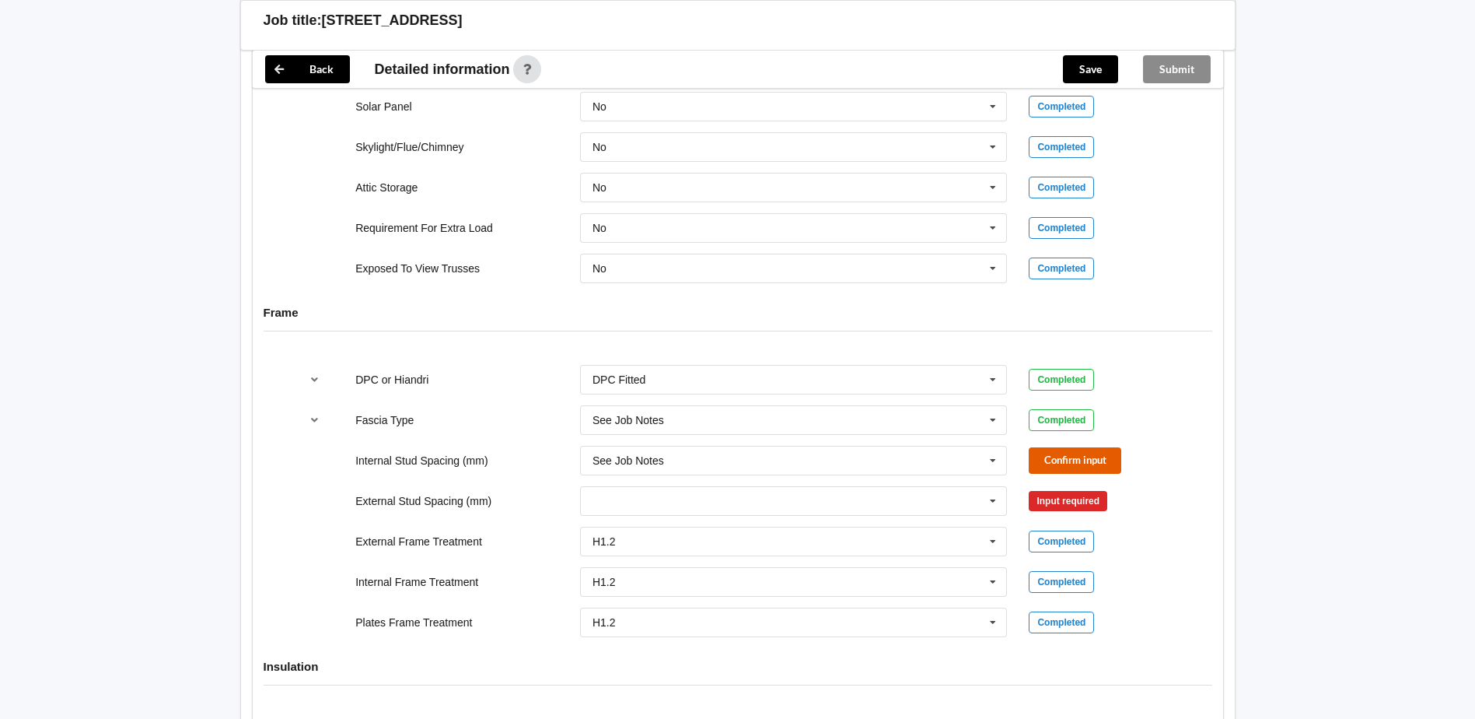
click at [1097, 458] on button "Confirm input" at bounding box center [1075, 460] width 93 height 26
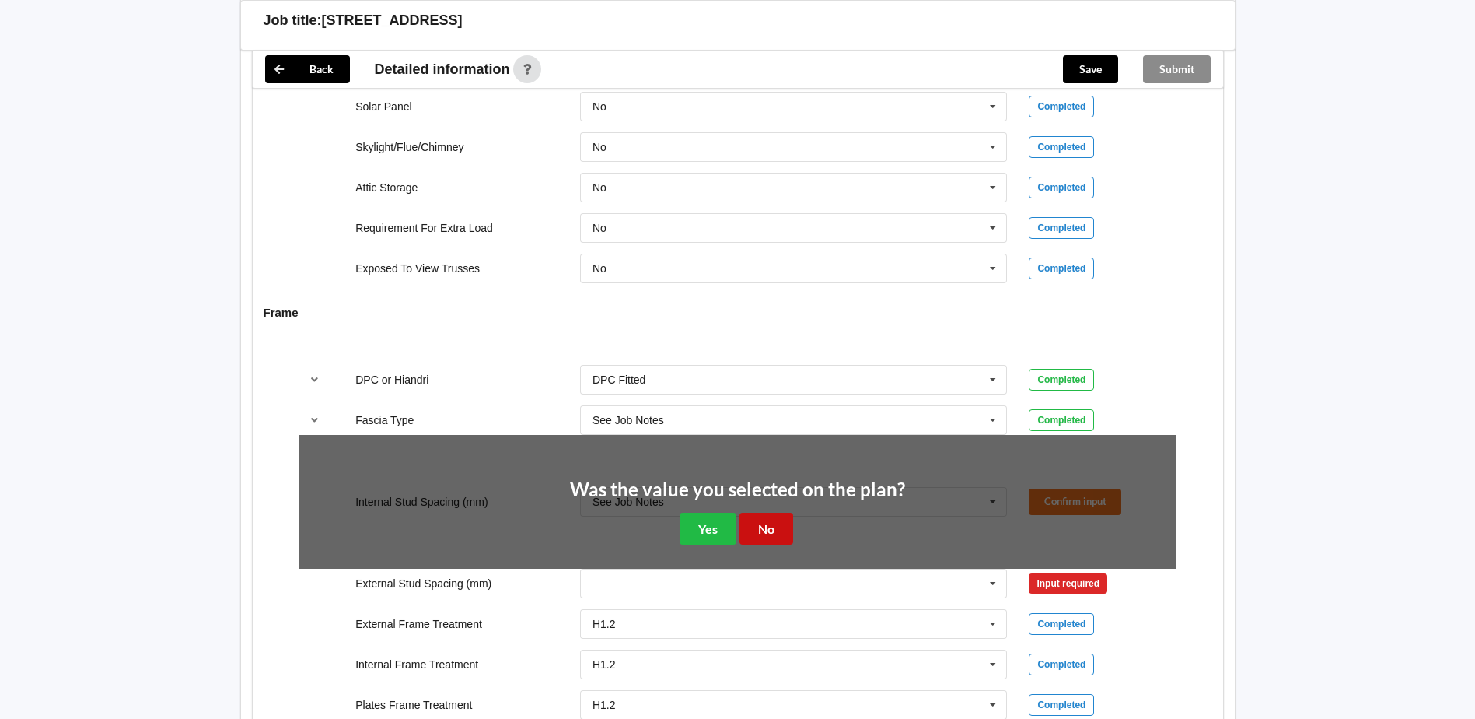
click at [769, 533] on button "No" at bounding box center [767, 528] width 54 height 32
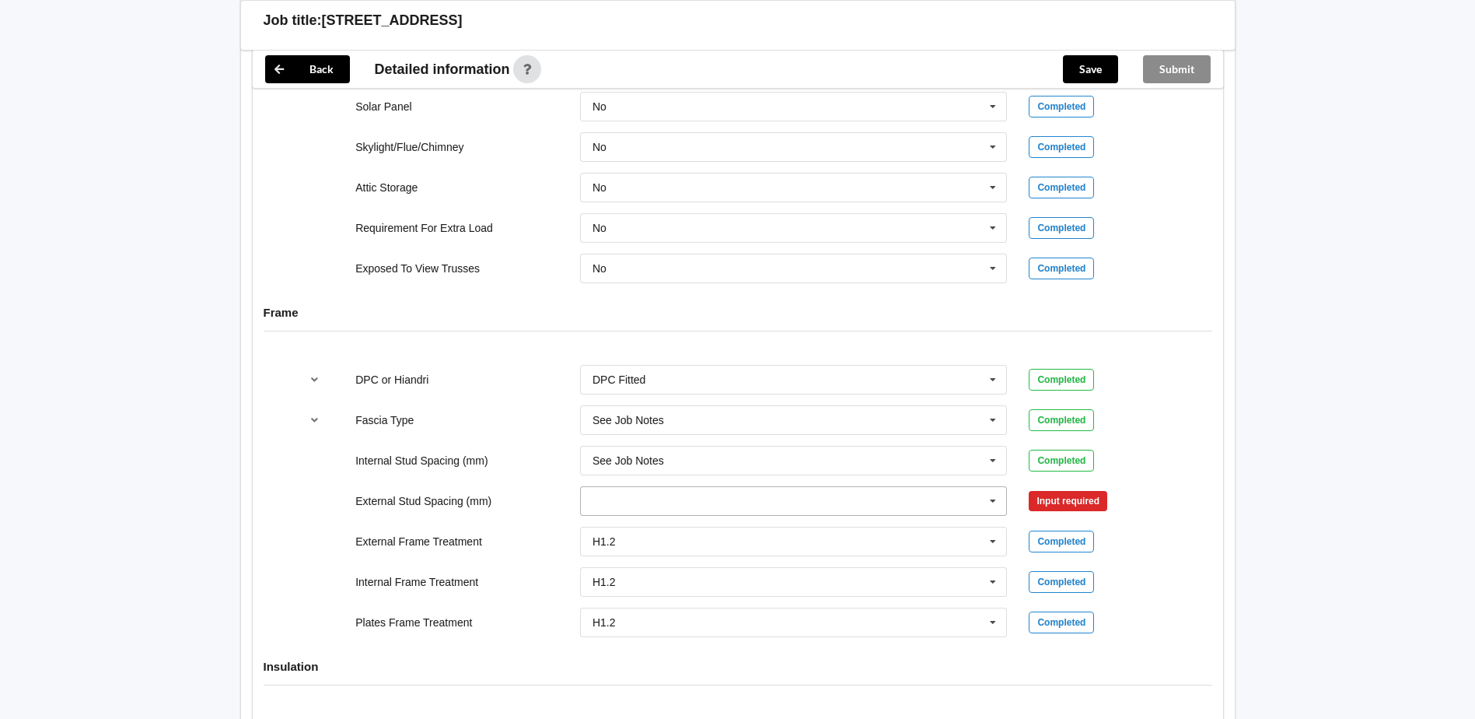
click at [988, 494] on icon at bounding box center [992, 501] width 23 height 29
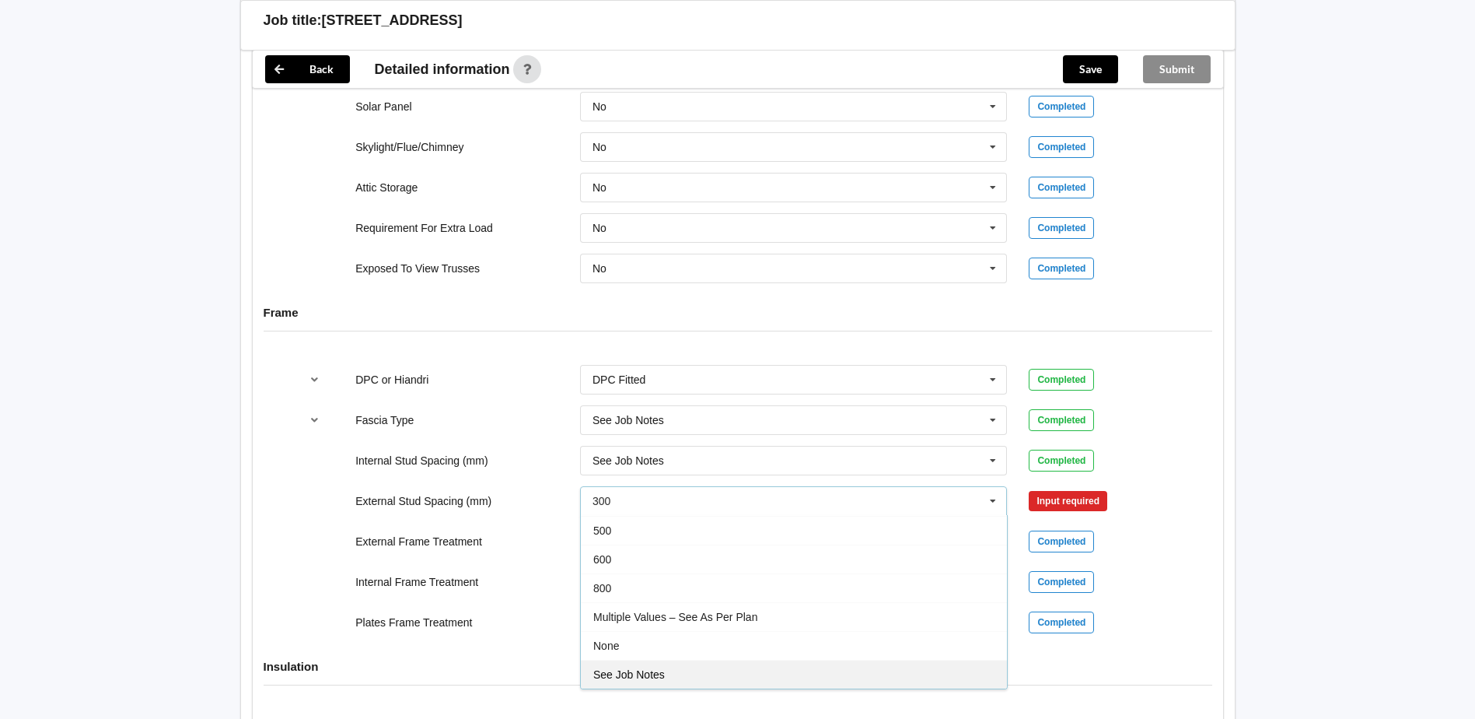
click at [666, 676] on div "See Job Notes" at bounding box center [794, 673] width 426 height 29
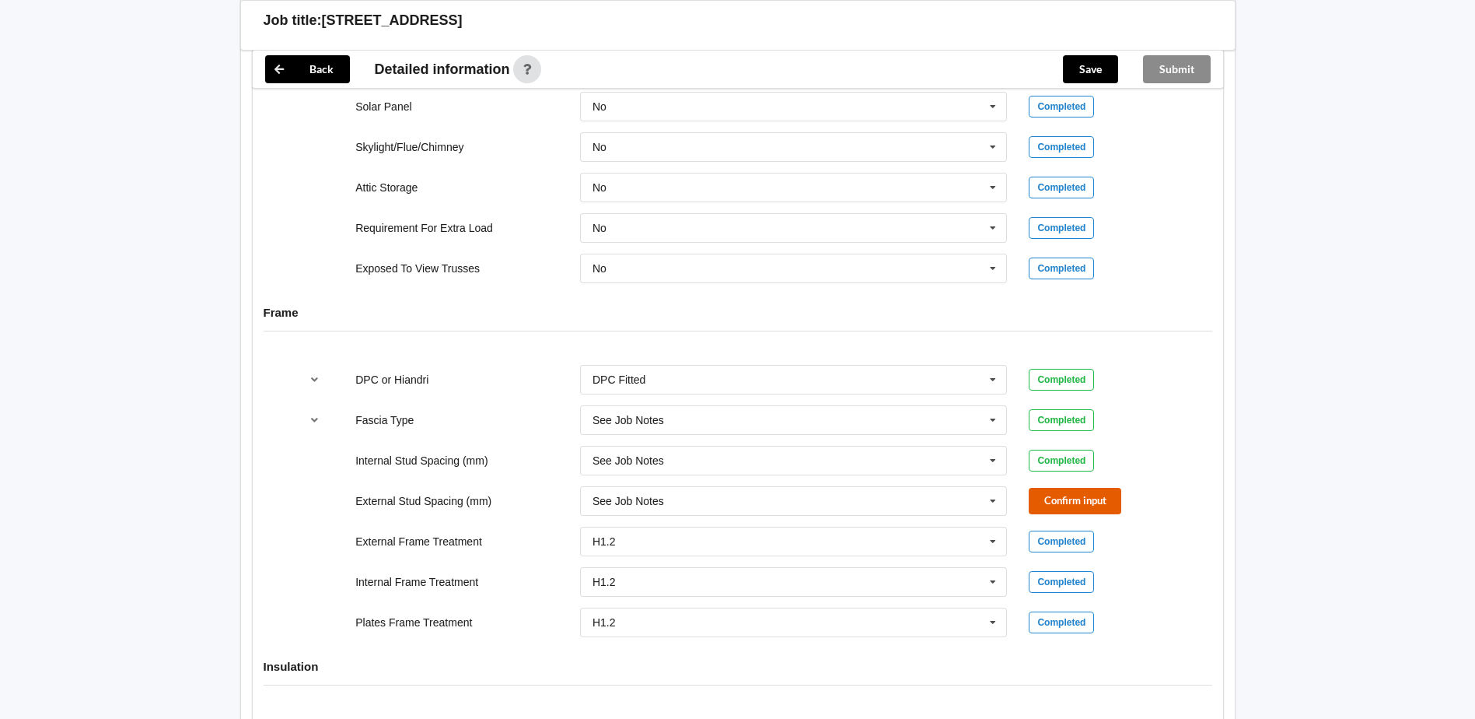
click at [1103, 512] on button "Confirm input" at bounding box center [1075, 501] width 93 height 26
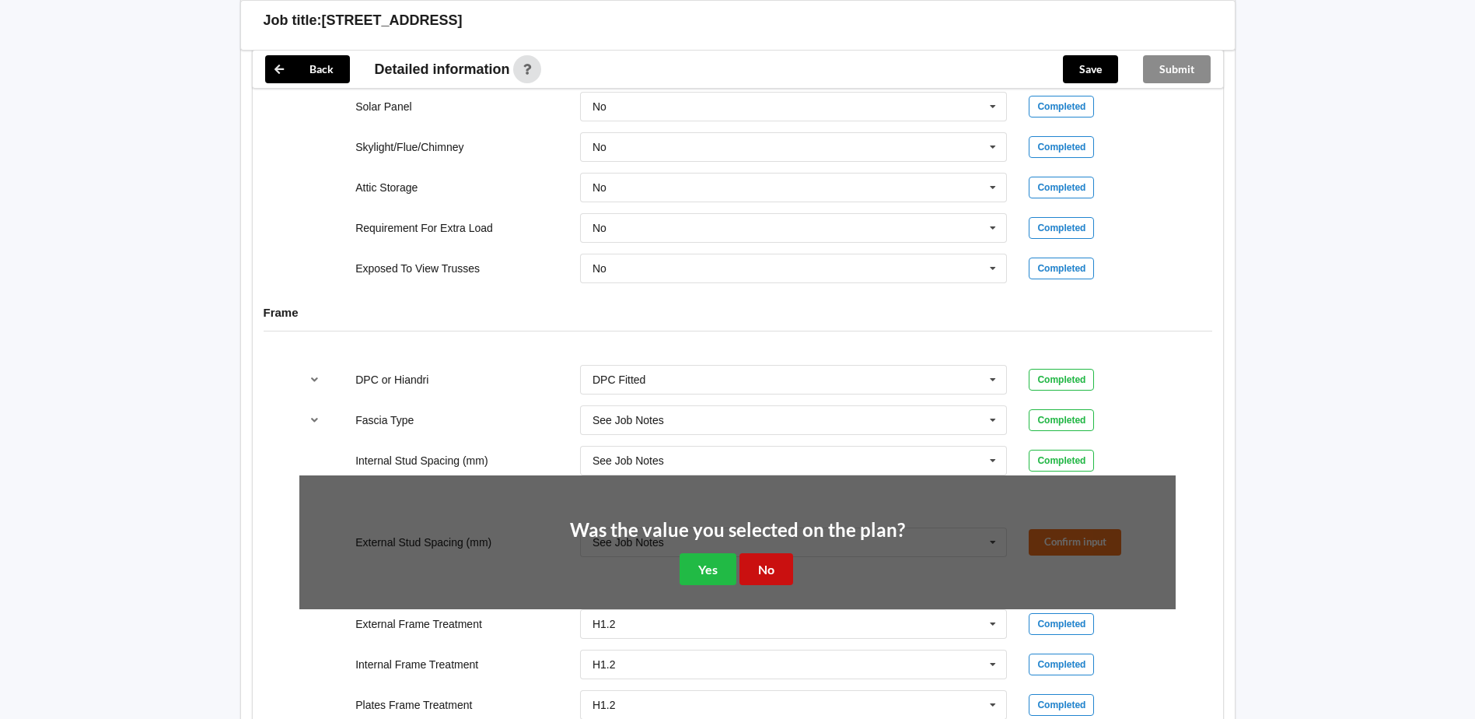
click at [761, 575] on button "No" at bounding box center [767, 569] width 54 height 32
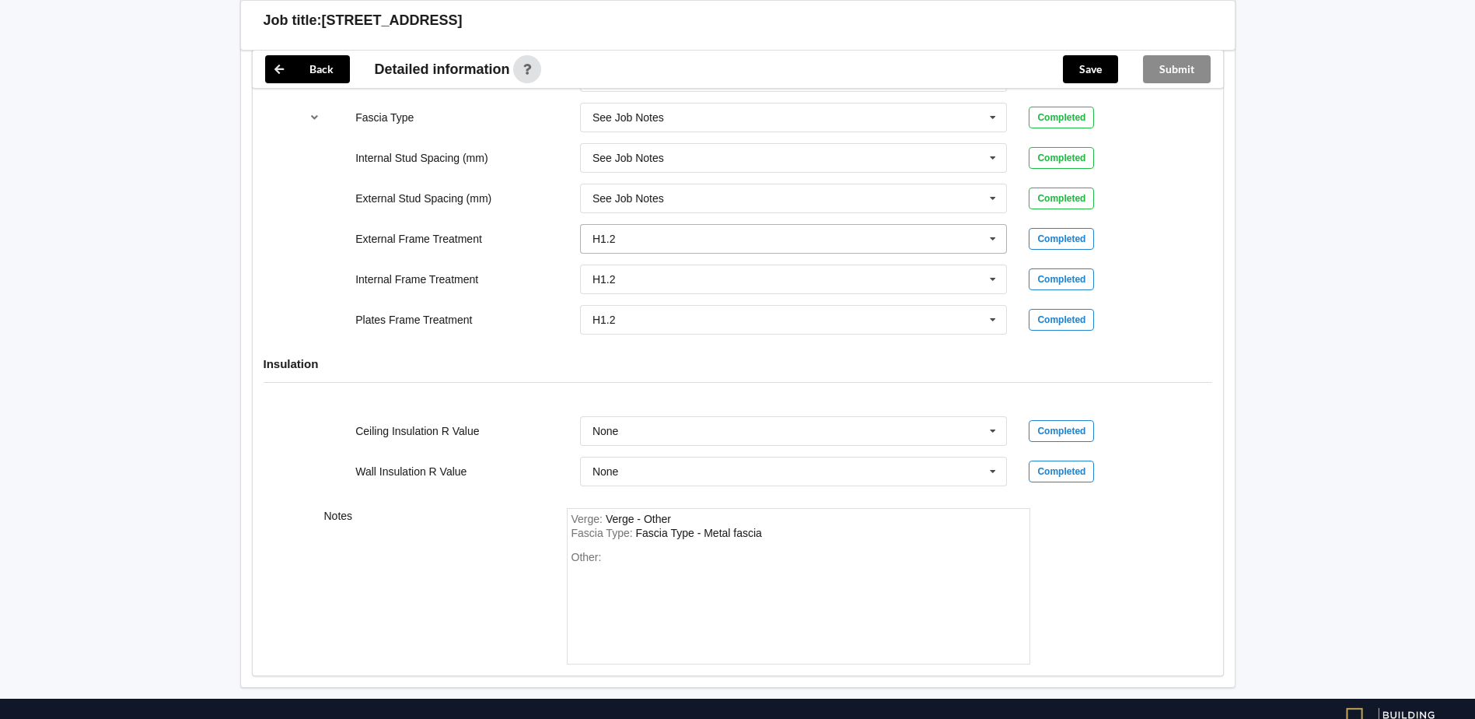
scroll to position [1711, 0]
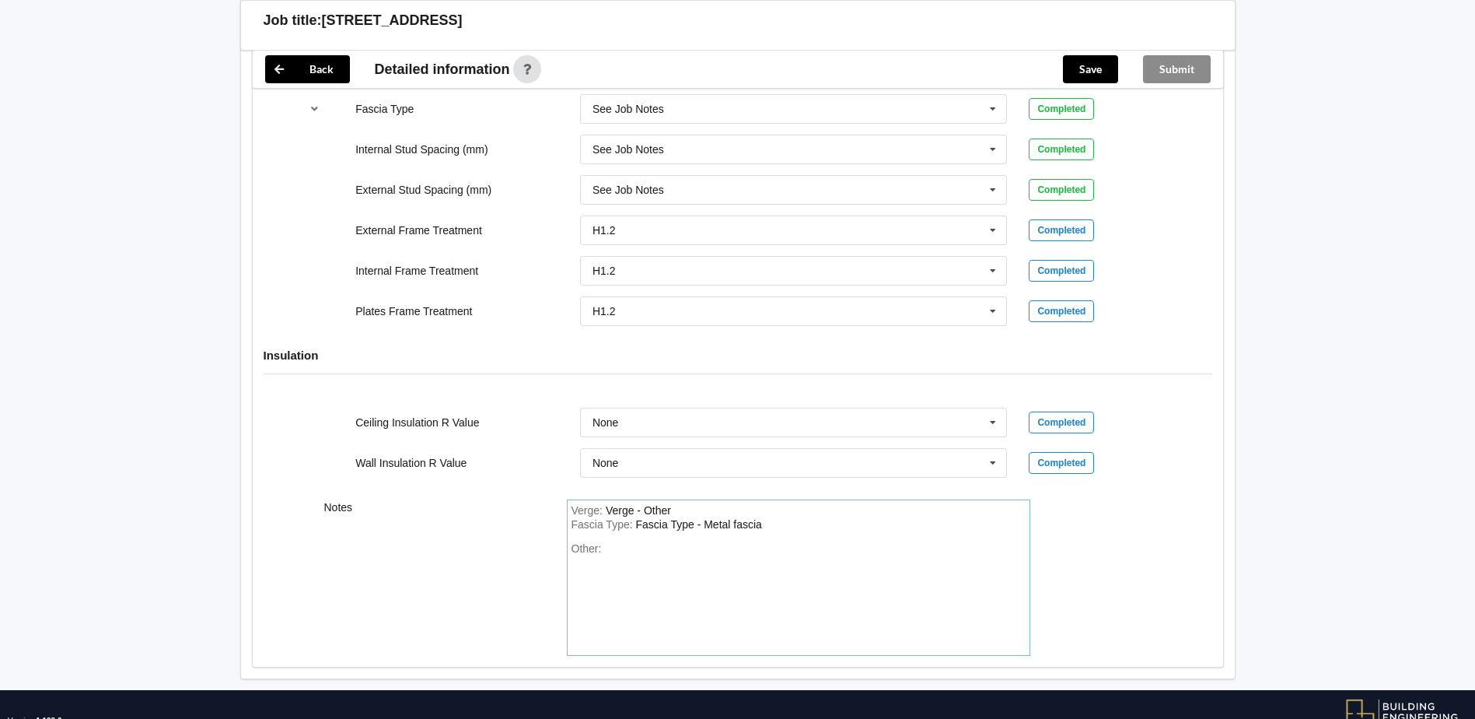
click at [653, 553] on div "Other:" at bounding box center [799, 596] width 454 height 109
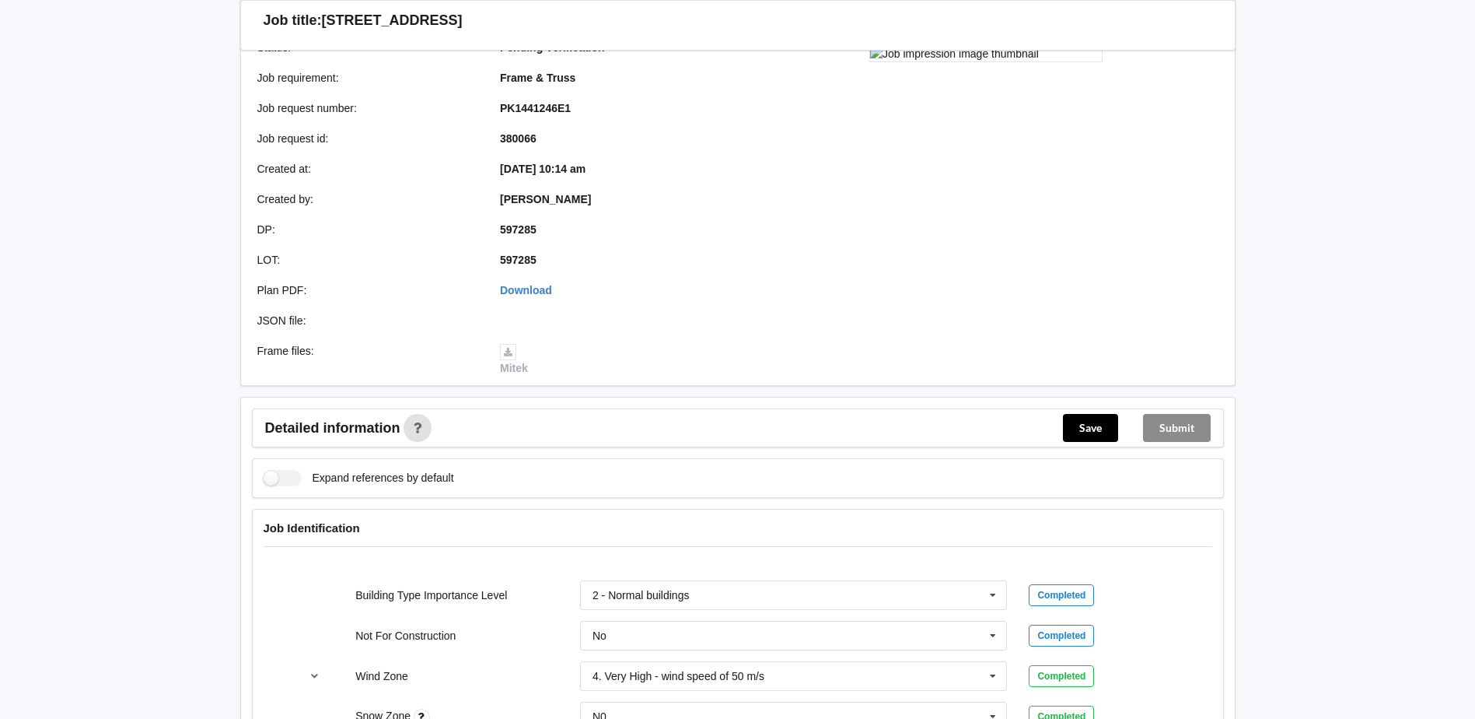
scroll to position [544, 0]
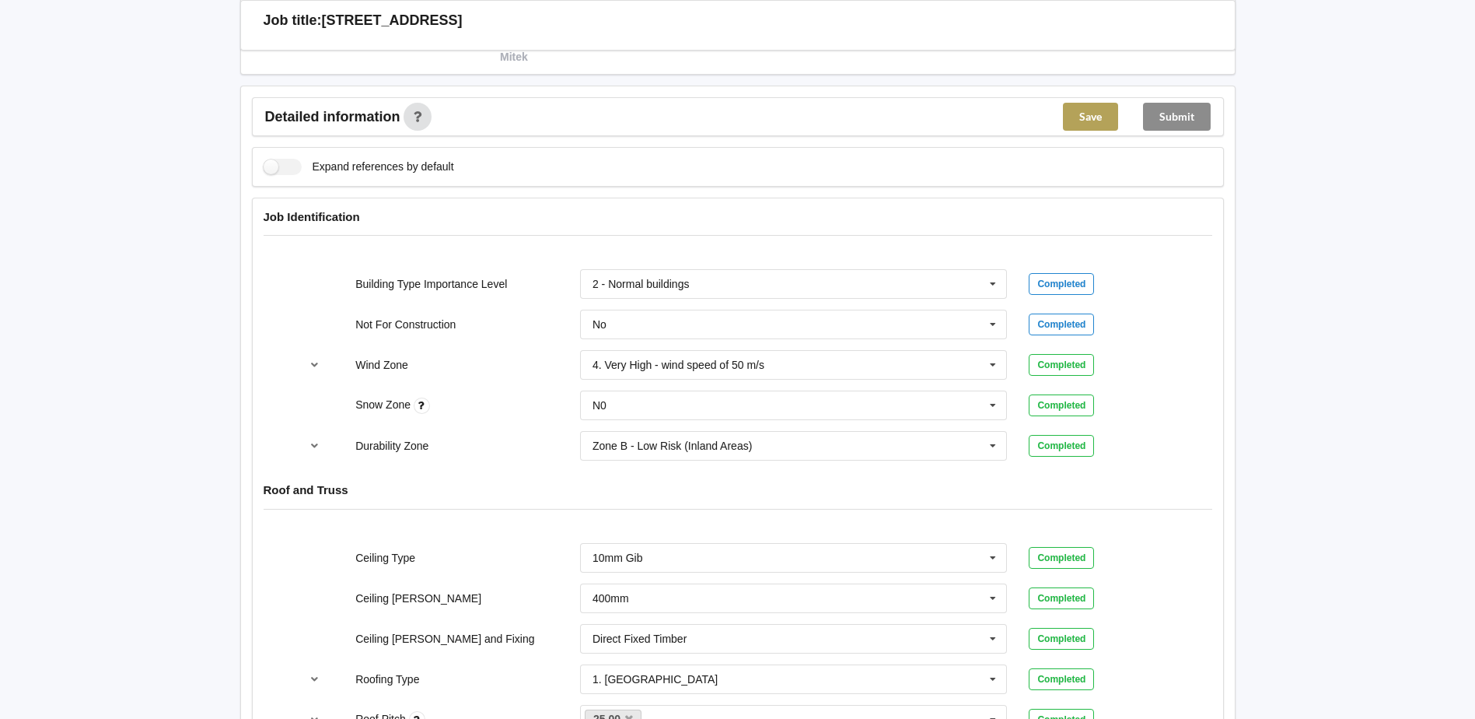
click at [1093, 115] on button "Save" at bounding box center [1090, 117] width 55 height 28
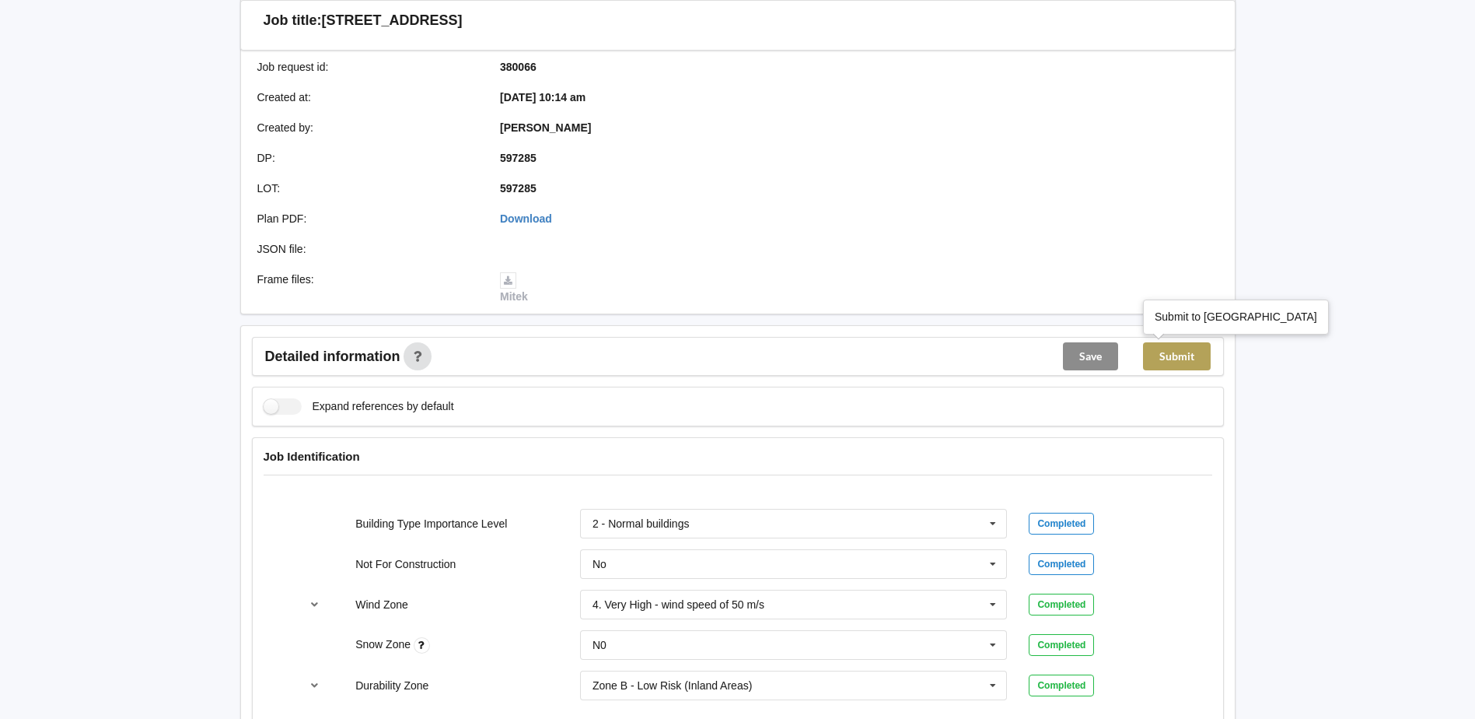
click at [1187, 354] on button "Submit" at bounding box center [1177, 356] width 68 height 28
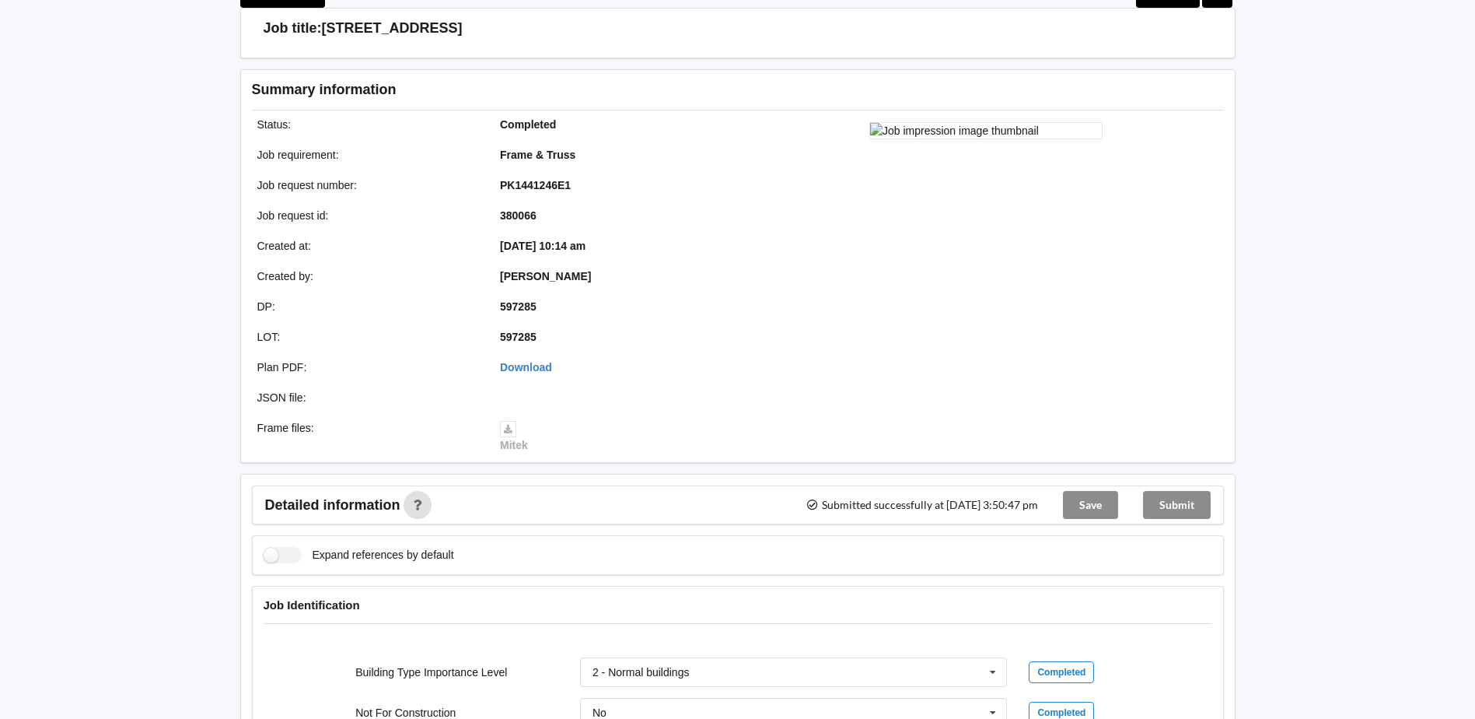
scroll to position [0, 0]
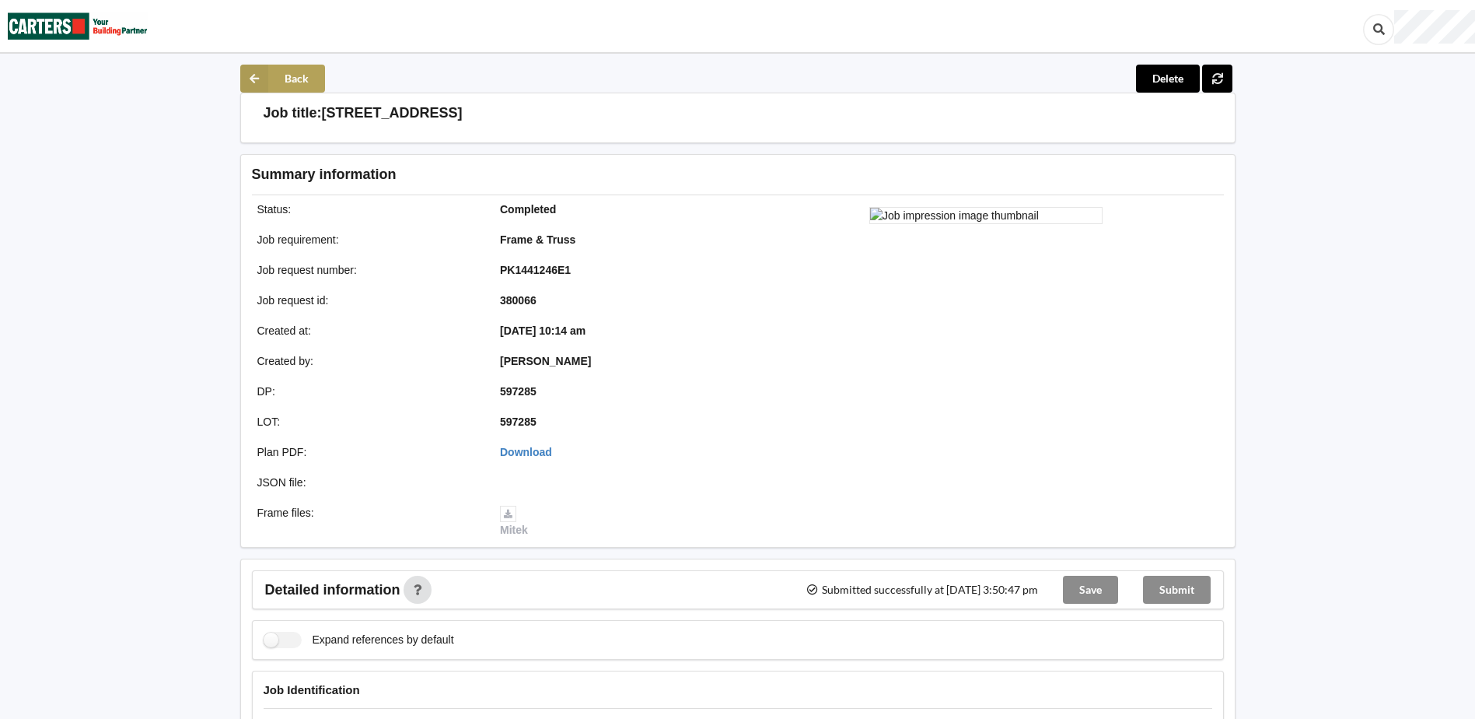
click at [243, 74] on icon at bounding box center [254, 79] width 28 height 28
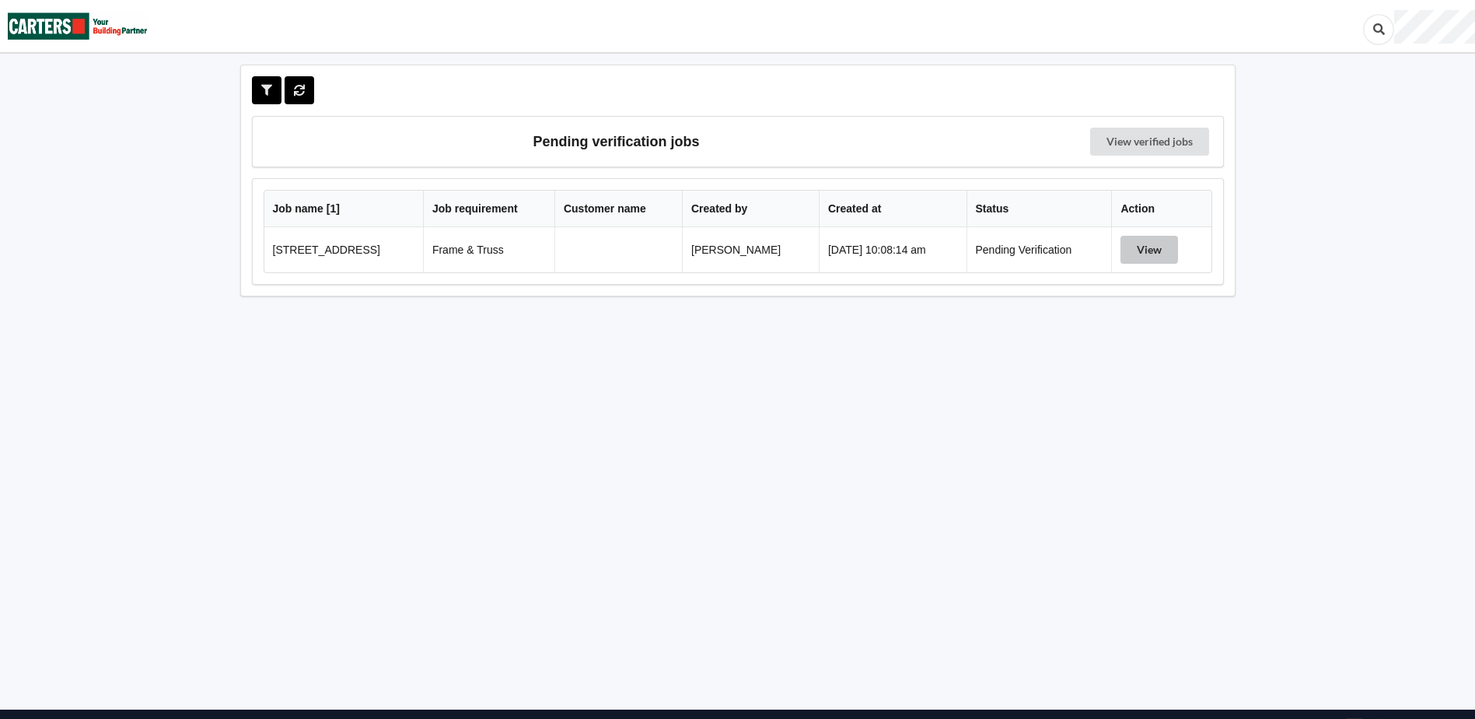
click at [1148, 254] on button "View" at bounding box center [1150, 250] width 58 height 28
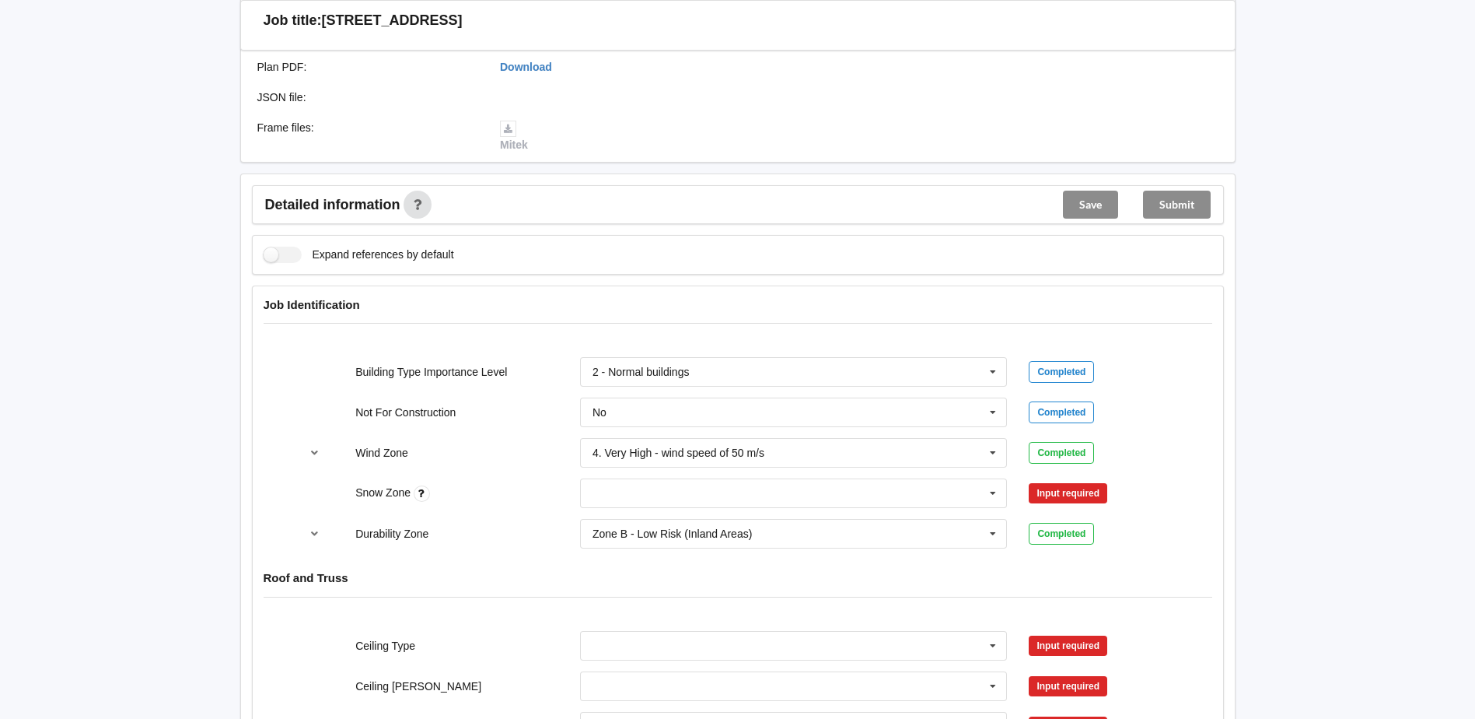
scroll to position [467, 0]
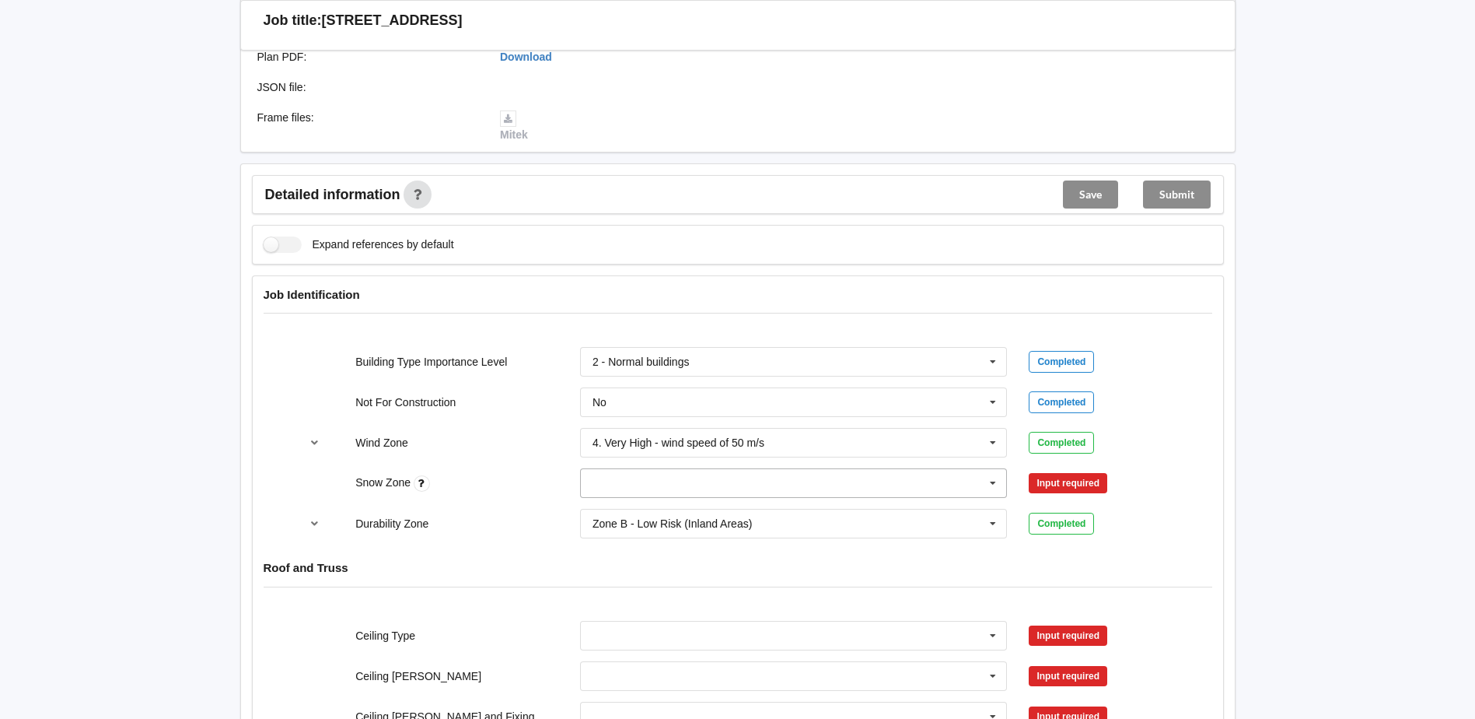
click at [865, 486] on input "text" at bounding box center [795, 483] width 426 height 28
click at [610, 514] on div "N0" at bounding box center [794, 511] width 426 height 29
click at [1088, 481] on button "Confirm input" at bounding box center [1075, 483] width 93 height 26
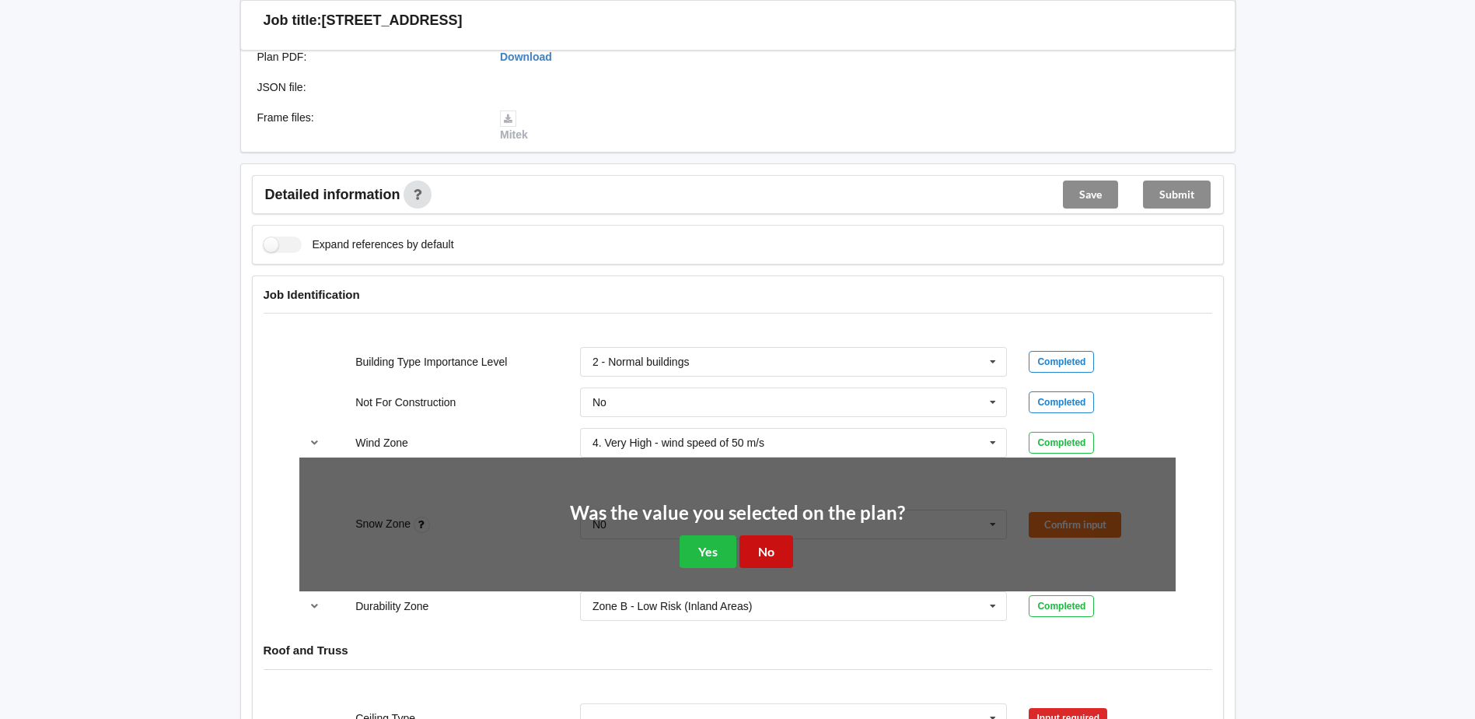
click at [762, 554] on button "No" at bounding box center [767, 551] width 54 height 32
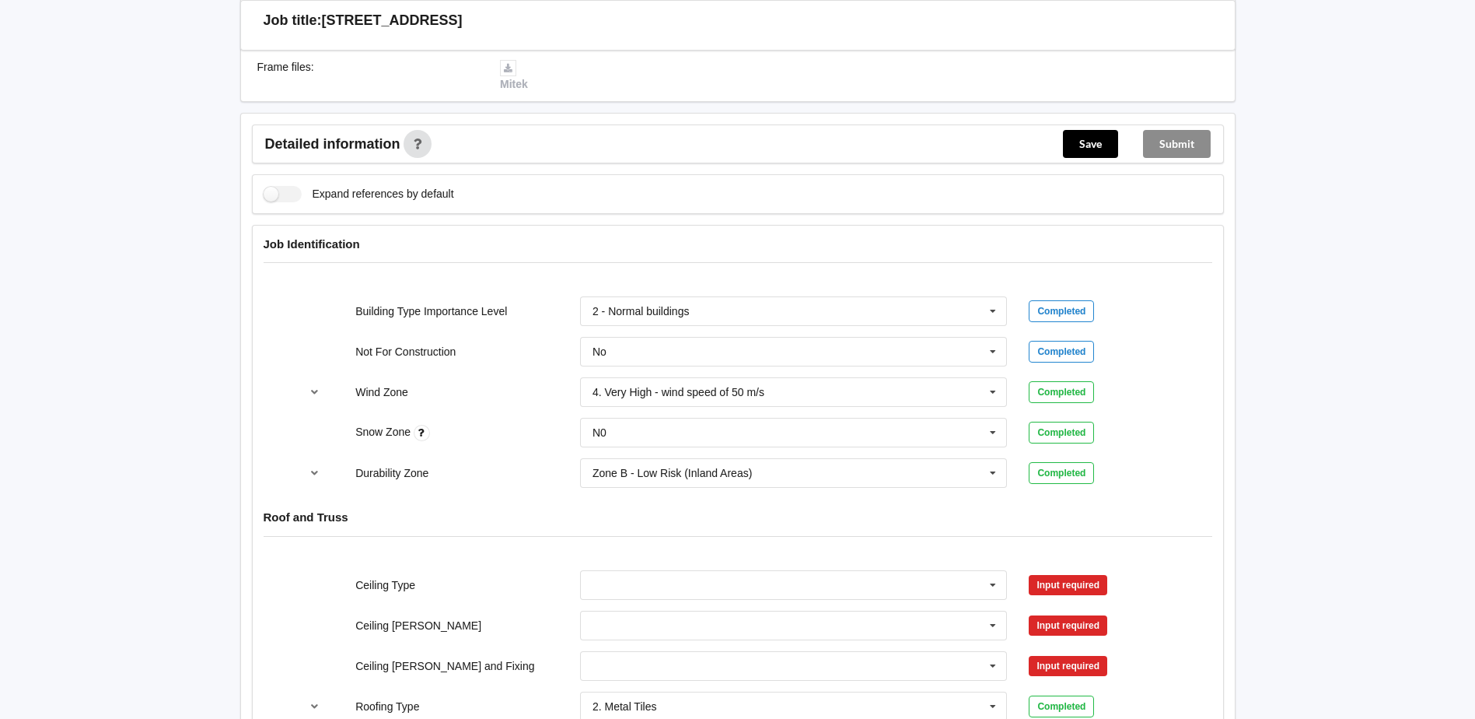
scroll to position [544, 0]
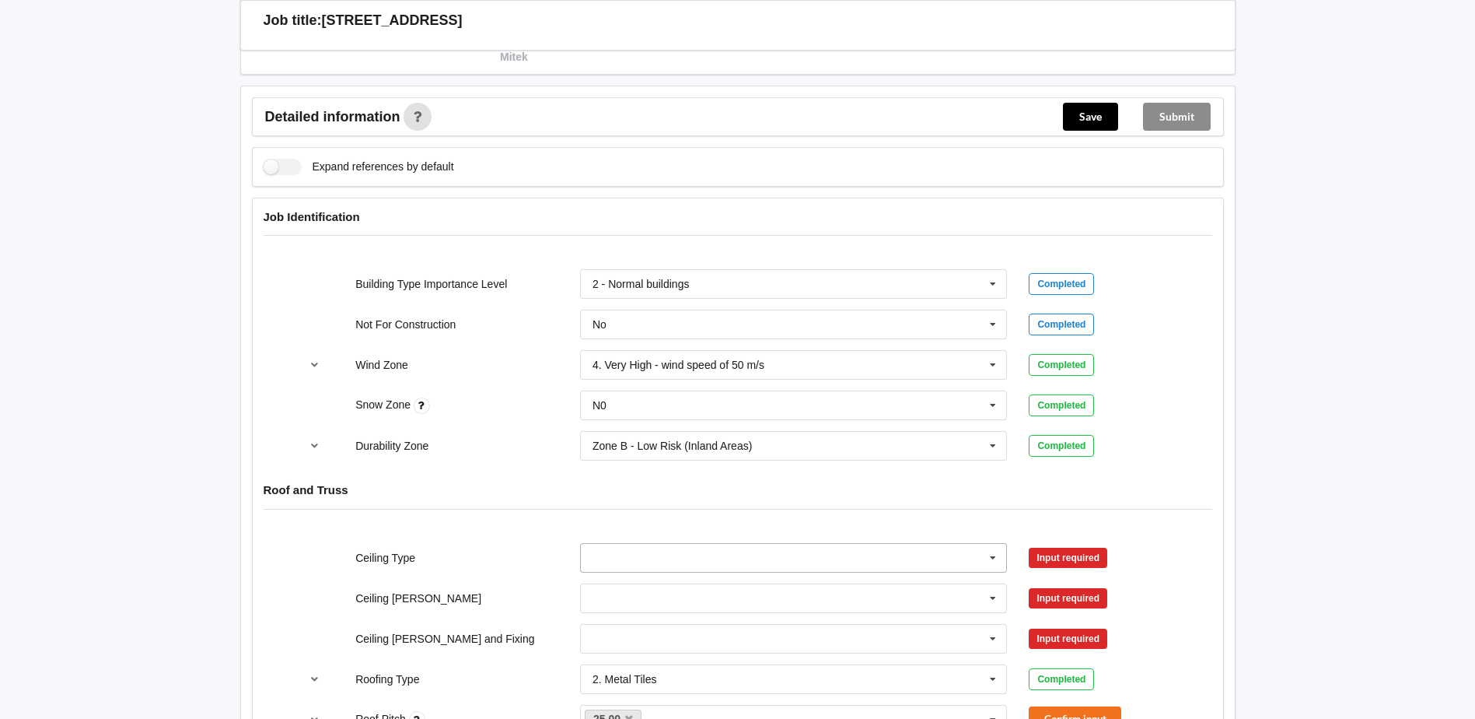
click at [770, 554] on input "text" at bounding box center [795, 558] width 426 height 28
click at [659, 390] on div "10mm Gib" at bounding box center [794, 385] width 426 height 29
click at [1086, 557] on button "Confirm input" at bounding box center [1075, 557] width 93 height 26
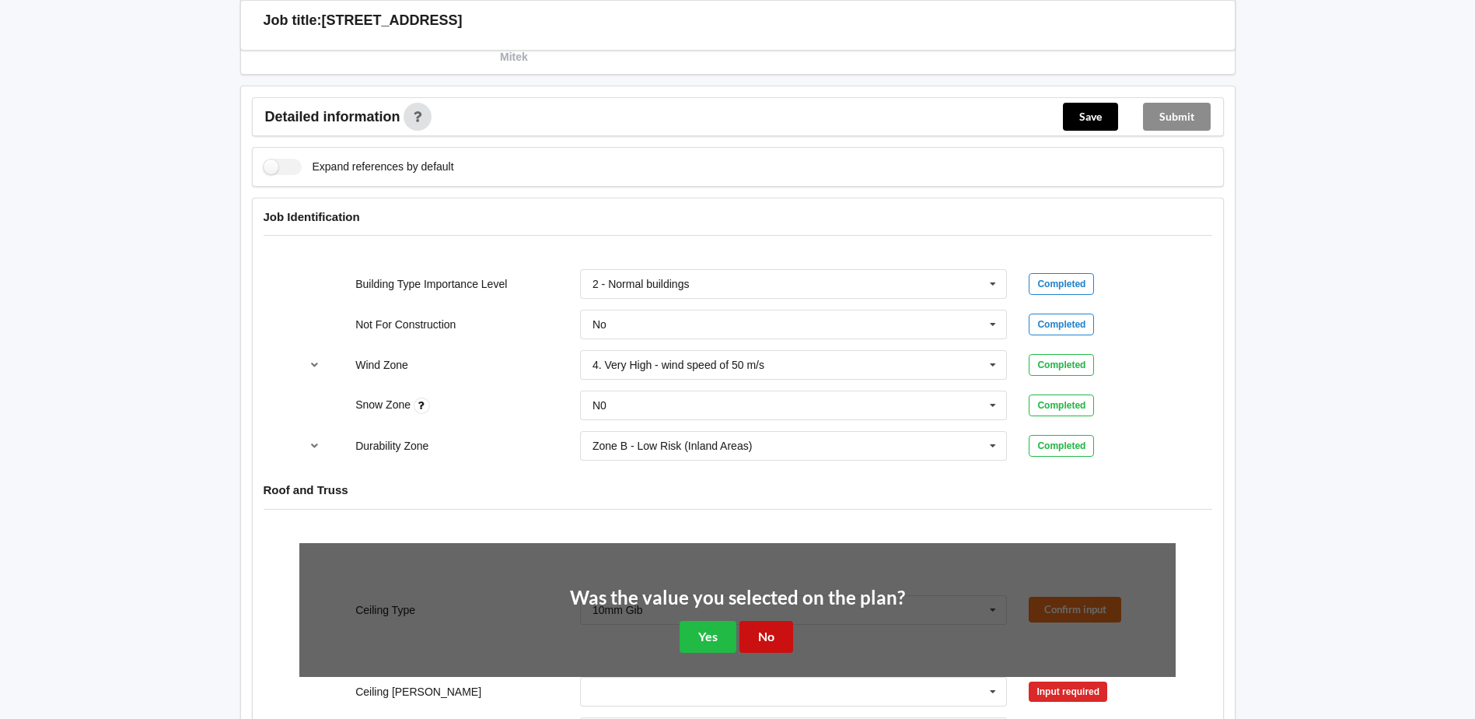
click at [771, 631] on button "No" at bounding box center [767, 637] width 54 height 32
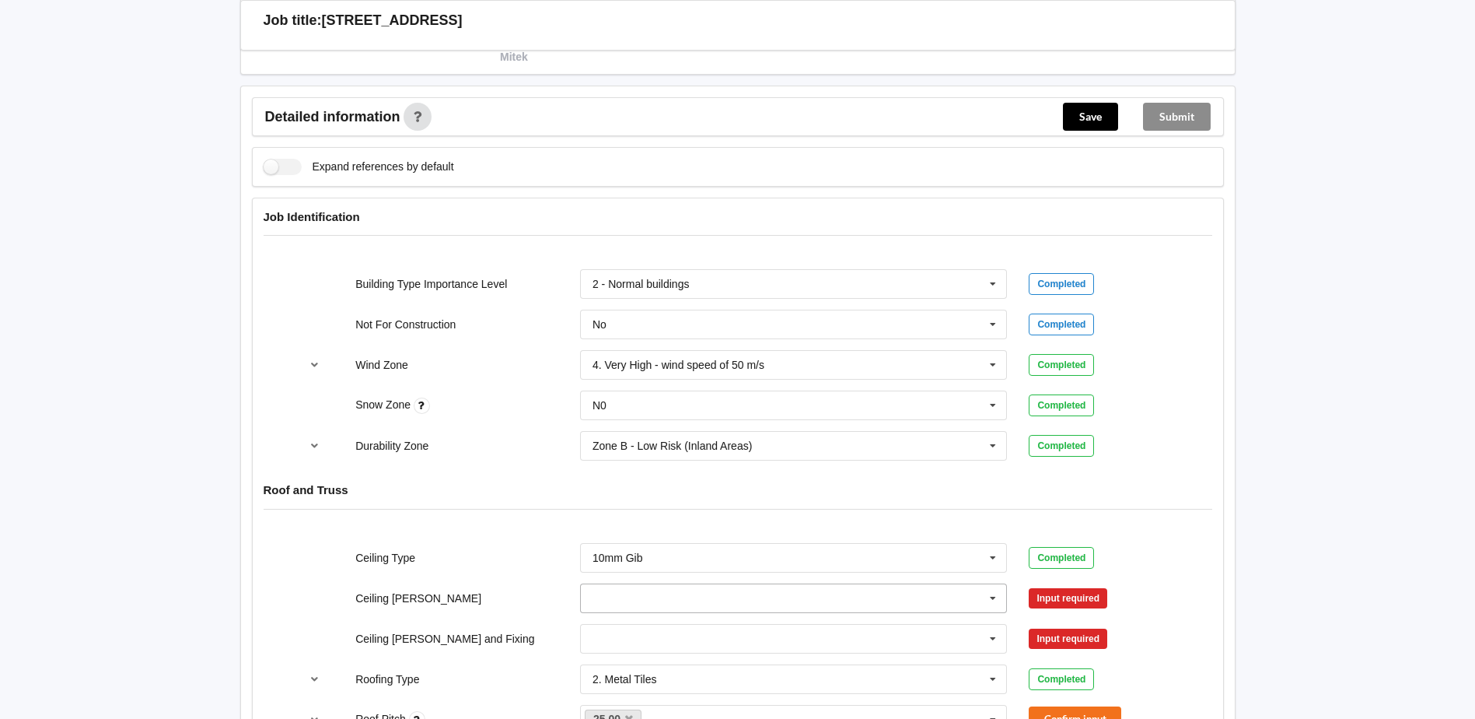
click at [616, 591] on input "text" at bounding box center [795, 598] width 426 height 28
click at [628, 484] on span "400mm" at bounding box center [611, 483] width 37 height 12
click at [1061, 602] on button "Confirm input" at bounding box center [1075, 598] width 93 height 26
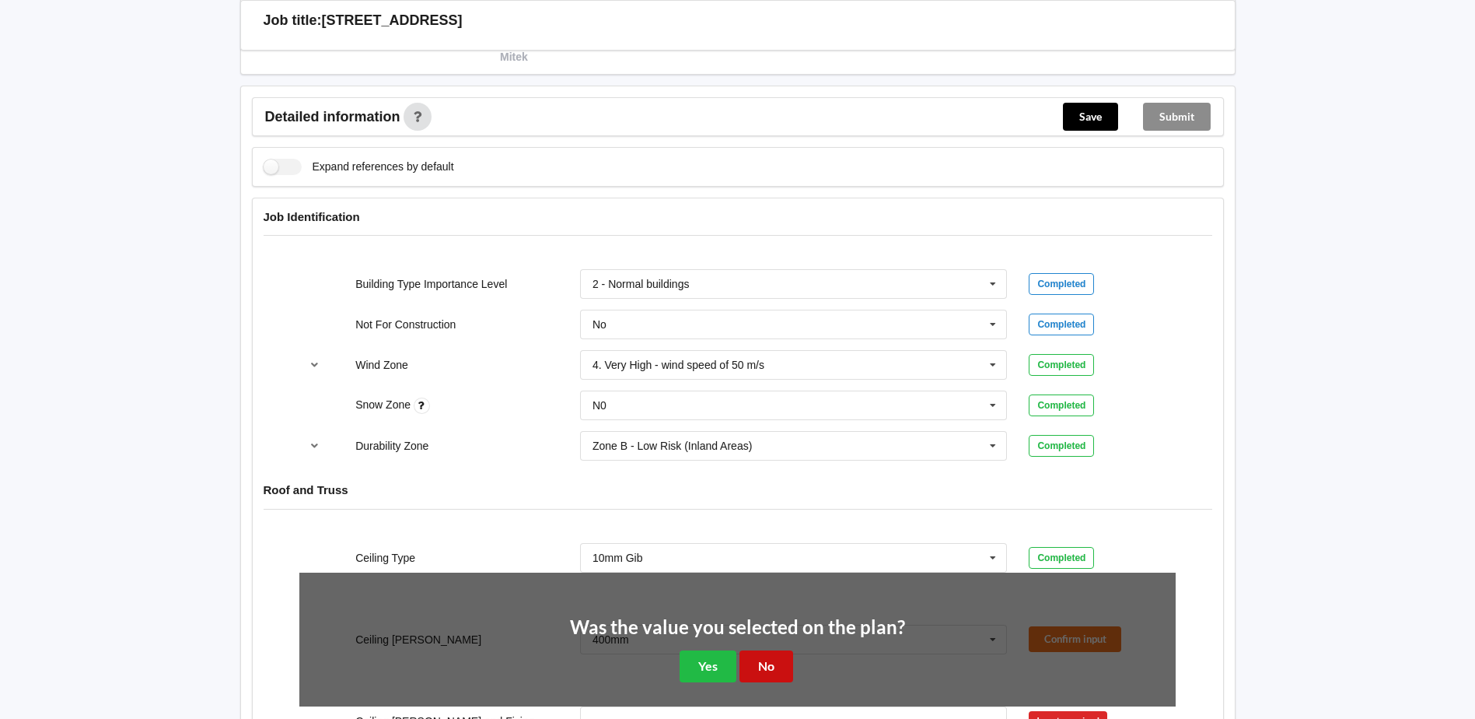
click at [762, 669] on button "No" at bounding box center [767, 666] width 54 height 32
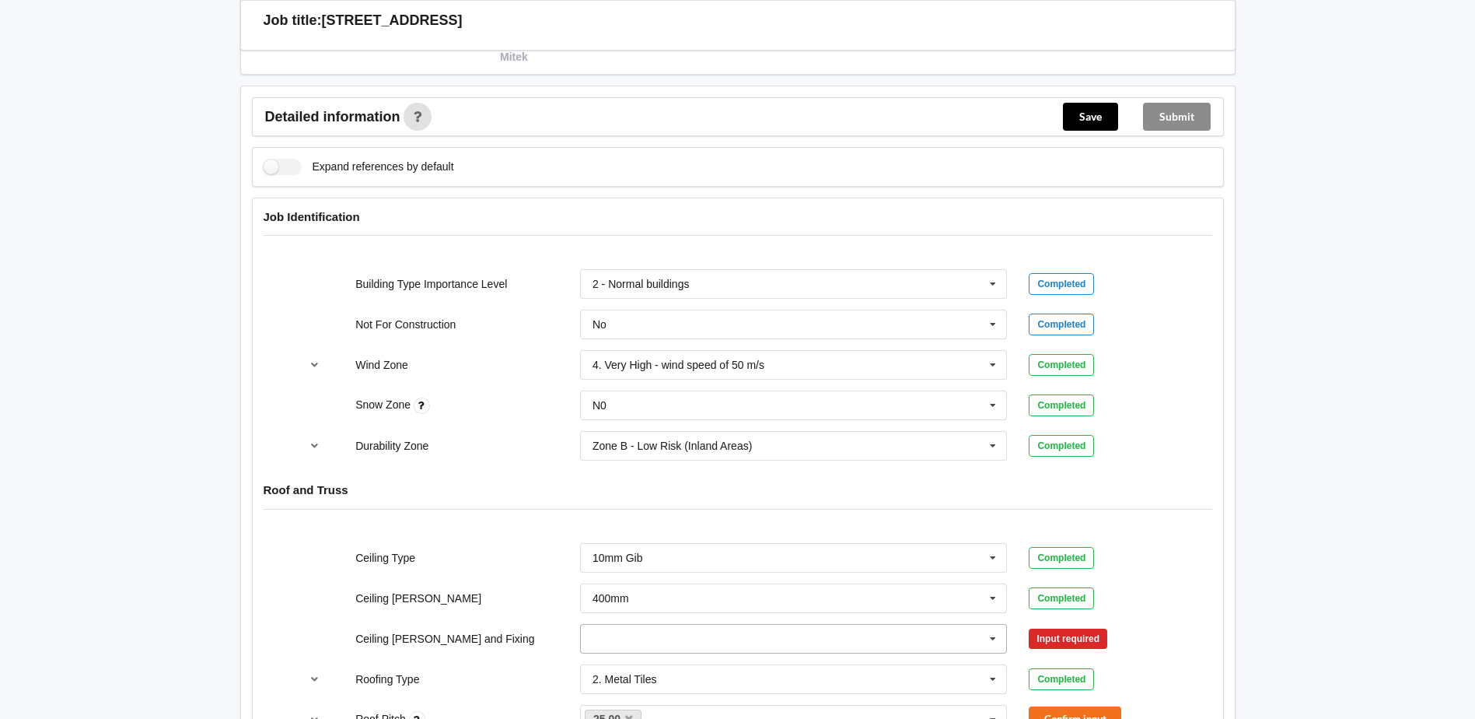
click at [841, 645] on input "text" at bounding box center [795, 638] width 426 height 28
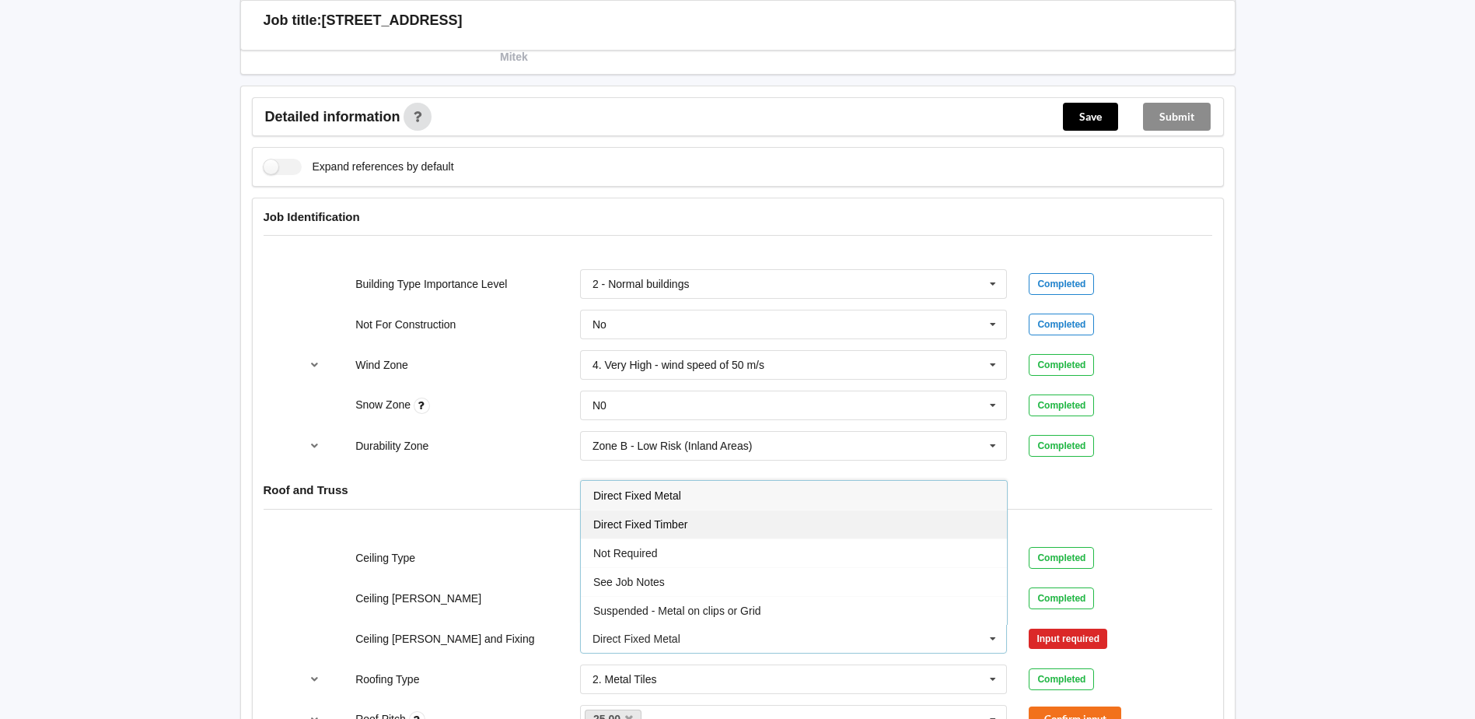
click at [677, 524] on span "Direct Fixed Timber" at bounding box center [640, 524] width 94 height 12
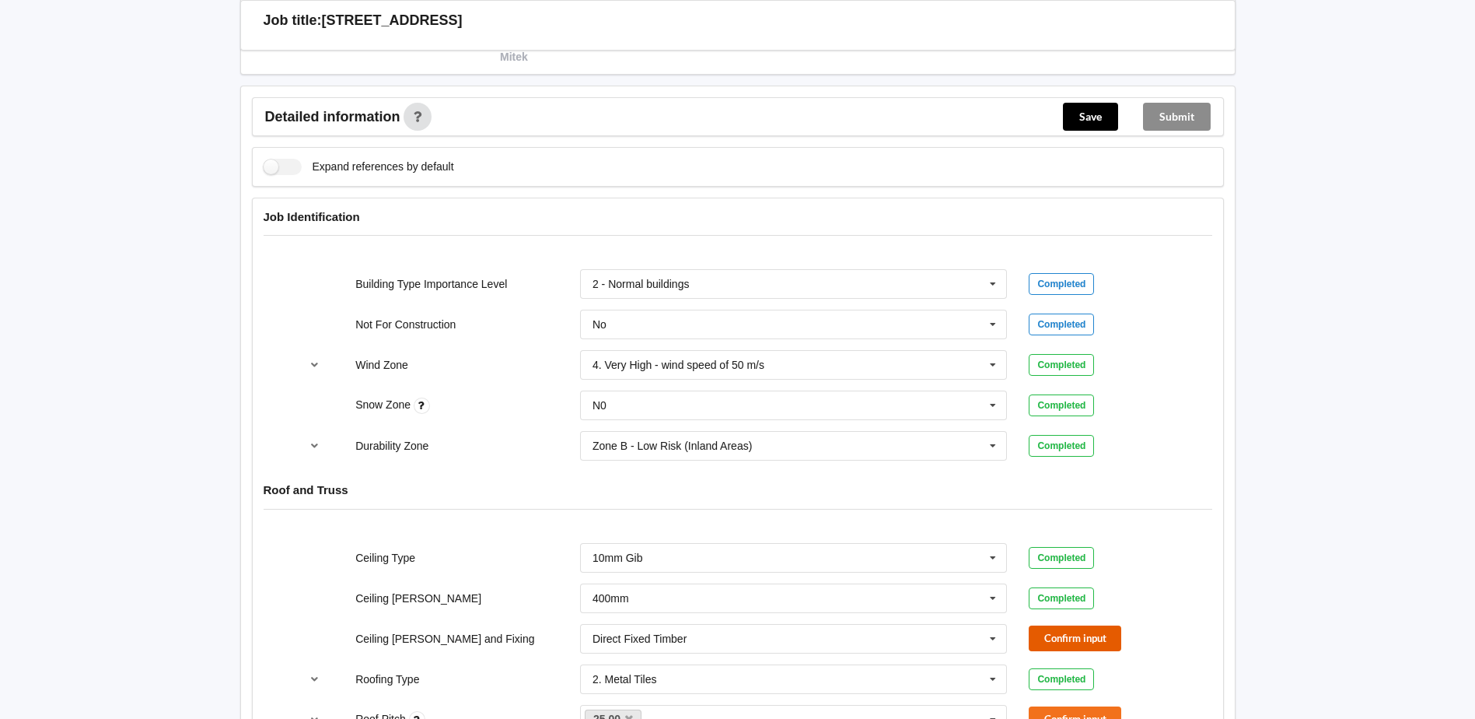
click at [1086, 637] on button "Confirm input" at bounding box center [1075, 638] width 93 height 26
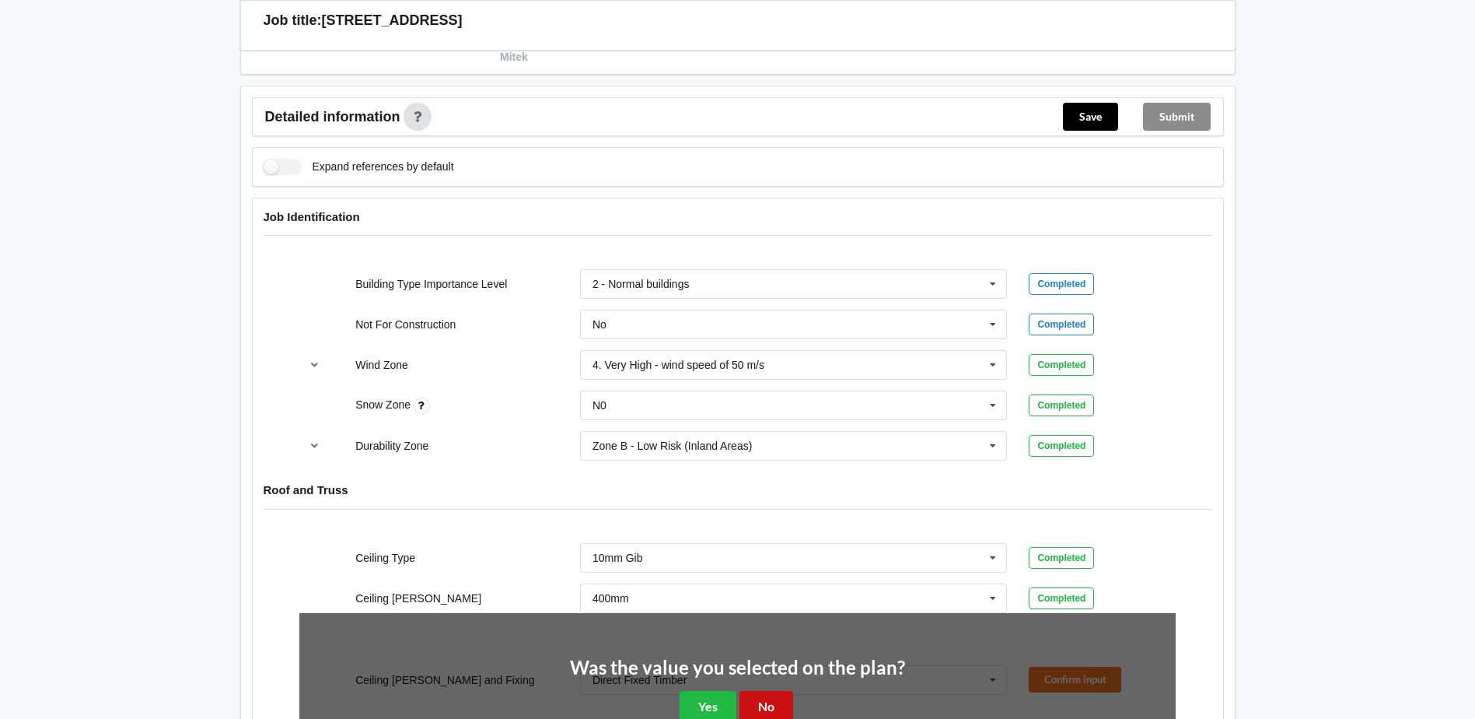
drag, startPoint x: 774, startPoint y: 707, endPoint x: 1024, endPoint y: 575, distance: 282.8
click at [775, 704] on button "No" at bounding box center [767, 707] width 54 height 32
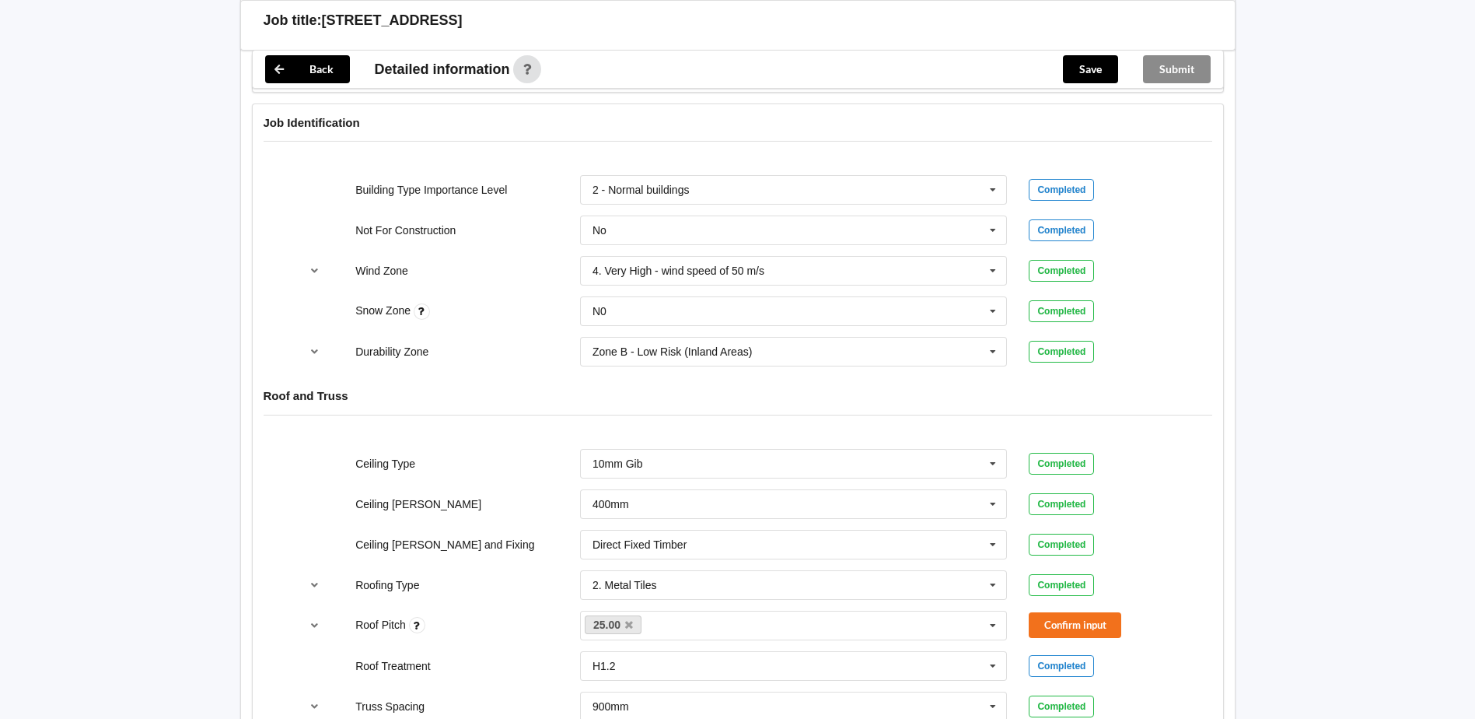
scroll to position [855, 0]
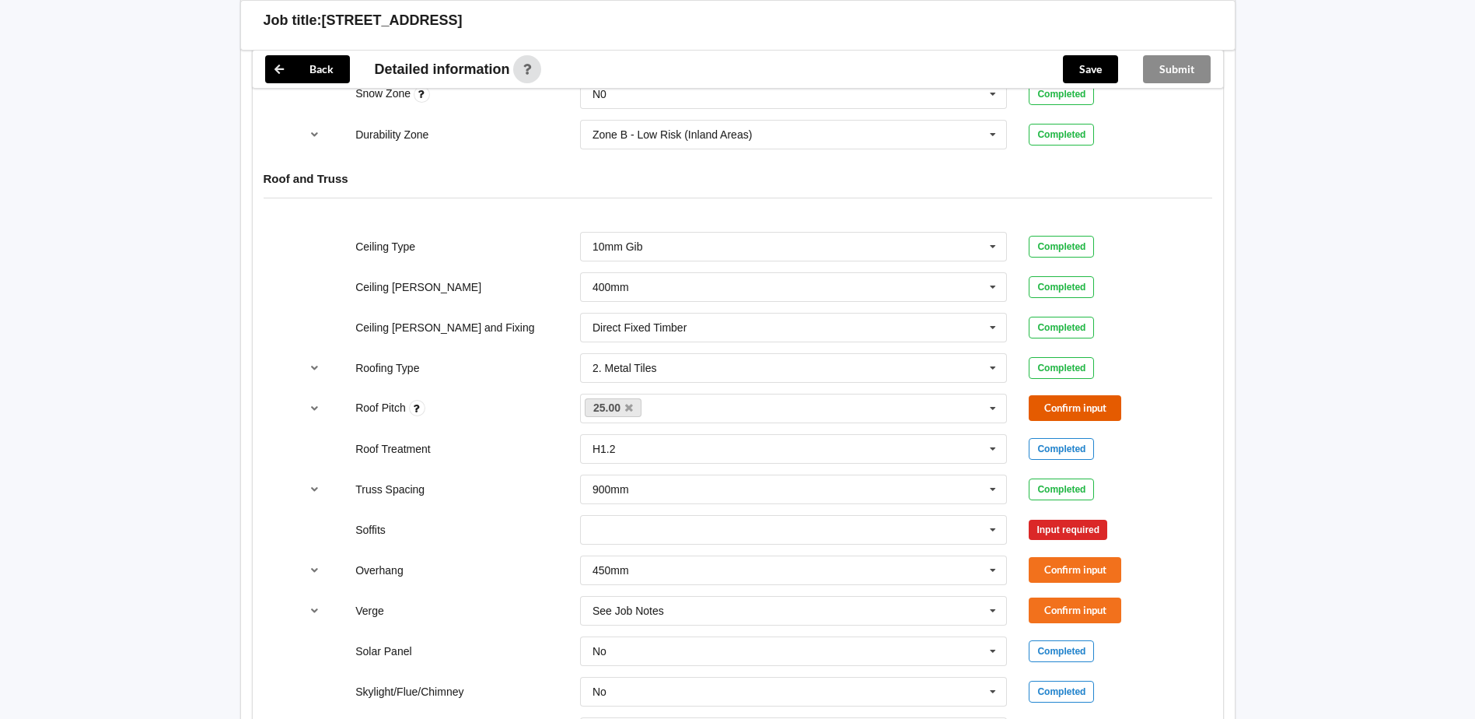
click at [1077, 410] on button "Confirm input" at bounding box center [1075, 408] width 93 height 26
click at [631, 524] on input "text" at bounding box center [795, 530] width 426 height 28
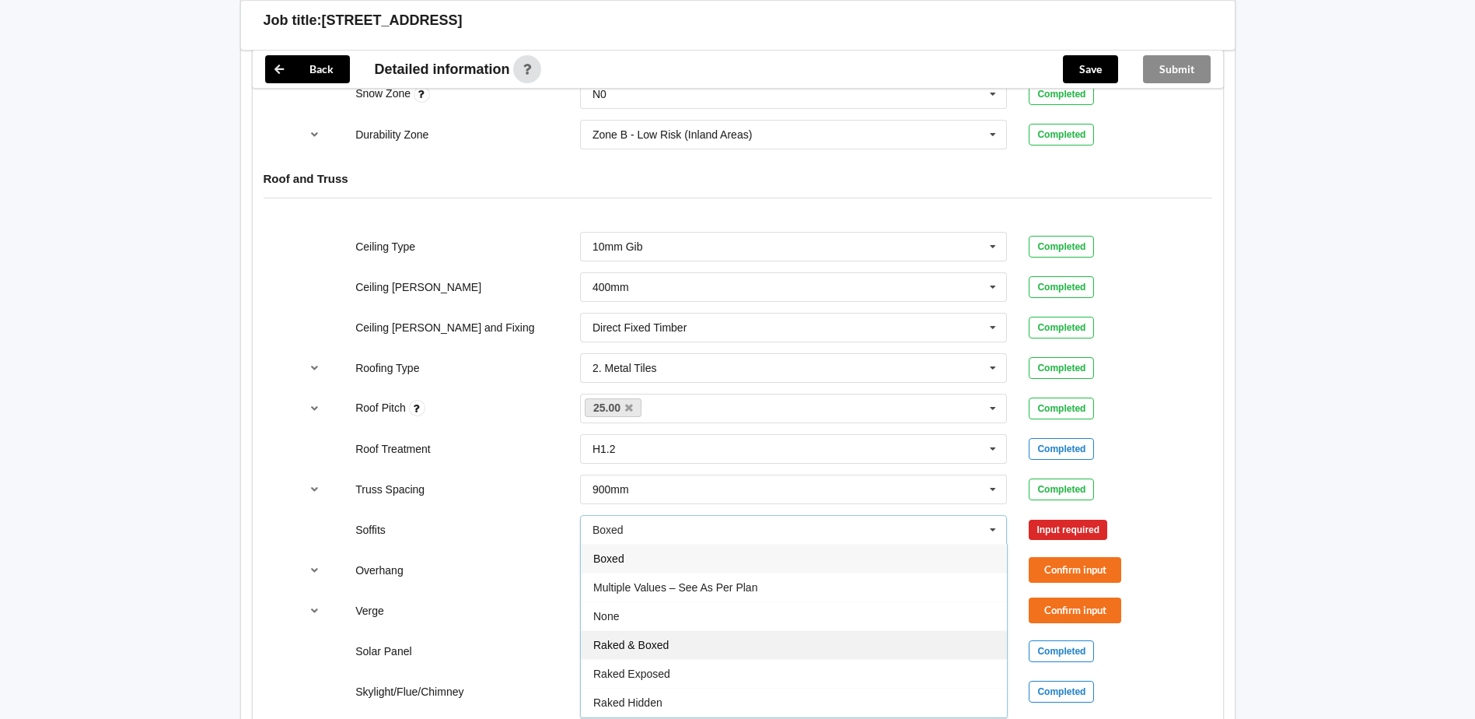
click at [635, 640] on span "Raked & Boxed" at bounding box center [630, 644] width 75 height 12
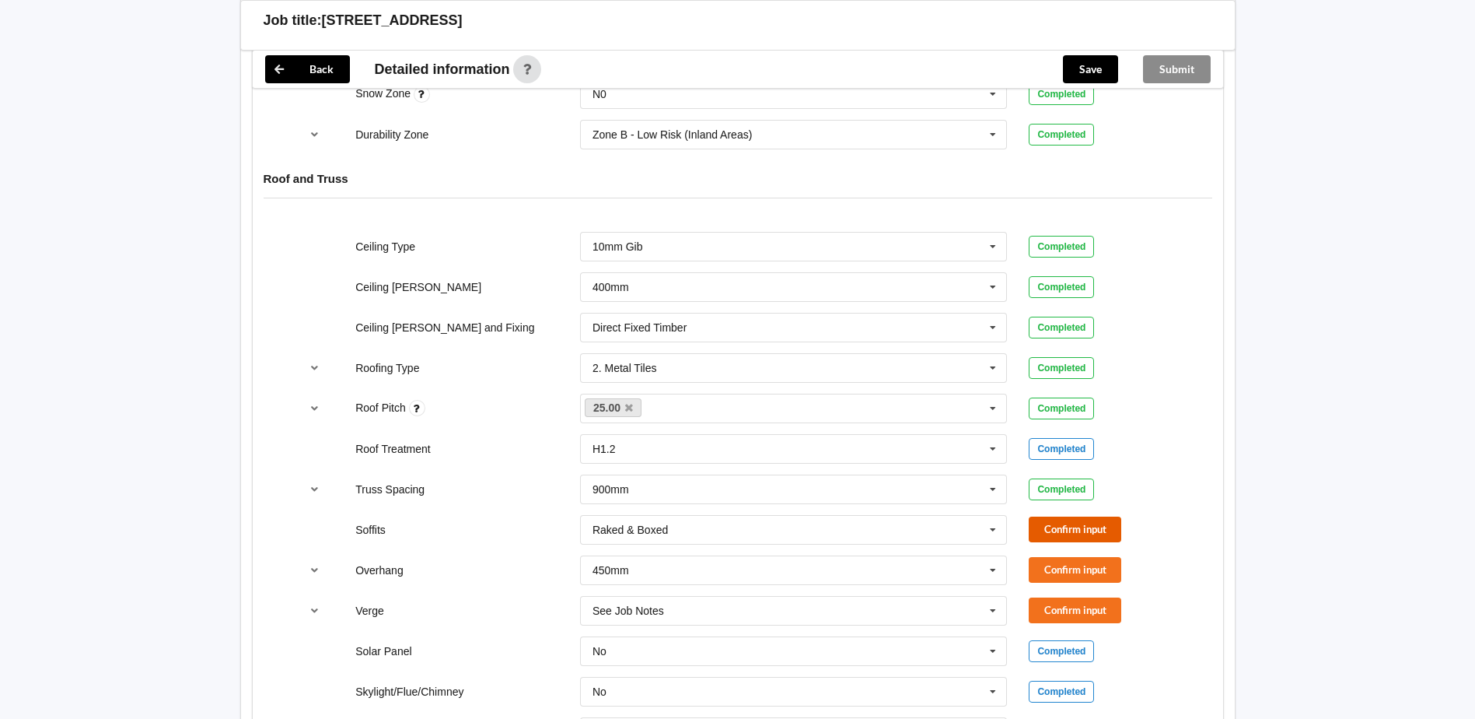
click at [1069, 527] on button "Confirm input" at bounding box center [1075, 529] width 93 height 26
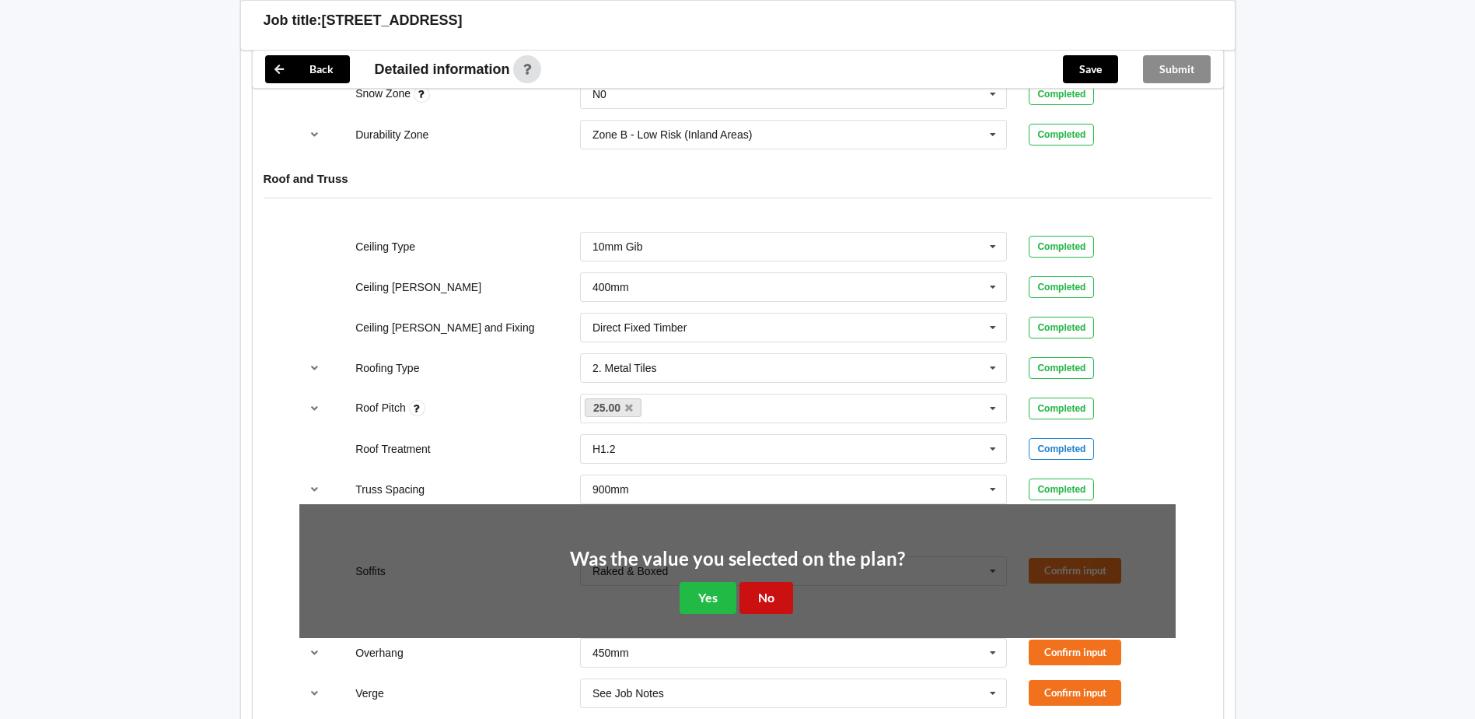
drag, startPoint x: 784, startPoint y: 599, endPoint x: 911, endPoint y: 600, distance: 127.5
click at [792, 600] on button "No" at bounding box center [767, 598] width 54 height 32
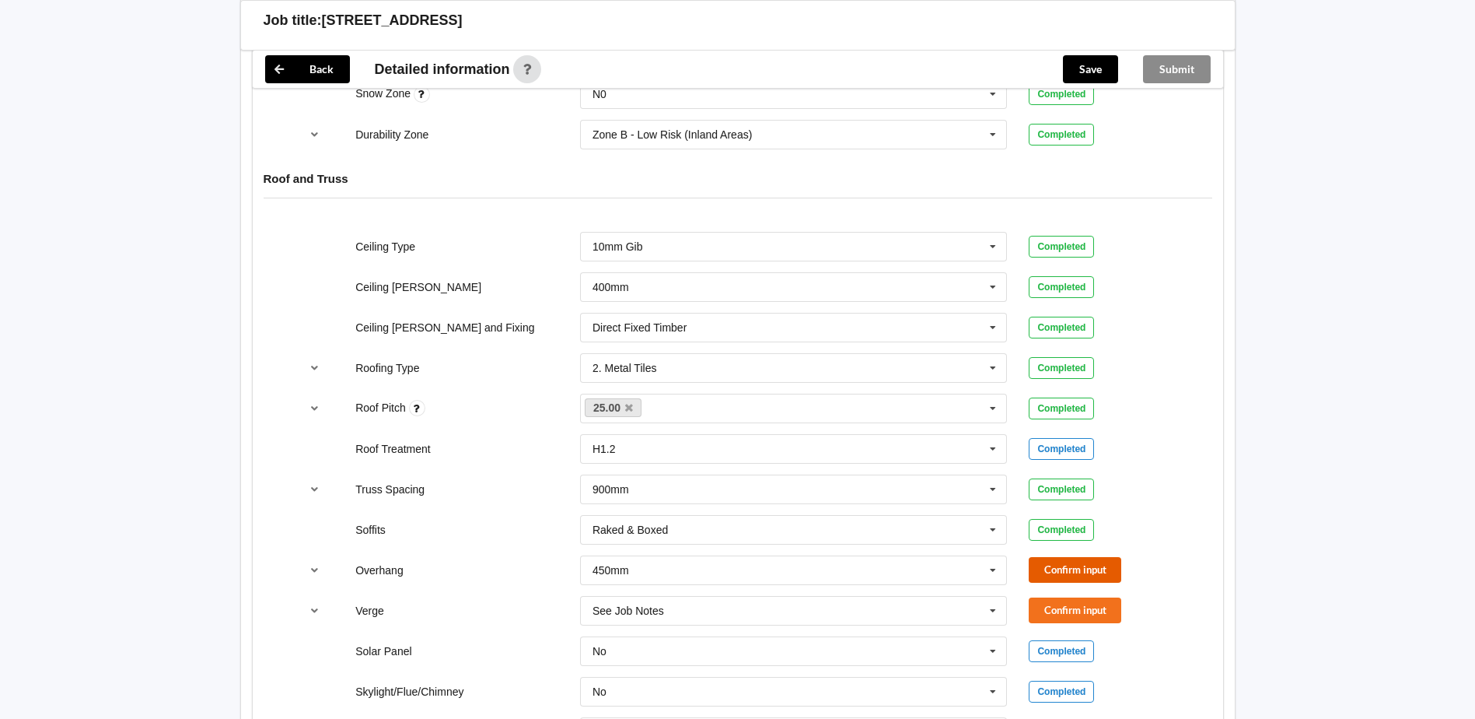
click at [1082, 571] on button "Confirm input" at bounding box center [1075, 570] width 93 height 26
click at [1081, 616] on button "Confirm input" at bounding box center [1075, 610] width 93 height 26
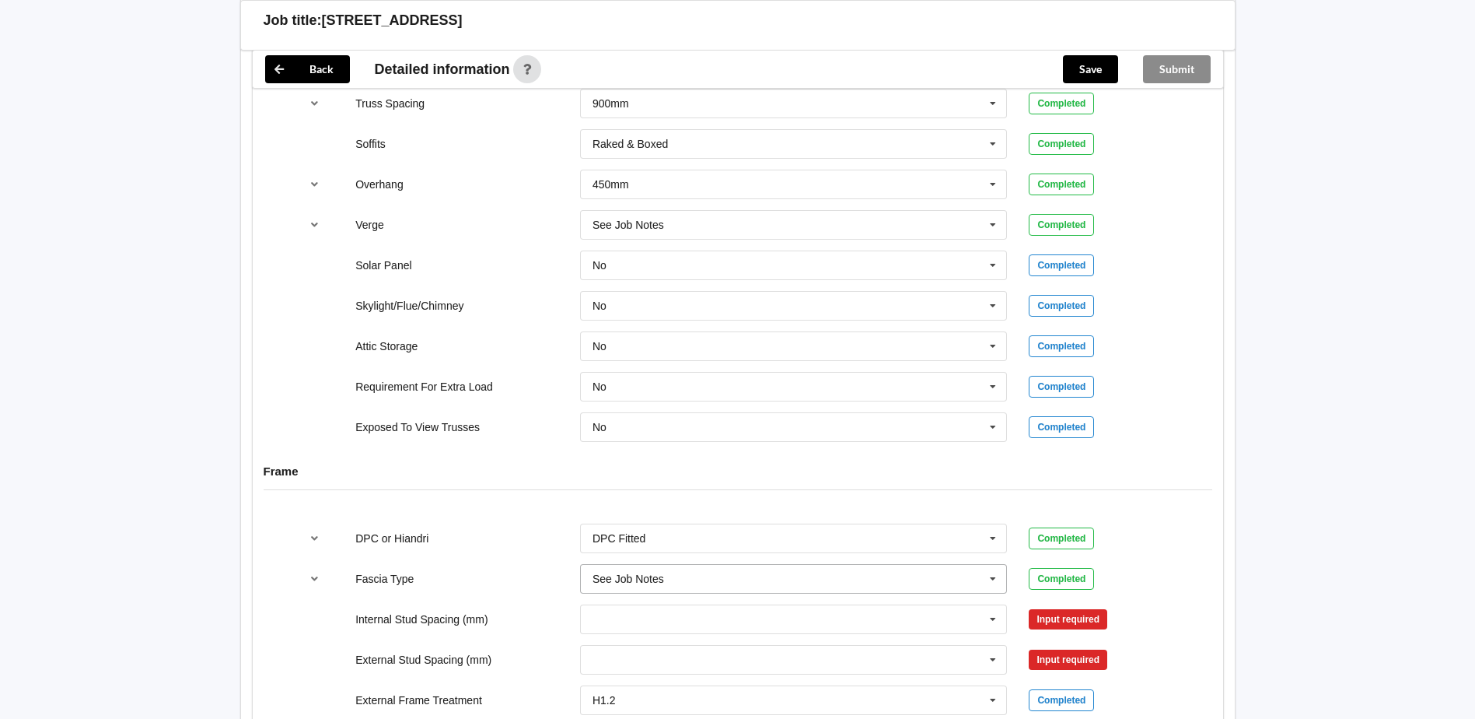
scroll to position [1322, 0]
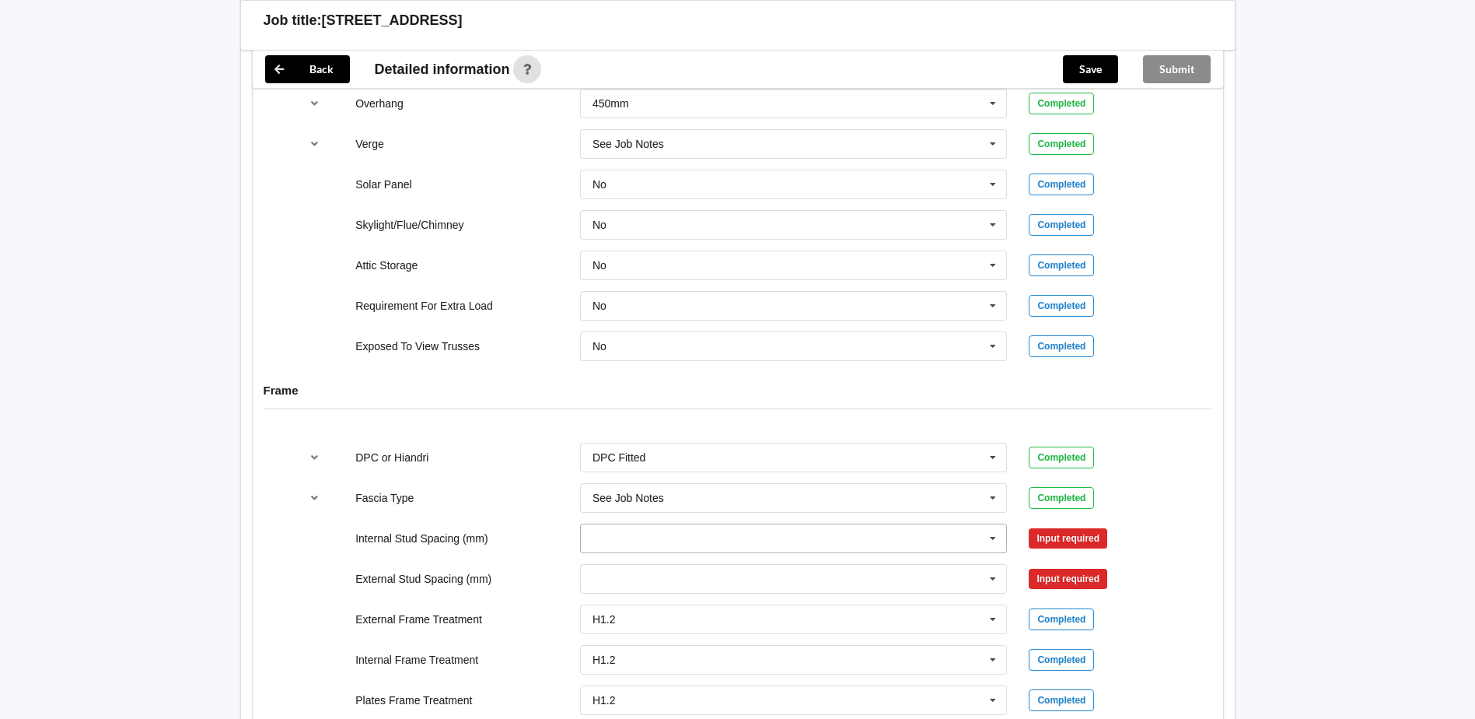
click at [677, 533] on input "text" at bounding box center [795, 538] width 426 height 28
click at [652, 513] on span "See Job Notes" at bounding box center [629, 509] width 72 height 12
click at [642, 575] on input "text" at bounding box center [795, 579] width 426 height 28
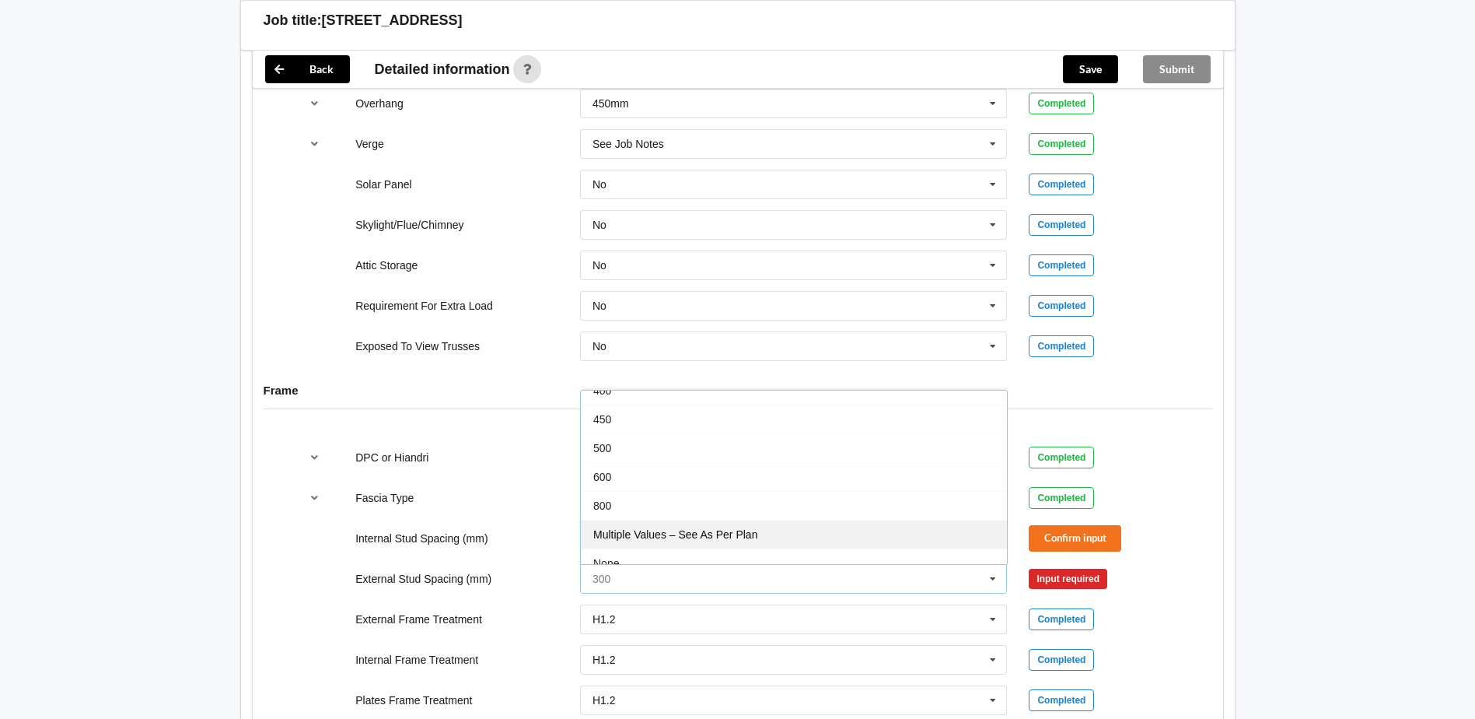
scroll to position [86, 0]
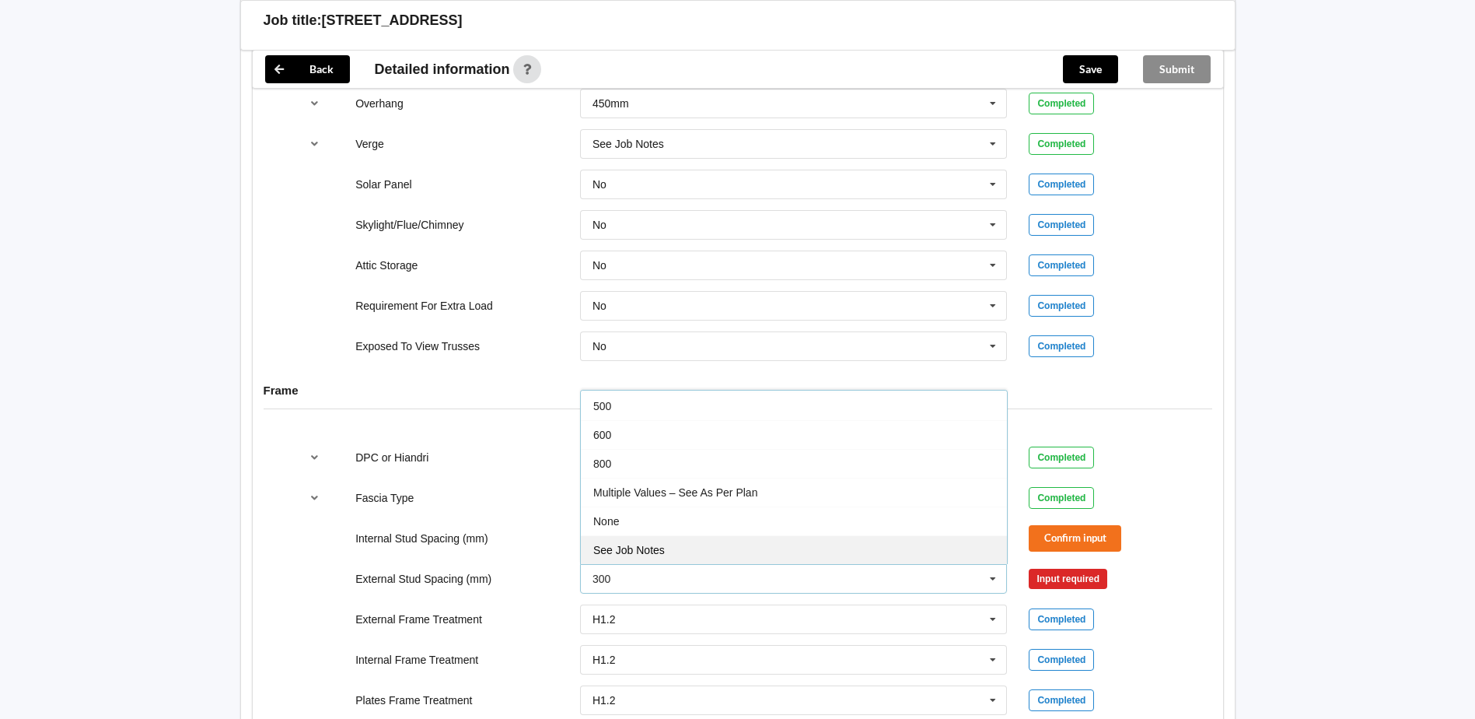
click at [652, 551] on span "See Job Notes" at bounding box center [629, 550] width 72 height 12
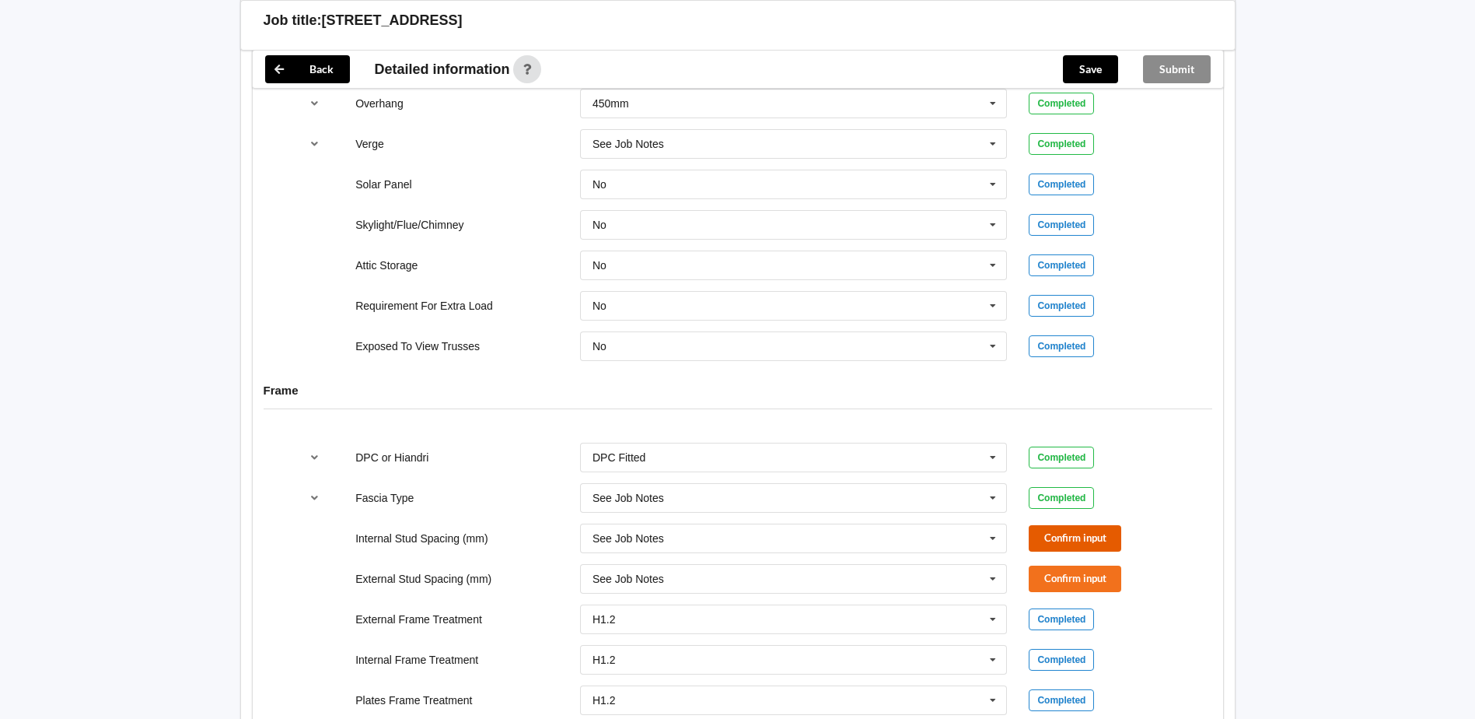
click at [1086, 531] on button "Confirm input" at bounding box center [1075, 538] width 93 height 26
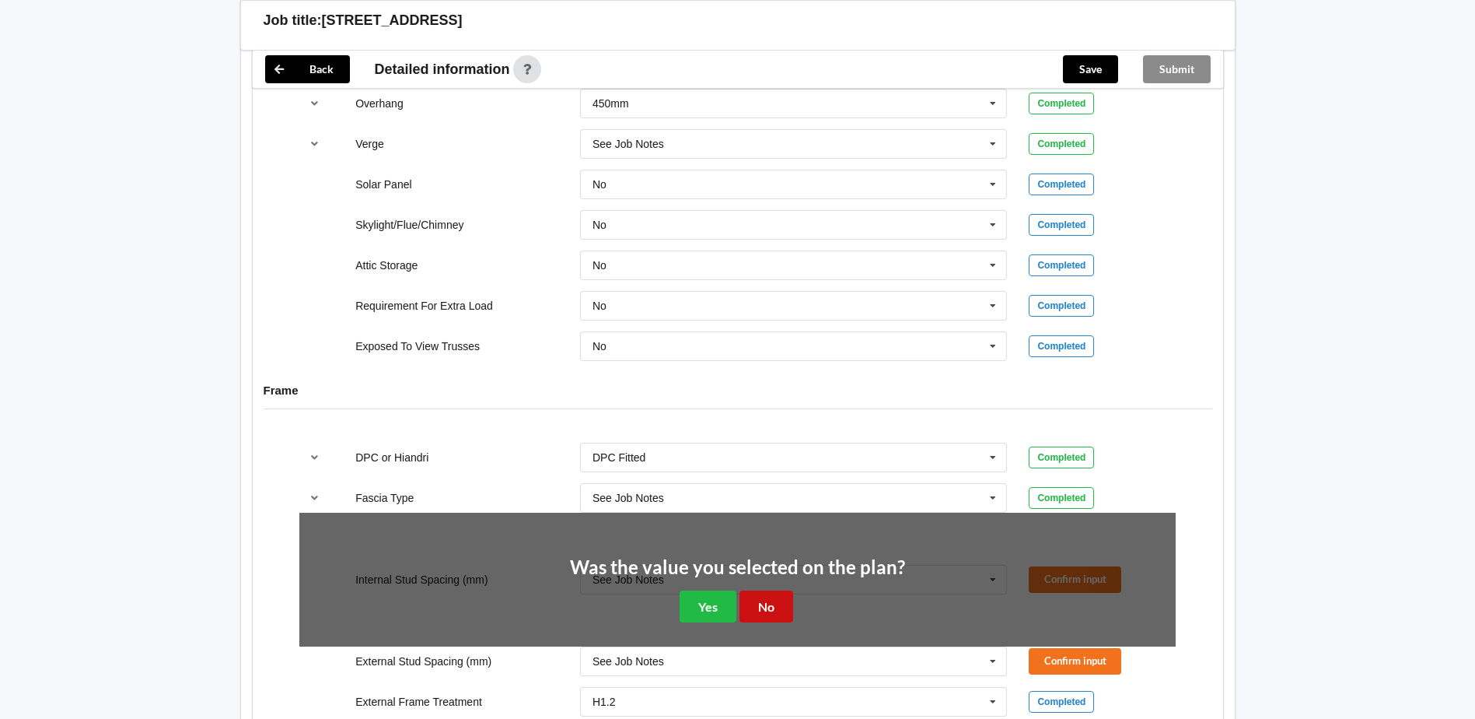
click at [778, 607] on button "No" at bounding box center [767, 606] width 54 height 32
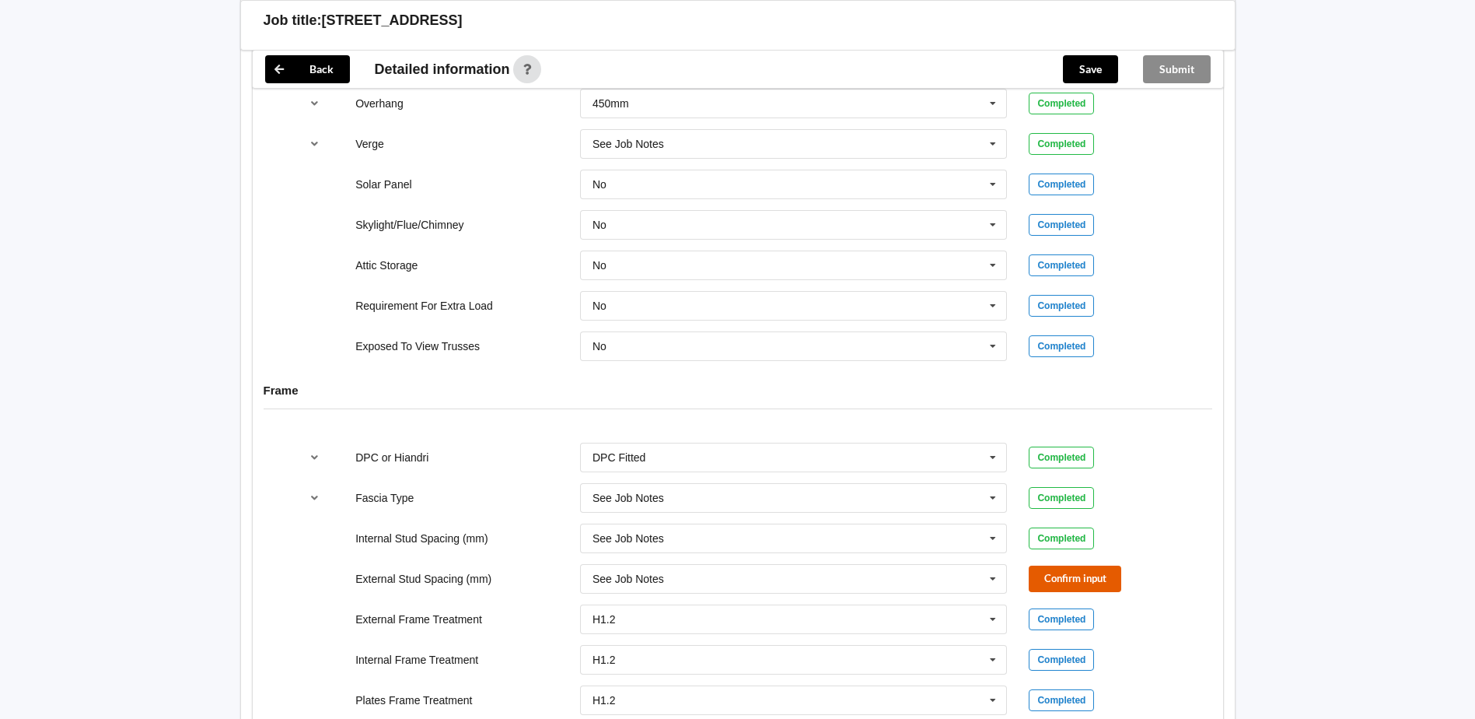
click at [1079, 575] on button "Confirm input" at bounding box center [1075, 578] width 93 height 26
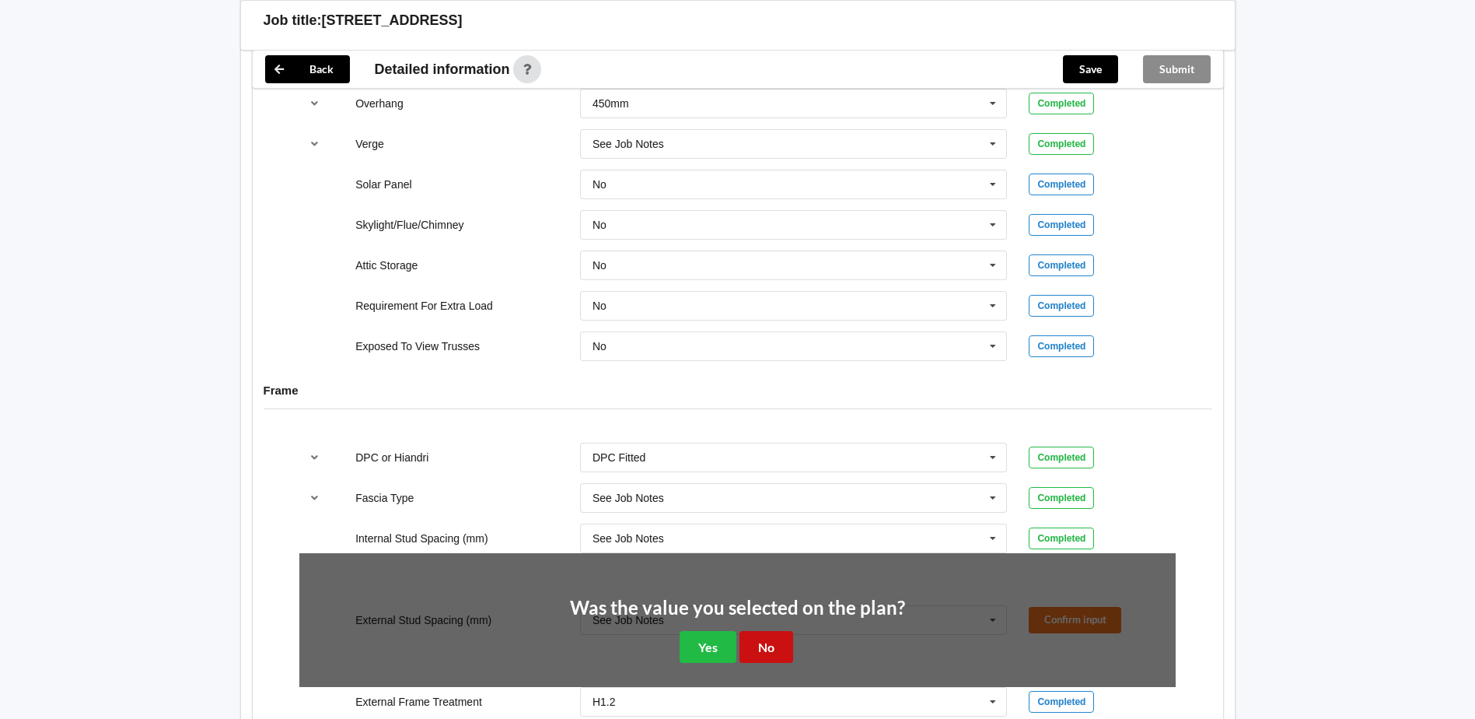
click at [776, 642] on button "No" at bounding box center [767, 647] width 54 height 32
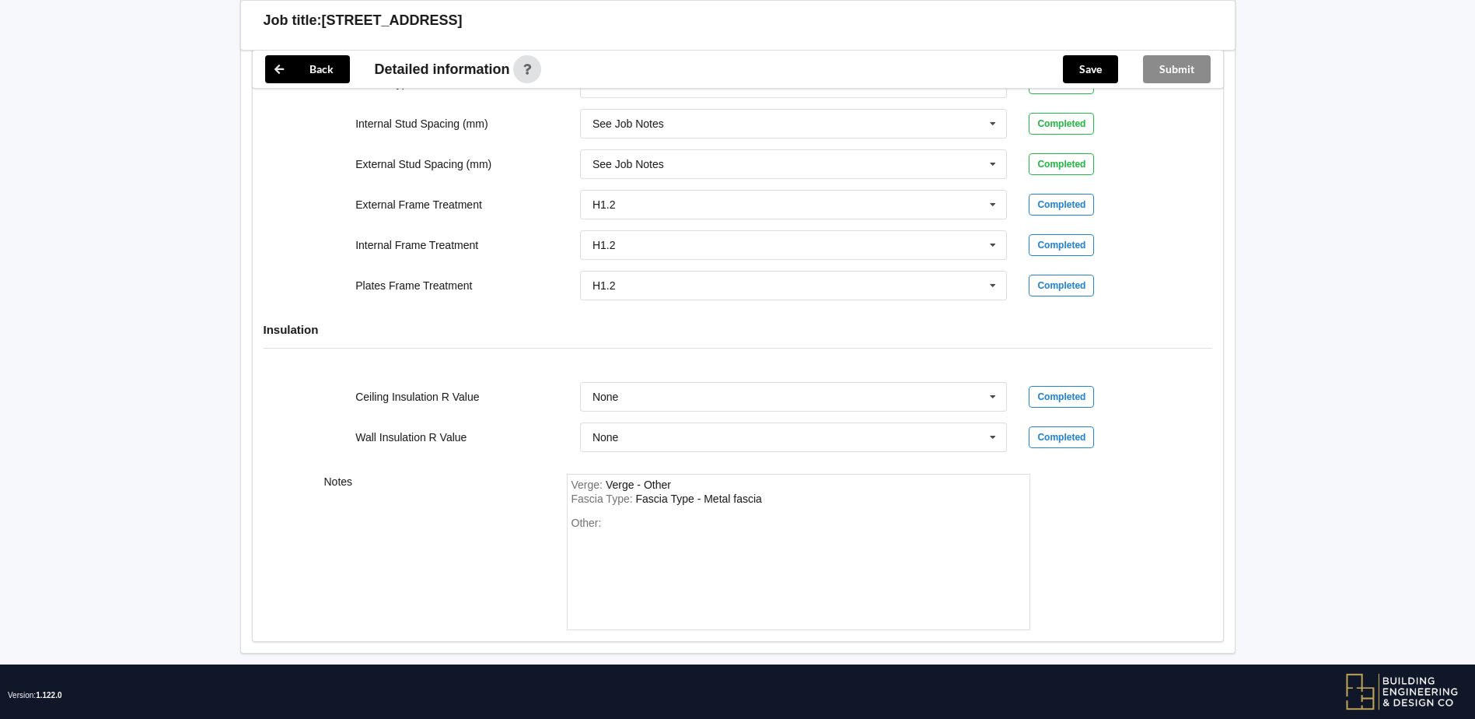
scroll to position [1760, 0]
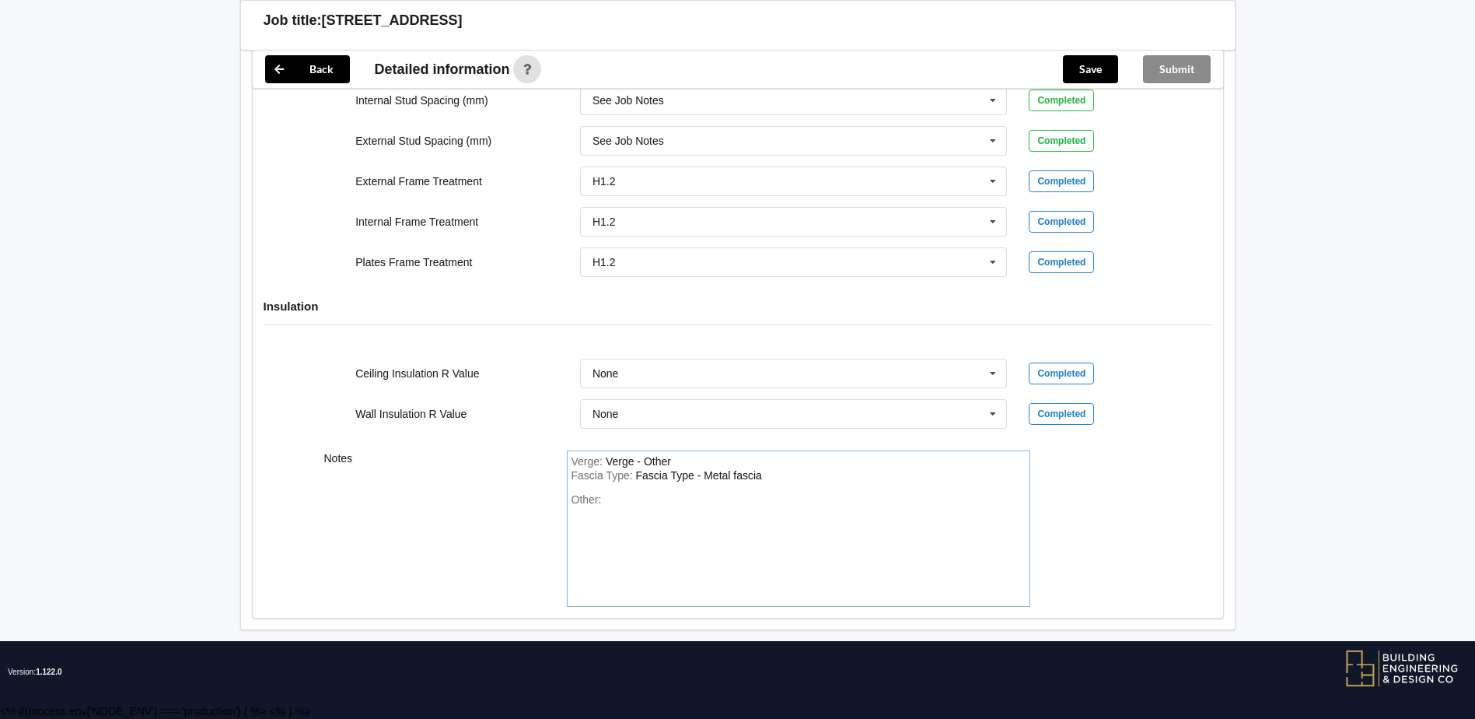
click at [652, 498] on div "Other:" at bounding box center [799, 547] width 454 height 109
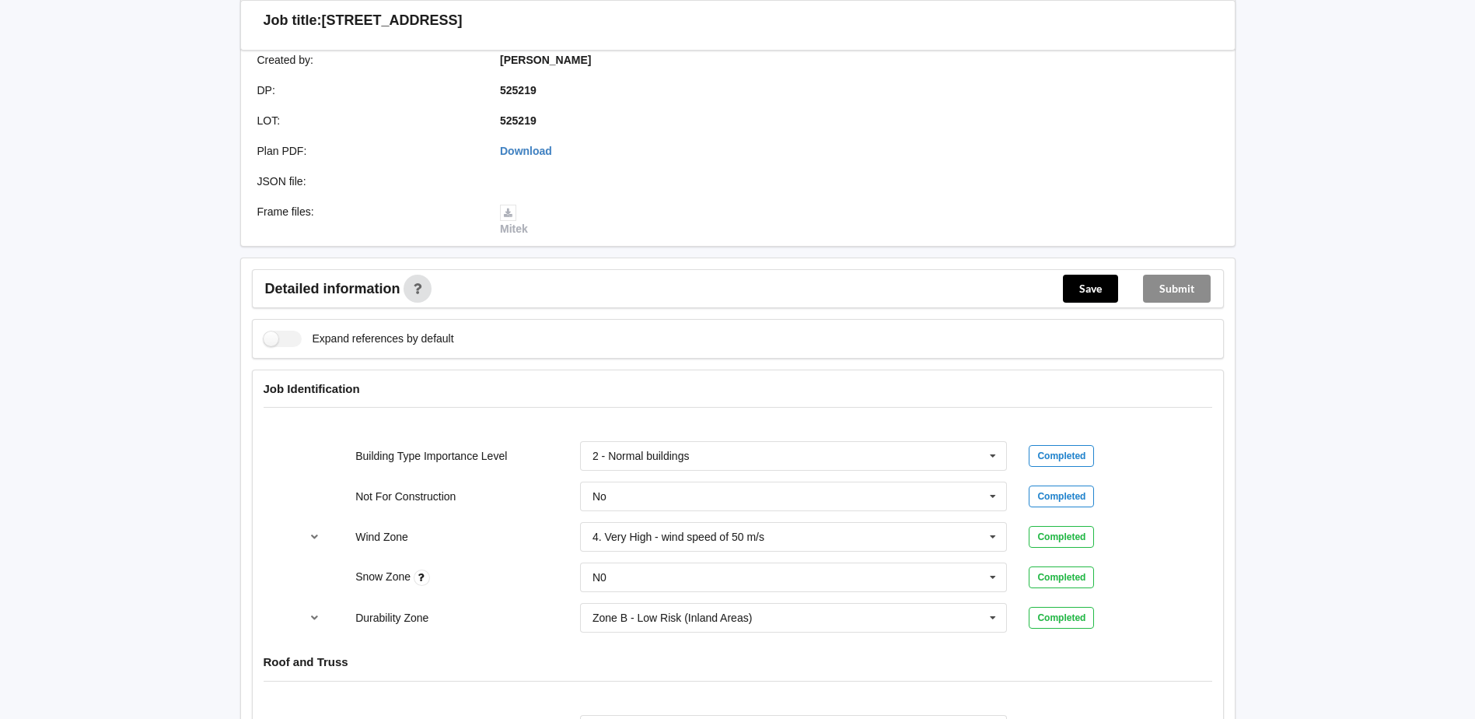
scroll to position [389, 0]
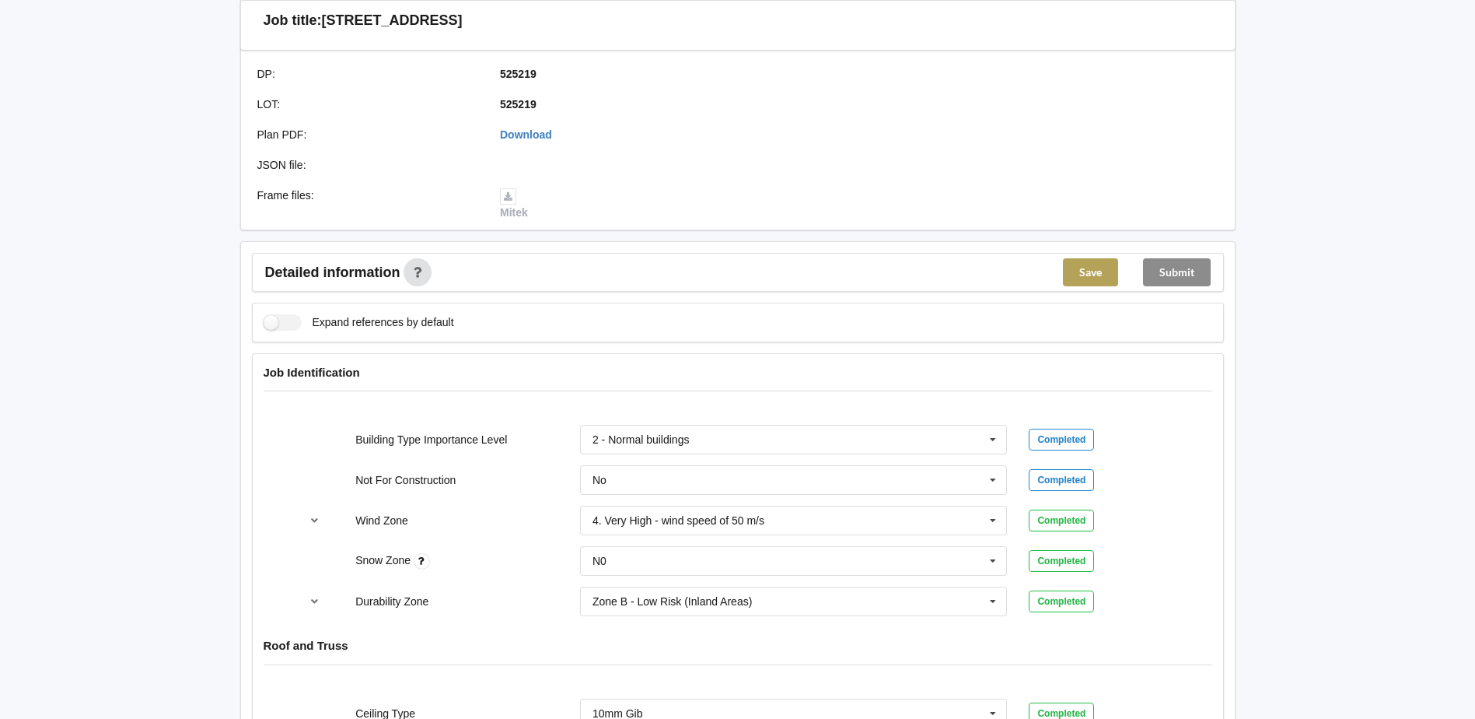
click at [1089, 273] on button "Save" at bounding box center [1090, 272] width 55 height 28
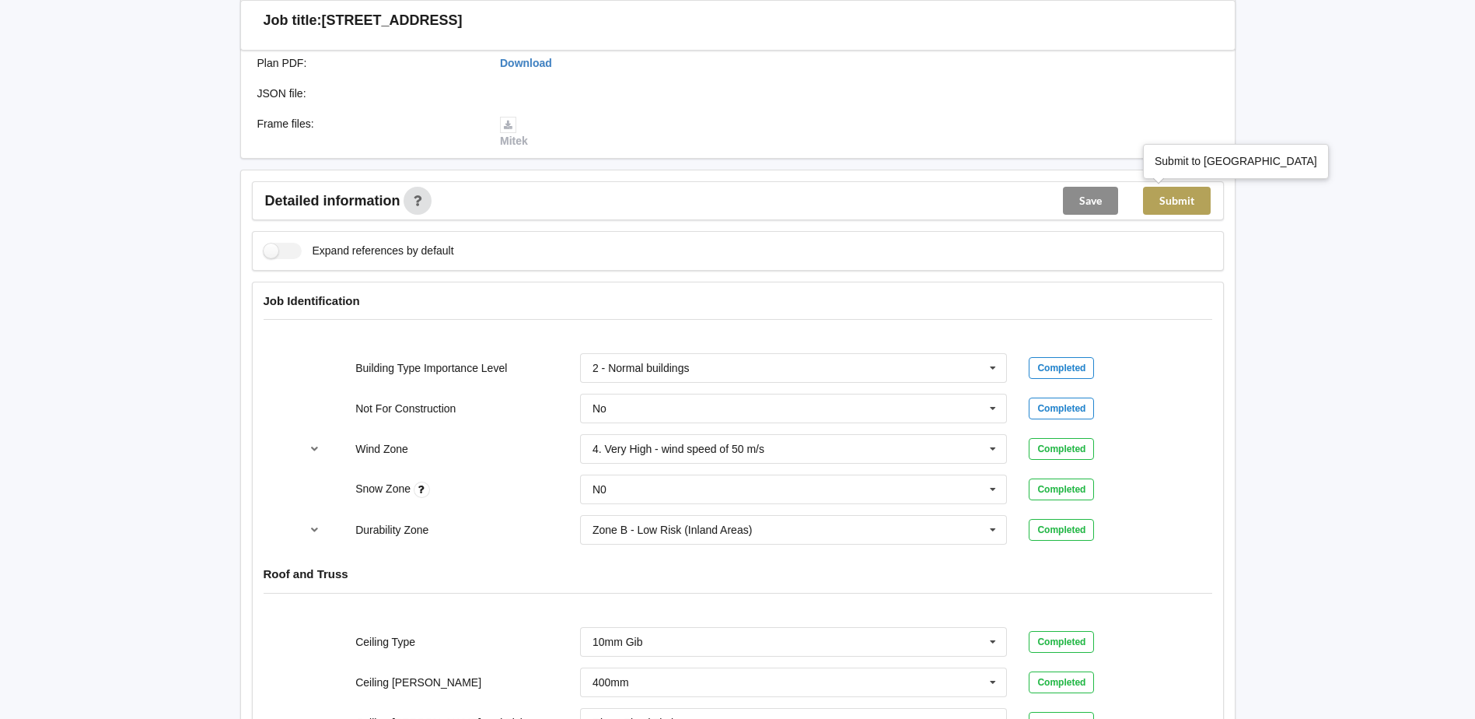
click at [1186, 207] on button "Submit" at bounding box center [1177, 201] width 68 height 28
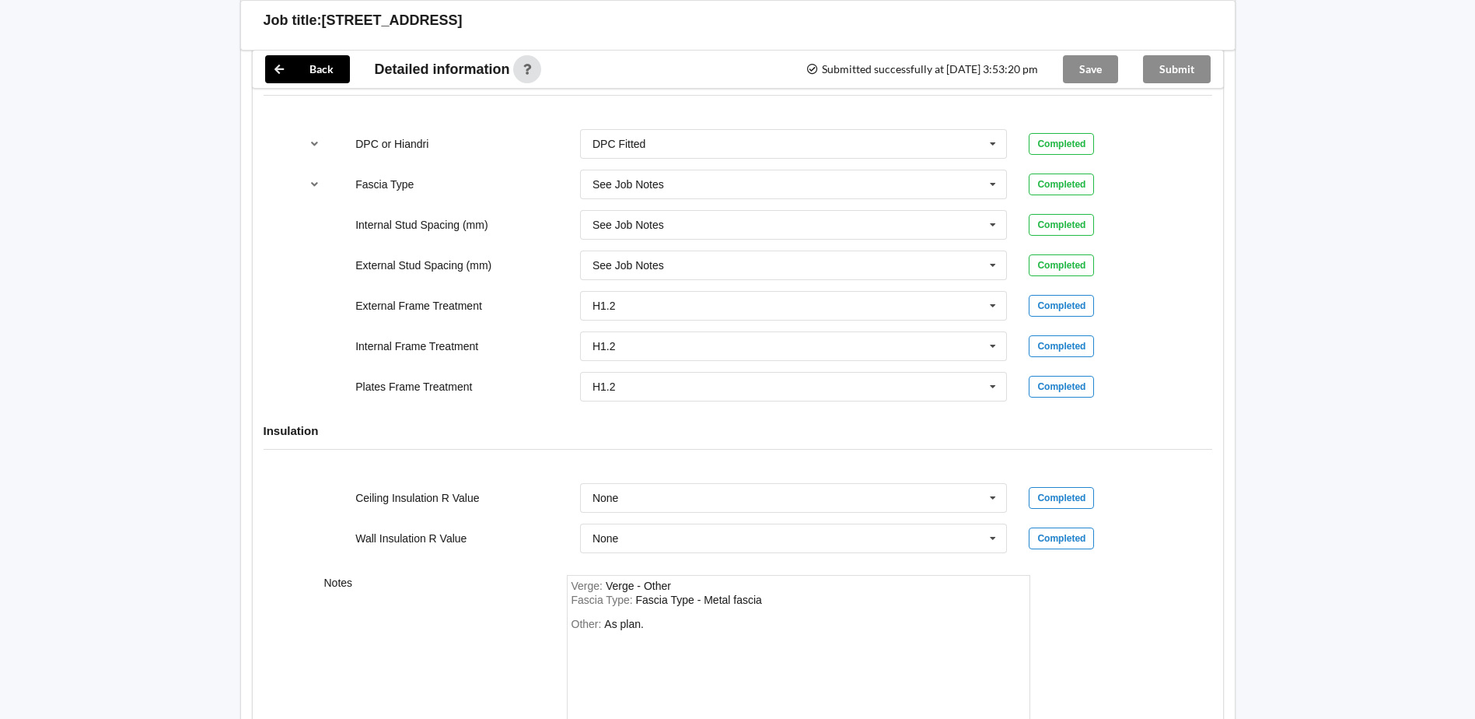
scroll to position [1688, 0]
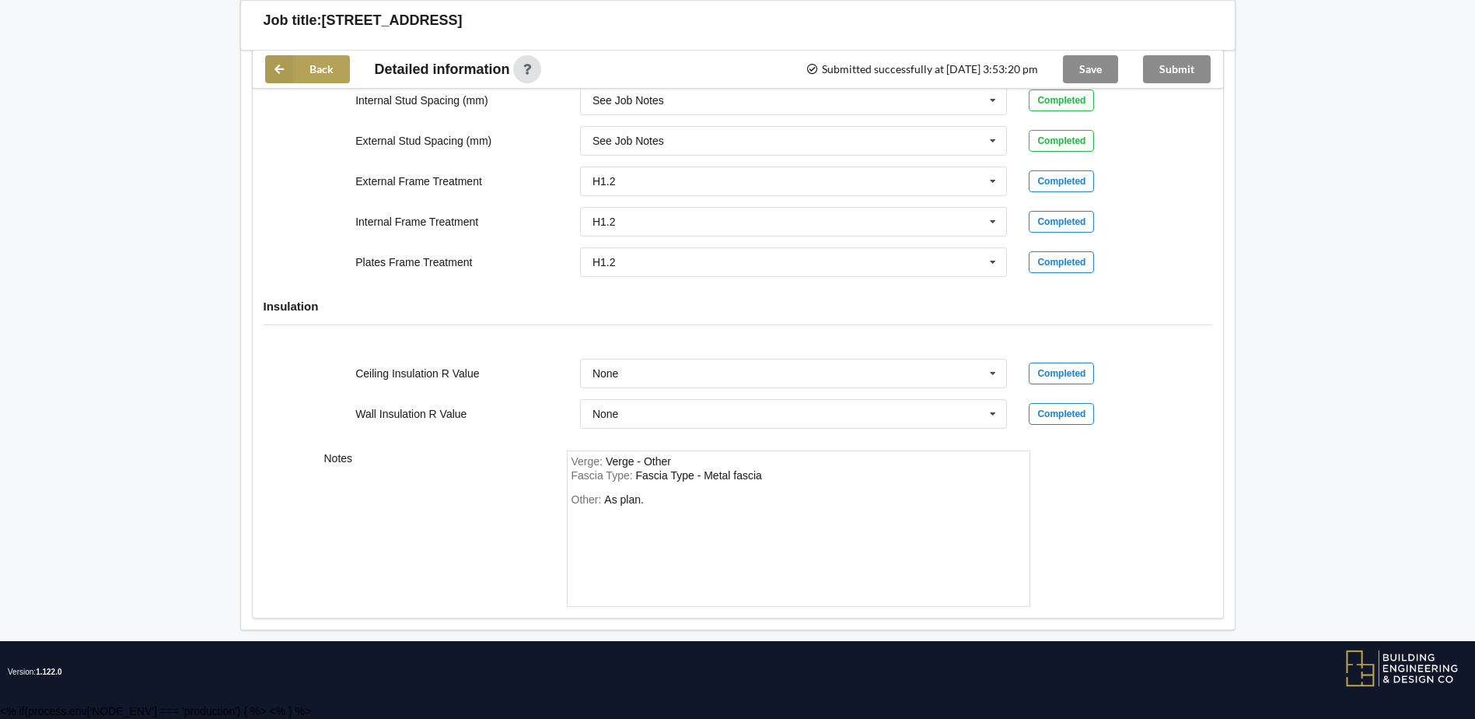
click at [280, 68] on icon at bounding box center [279, 69] width 28 height 28
